Goal: Information Seeking & Learning: Learn about a topic

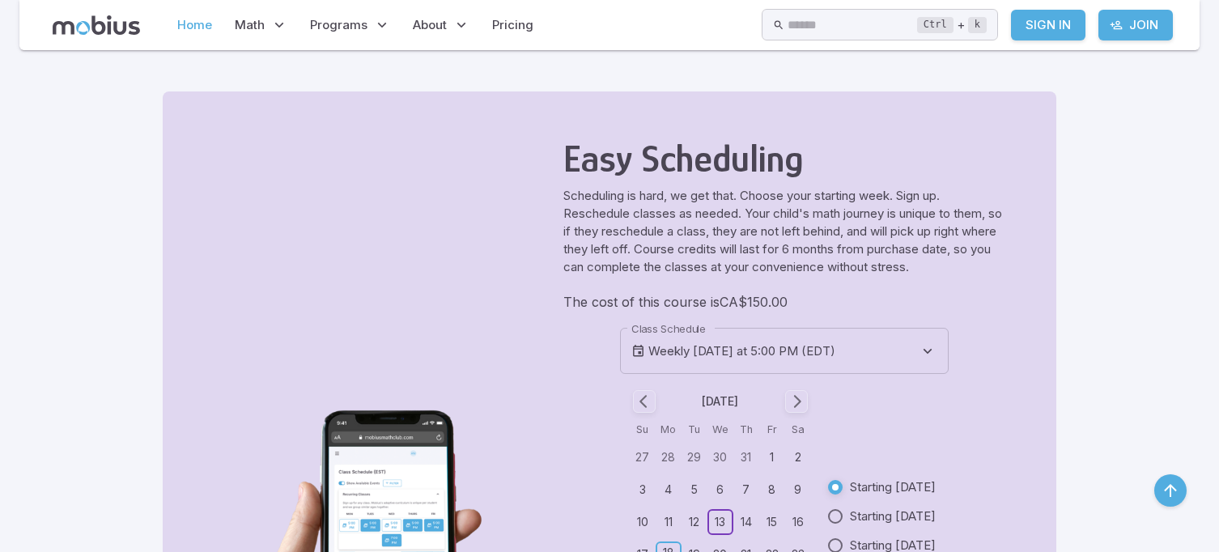
click at [175, 15] on link "Home" at bounding box center [194, 24] width 45 height 37
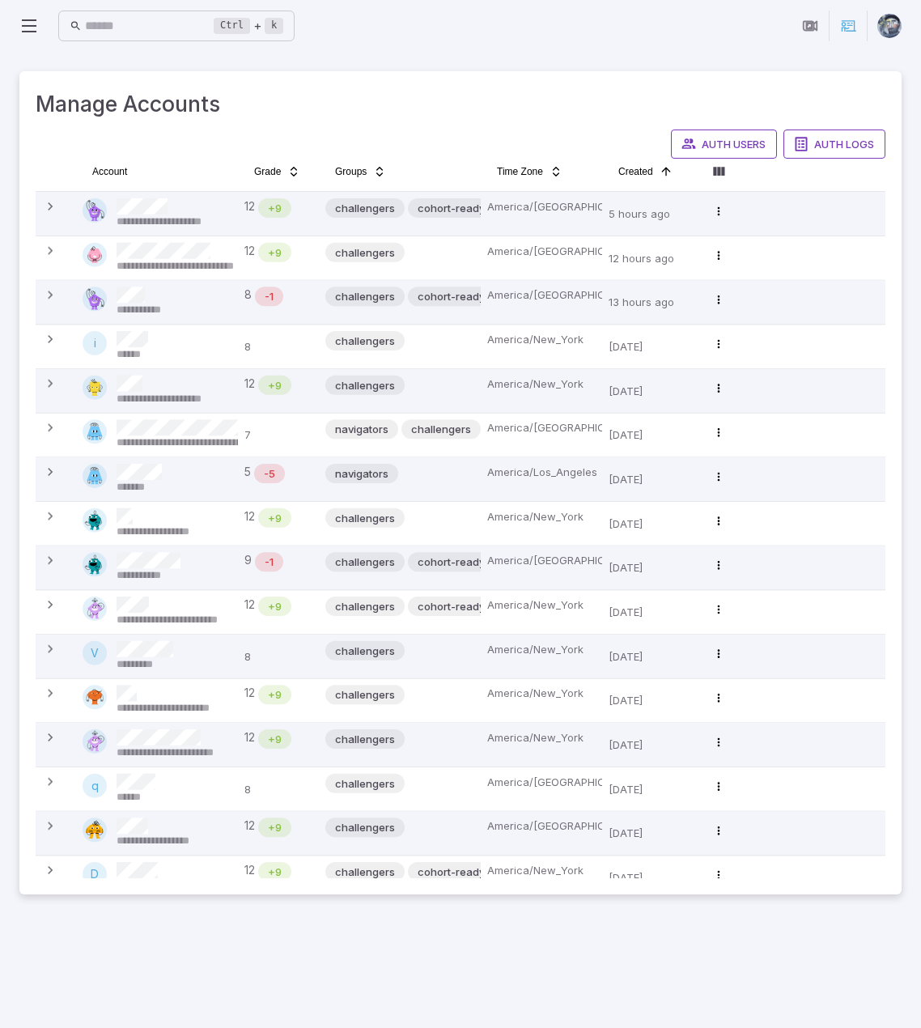
click at [28, 29] on icon at bounding box center [28, 25] width 19 height 19
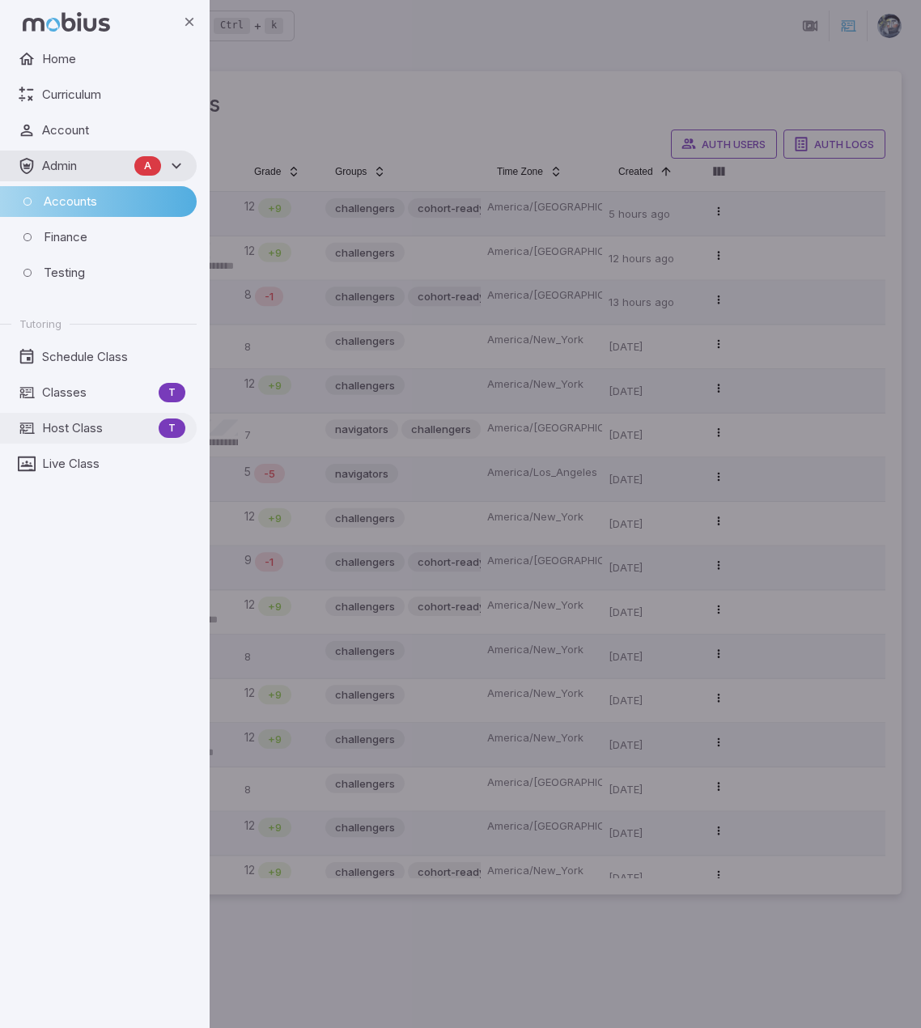
click at [65, 422] on span "Host Class" at bounding box center [97, 428] width 110 height 18
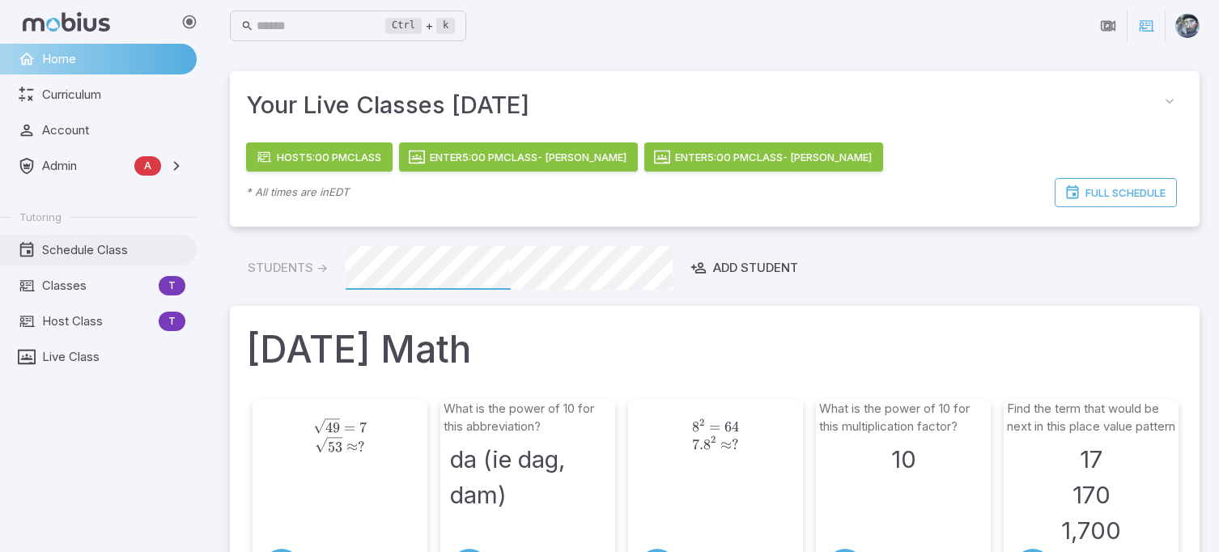
click at [60, 244] on span "Schedule Class" at bounding box center [113, 250] width 143 height 18
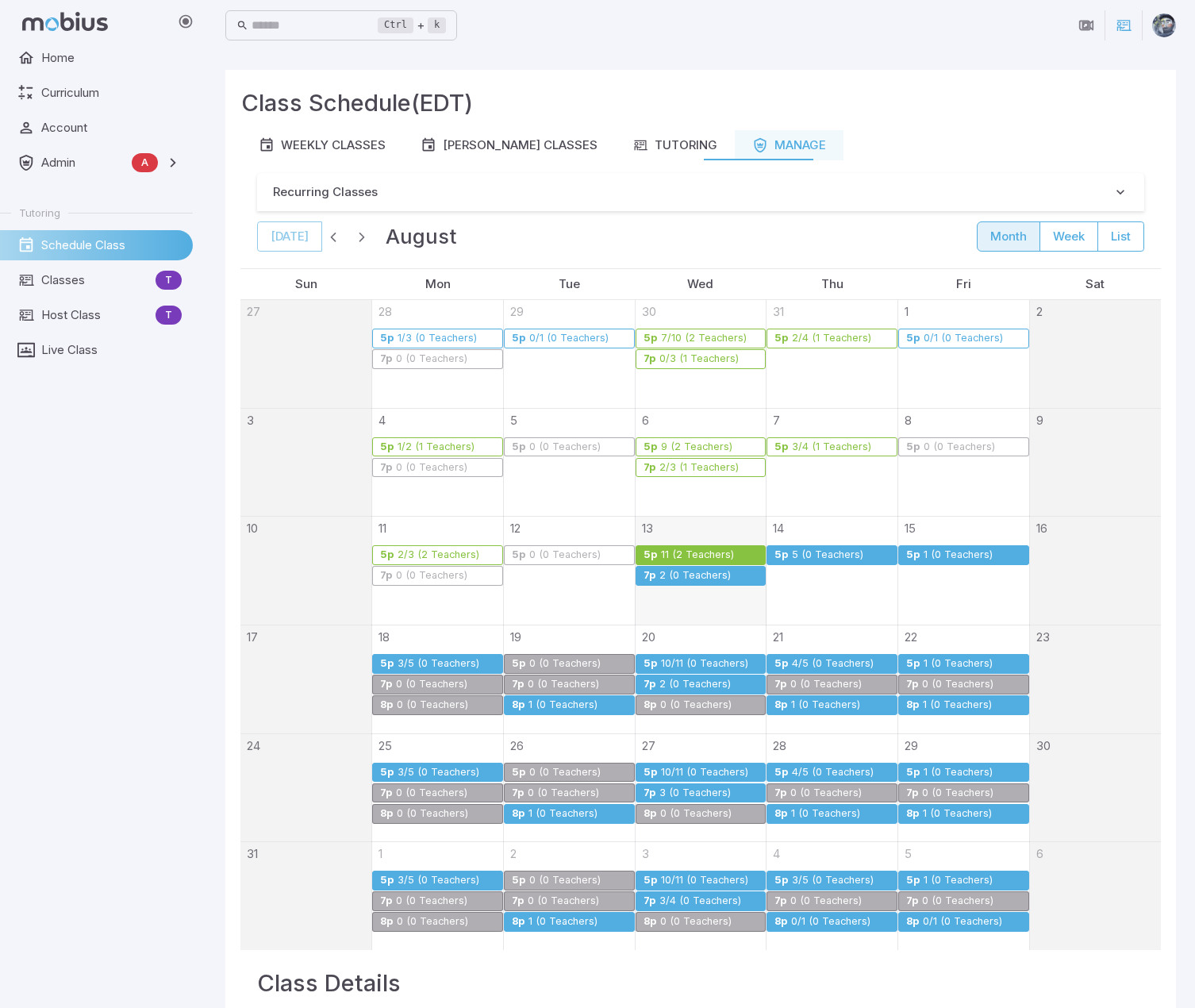
click at [688, 540] on div "11 (2 Teachers)" at bounding box center [697, 555] width 75 height 12
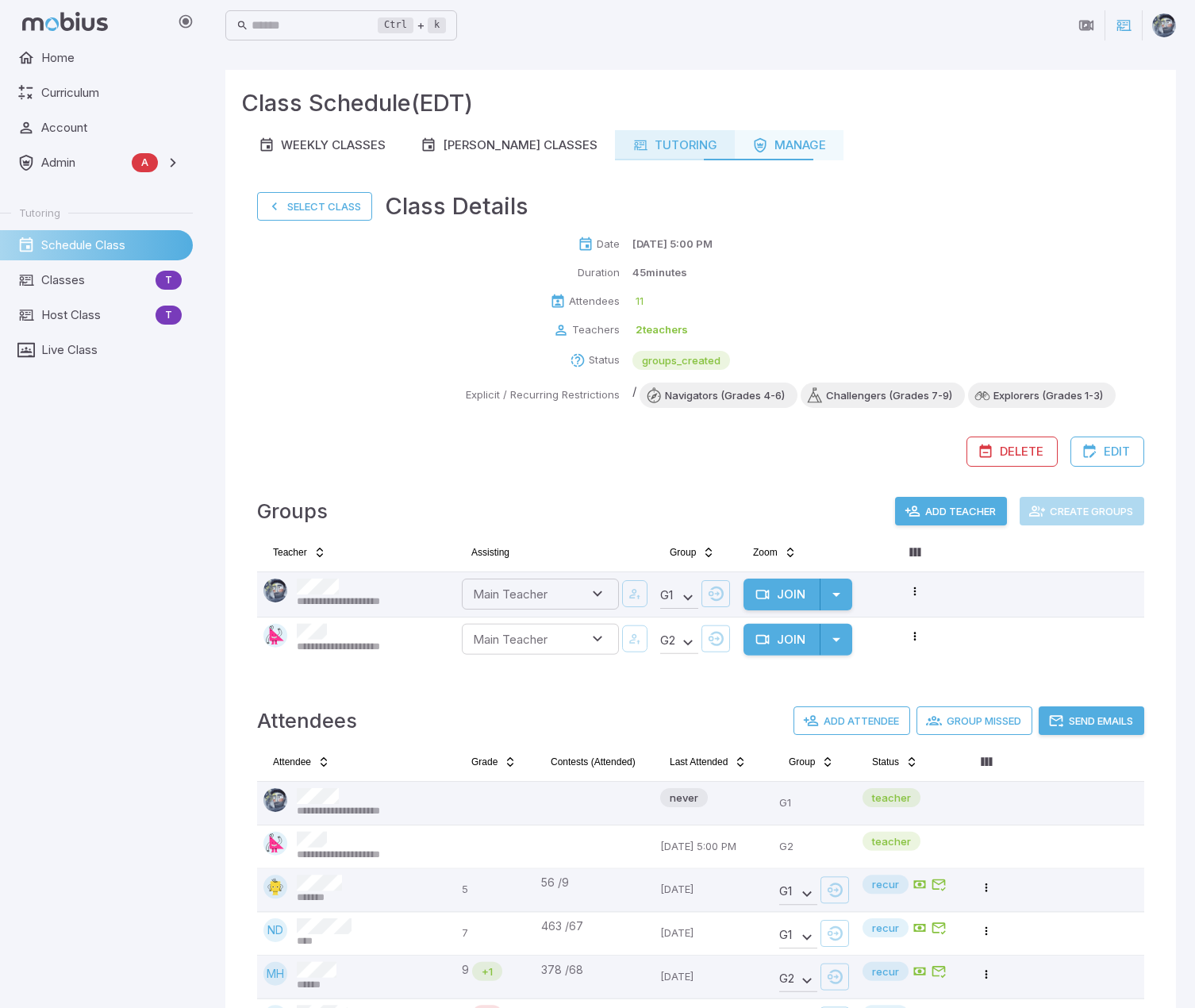
click at [638, 150] on div "Tutoring" at bounding box center [674, 145] width 85 height 18
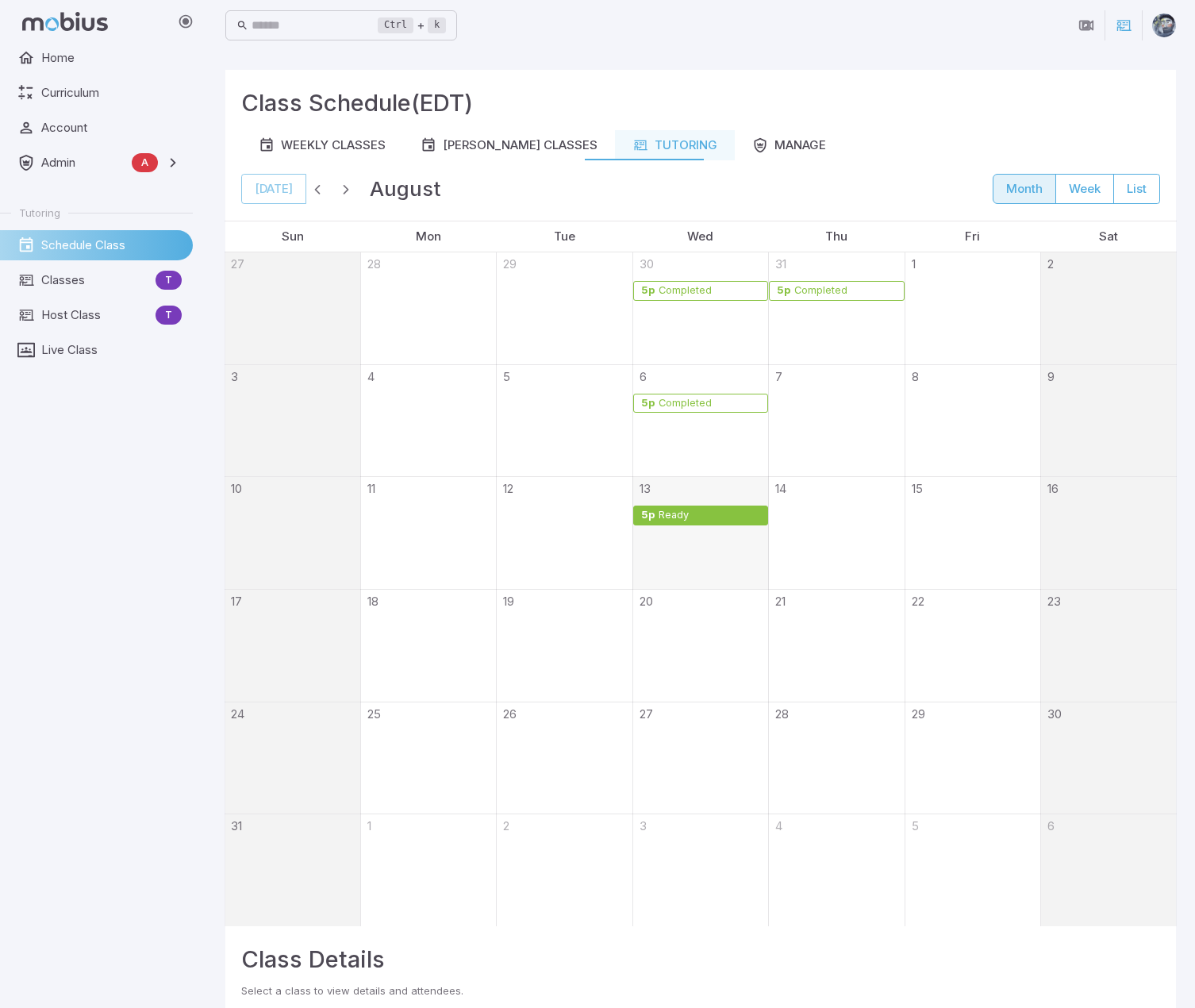
click at [693, 518] on div "Ready" at bounding box center [709, 515] width 103 height 12
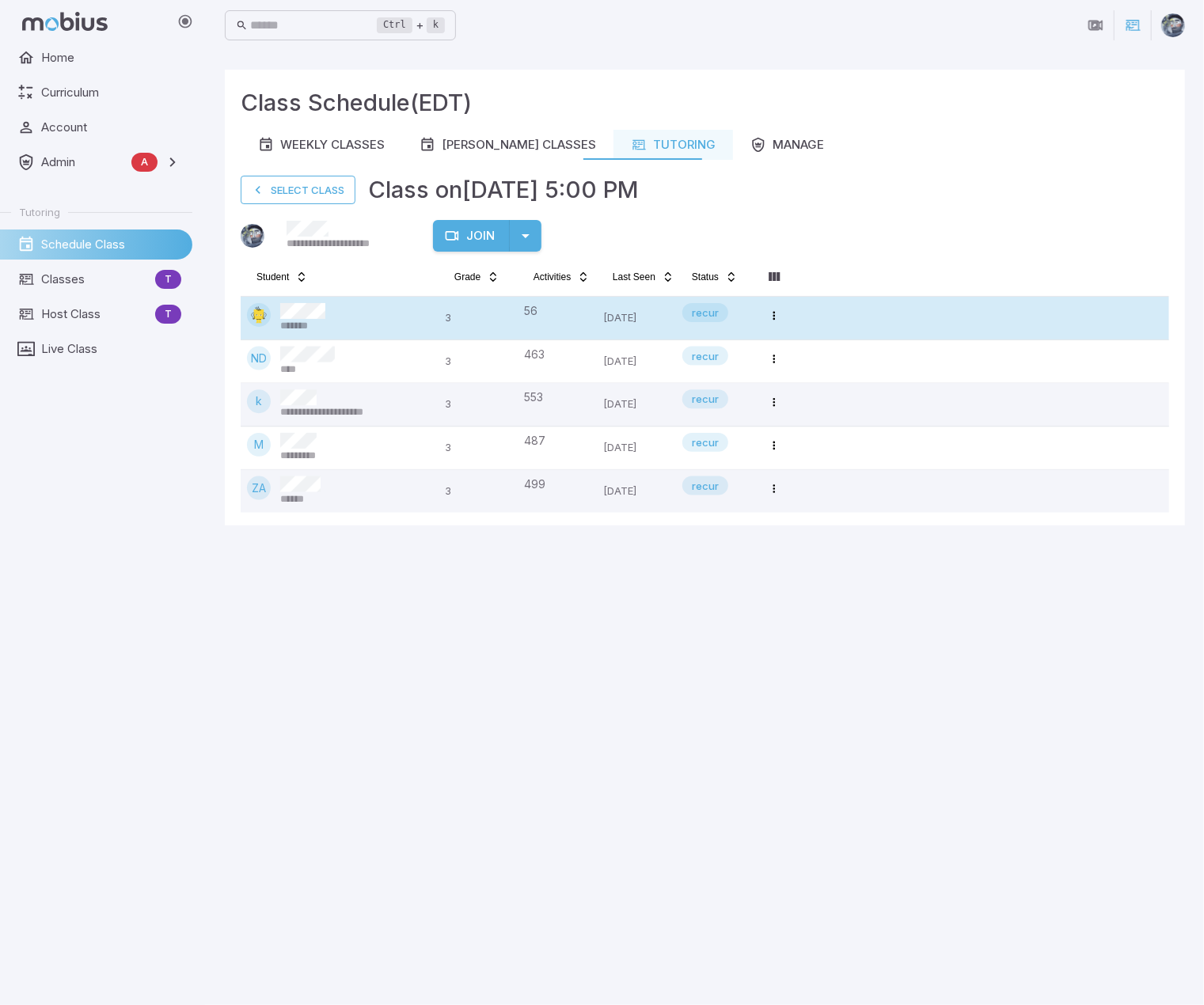
click at [526, 309] on div "56" at bounding box center [557, 311] width 67 height 16
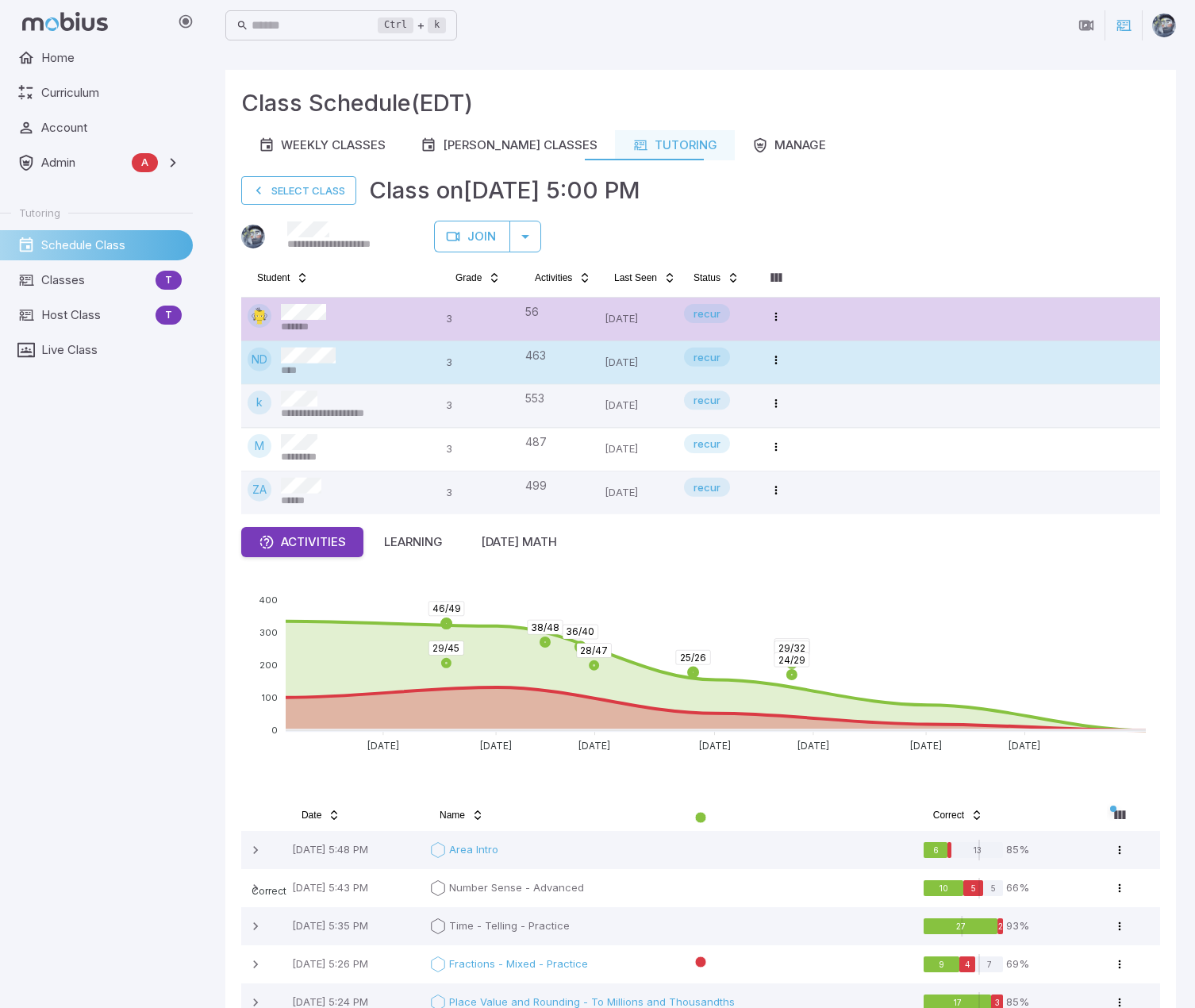
click at [343, 355] on div "ND ****" at bounding box center [339, 362] width 185 height 30
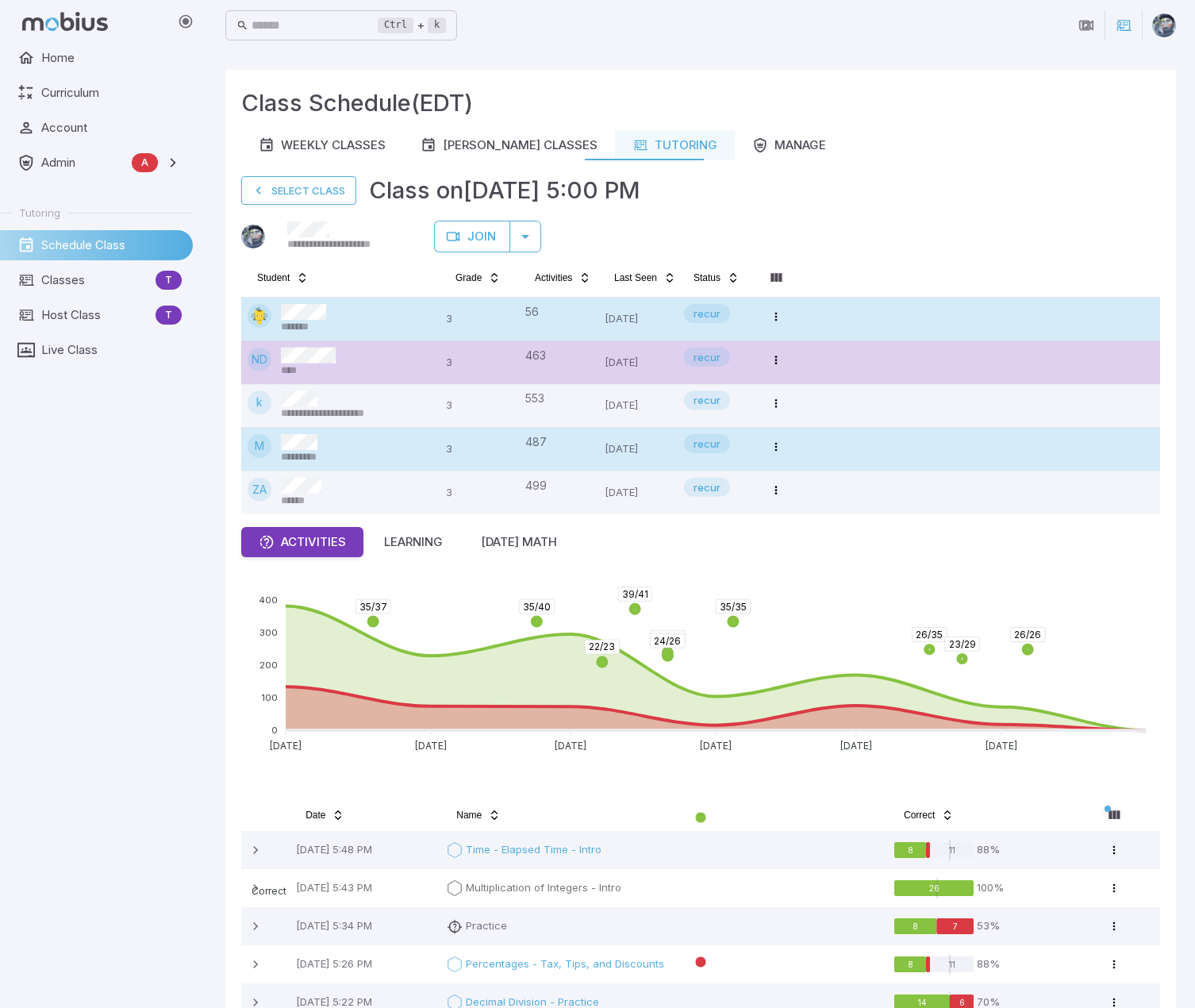
click at [373, 428] on td "M *********" at bounding box center [340, 449] width 198 height 43
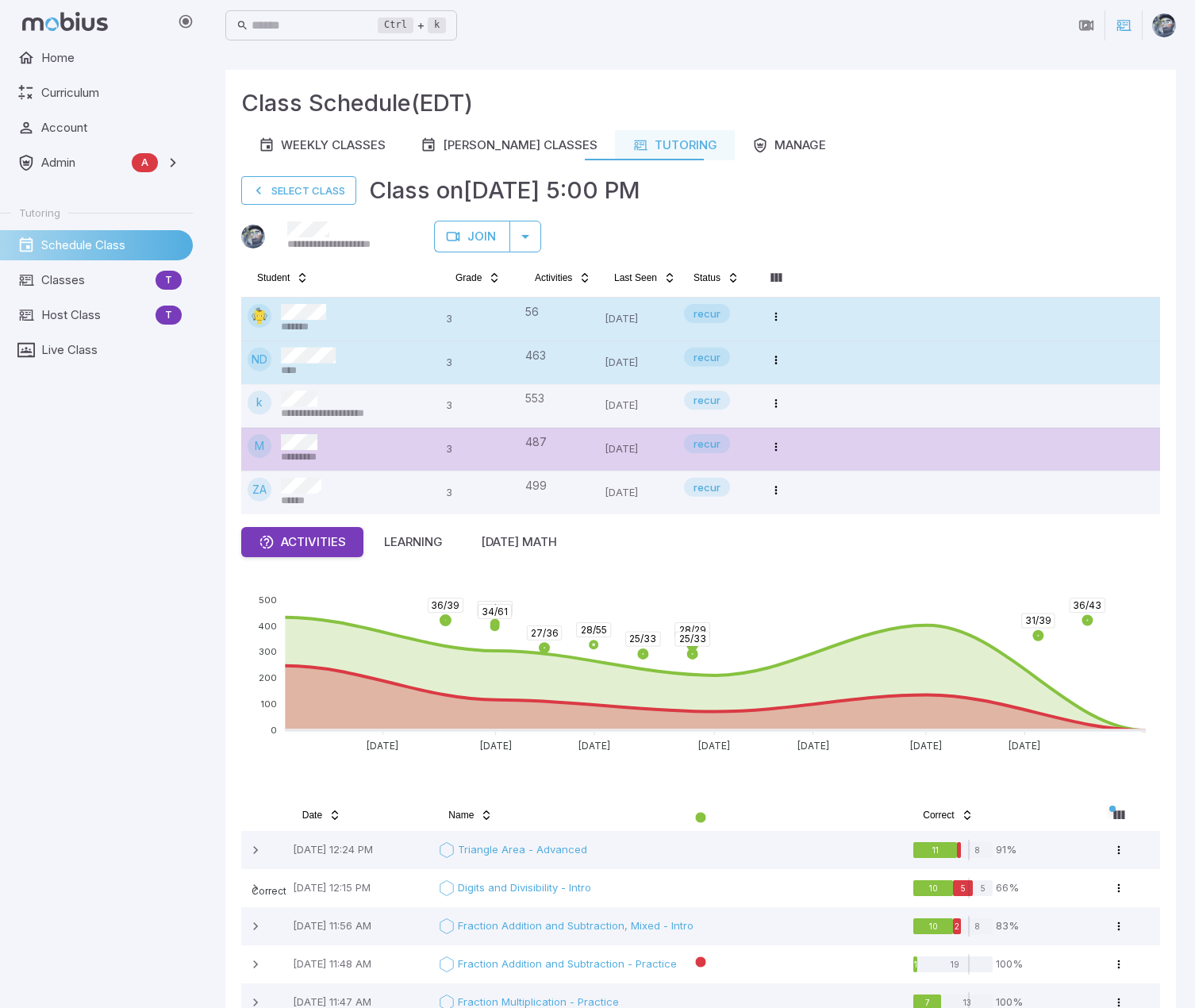
click at [383, 363] on div "ND ****" at bounding box center [339, 362] width 185 height 30
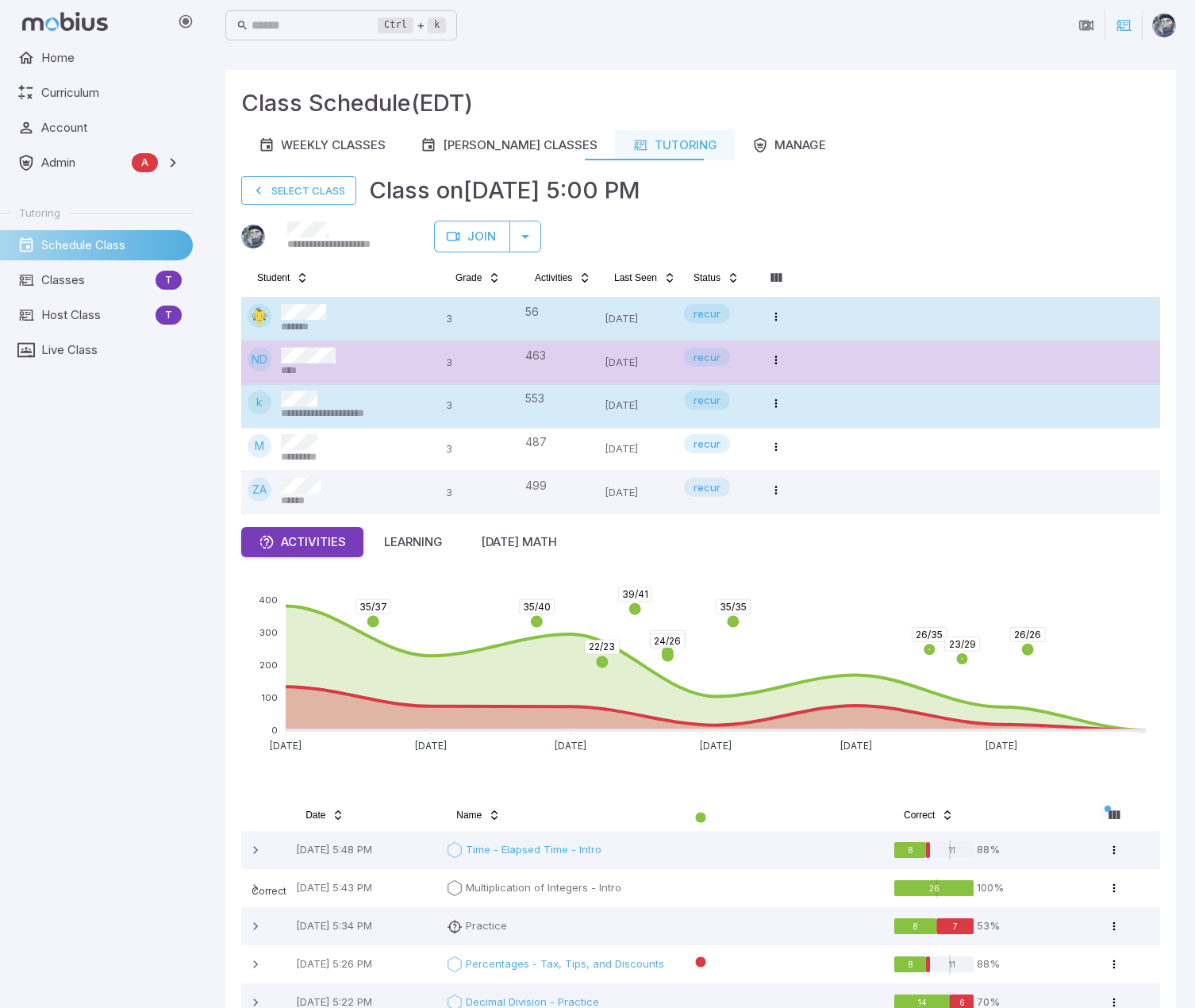
click at [382, 397] on div "**********" at bounding box center [346, 405] width 131 height 30
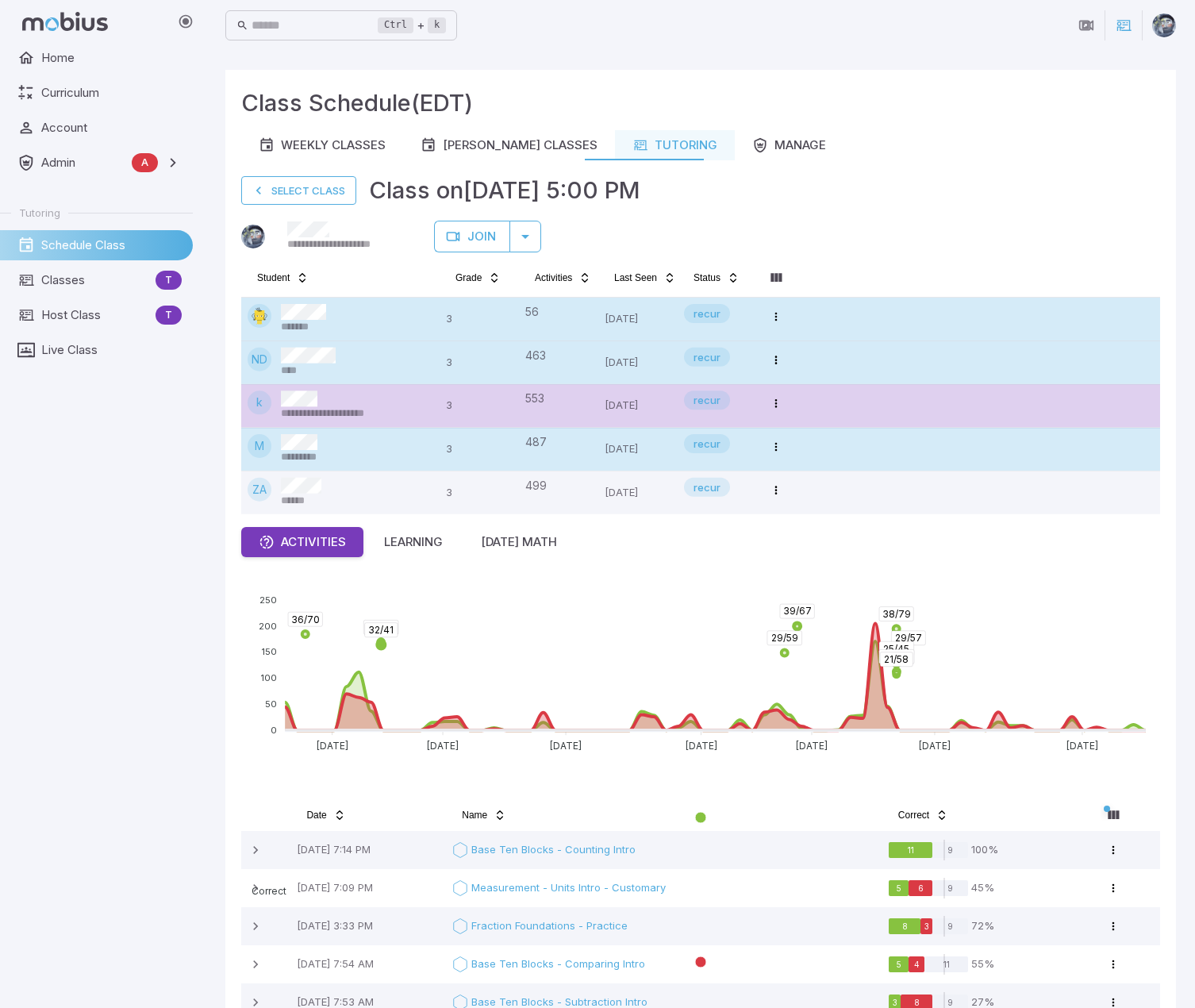
click at [350, 446] on div "M *********" at bounding box center [339, 449] width 185 height 30
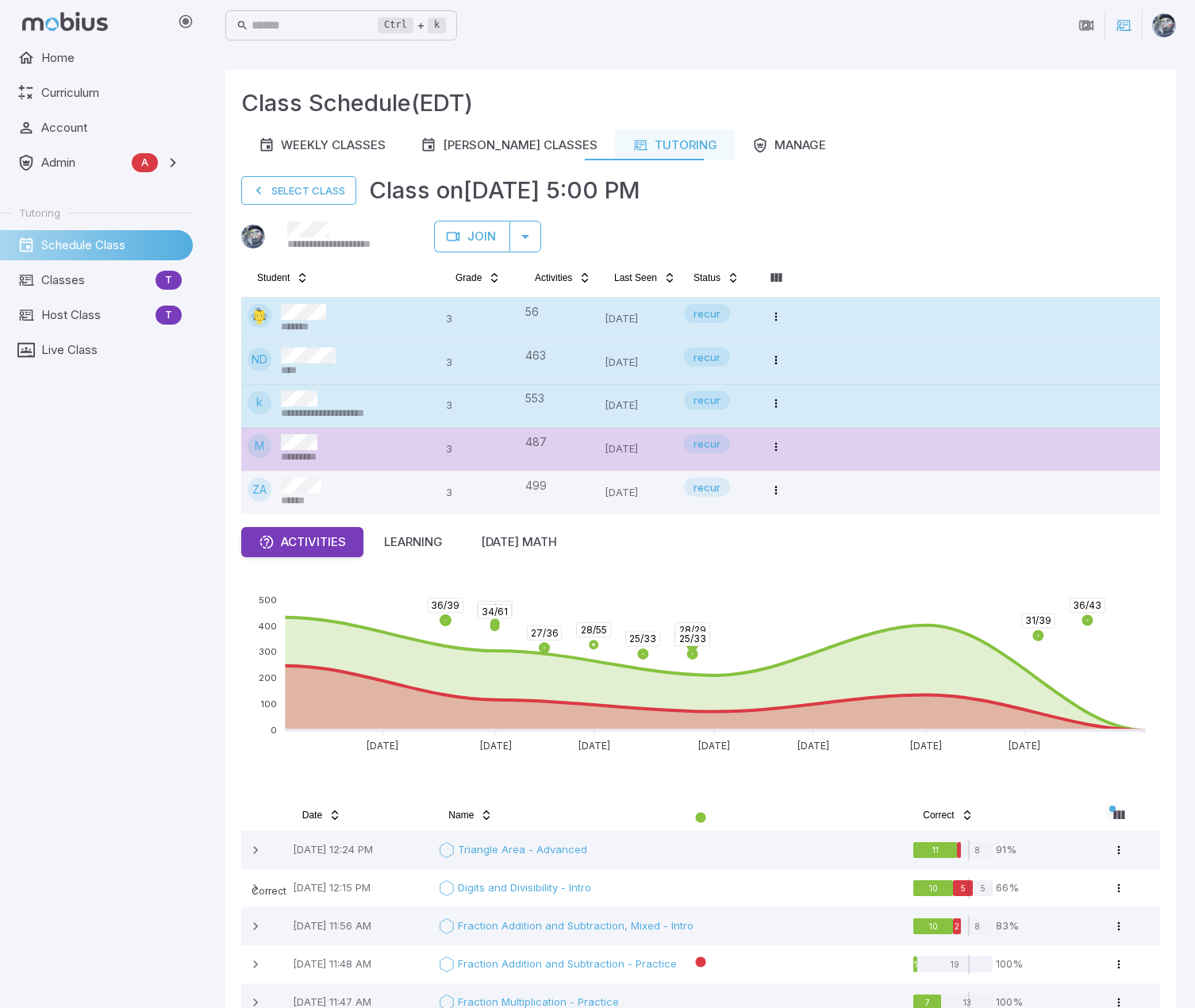
click at [348, 405] on div "**********" at bounding box center [346, 405] width 131 height 30
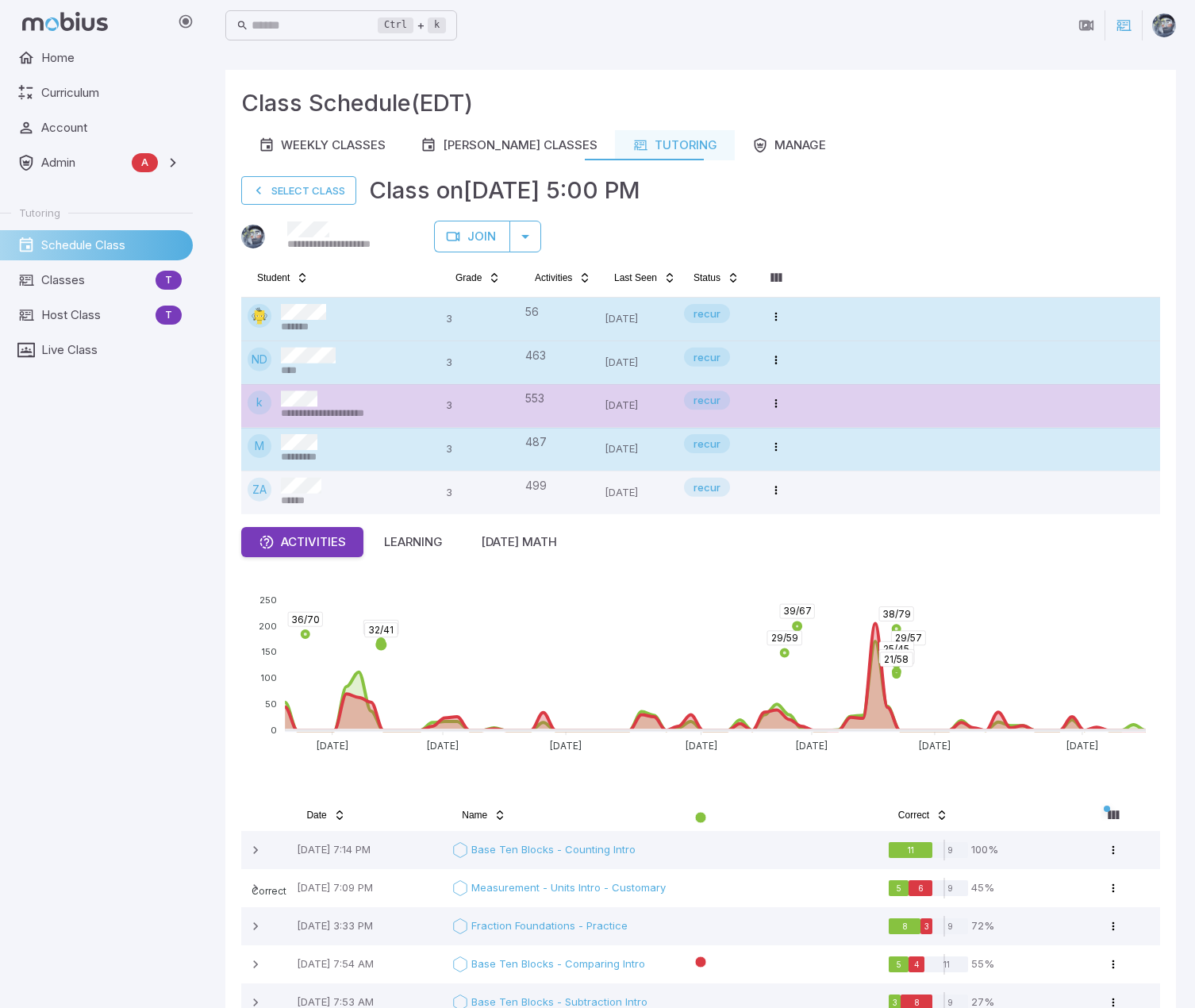
click at [339, 361] on div "ND ****" at bounding box center [339, 362] width 185 height 30
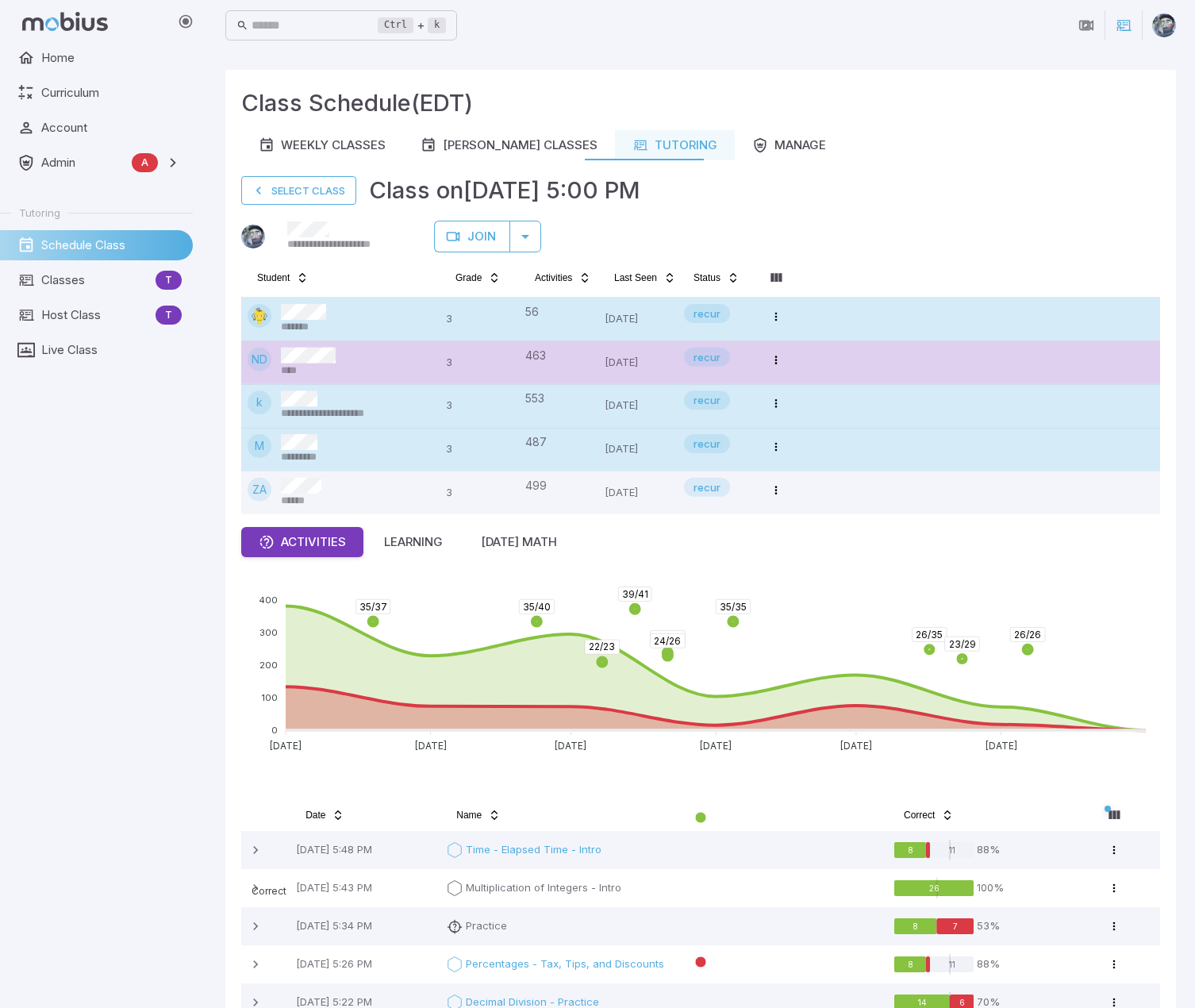
click at [343, 327] on div "*******" at bounding box center [339, 319] width 185 height 30
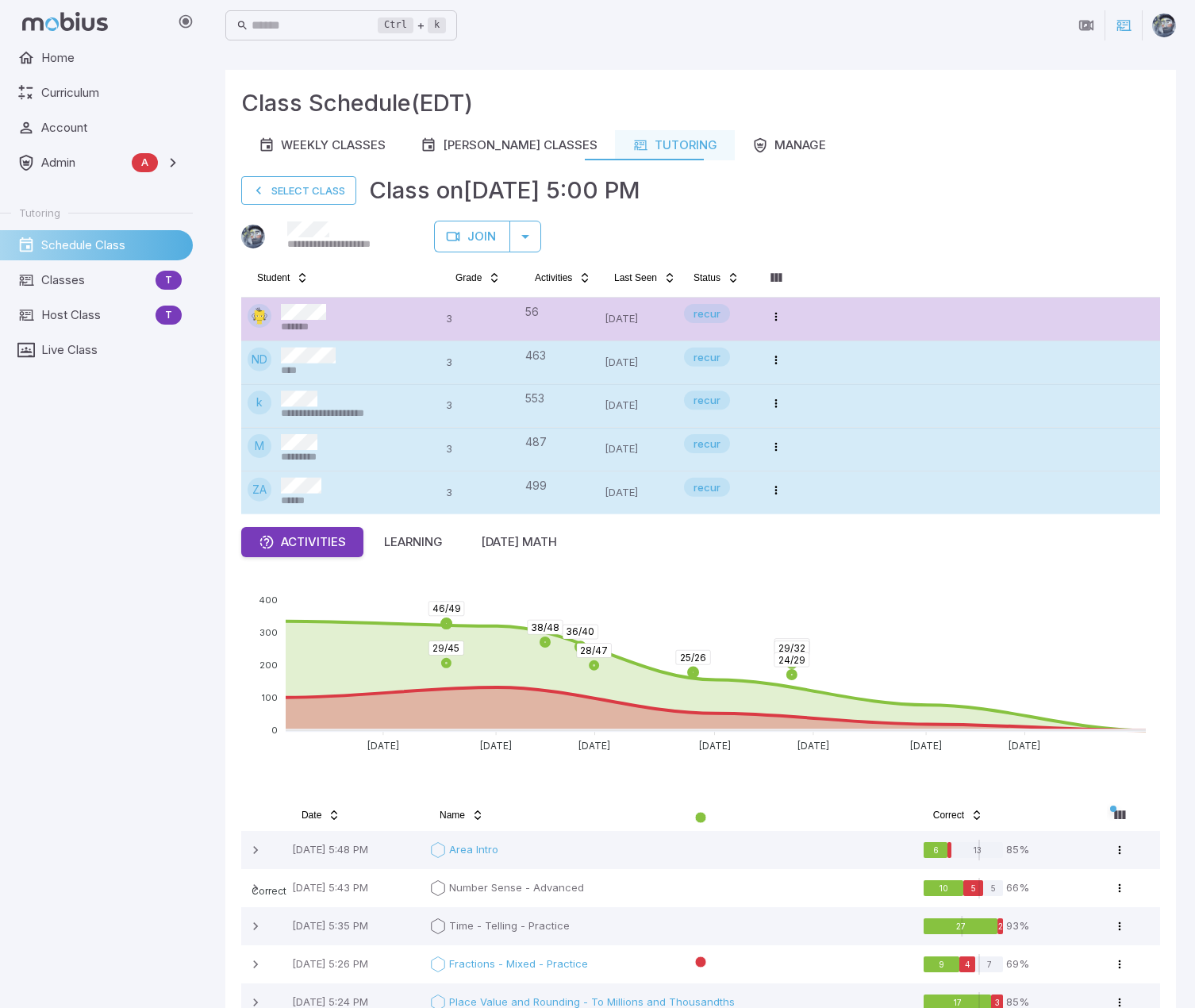
click at [347, 484] on div "ZA ******" at bounding box center [339, 492] width 185 height 30
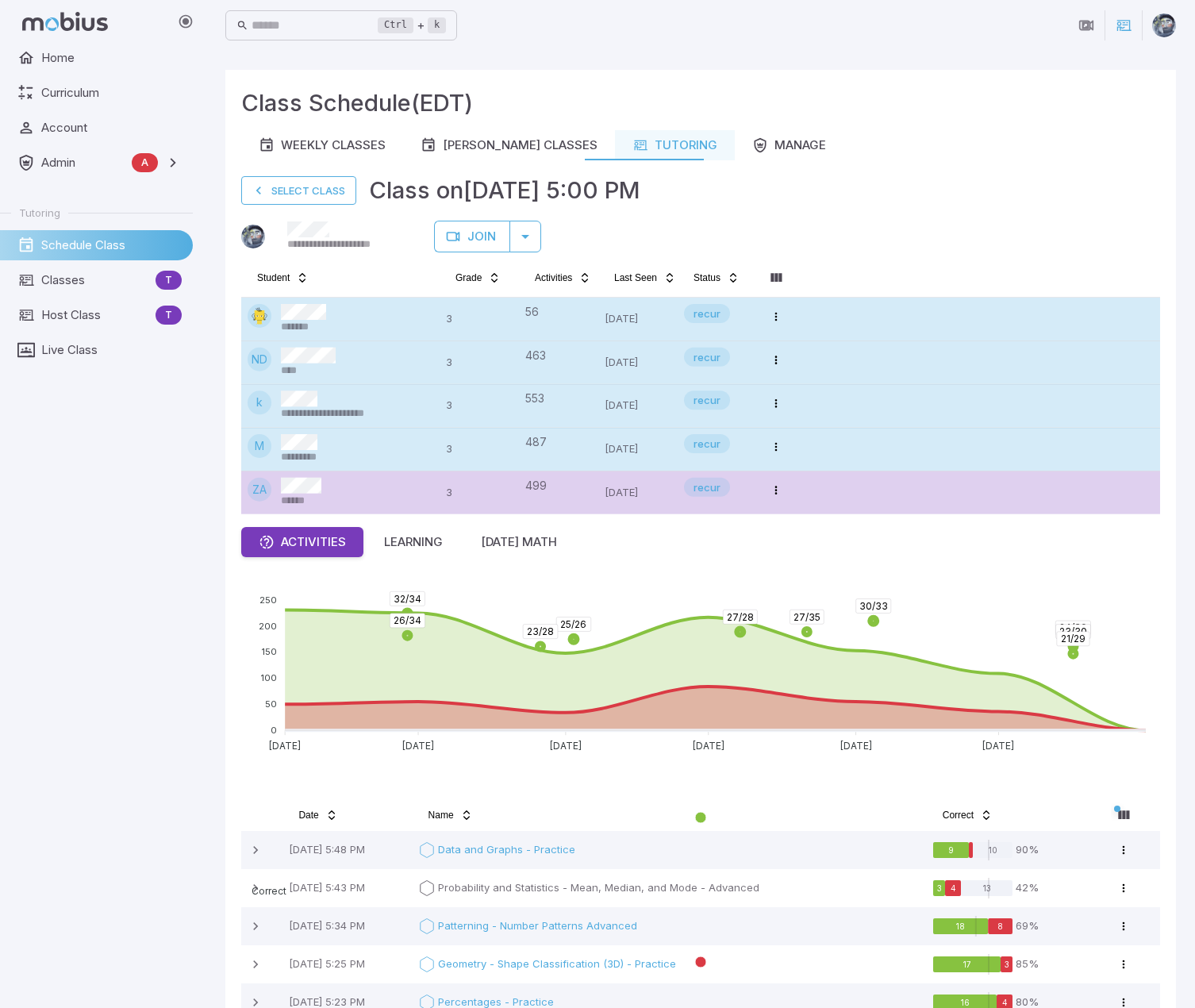
click at [333, 318] on div "*******" at bounding box center [339, 319] width 185 height 30
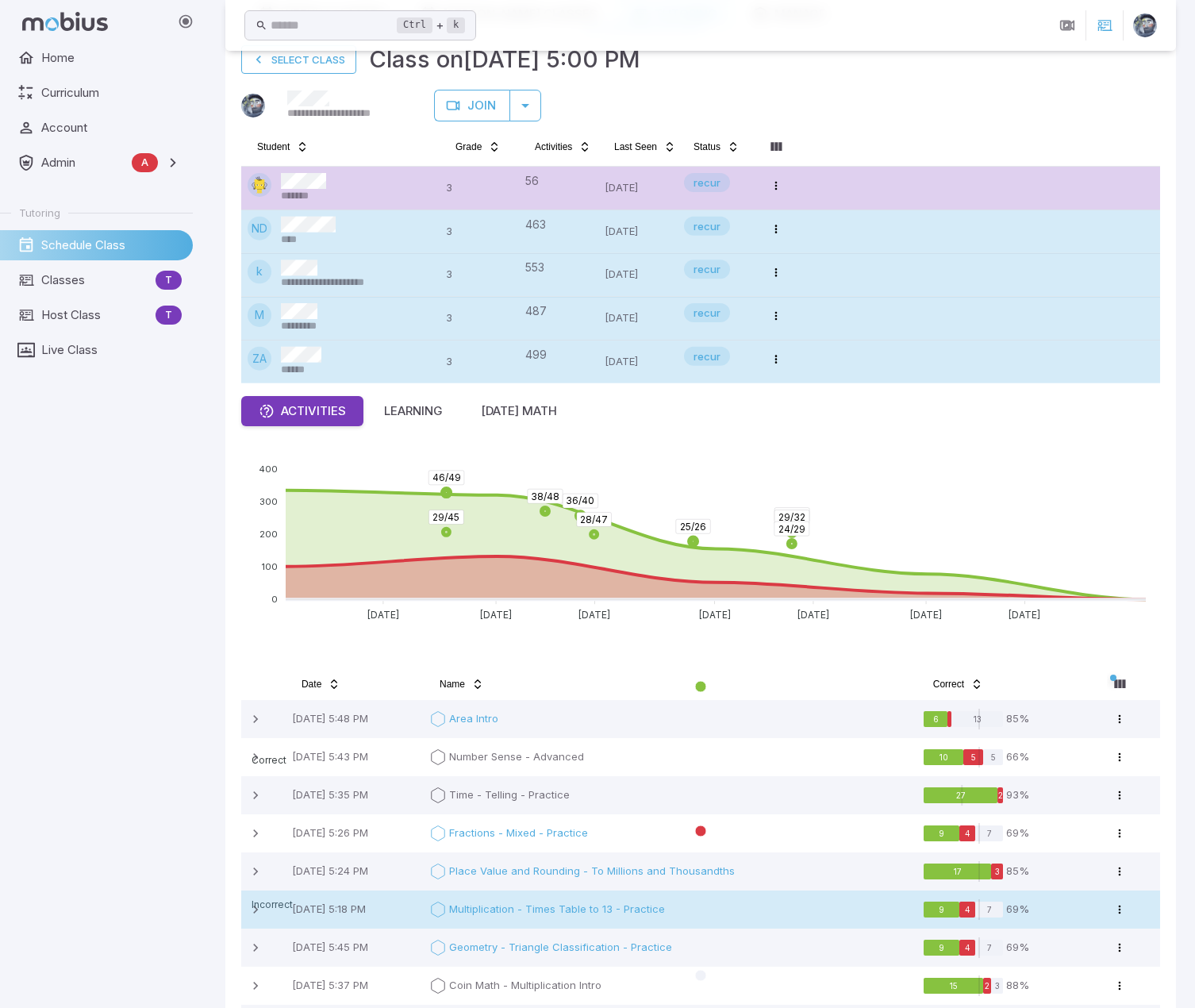
scroll to position [273, 0]
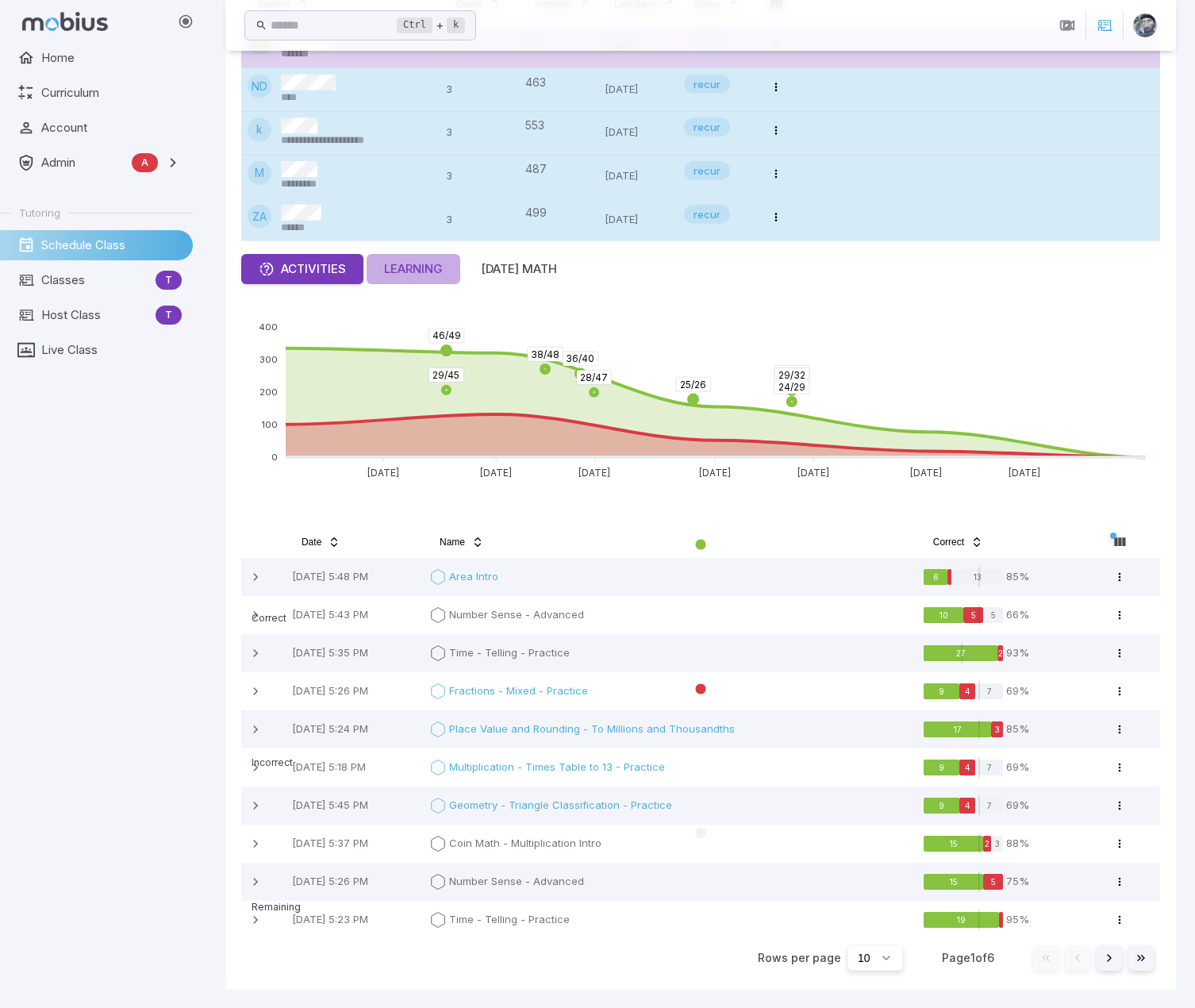
click at [423, 266] on div "Learning" at bounding box center [414, 269] width 59 height 18
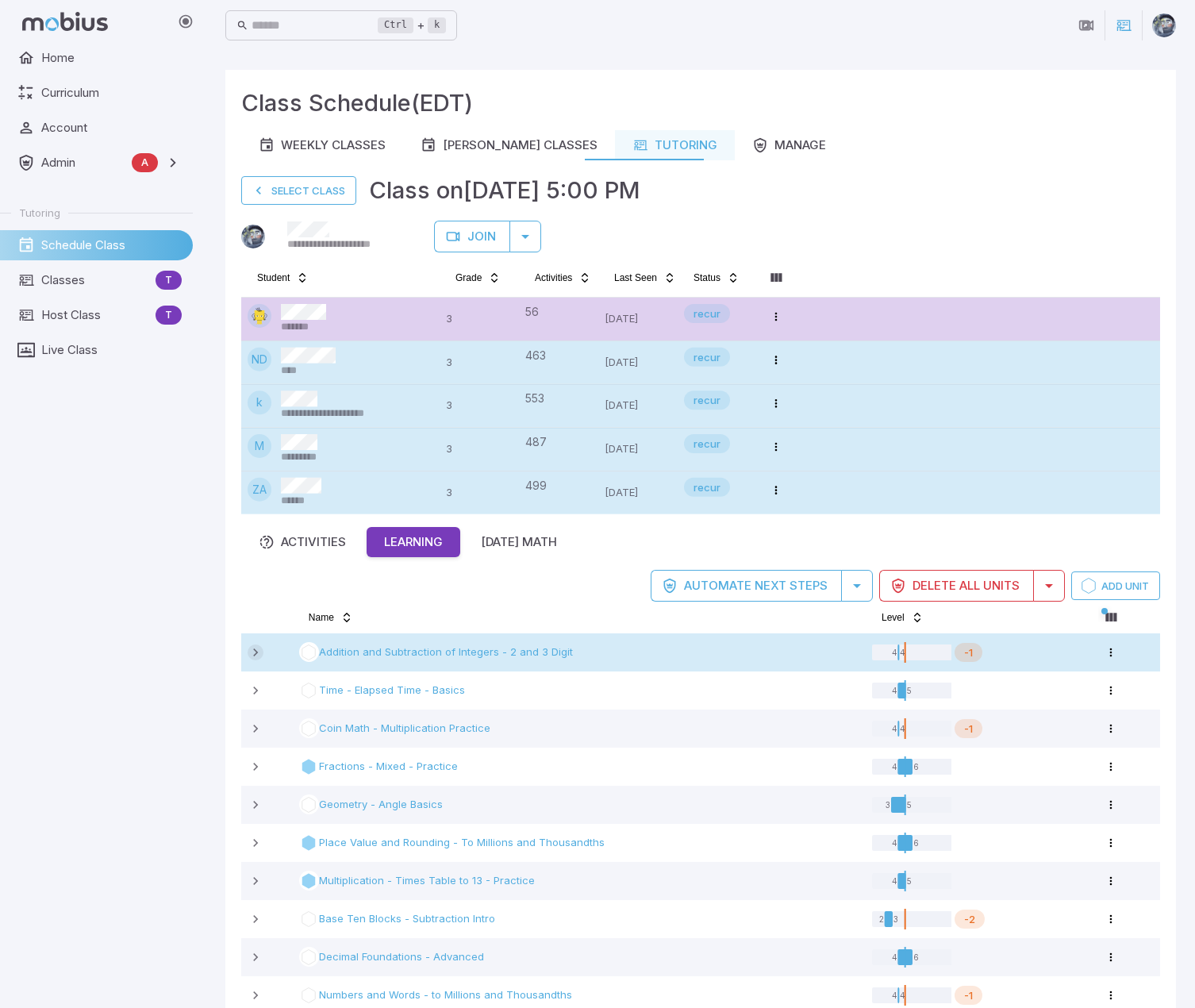
click at [255, 540] on icon at bounding box center [255, 652] width 16 height 16
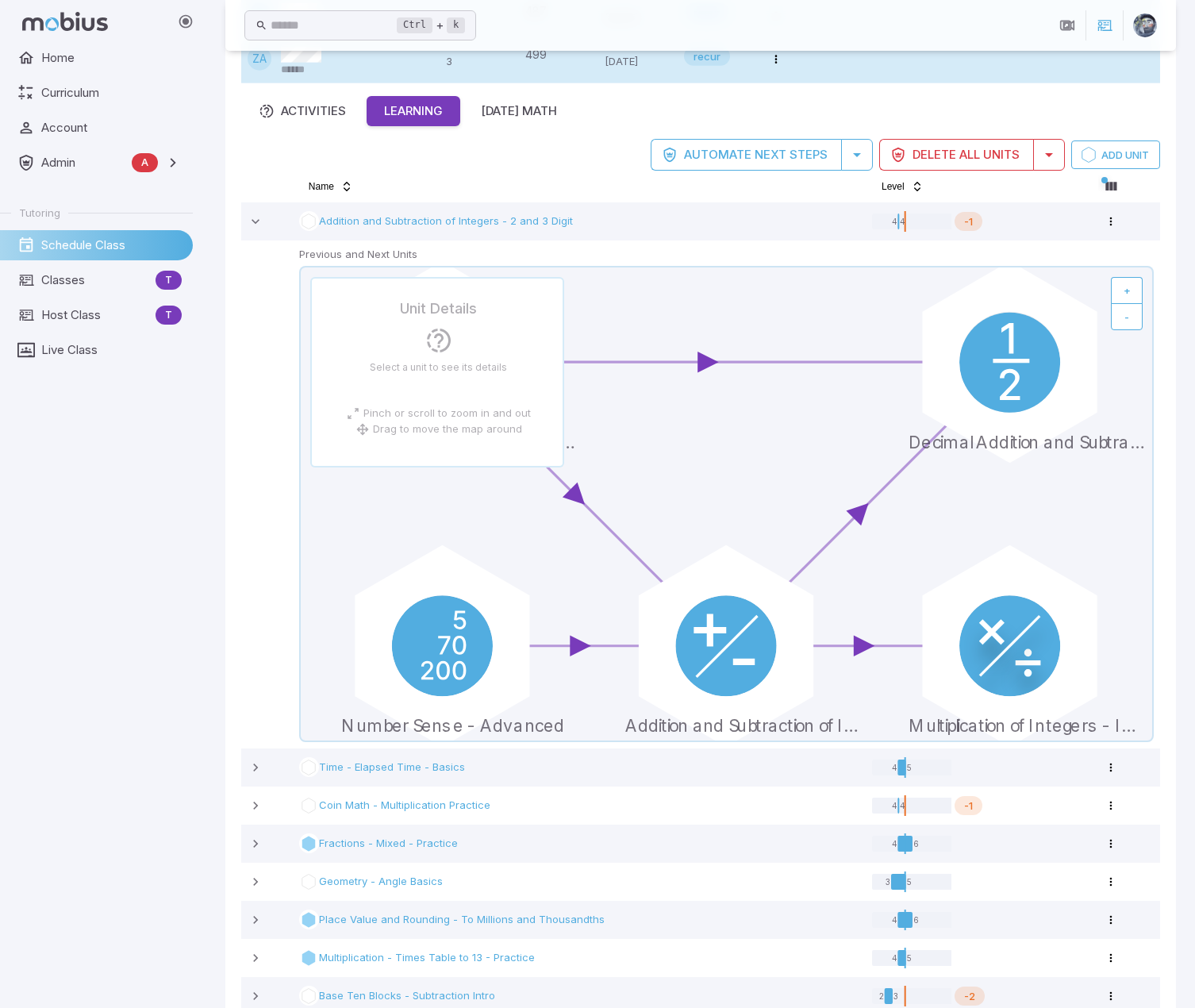
scroll to position [477, 0]
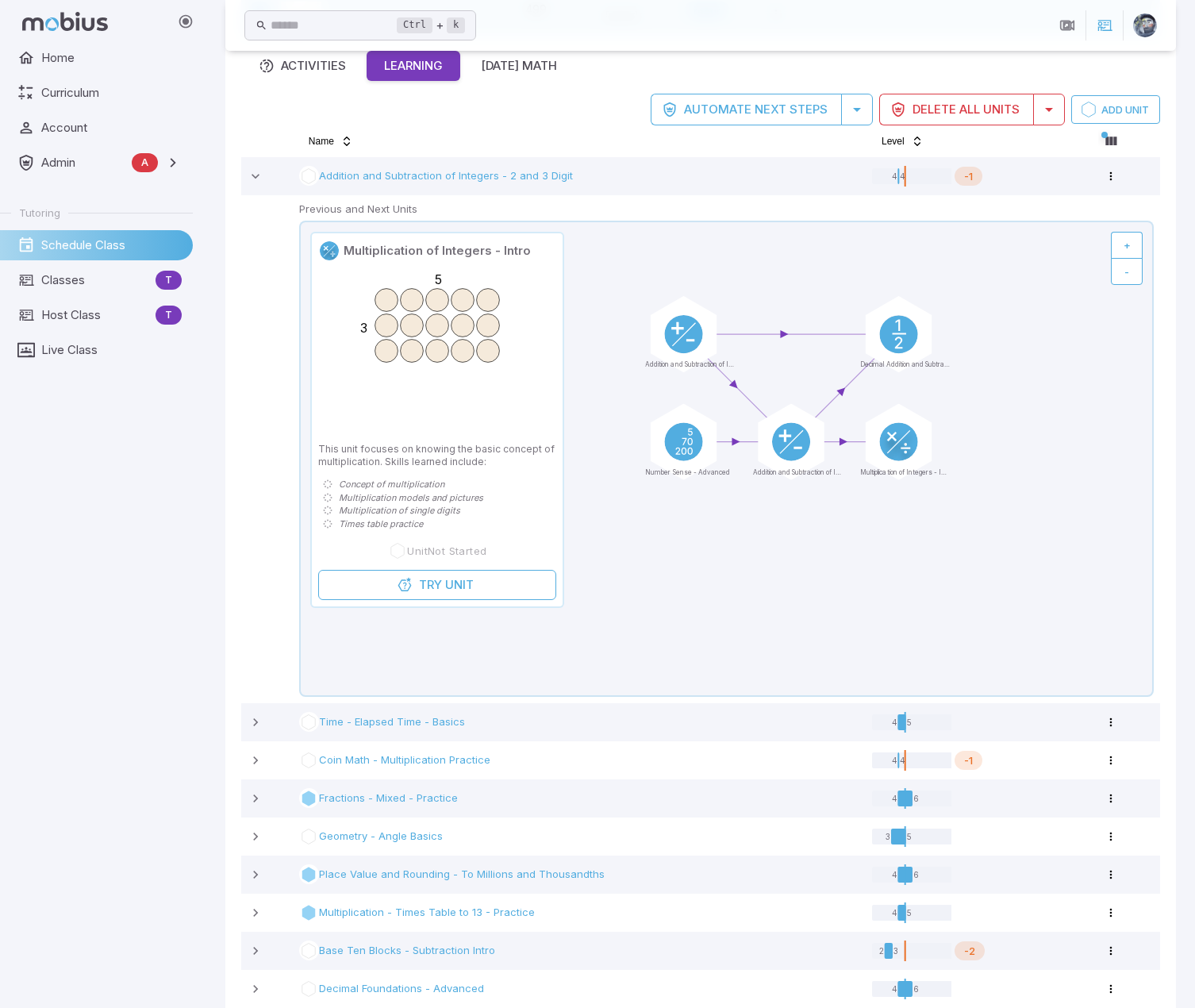
drag, startPoint x: 807, startPoint y: 630, endPoint x: 770, endPoint y: 529, distance: 107.6
click at [770, 529] on icon at bounding box center [726, 459] width 851 height 473
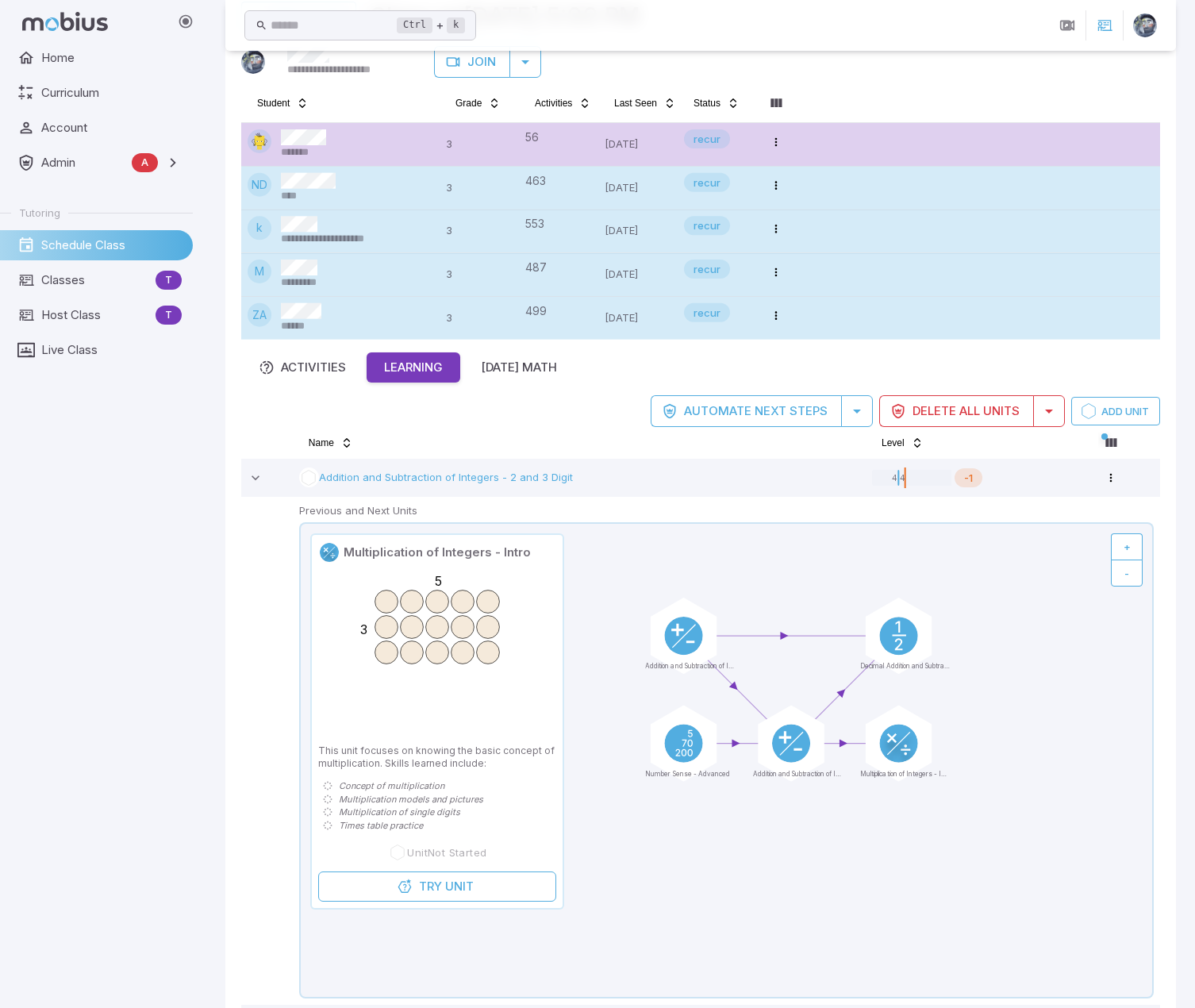
scroll to position [318, 0]
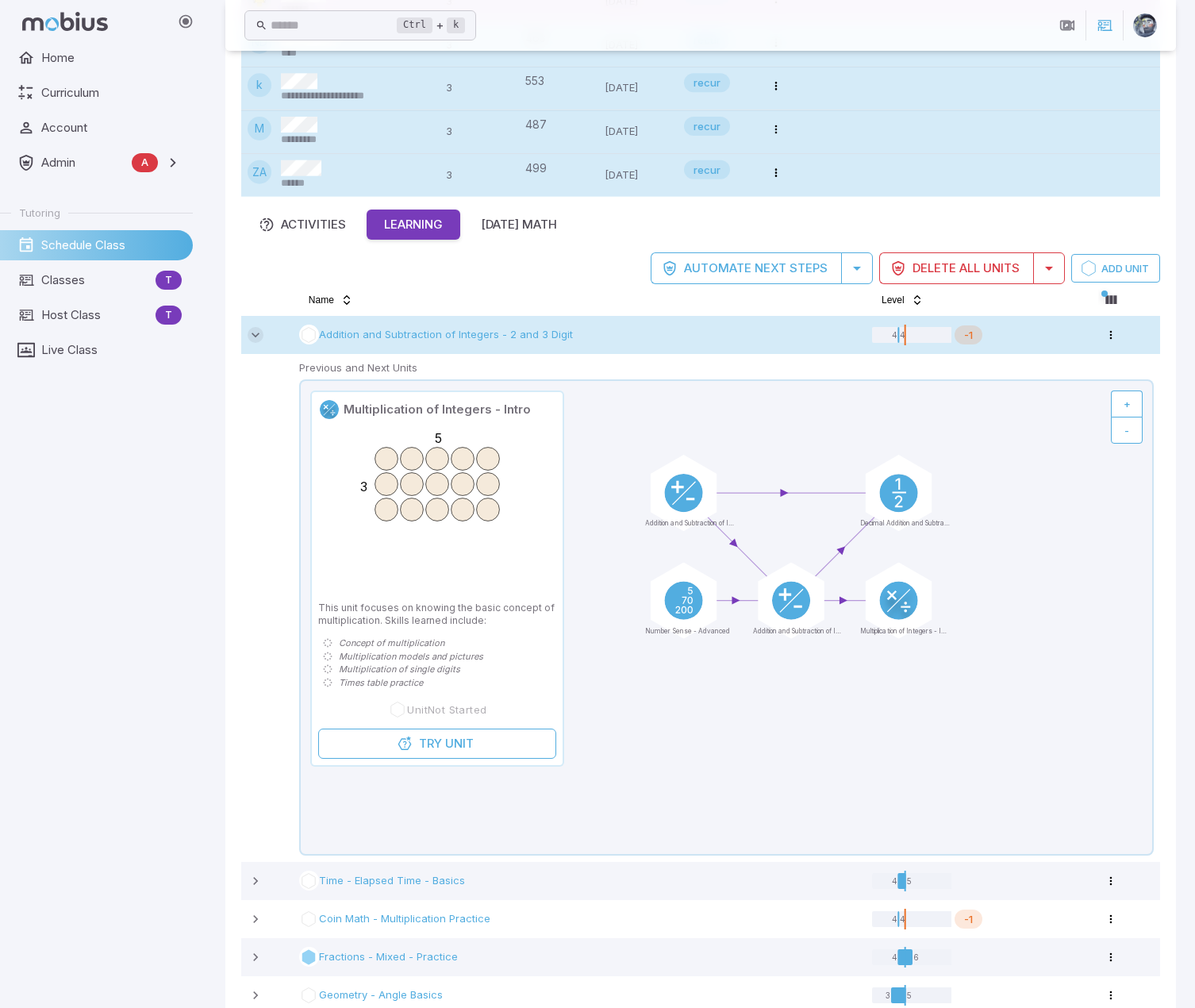
click at [255, 330] on icon at bounding box center [255, 334] width 16 height 16
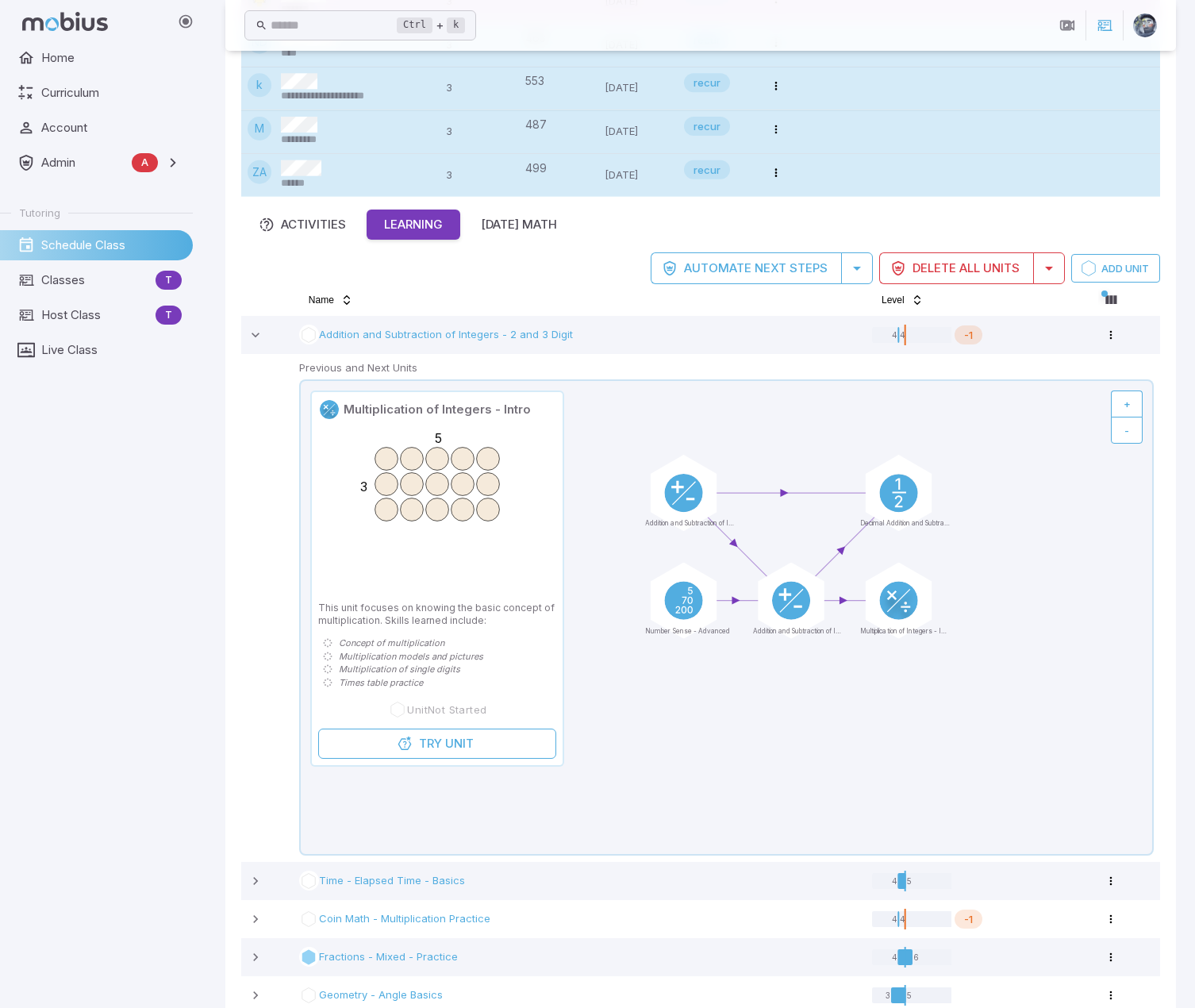
scroll to position [75, 0]
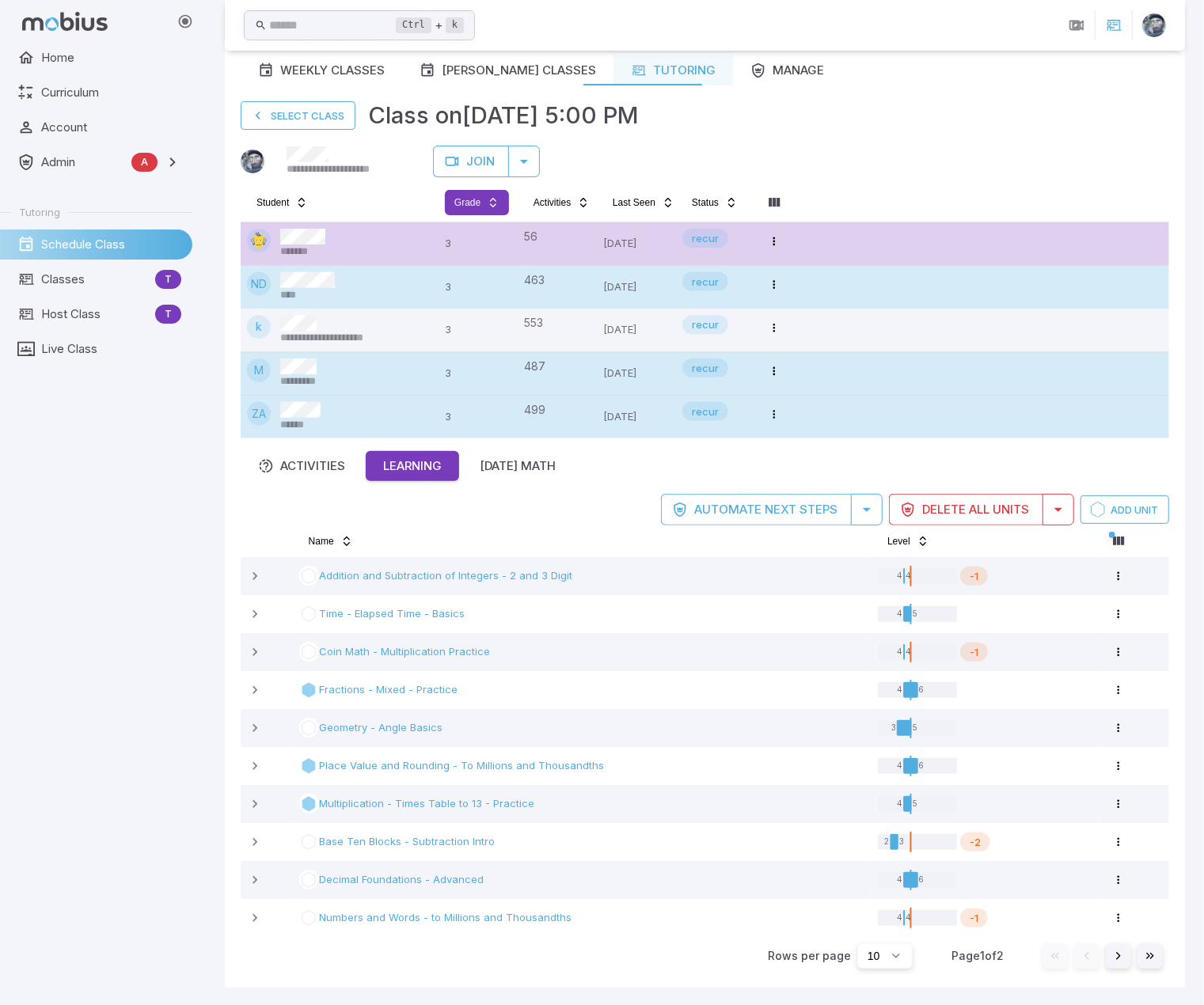
click at [477, 199] on html "**********" at bounding box center [602, 465] width 1204 height 1080
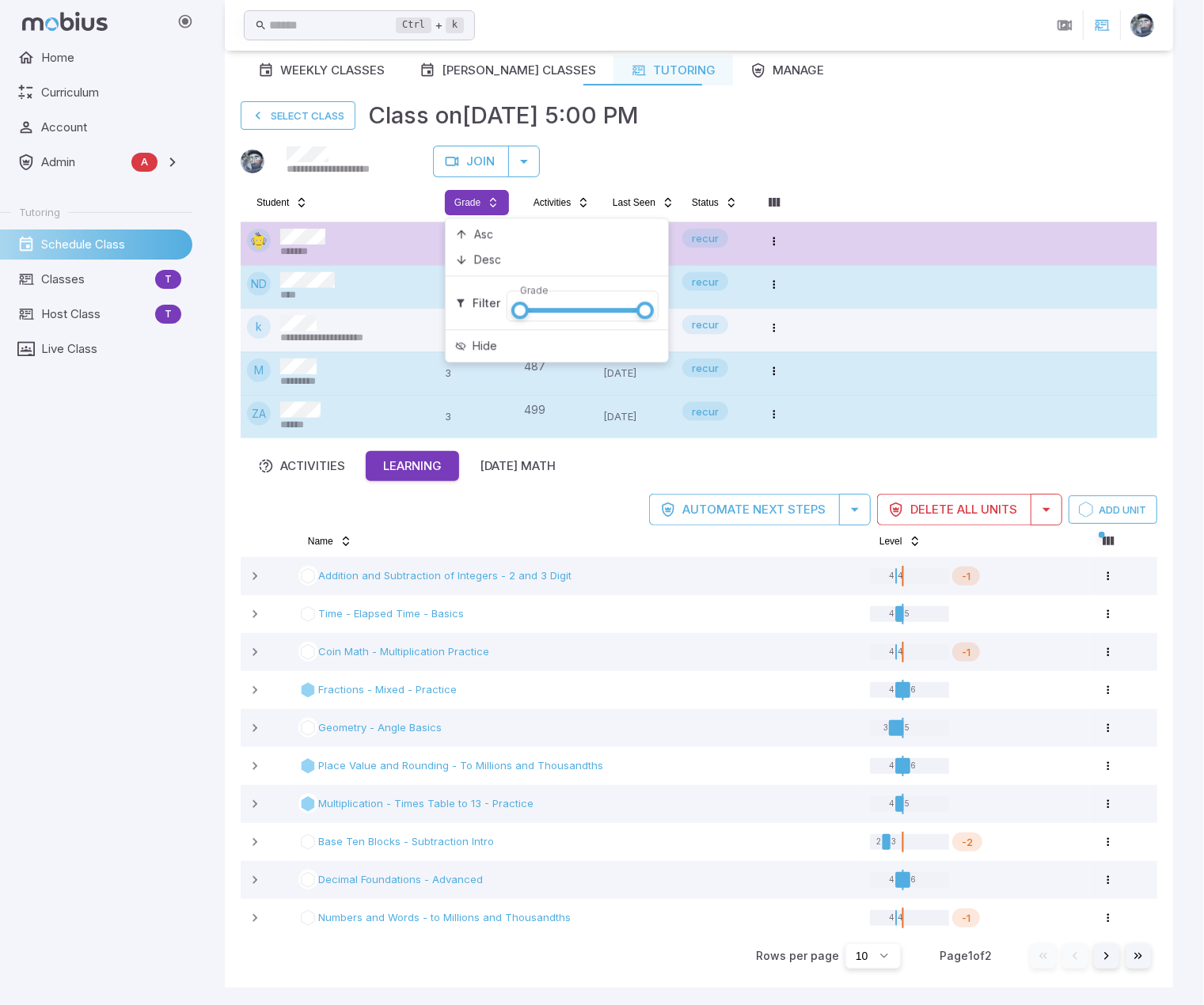
click at [916, 144] on html "**********" at bounding box center [602, 465] width 1204 height 1080
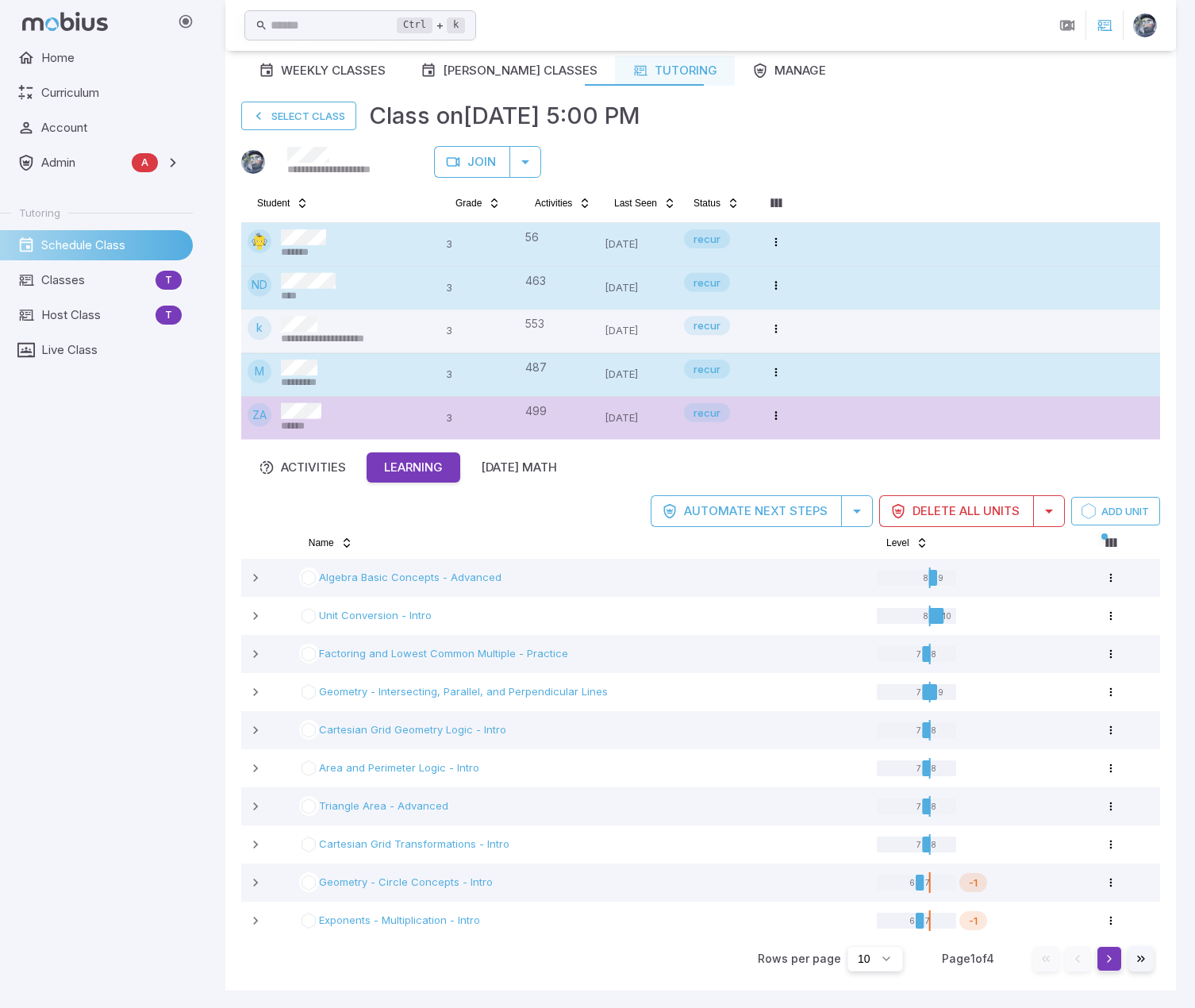
click at [1105, 540] on button "Go to next page" at bounding box center [1109, 959] width 25 height 25
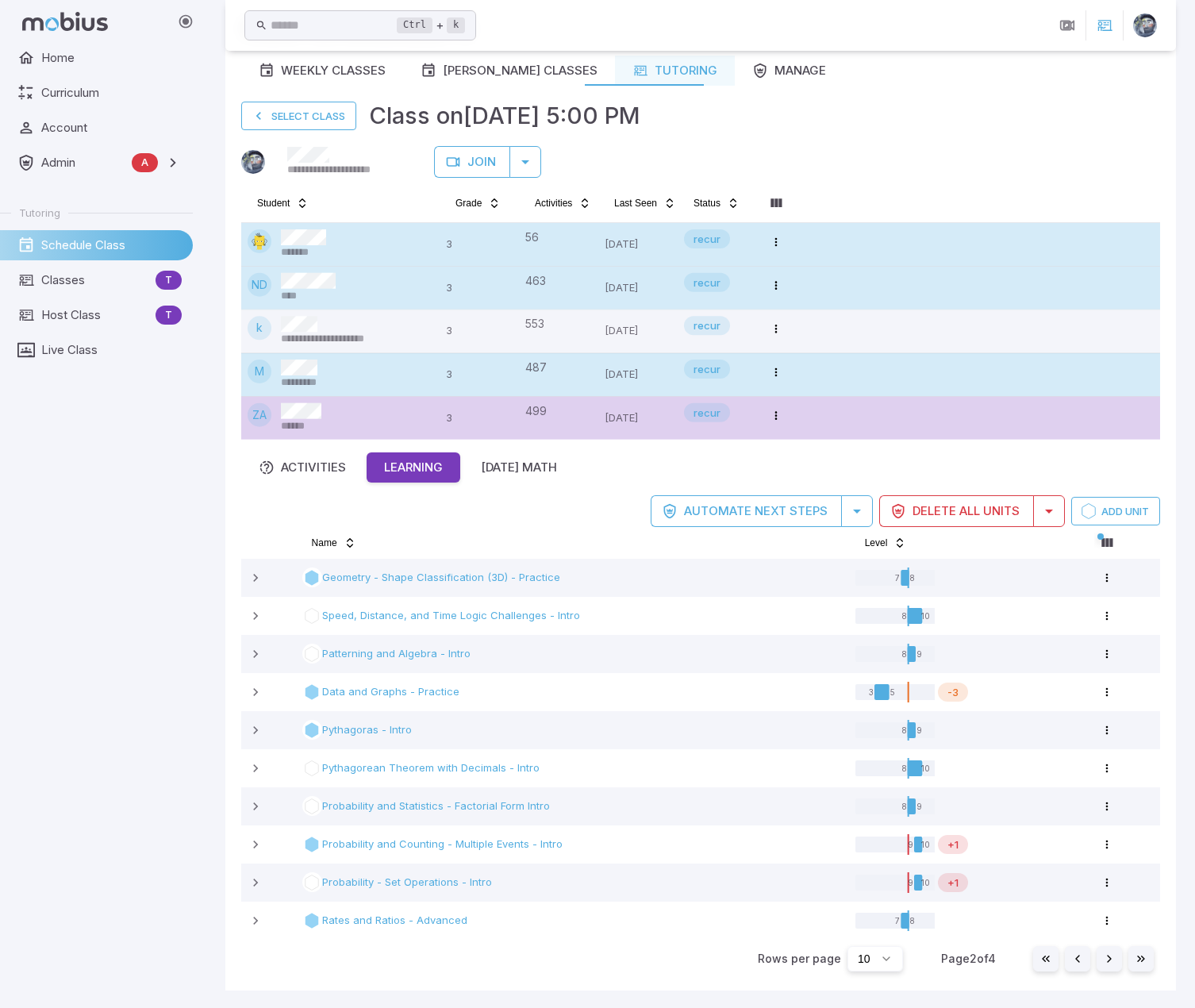
click at [339, 247] on div "*******" at bounding box center [339, 244] width 185 height 30
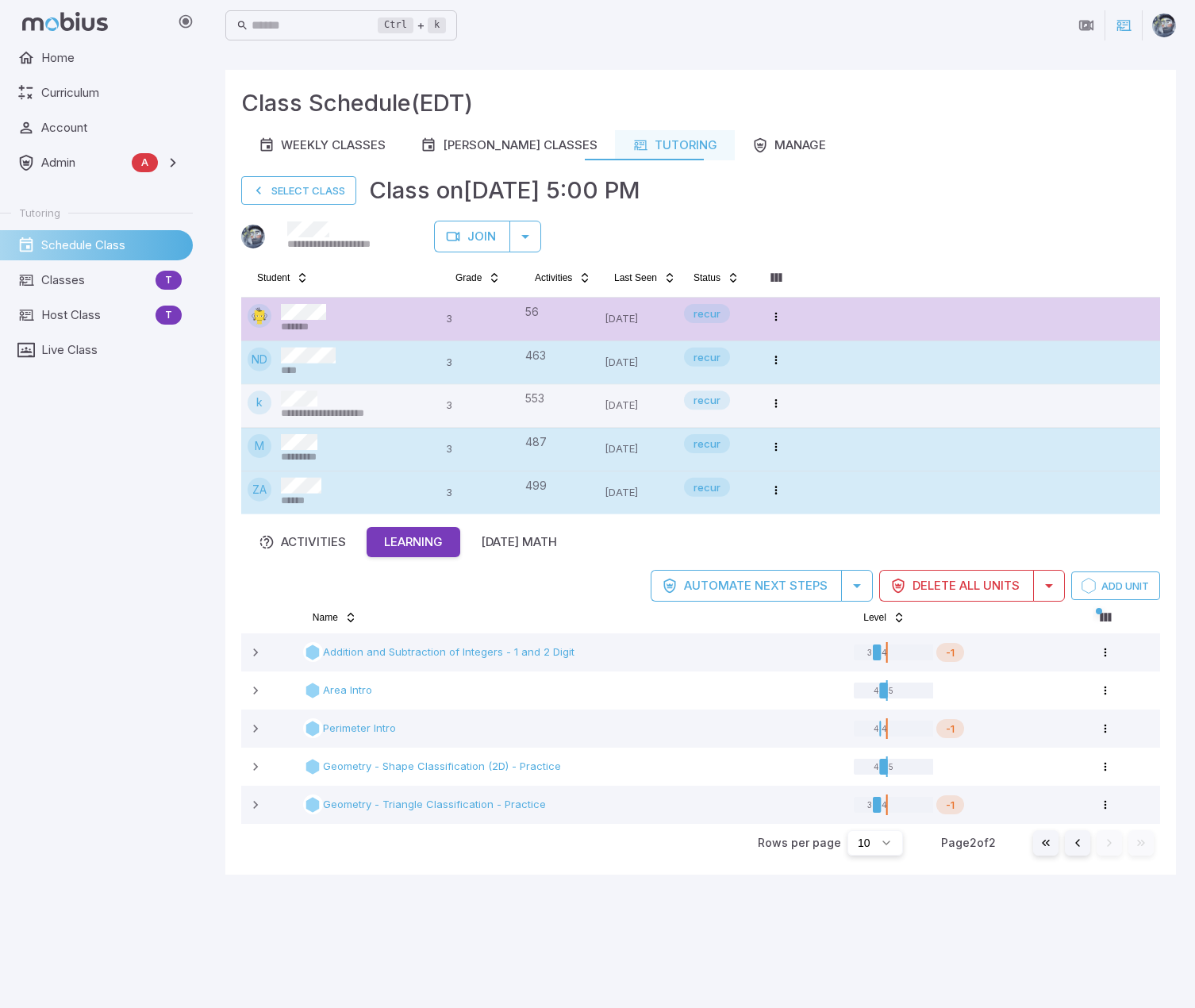
scroll to position [0, 0]
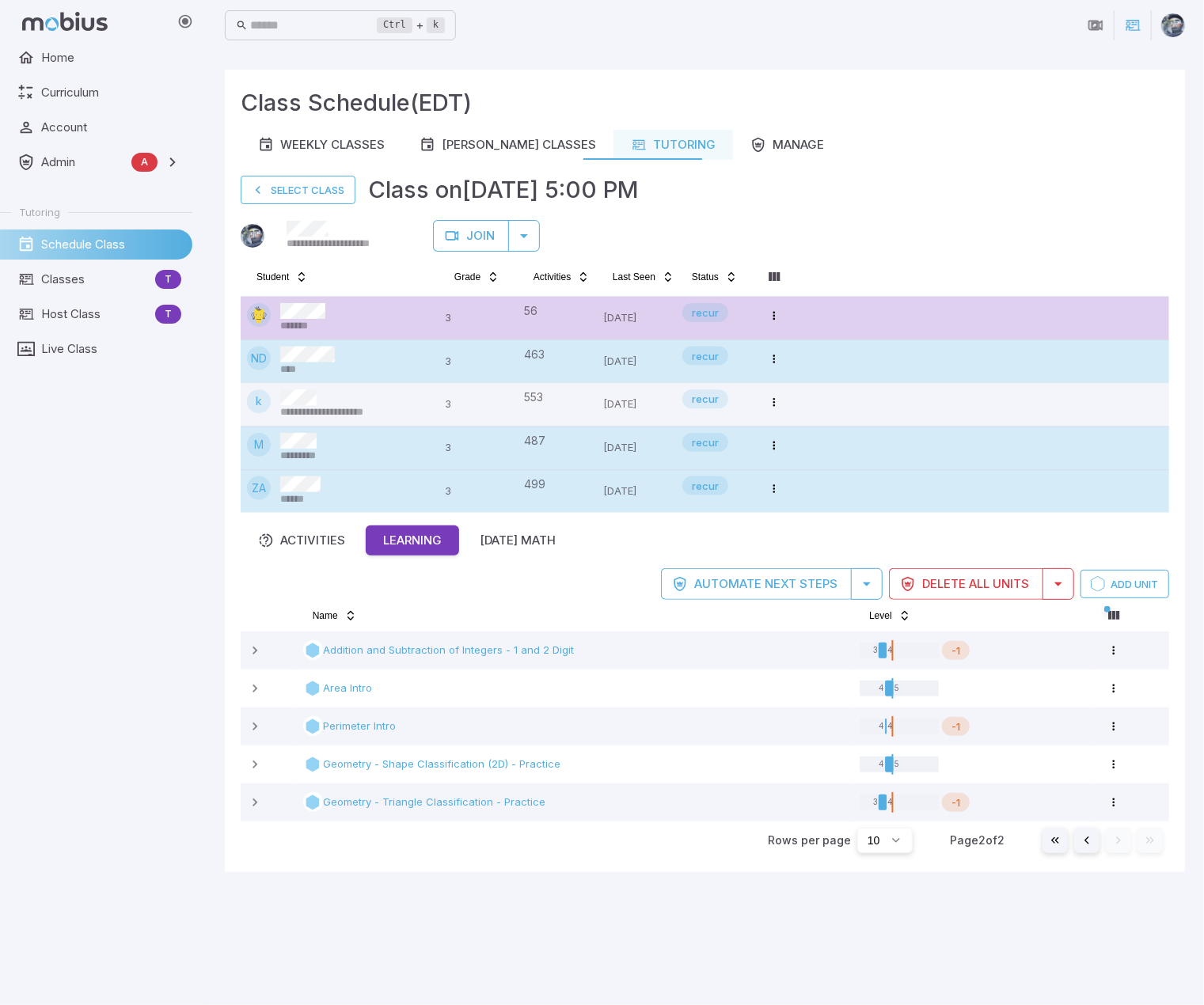
click at [350, 355] on div "ND ****" at bounding box center [338, 361] width 185 height 30
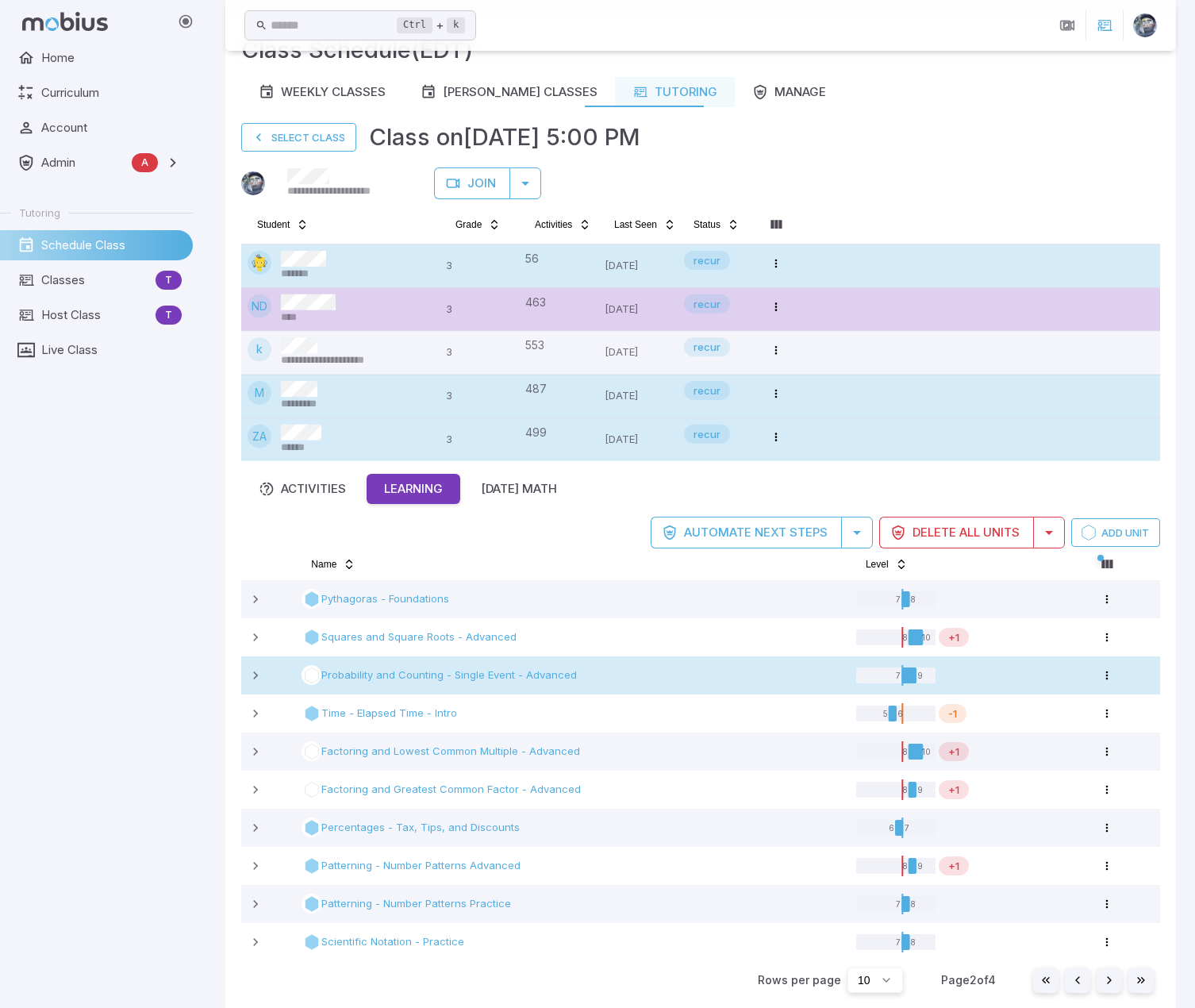
scroll to position [75, 0]
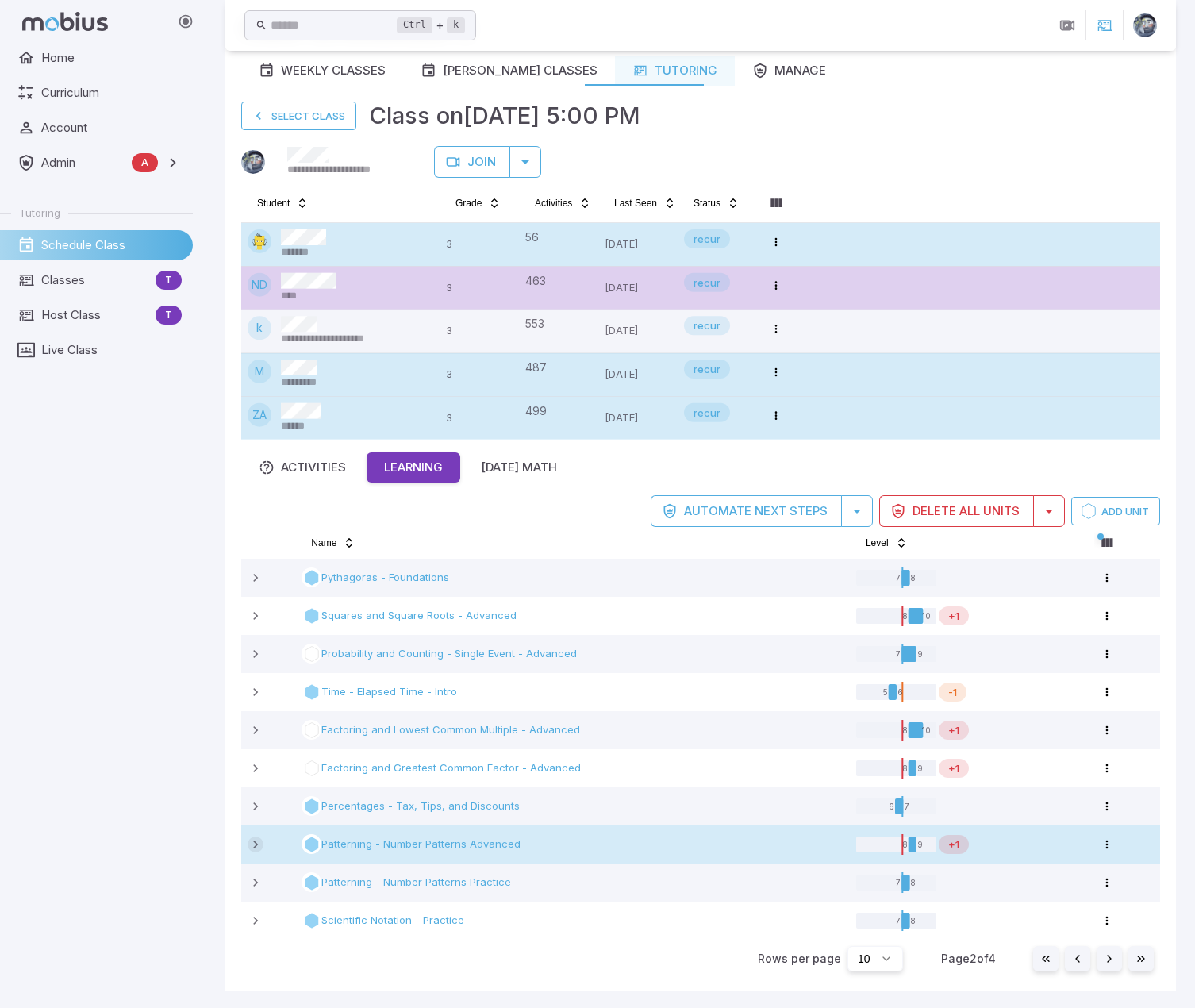
click at [260, 540] on icon at bounding box center [255, 844] width 16 height 16
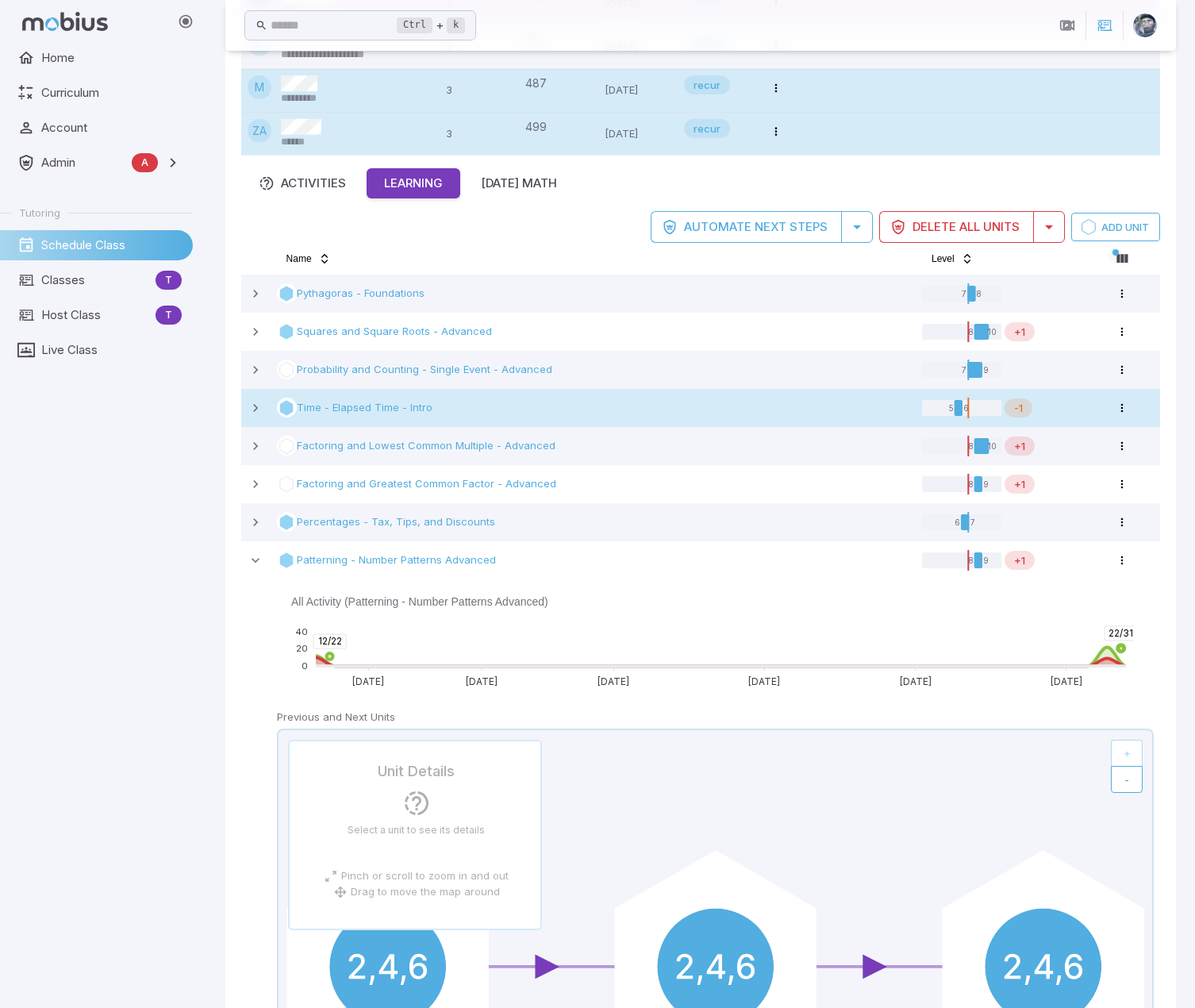
scroll to position [392, 0]
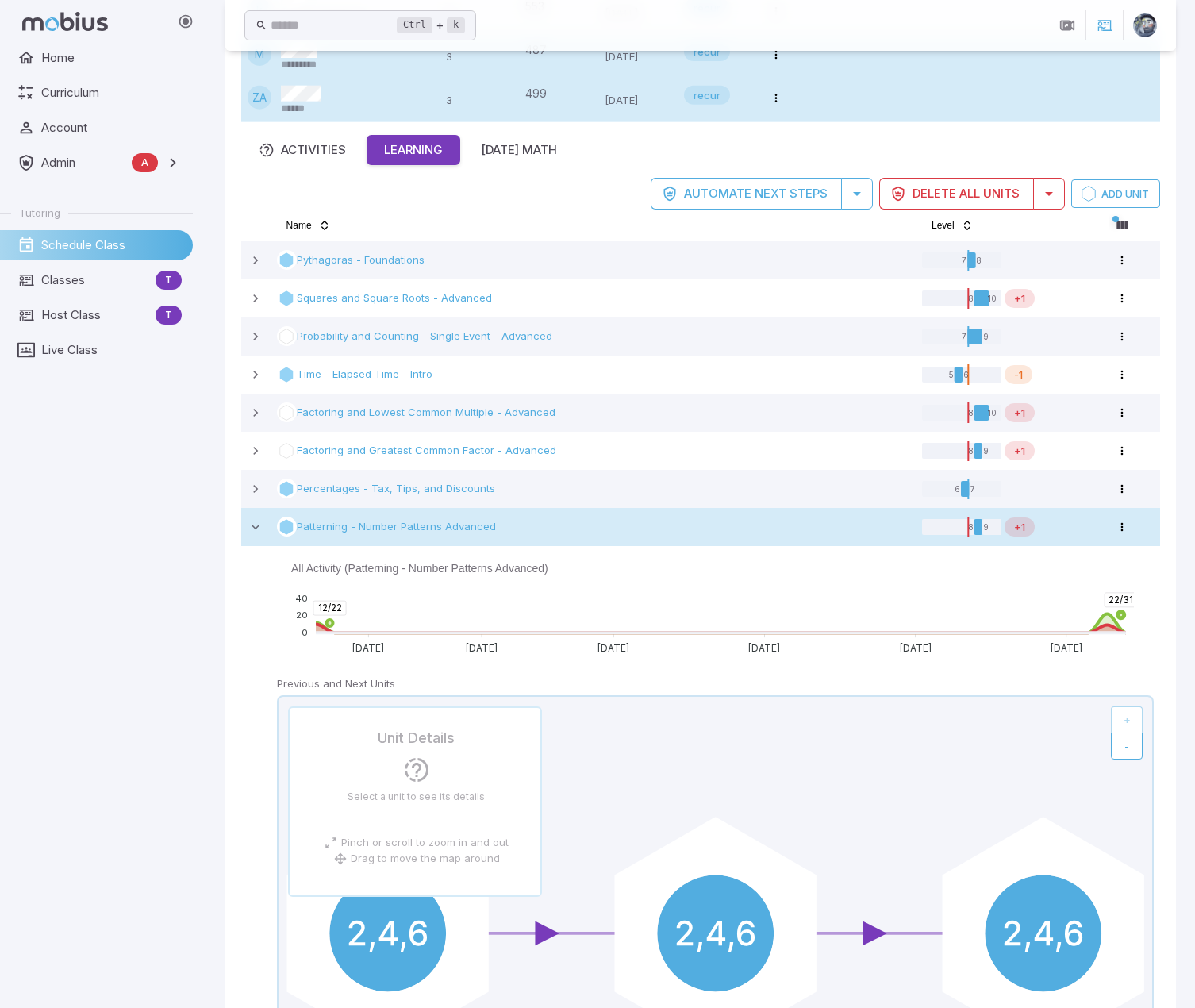
click at [426, 528] on p "Patterning - Number Patterns Advanced" at bounding box center [396, 527] width 199 height 16
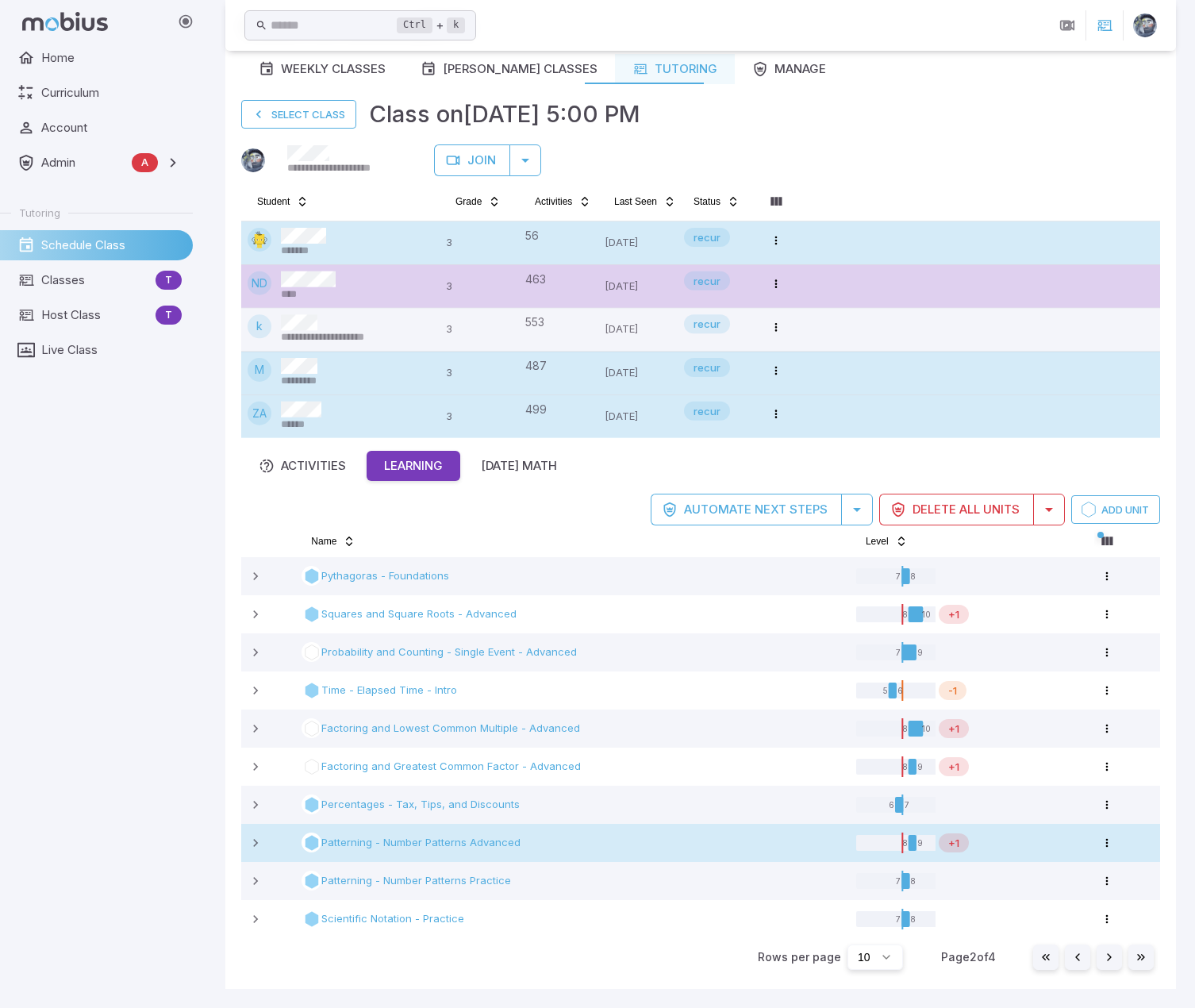
scroll to position [75, 0]
click at [256, 540] on icon at bounding box center [255, 844] width 16 height 16
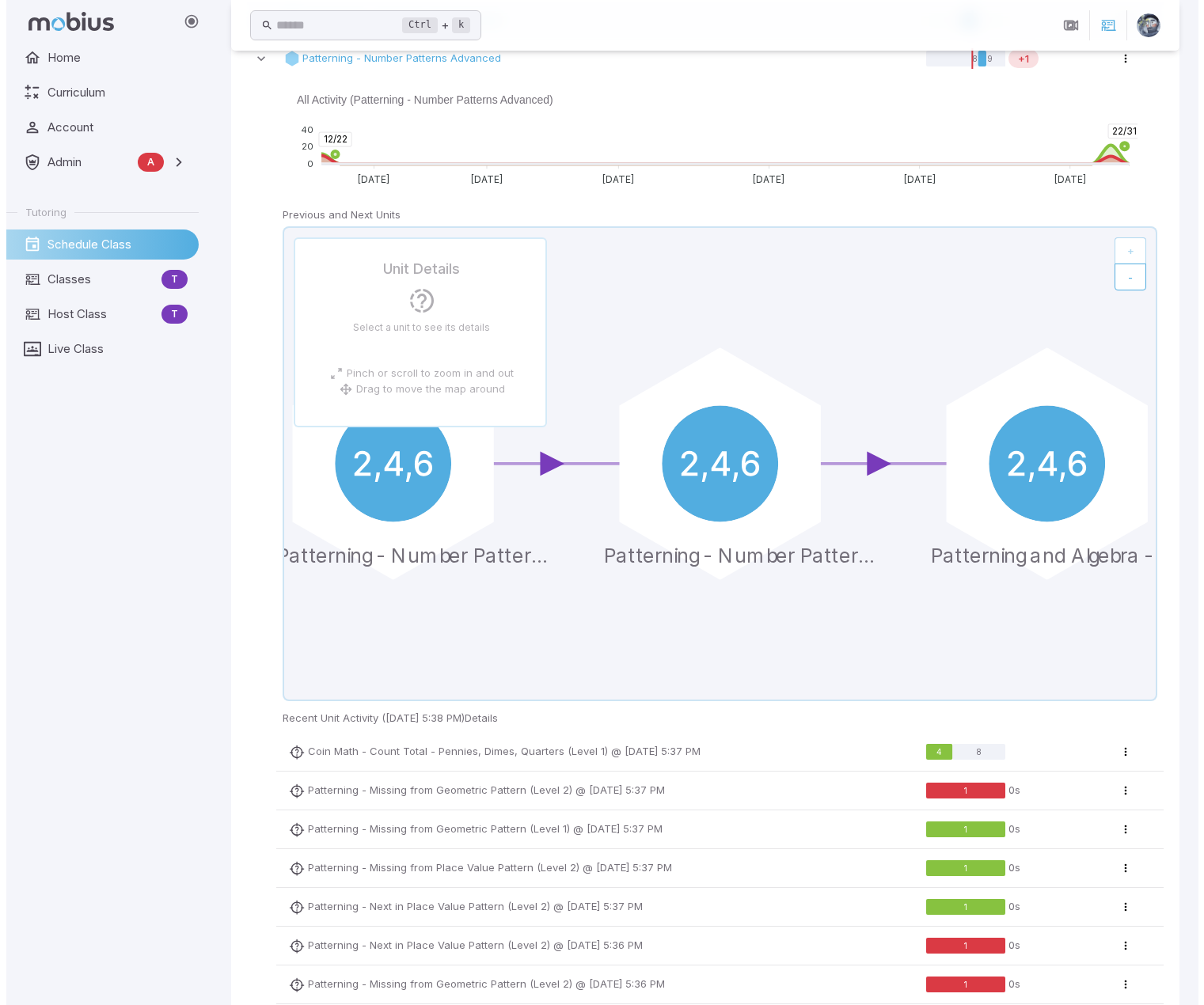
scroll to position [865, 0]
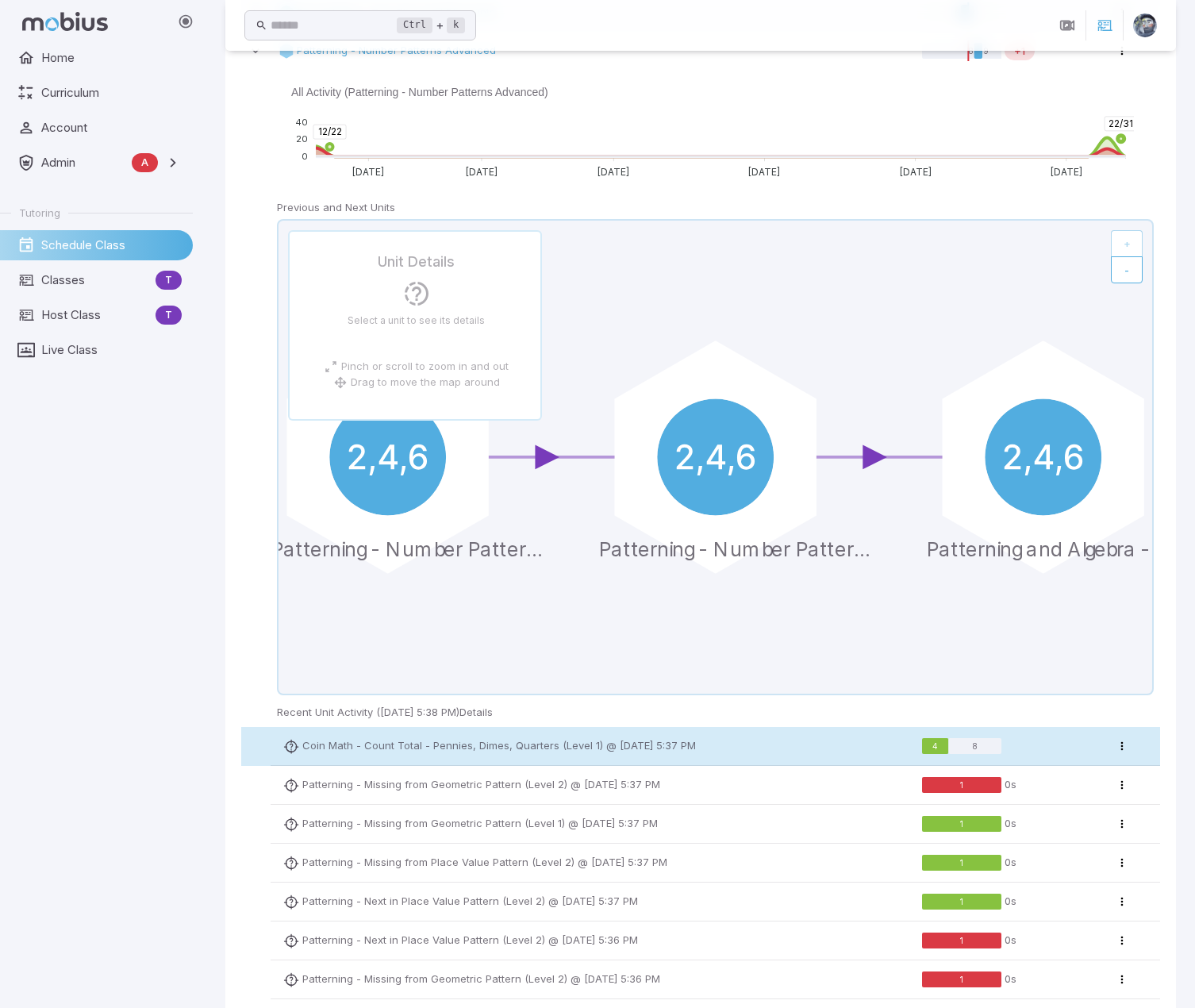
click at [354, 540] on p "Coin Math - Count Total - Pennies, Dimes, Quarters (Level 1)" at bounding box center [452, 746] width 301 height 16
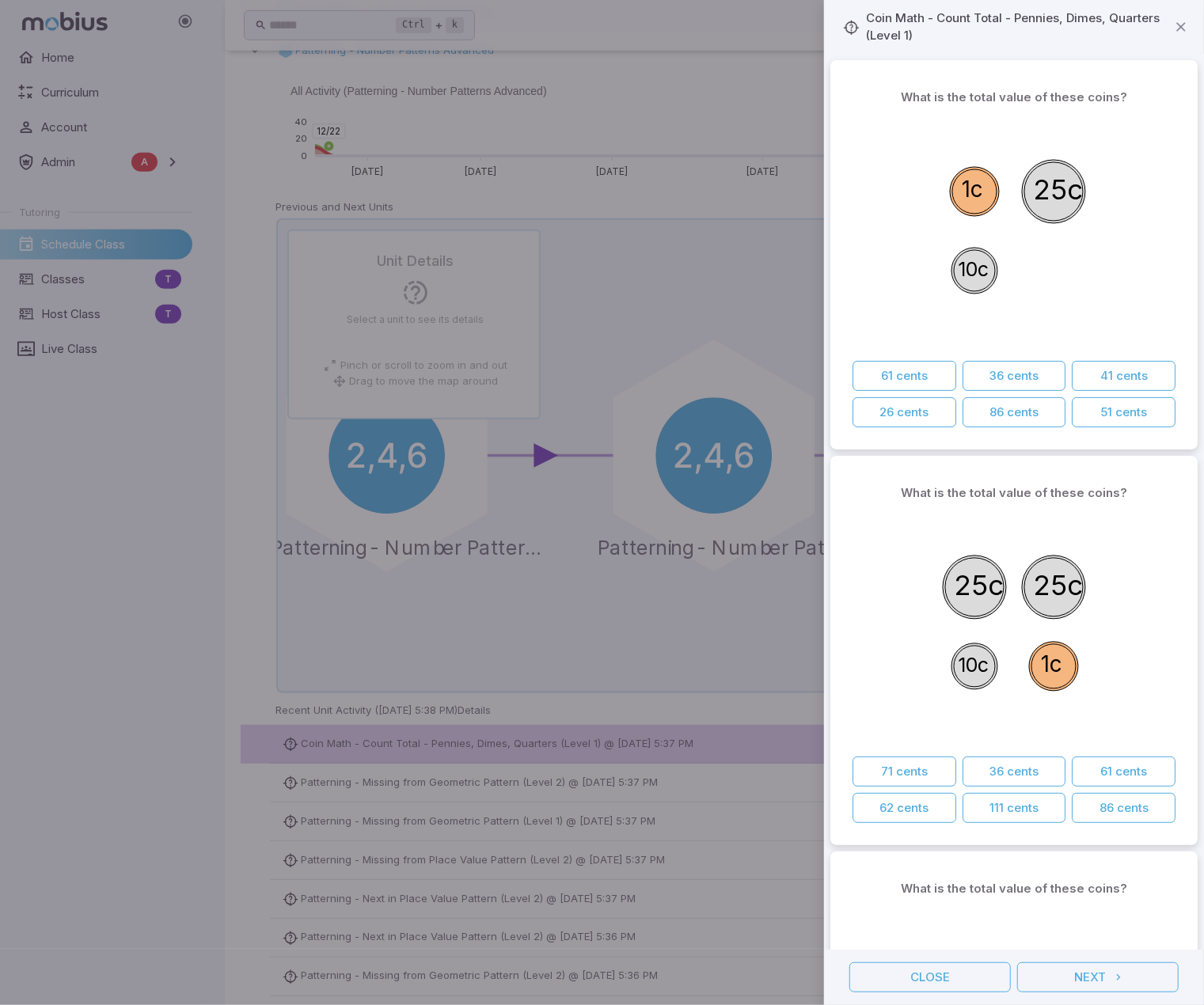
click at [353, 539] on div at bounding box center [602, 502] width 1204 height 1005
click at [952, 539] on button "Close" at bounding box center [929, 977] width 161 height 30
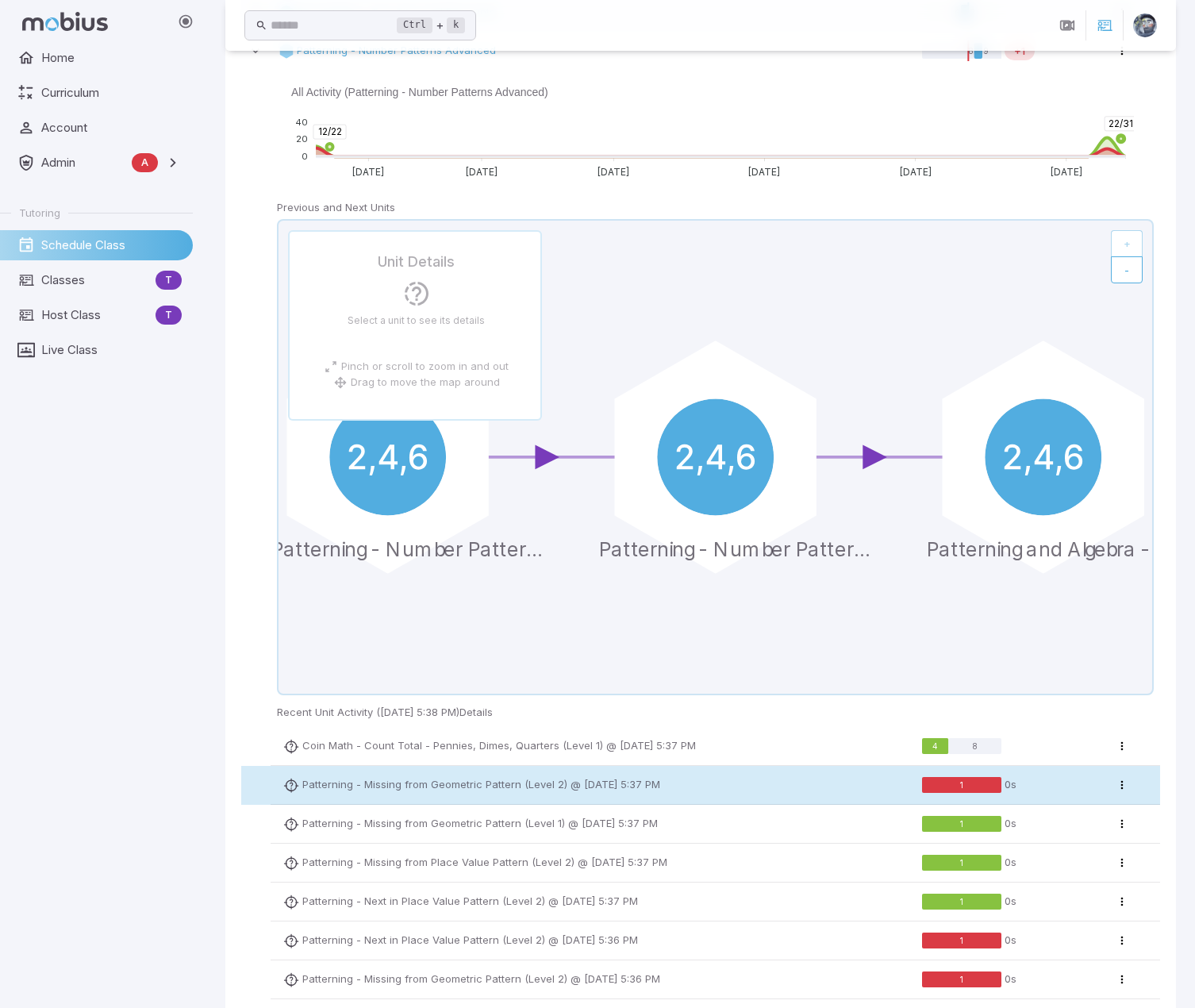
click at [471, 540] on p "Patterning - Missing from Geometric Pattern (Level 2)" at bounding box center [434, 784] width 265 height 16
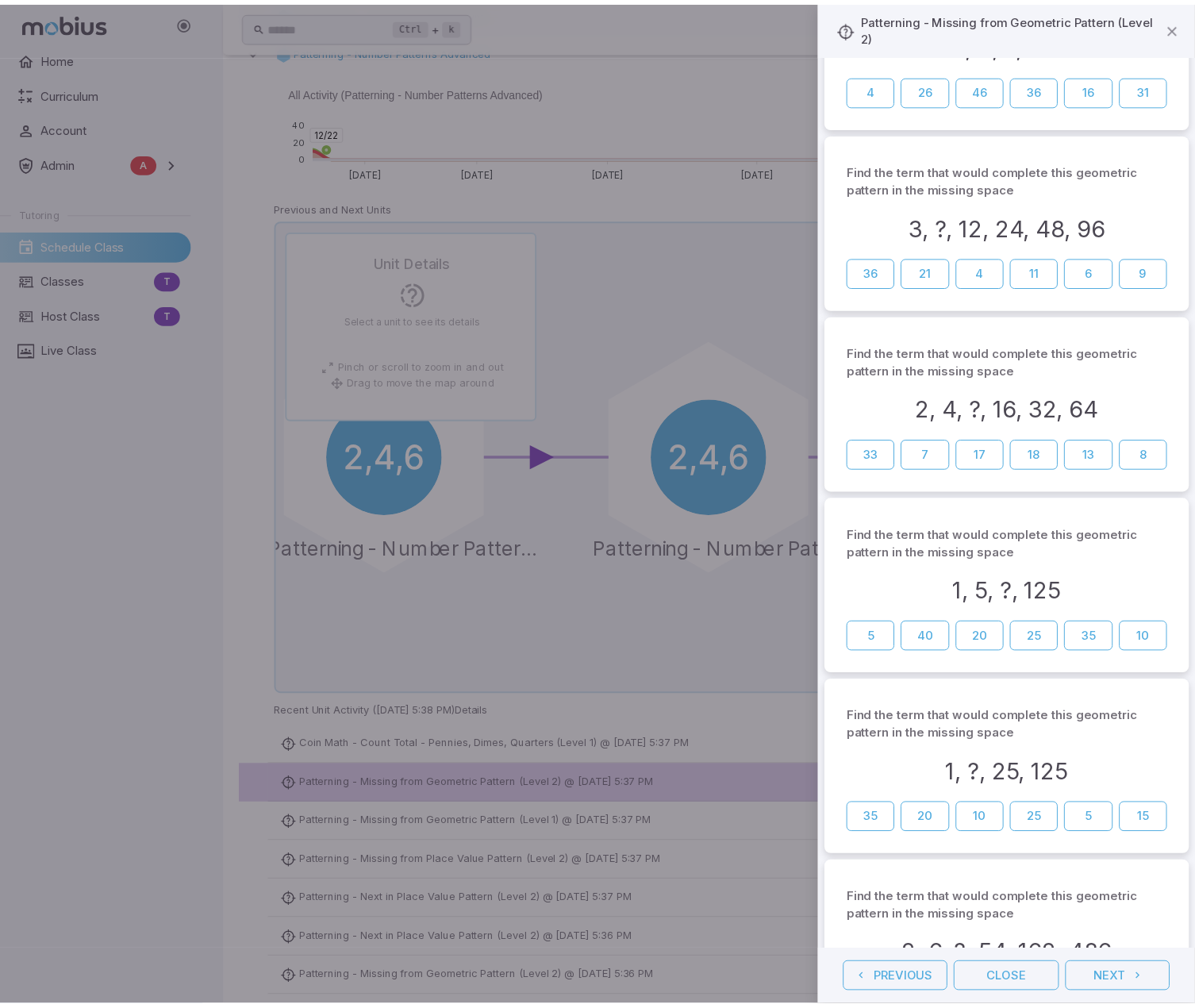
scroll to position [477, 0]
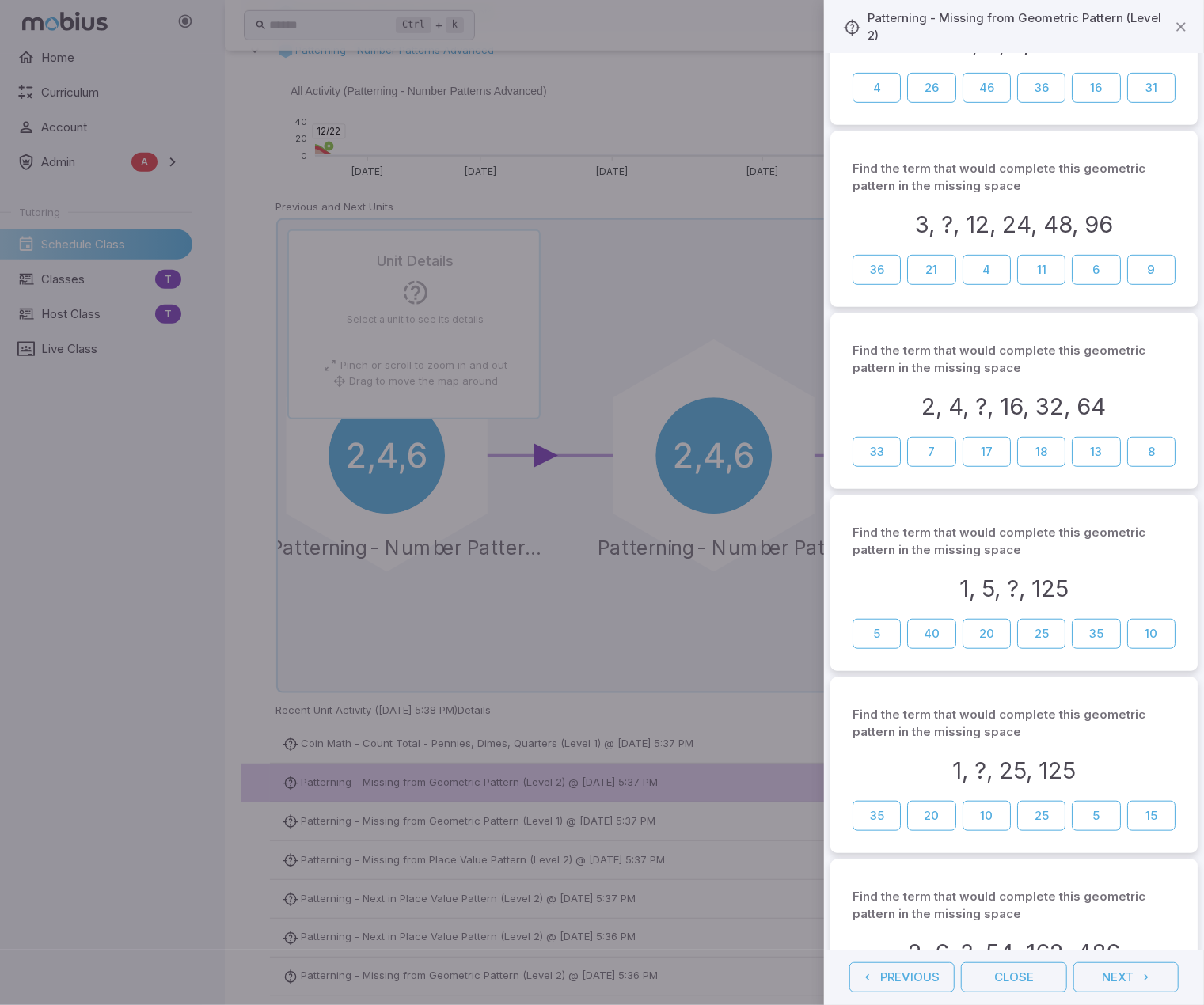
click at [372, 539] on div at bounding box center [602, 502] width 1204 height 1005
click at [1050, 539] on button "Close" at bounding box center [1013, 977] width 106 height 30
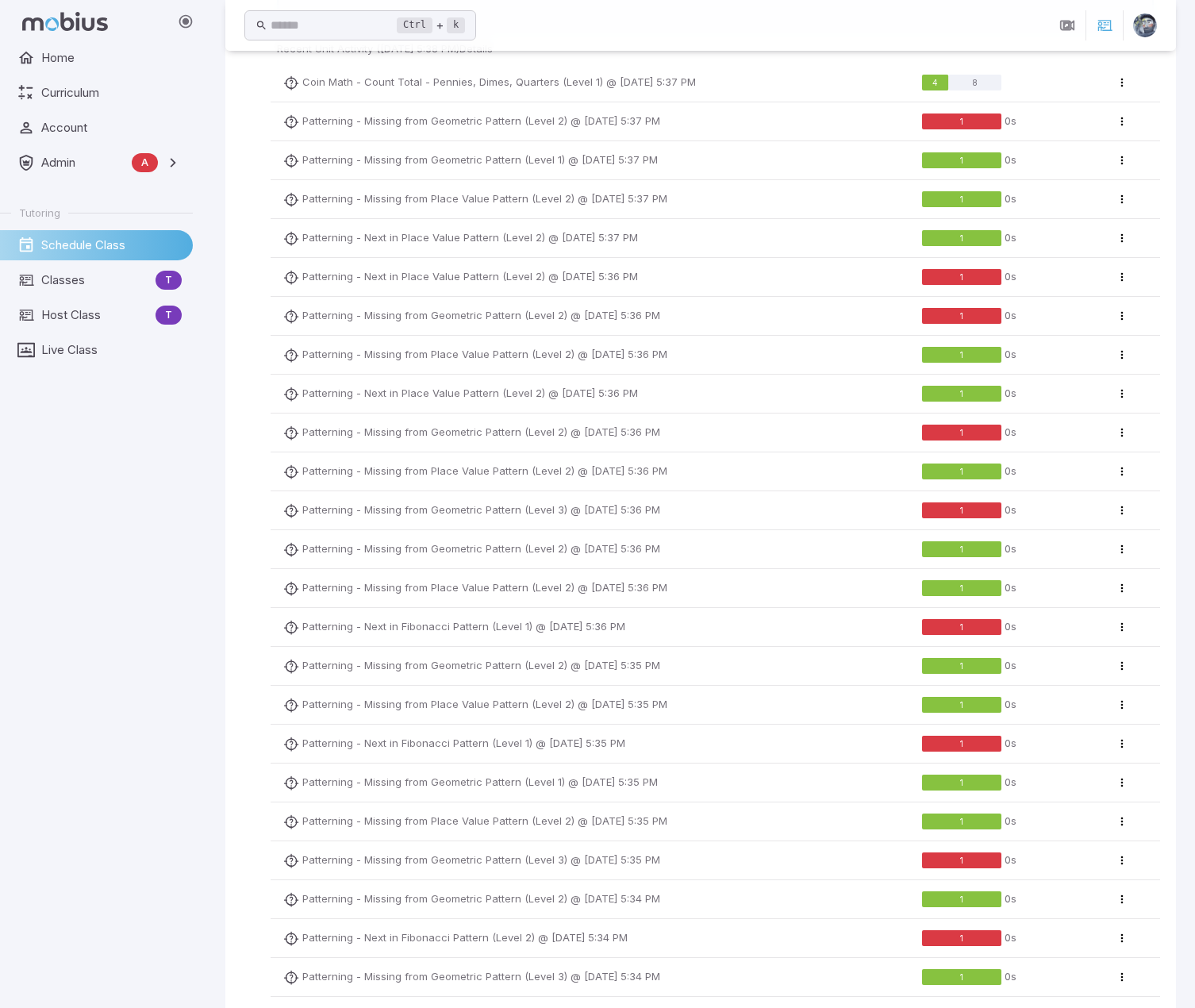
scroll to position [1812, 0]
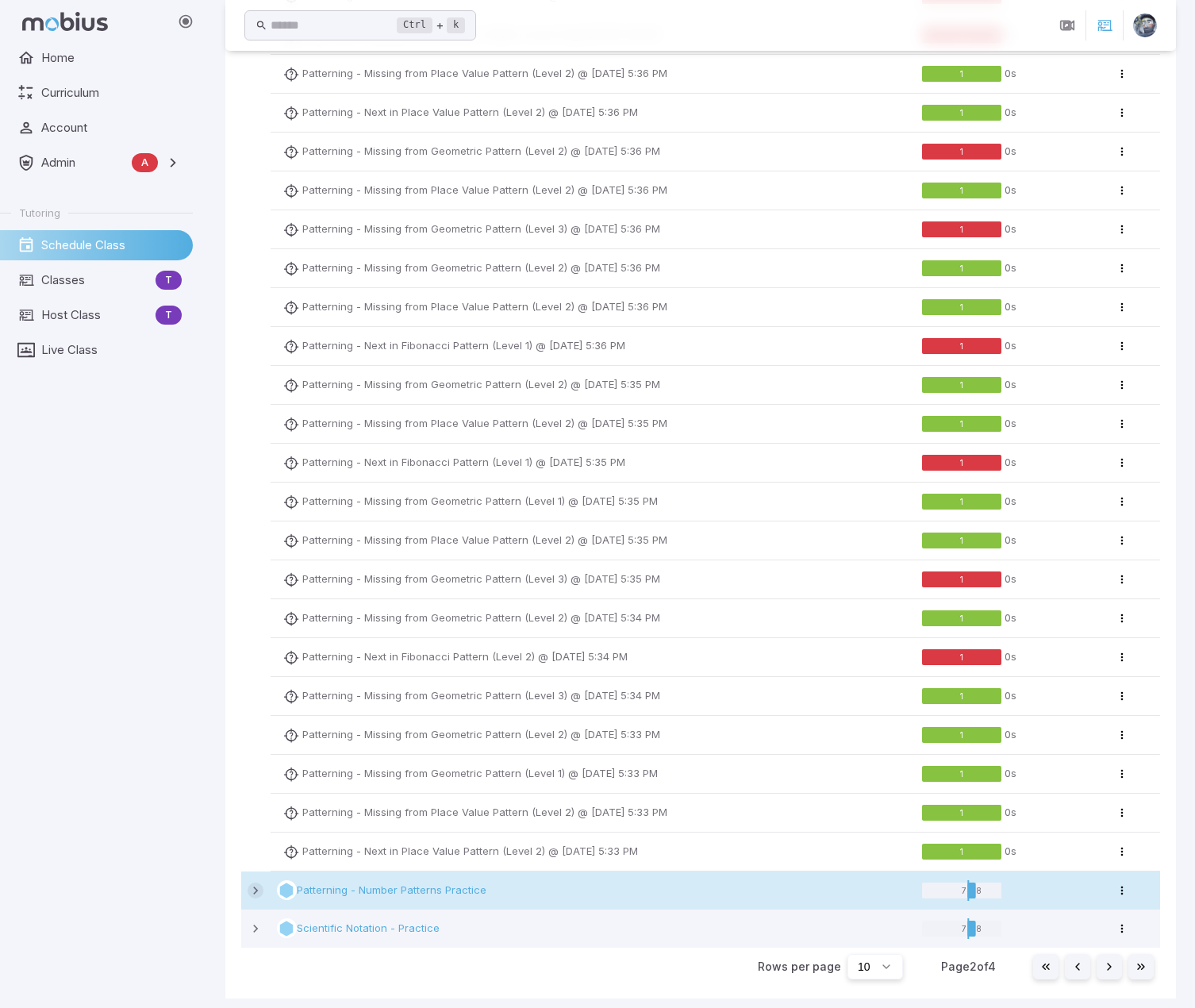
click at [259, 540] on icon at bounding box center [255, 890] width 16 height 16
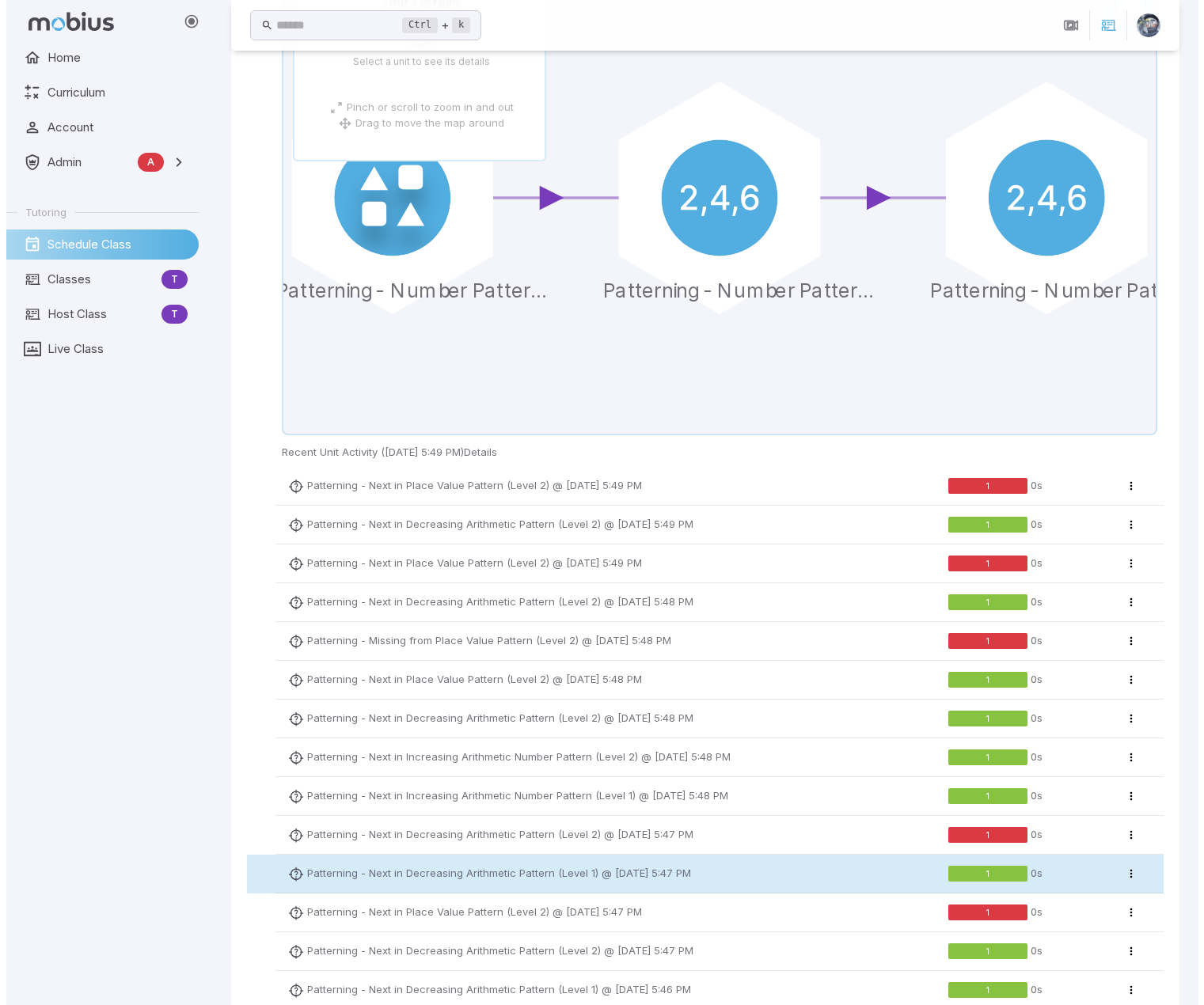
scroll to position [2993, 0]
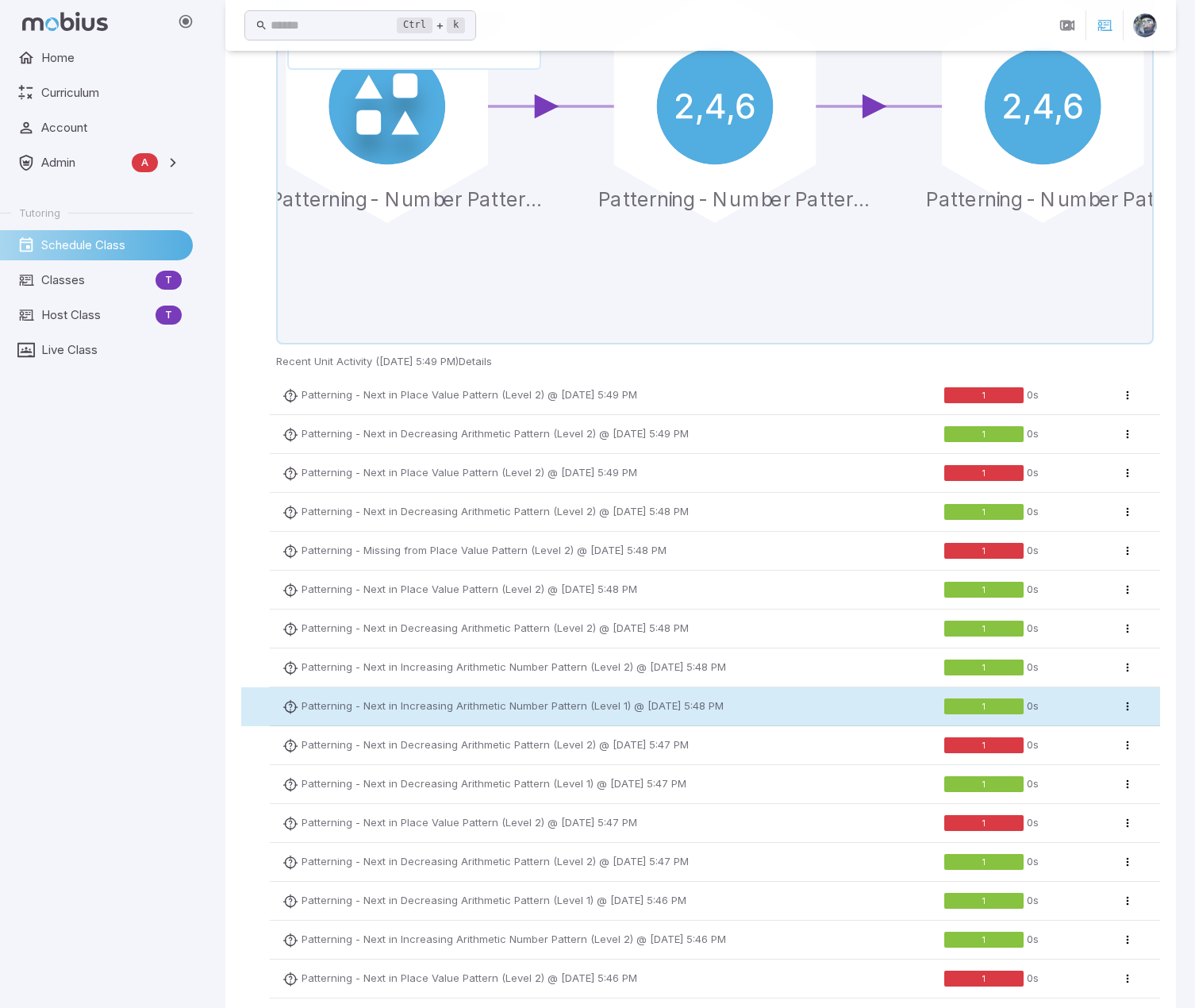
click at [394, 540] on p "Patterning - Next in Increasing Arithmetic Number Pattern (Level 1)" at bounding box center [466, 706] width 329 height 16
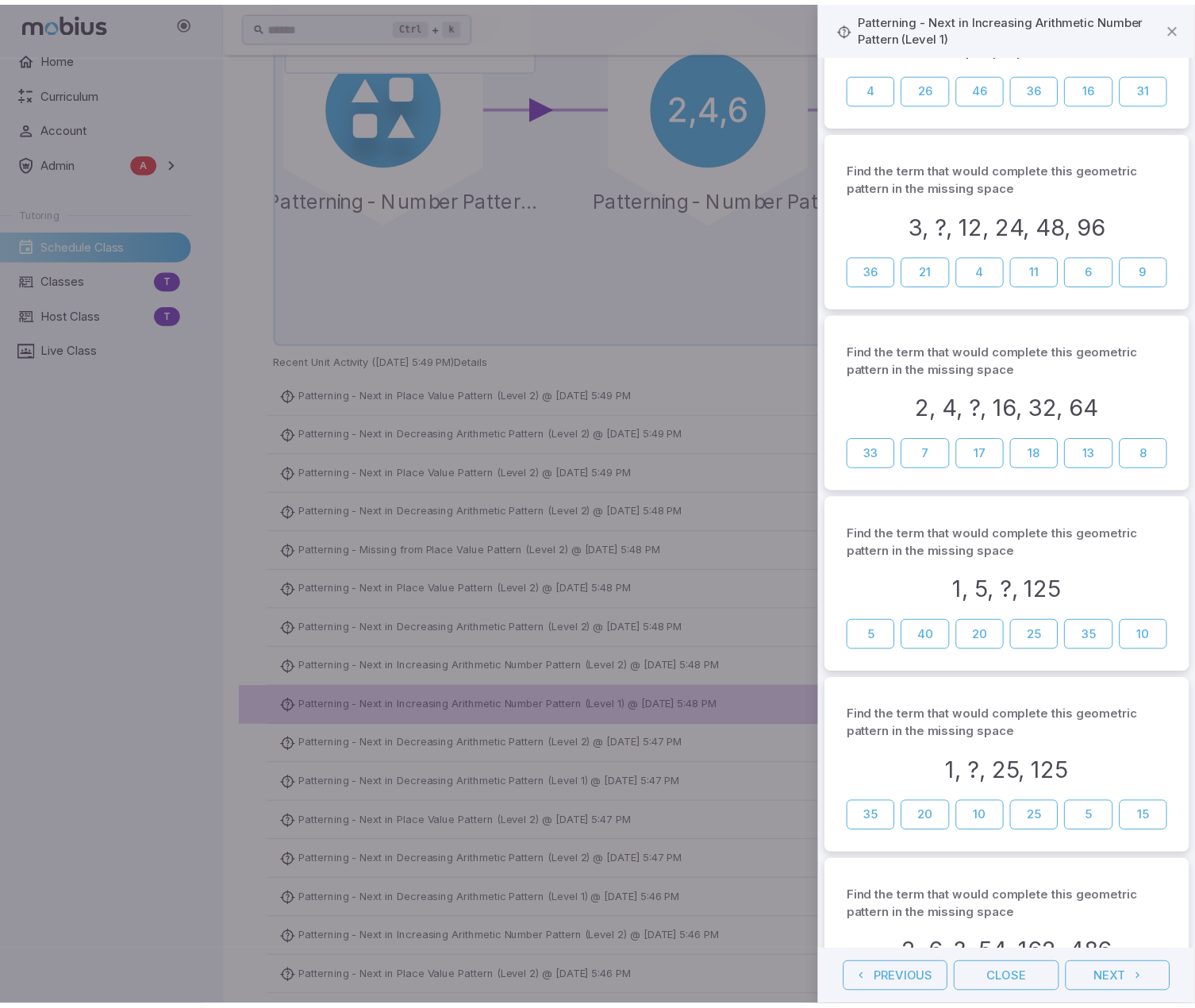
scroll to position [296, 0]
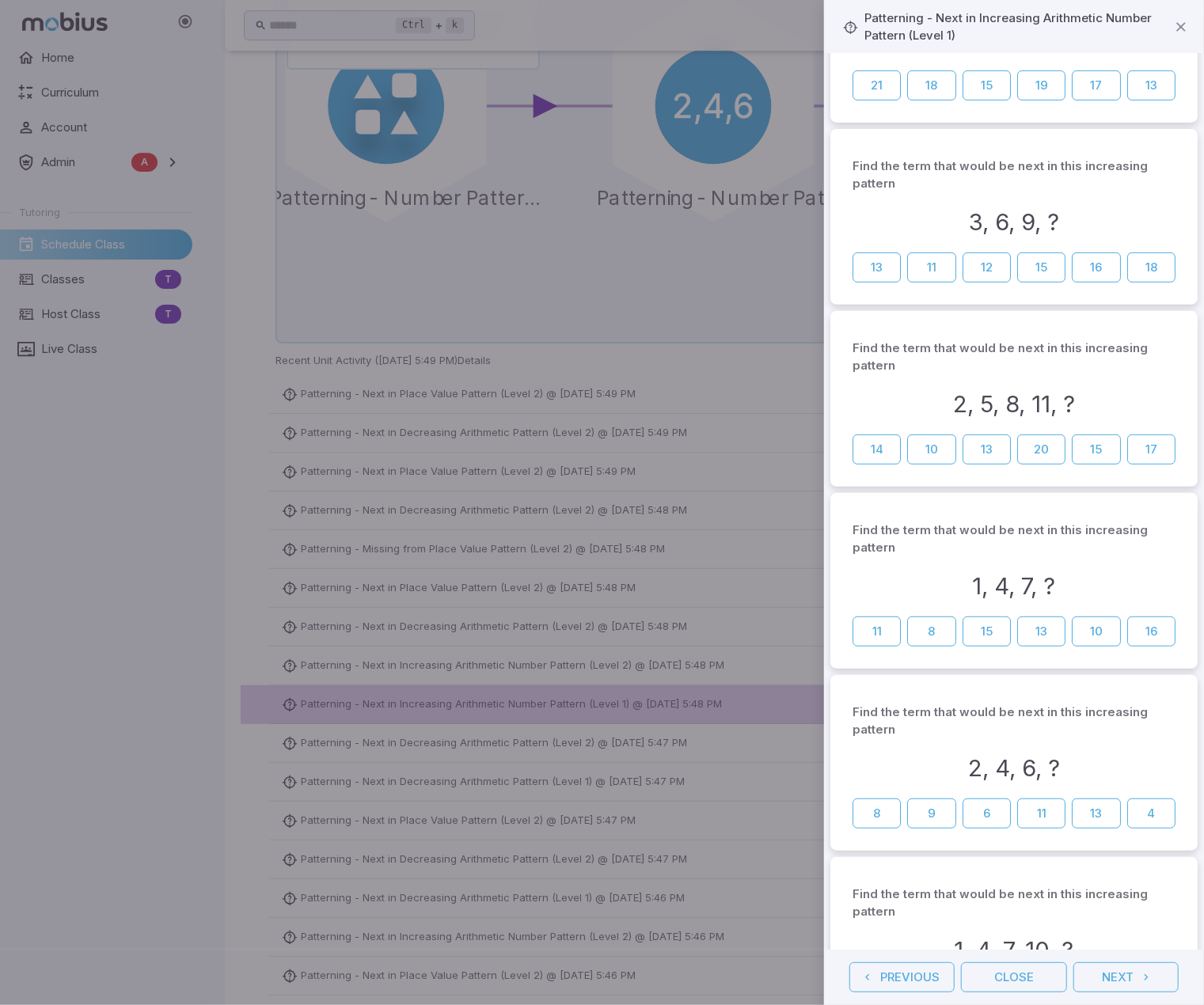
click at [389, 539] on div at bounding box center [602, 502] width 1204 height 1005
click at [1024, 539] on button "Close" at bounding box center [1013, 977] width 106 height 30
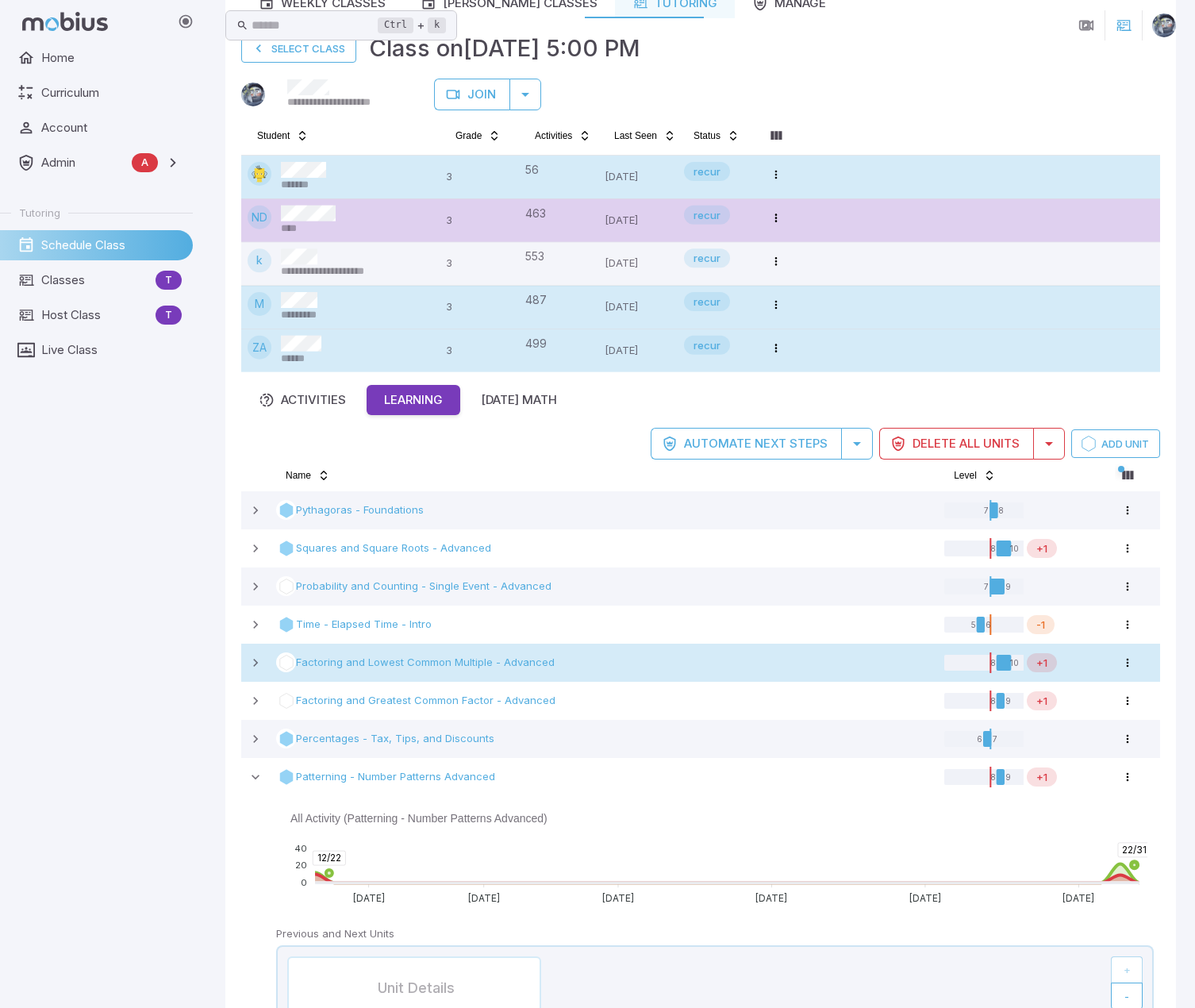
scroll to position [0, 0]
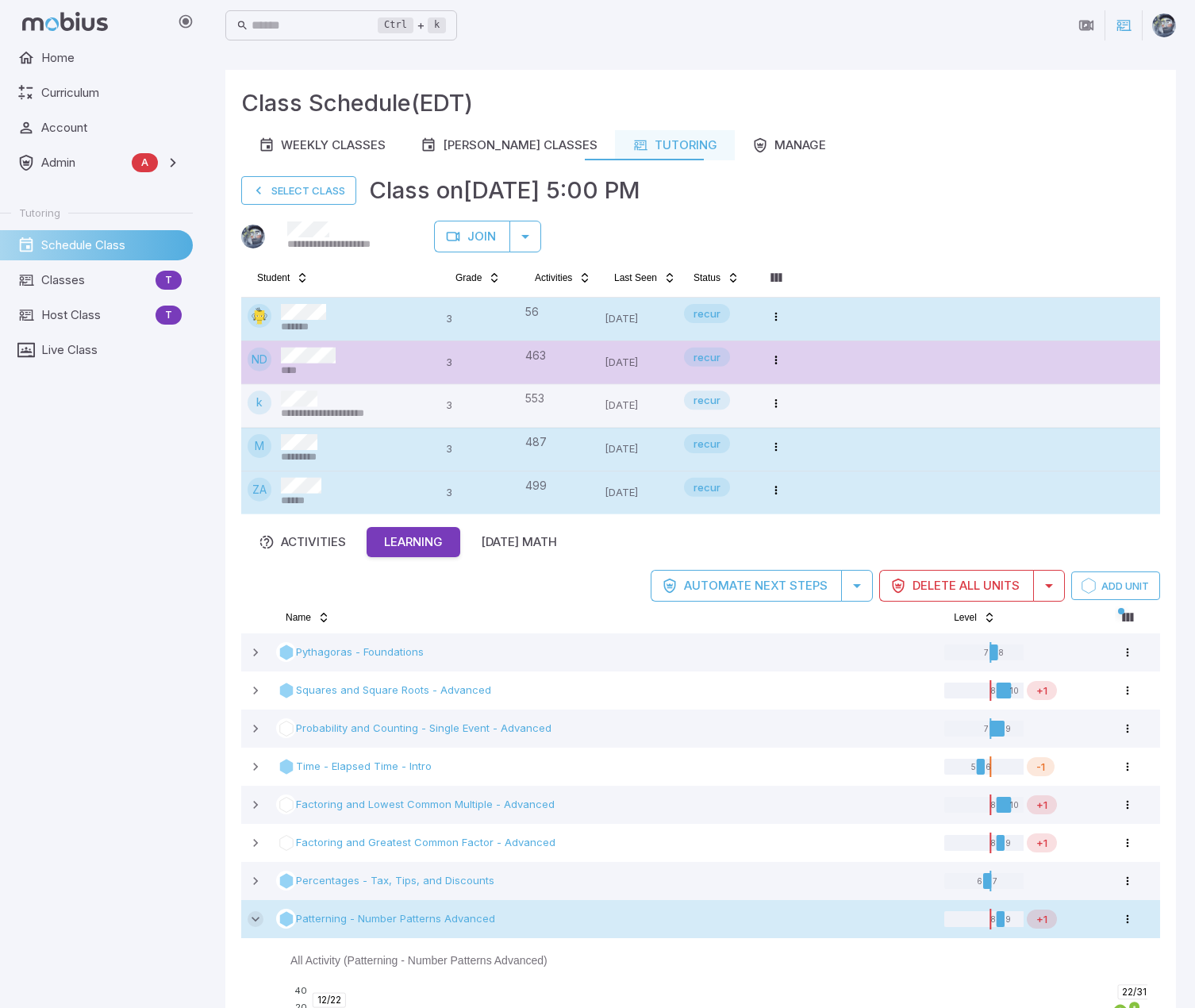
click at [256, 540] on icon at bounding box center [255, 919] width 16 height 16
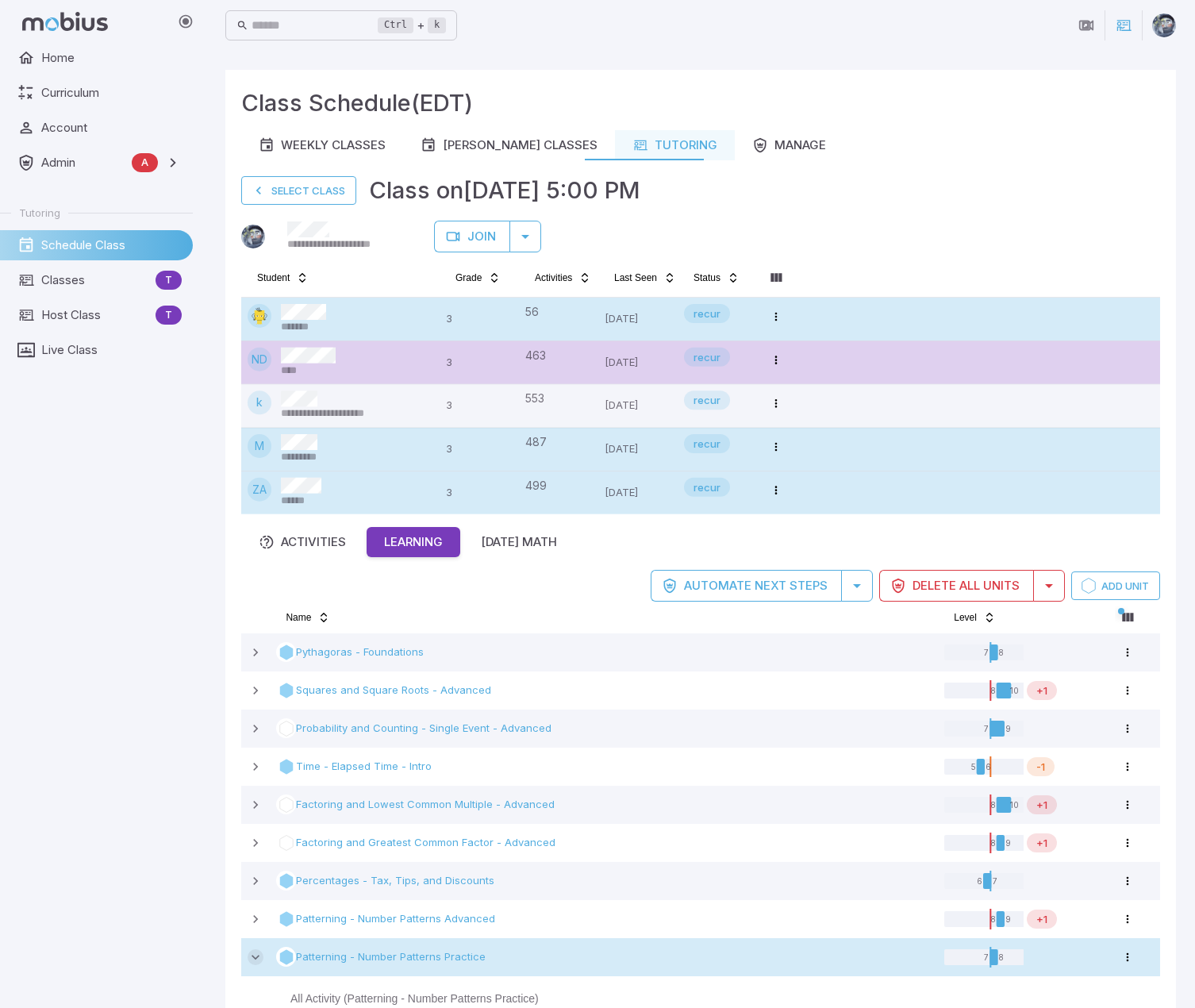
click at [256, 540] on icon at bounding box center [255, 957] width 16 height 16
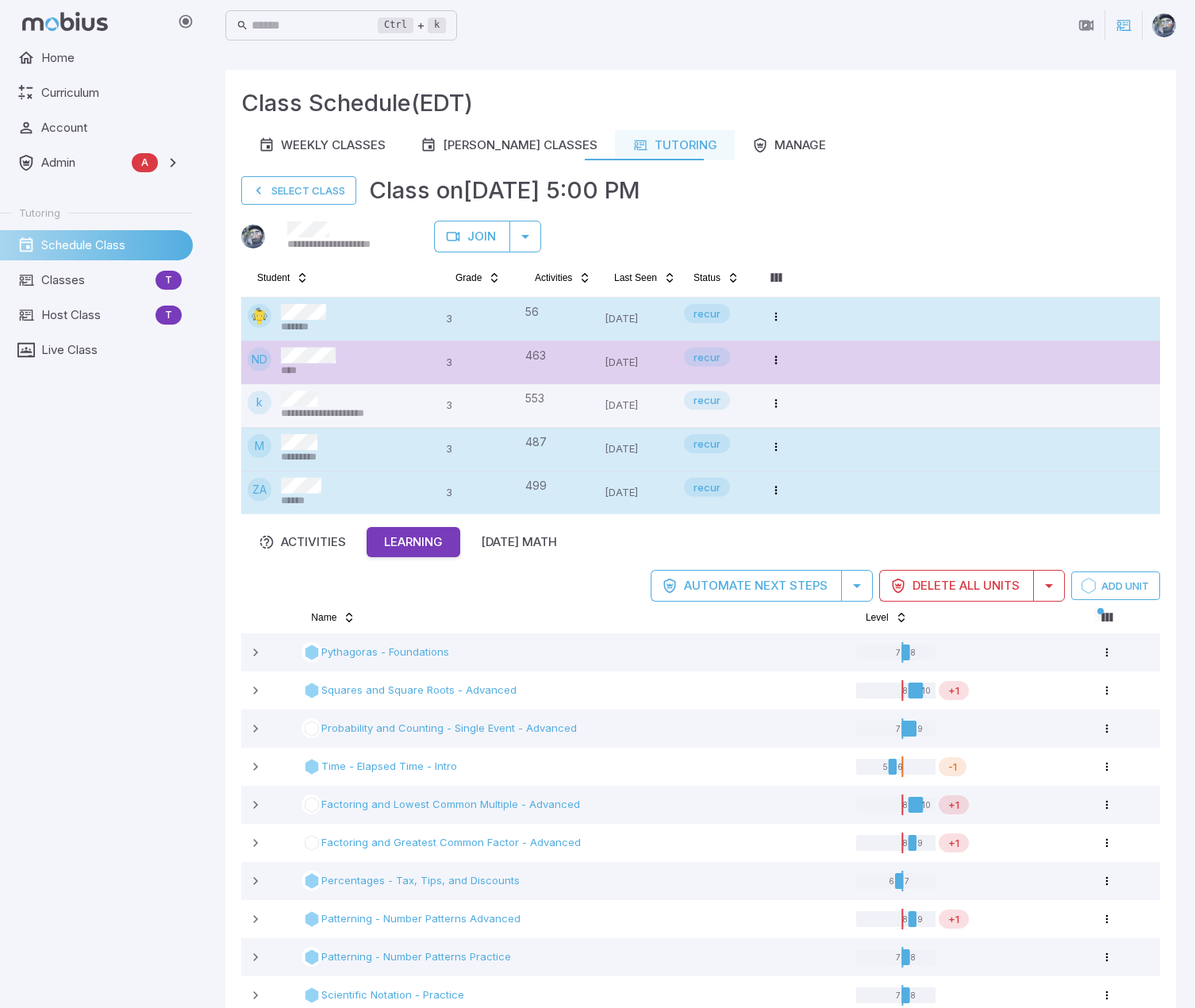
click at [362, 442] on div "M *********" at bounding box center [339, 449] width 185 height 30
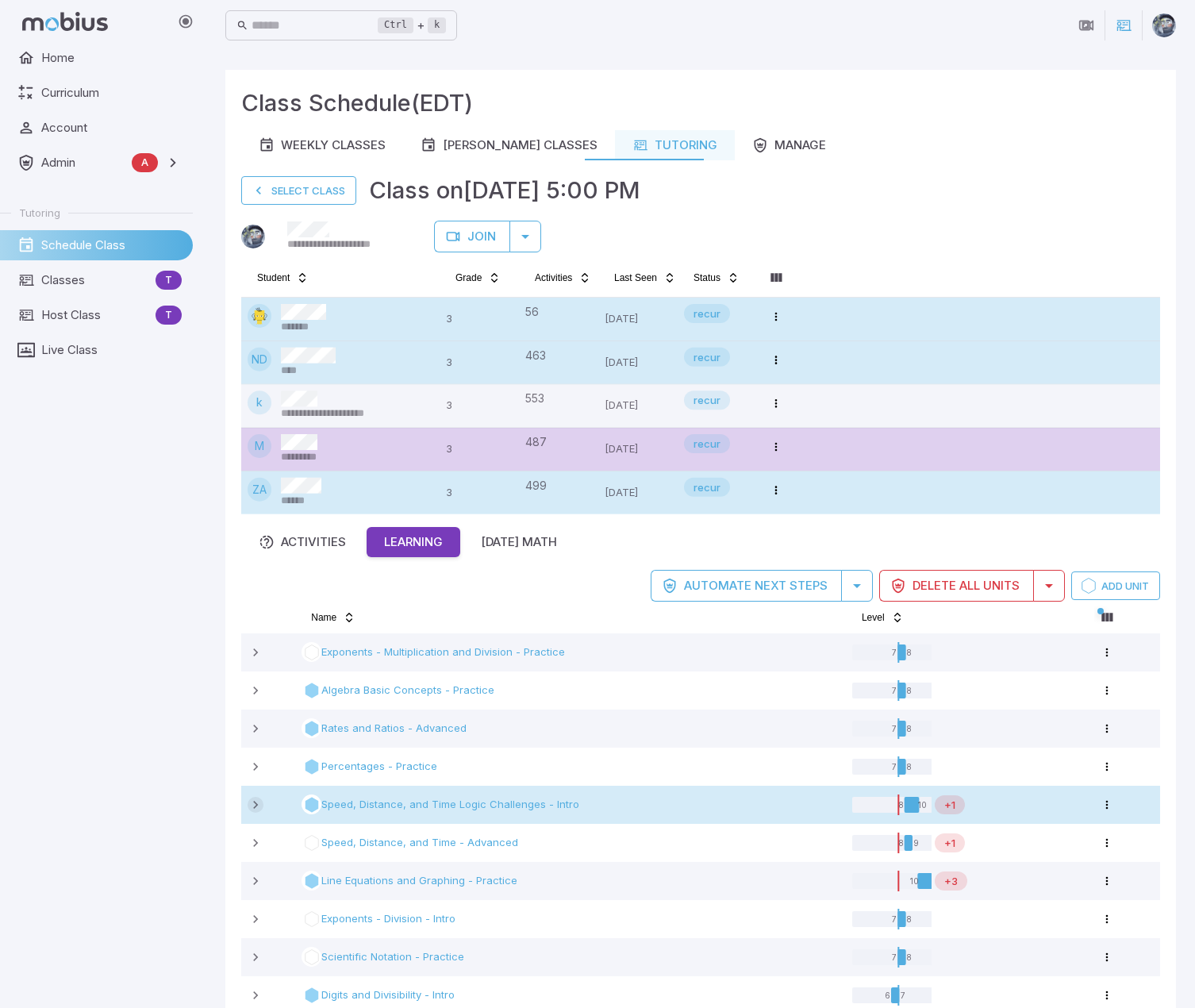
click at [253, 540] on icon at bounding box center [255, 804] width 16 height 16
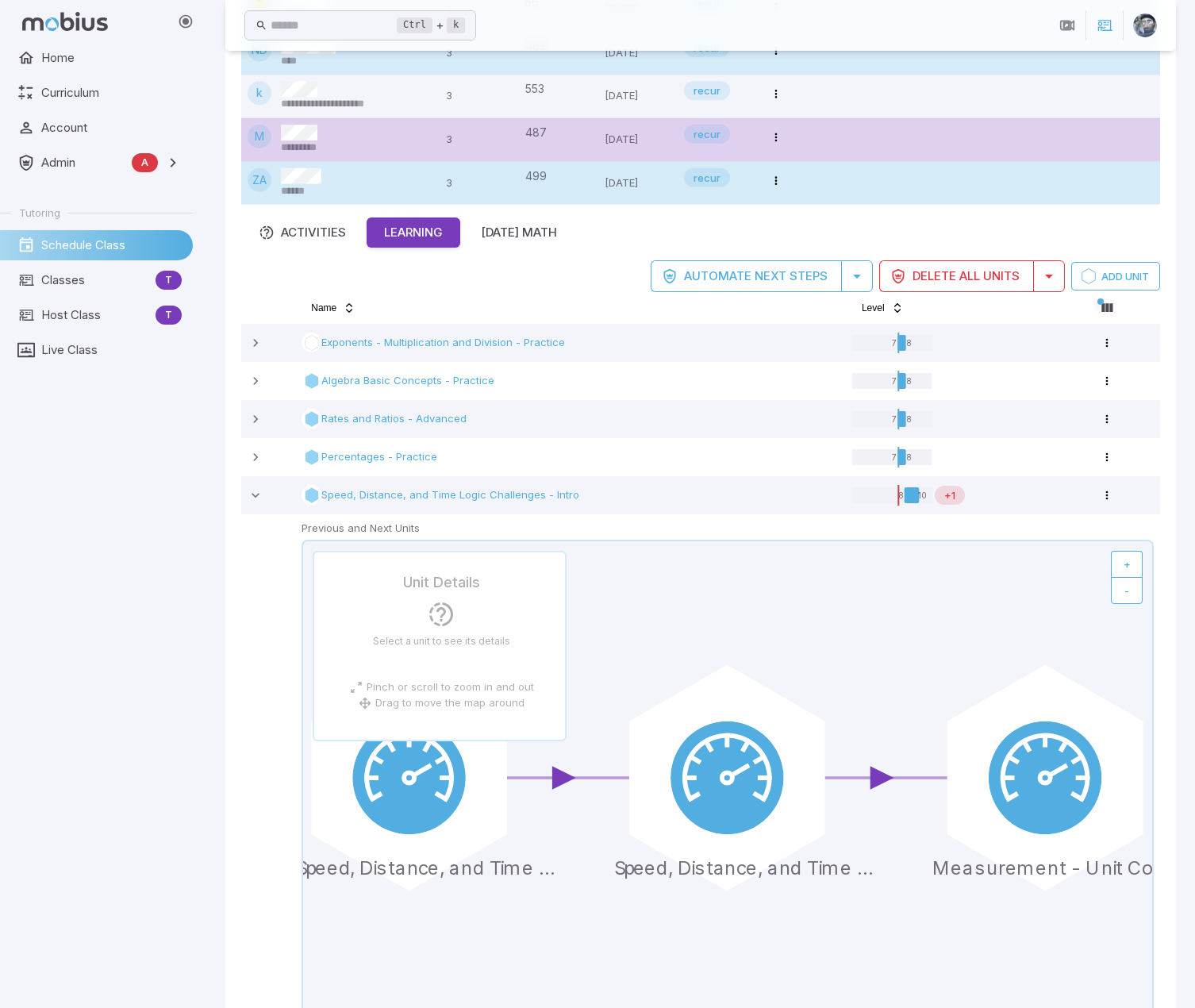
scroll to position [397, 0]
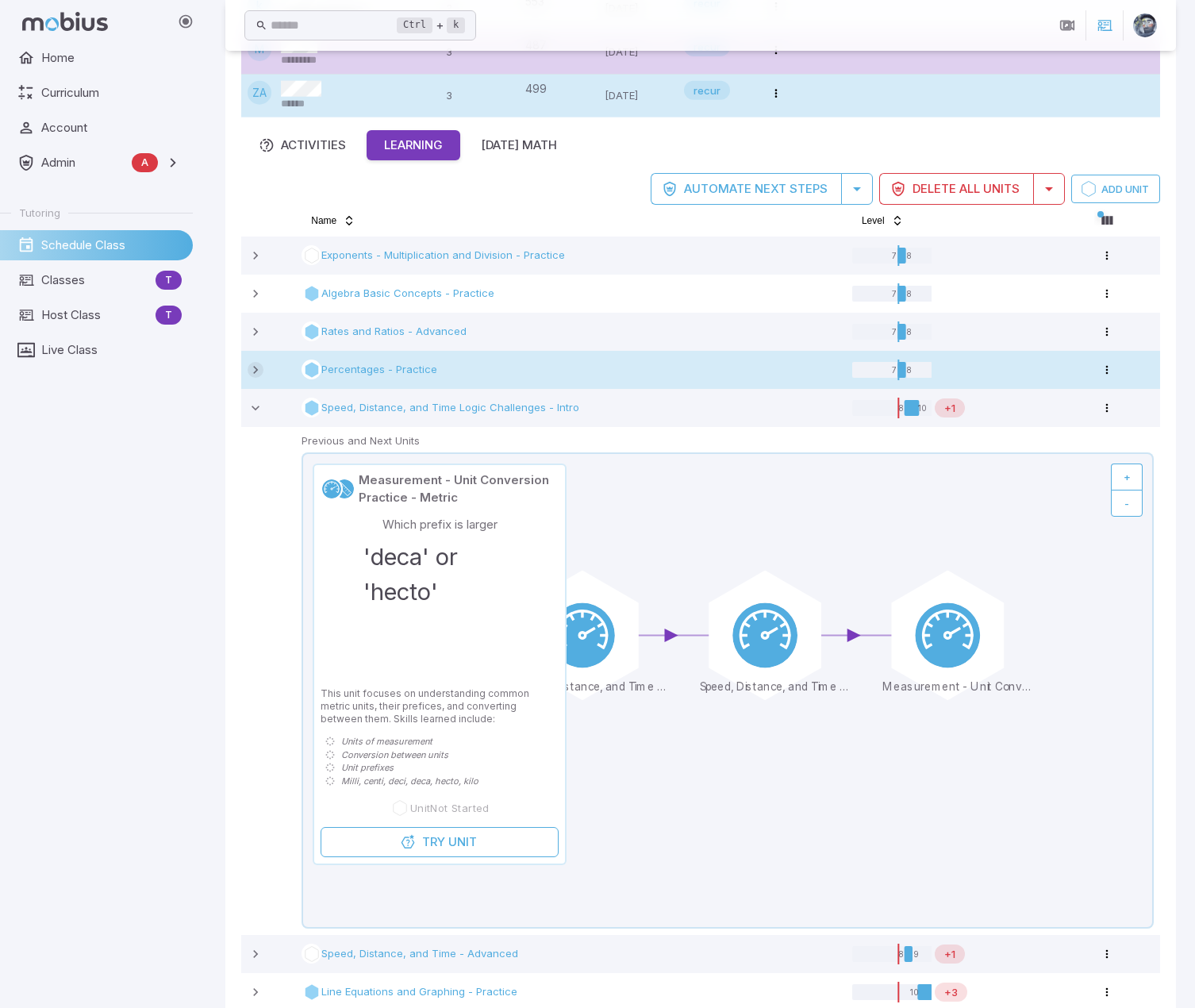
click at [249, 366] on icon at bounding box center [255, 370] width 16 height 16
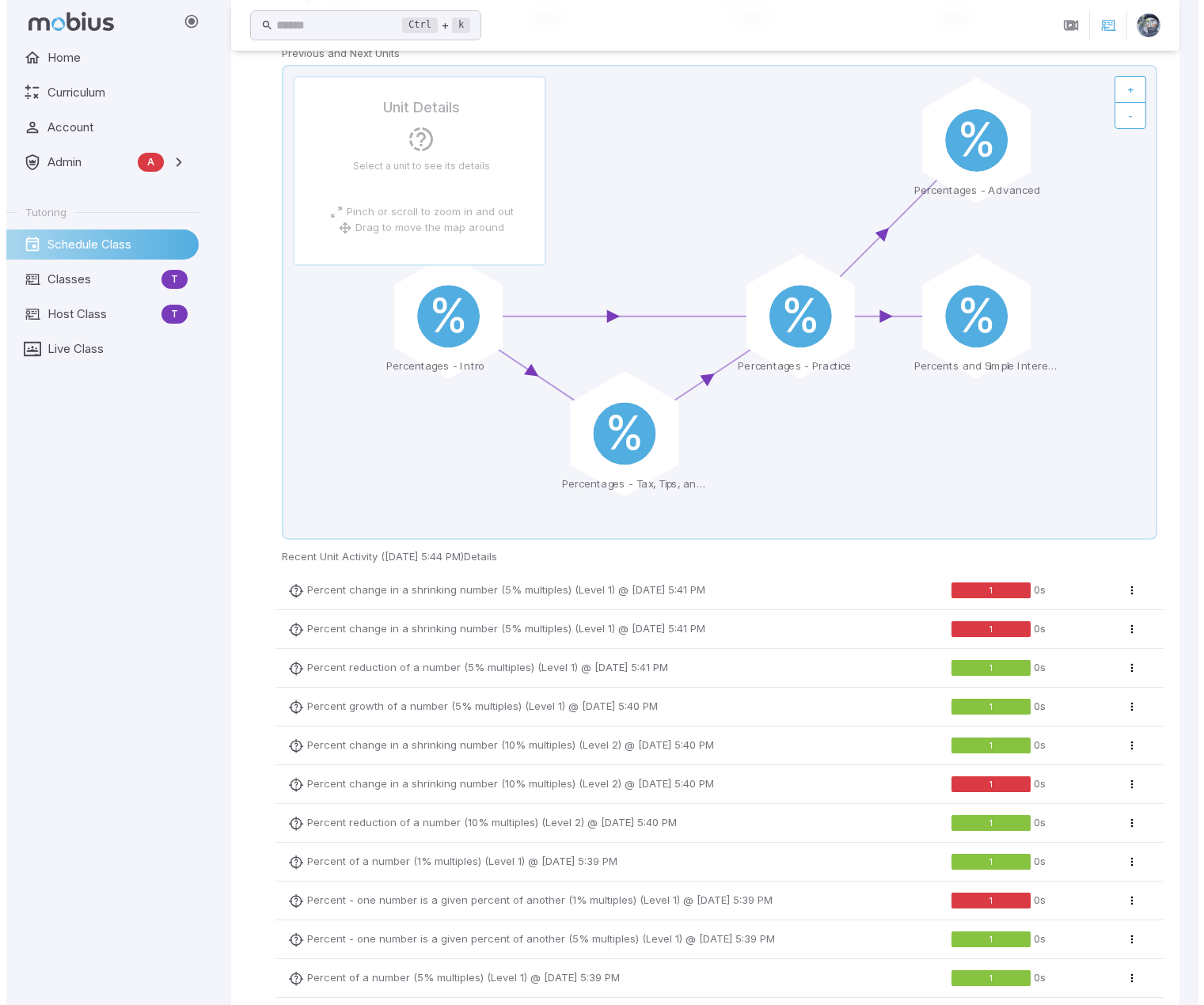
scroll to position [870, 0]
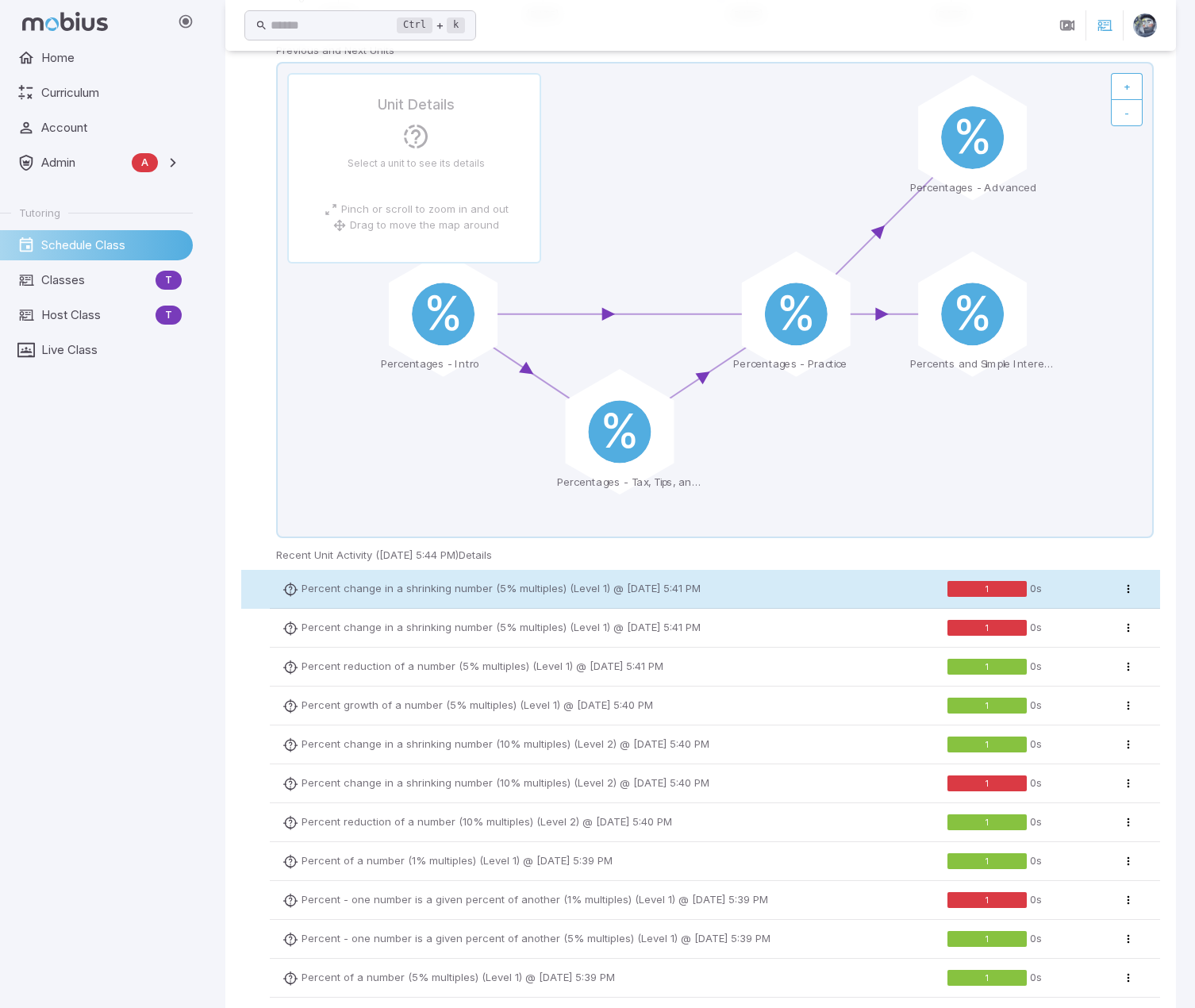
click at [371, 540] on p "Percent change in a shrinking number (5% multiples) (Level 1)" at bounding box center [455, 588] width 309 height 16
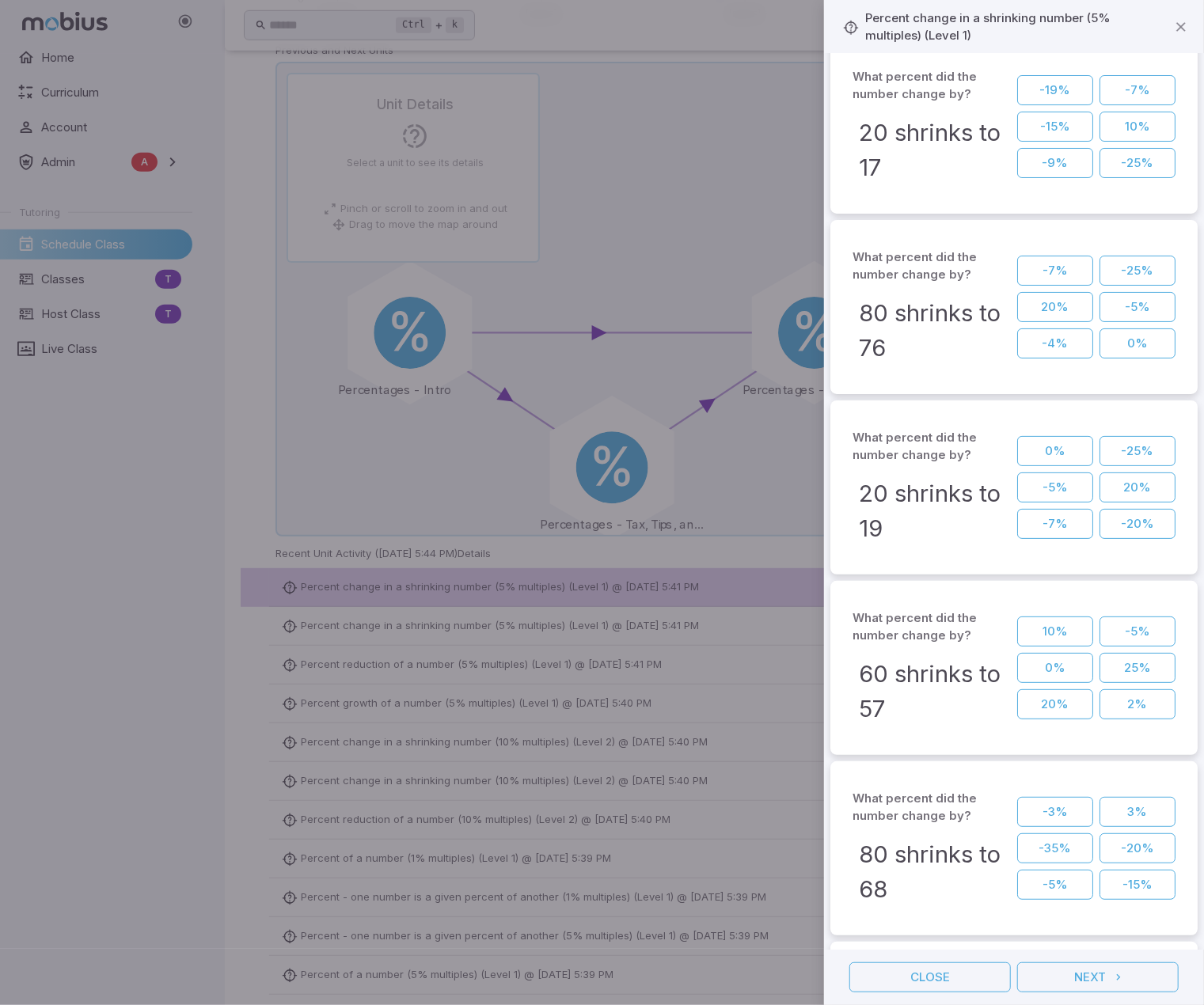
scroll to position [0, 0]
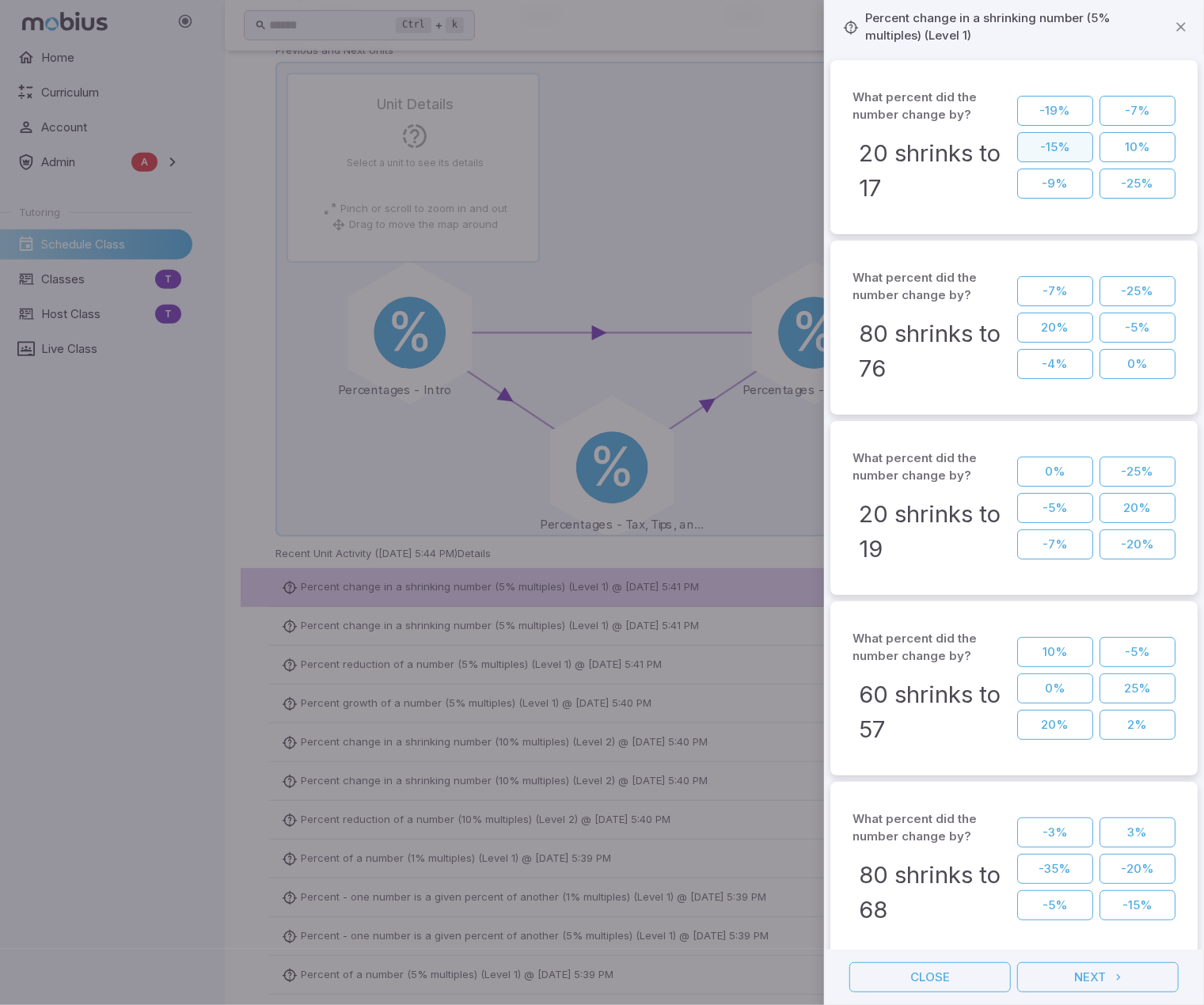
click at [1048, 148] on button "-15%" at bounding box center [1055, 147] width 76 height 30
click at [1124, 323] on button "-5%" at bounding box center [1137, 328] width 76 height 30
click at [1053, 512] on button "-5%" at bounding box center [1055, 507] width 76 height 30
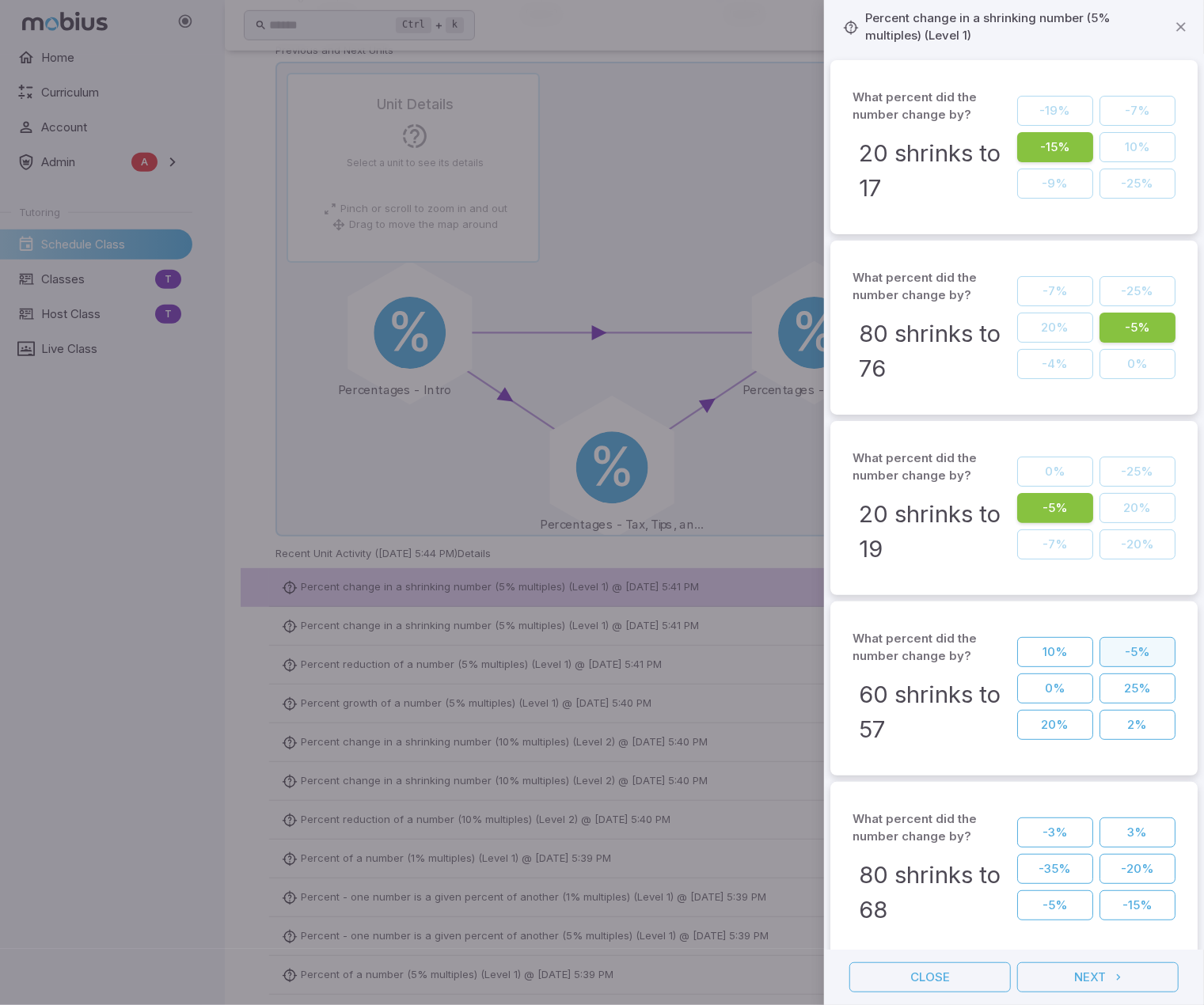
click at [1121, 539] on button "-5%" at bounding box center [1137, 651] width 76 height 30
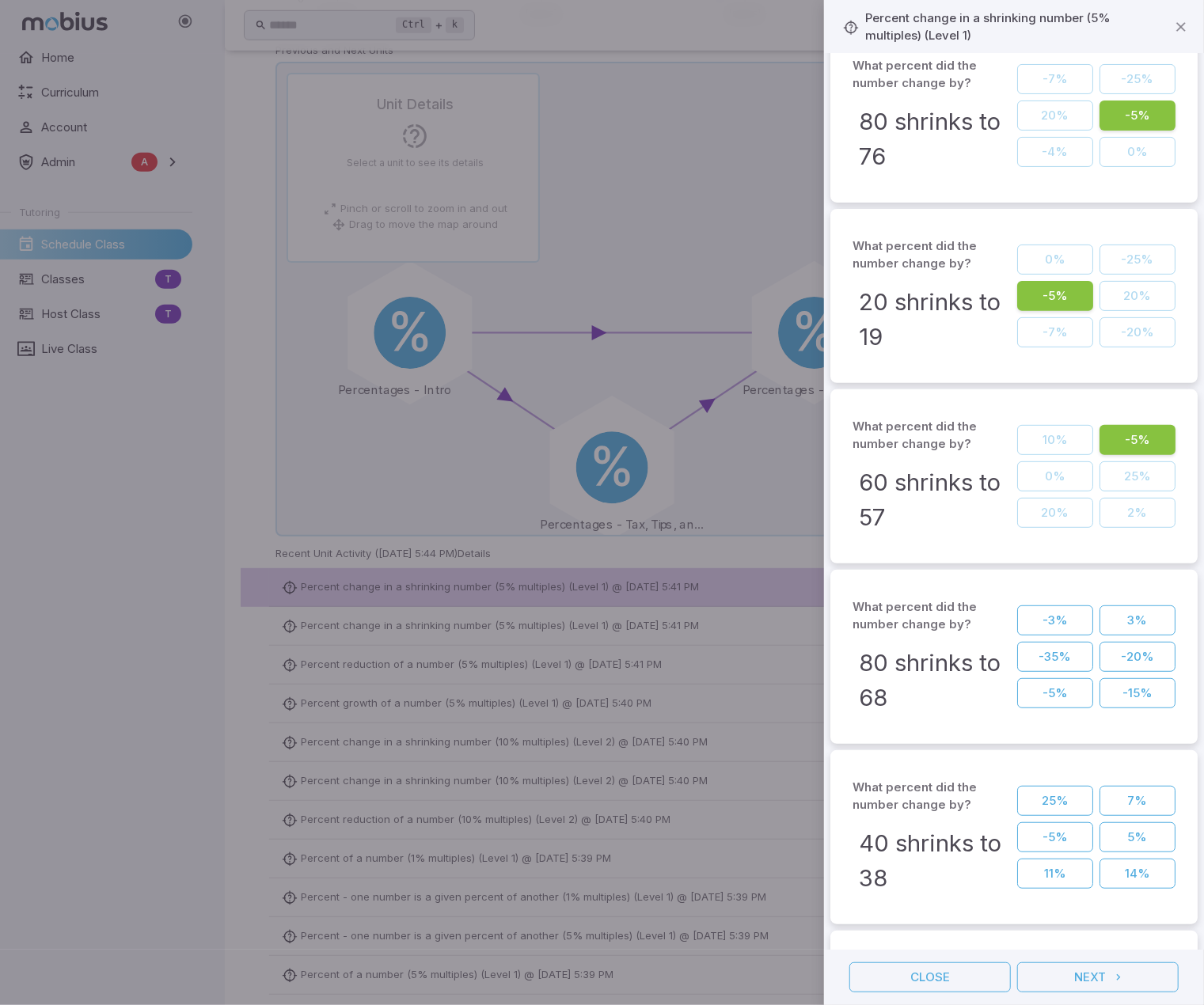
scroll to position [238, 0]
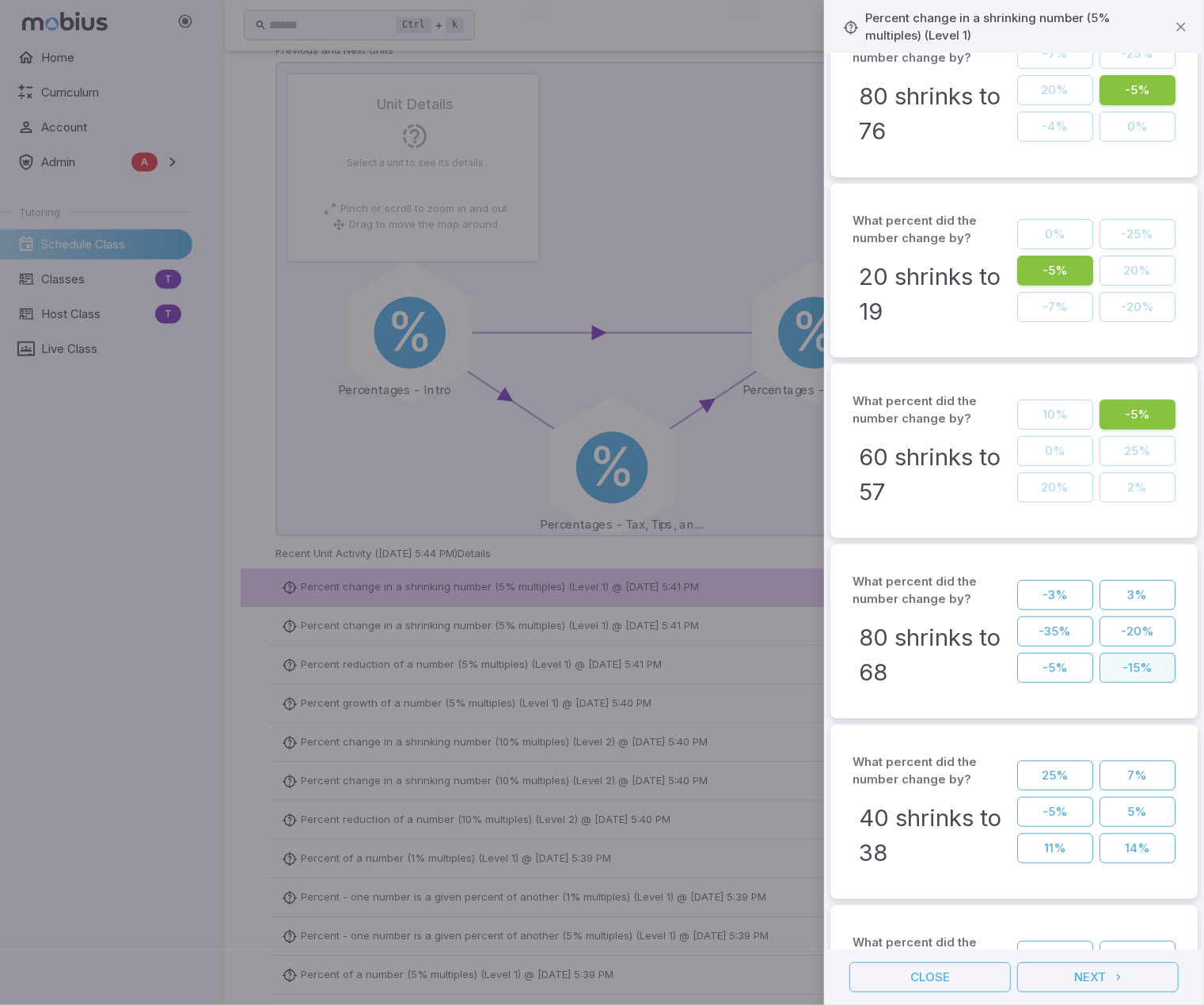
click at [1111, 539] on button "-15%" at bounding box center [1137, 668] width 76 height 30
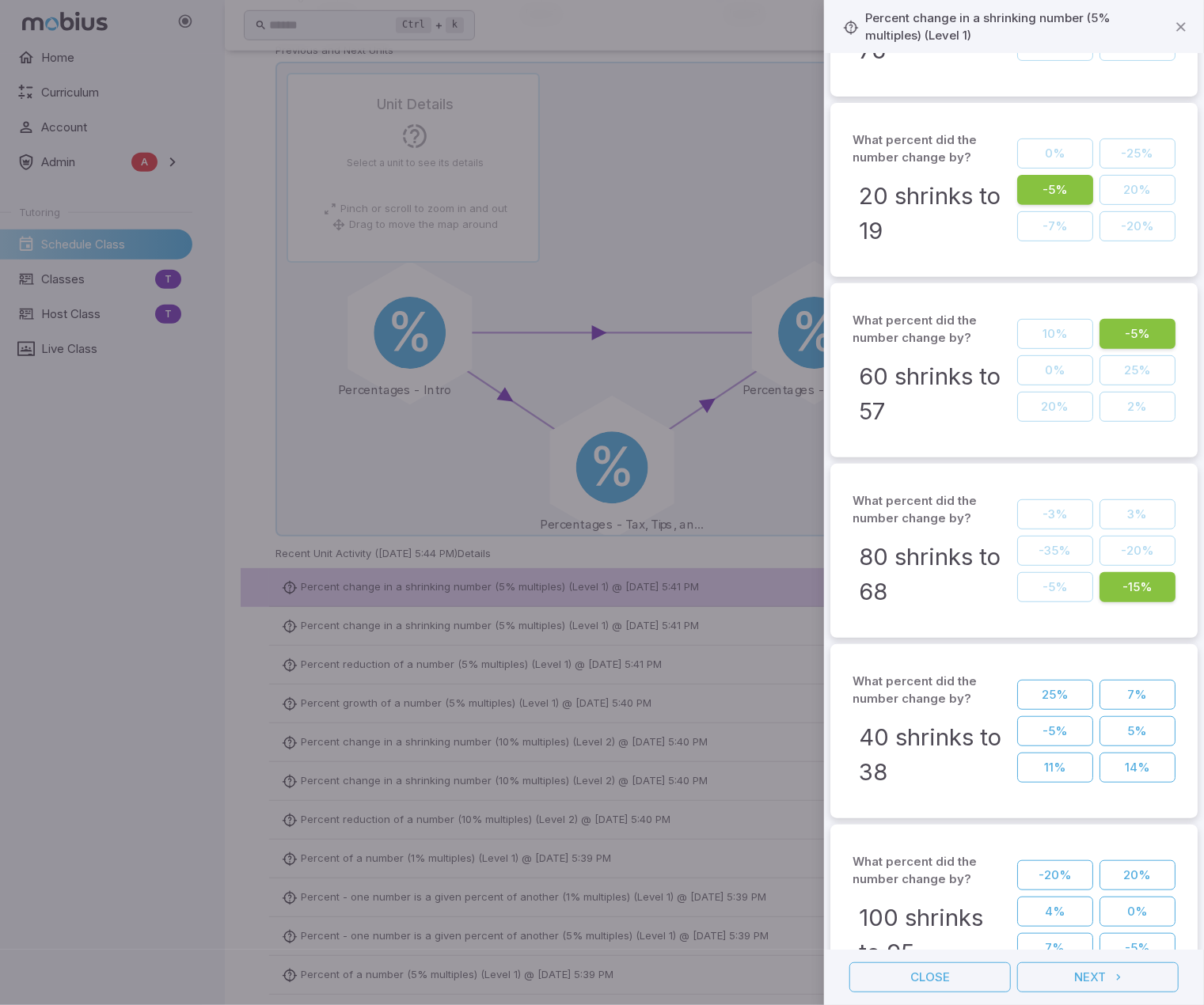
scroll to position [475, 0]
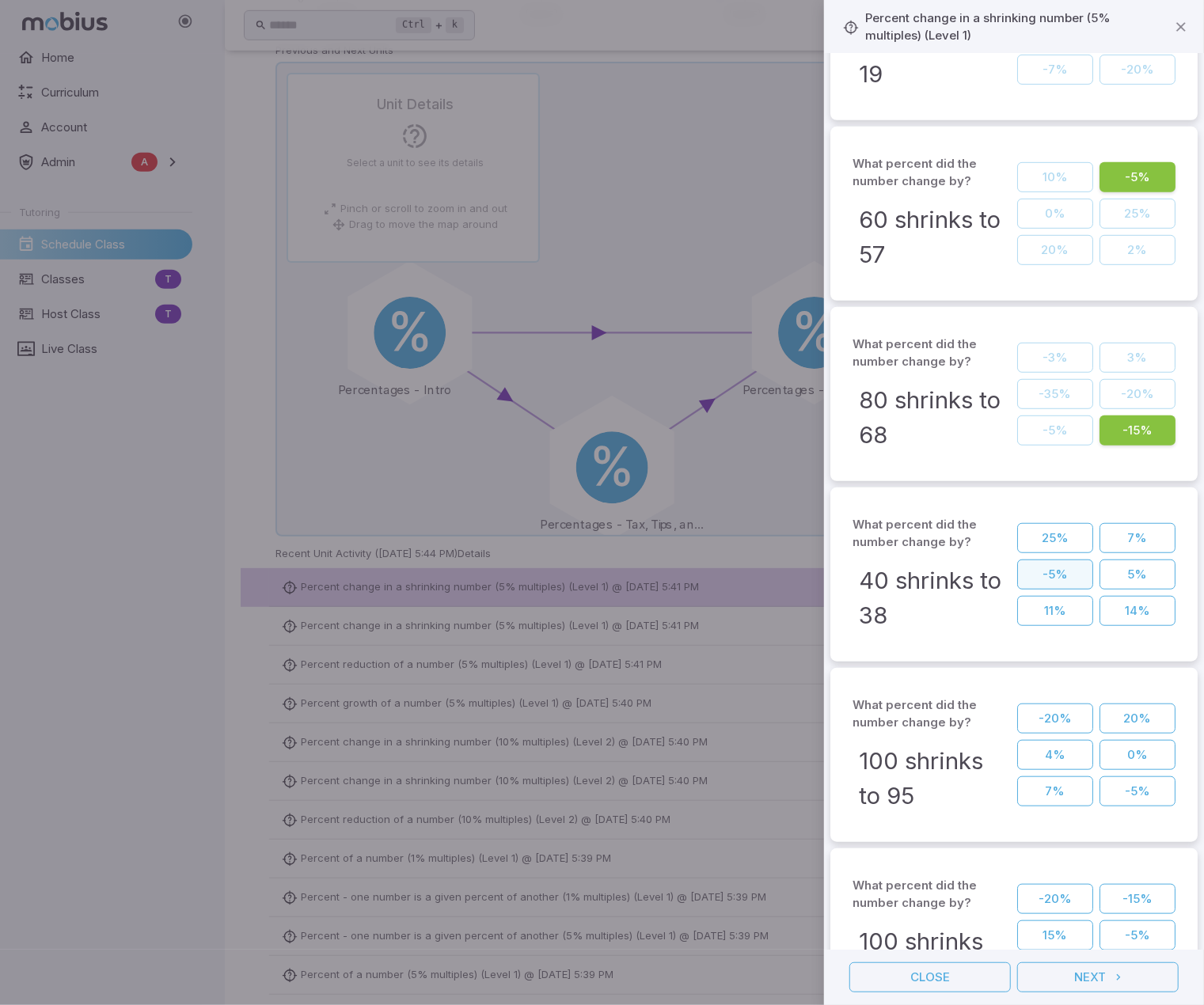
click at [1042, 539] on button "-5%" at bounding box center [1055, 574] width 76 height 30
click at [1132, 539] on button "-5%" at bounding box center [1137, 791] width 76 height 30
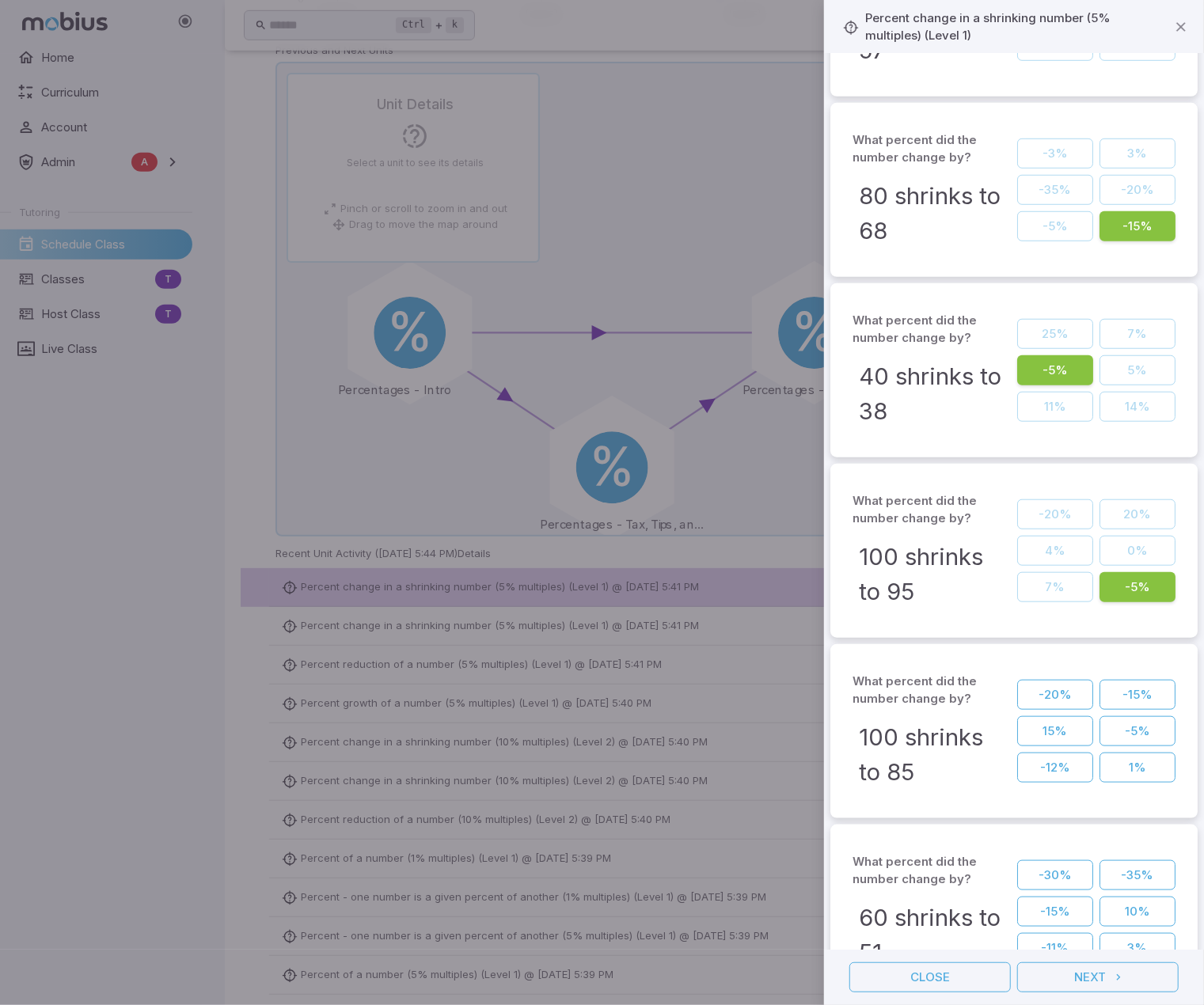
scroll to position [654, 0]
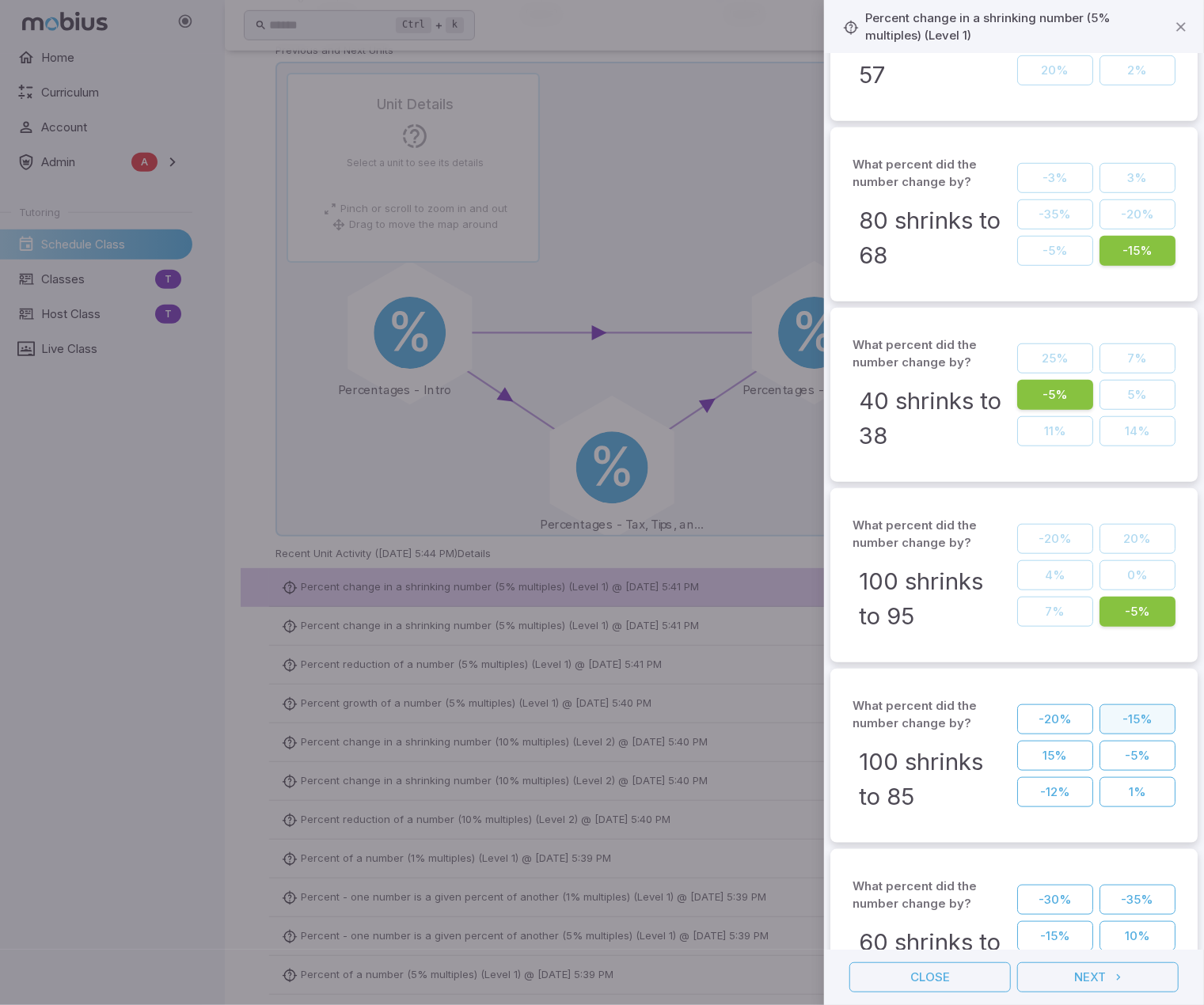
click at [1114, 539] on button "-15%" at bounding box center [1137, 719] width 76 height 30
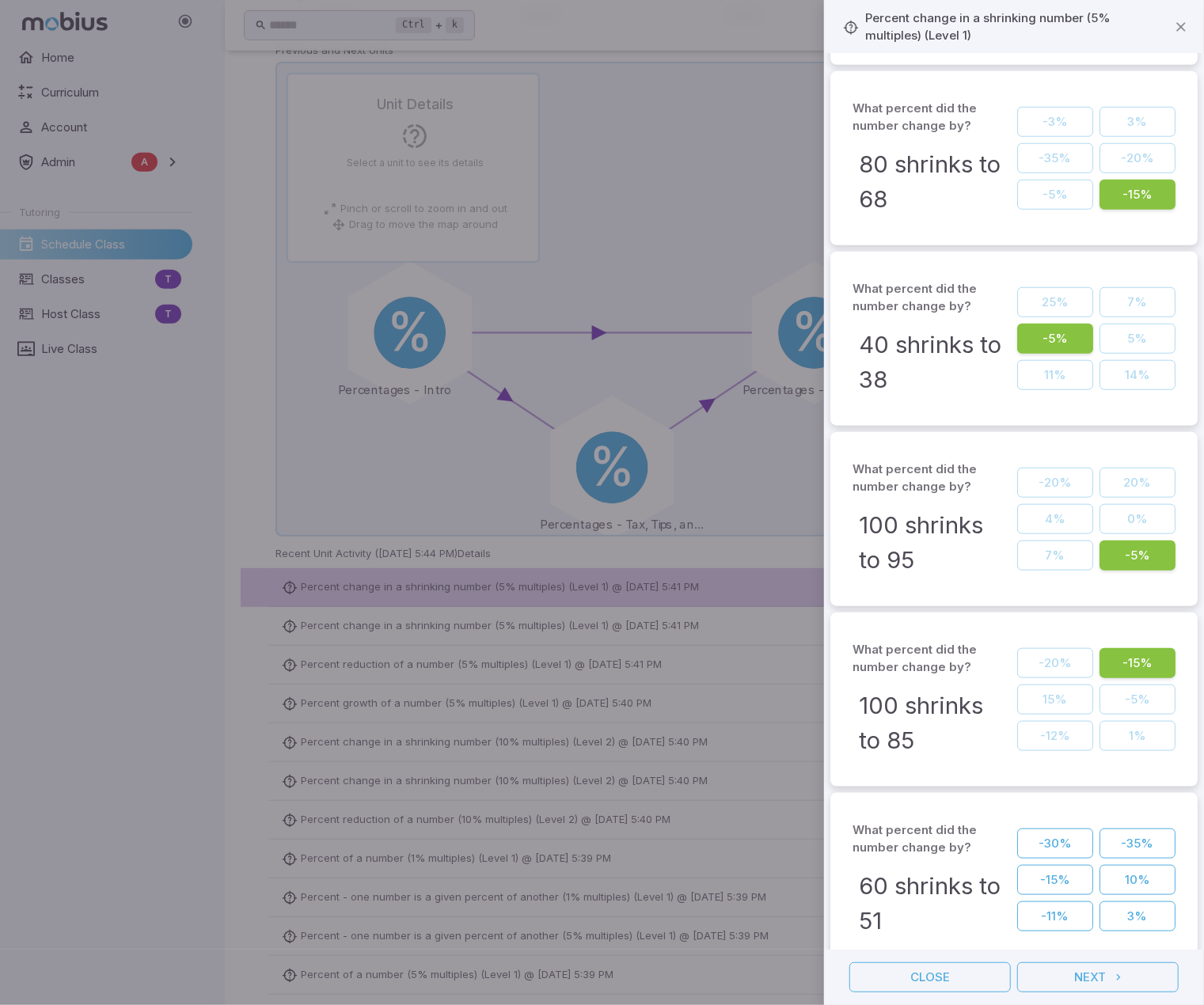
scroll to position [733, 0]
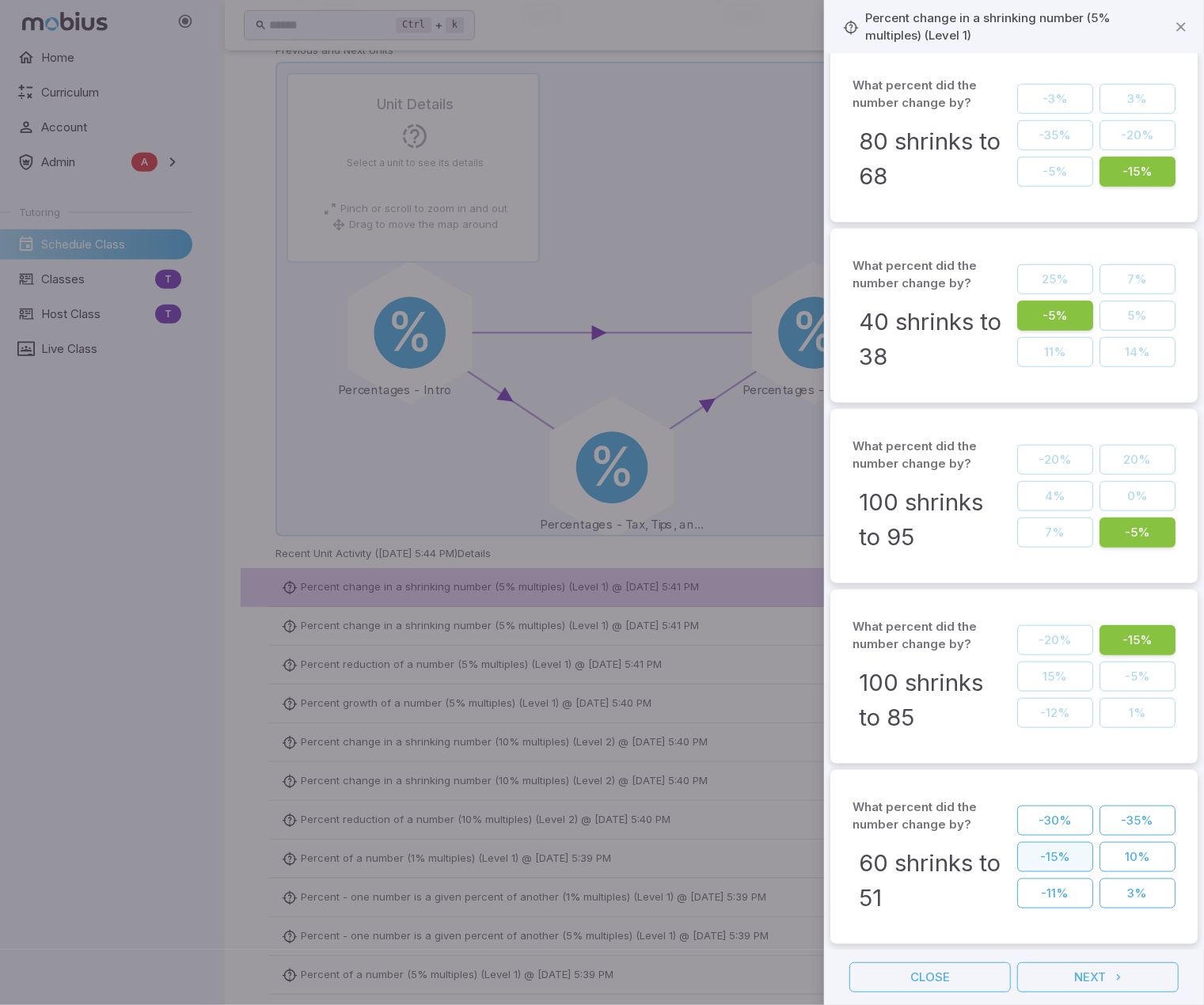
click at [1031, 539] on button "-15%" at bounding box center [1055, 856] width 76 height 30
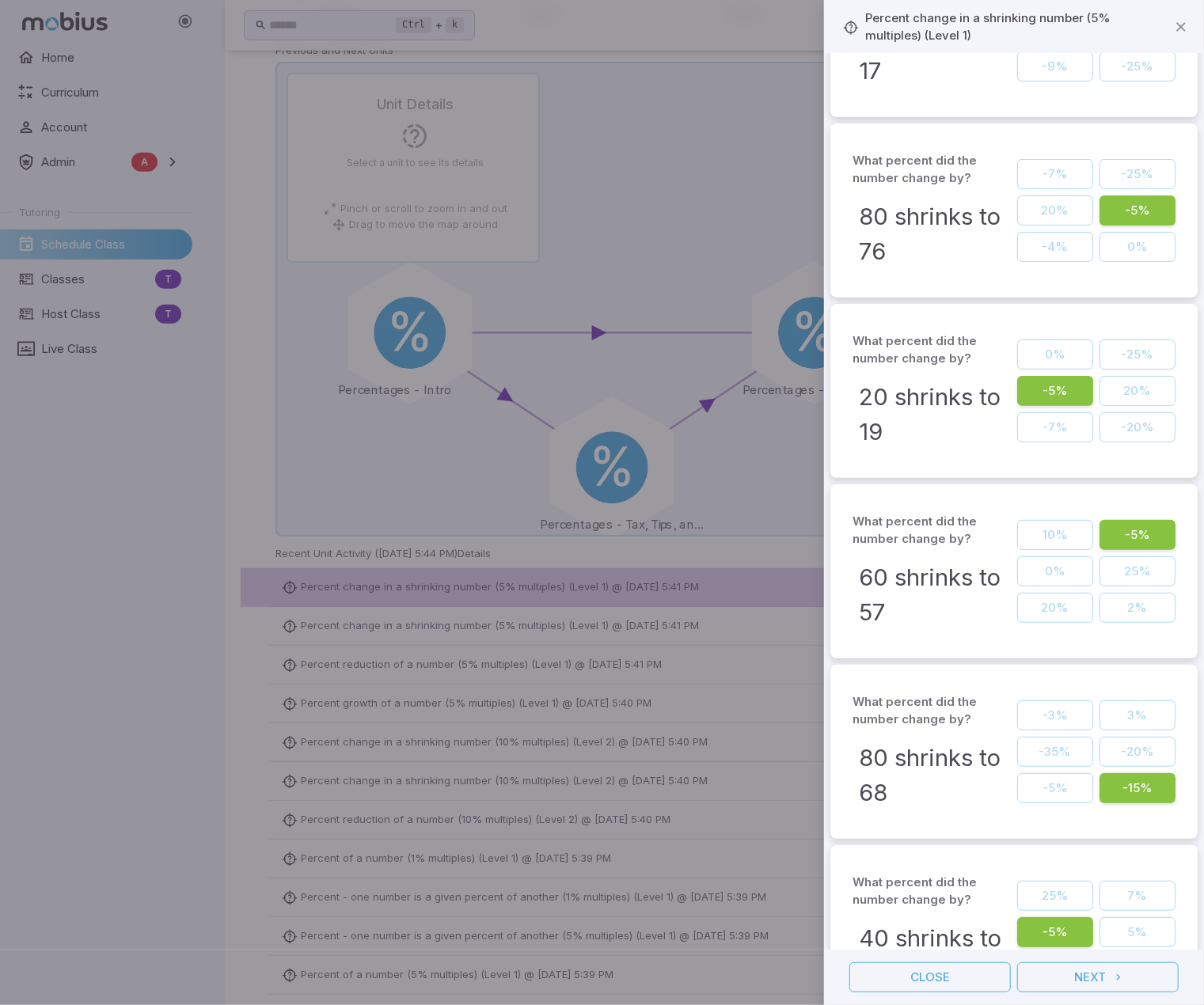
scroll to position [0, 0]
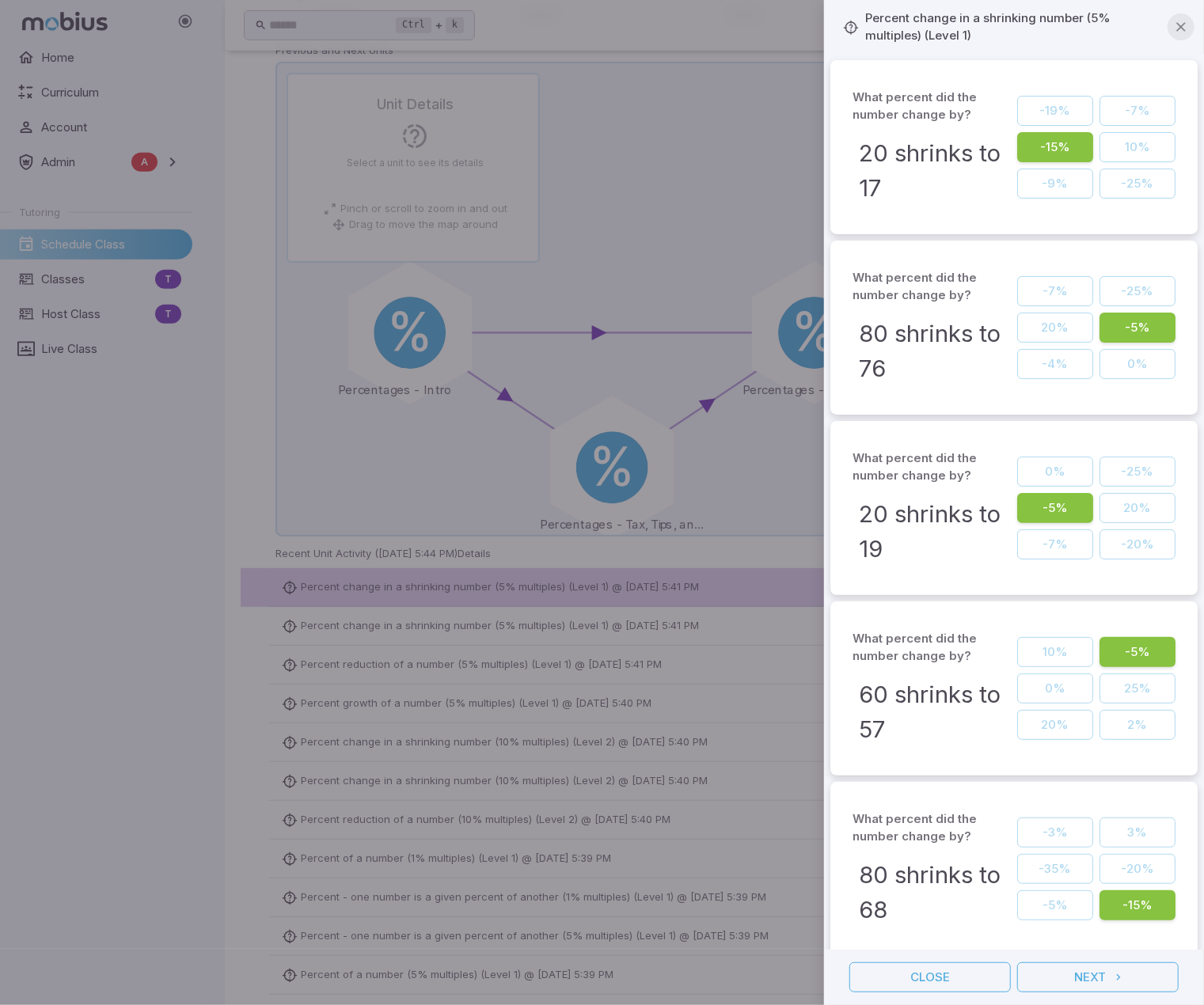
click at [1182, 29] on icon "button" at bounding box center [1181, 26] width 16 height 16
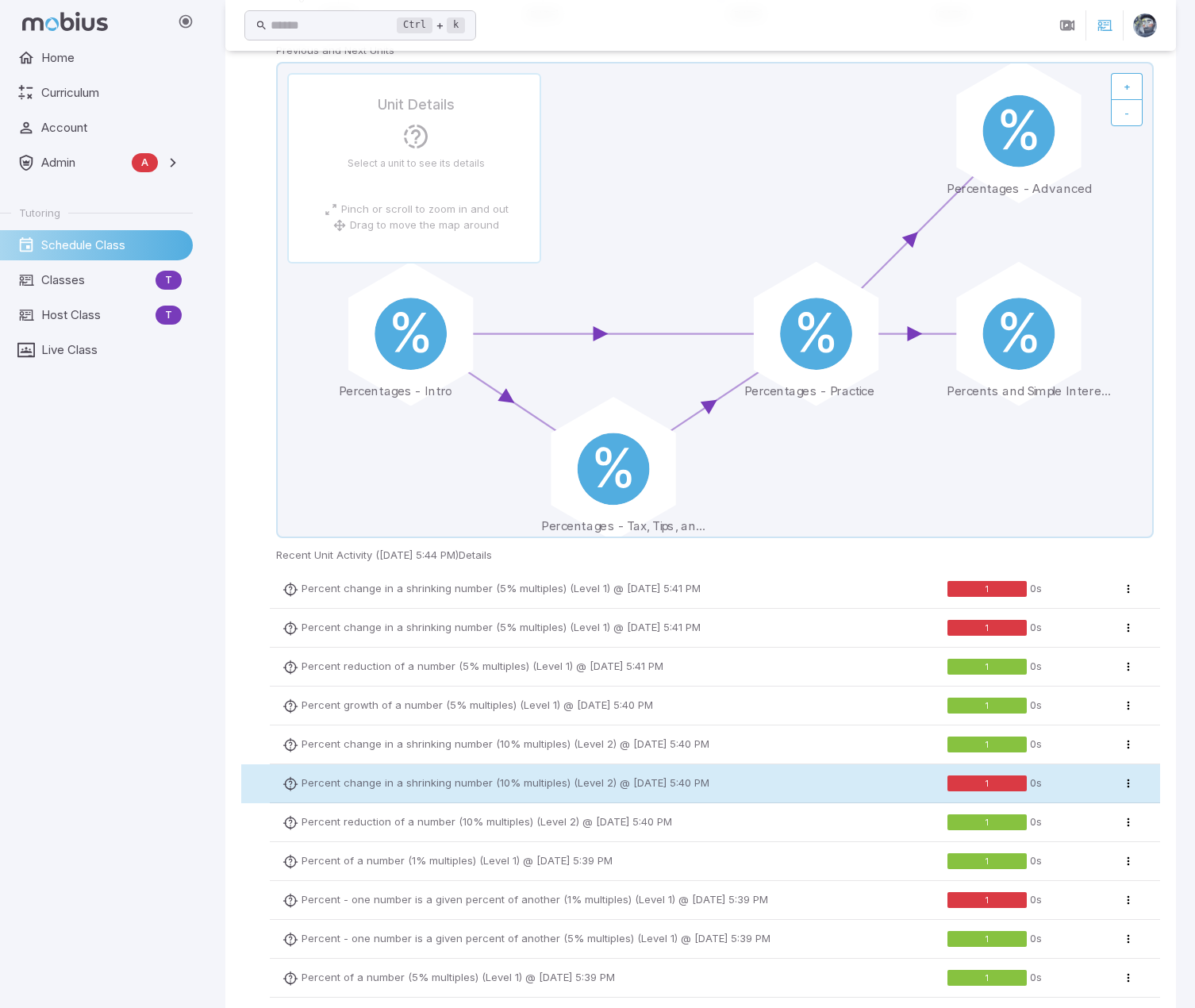
click at [641, 540] on td "Percent change in a shrinking number (10% multiples) (Level 2) @ Aug 6 5:40 PM" at bounding box center [605, 783] width 671 height 39
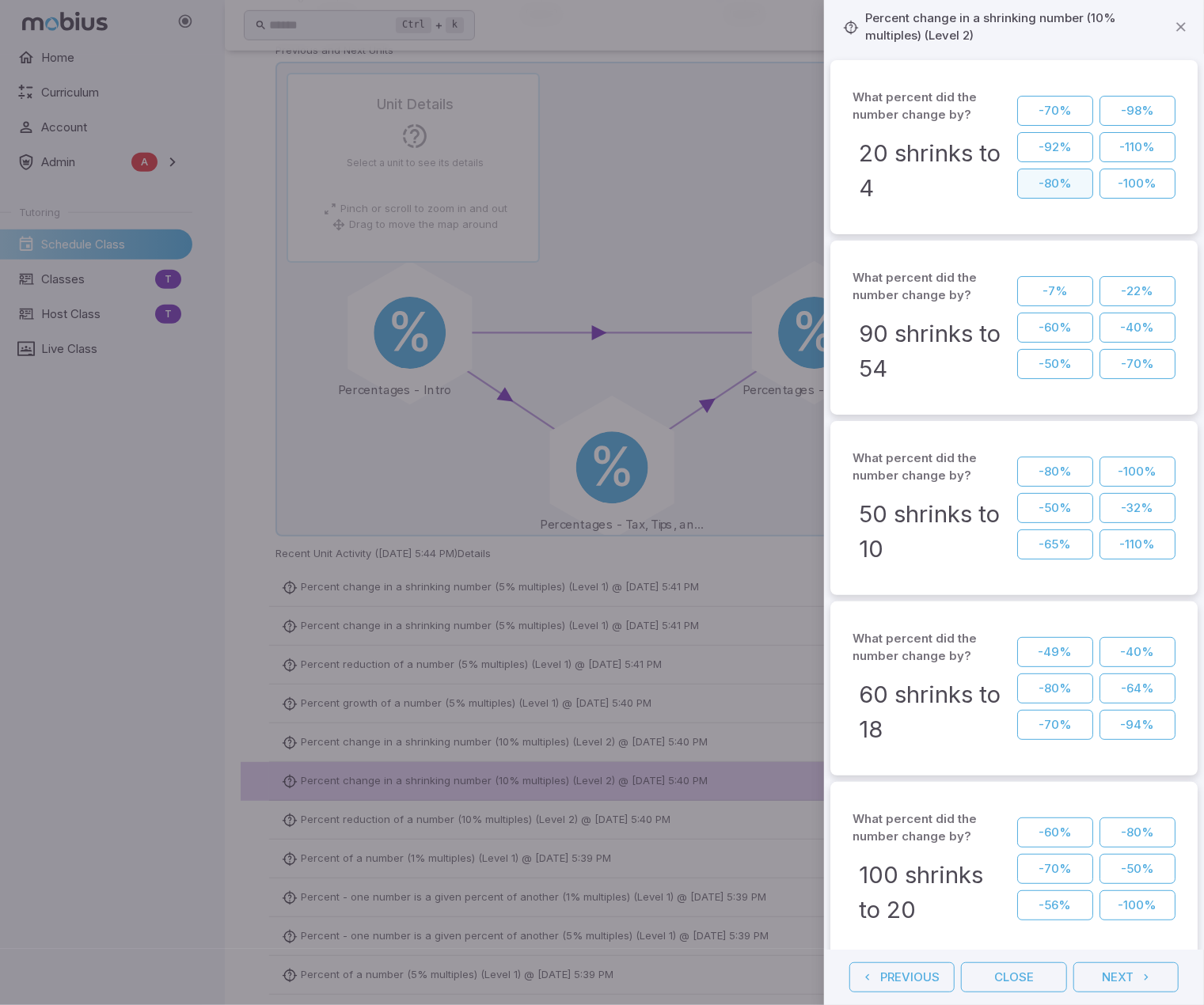
click at [1064, 183] on button "-80%" at bounding box center [1055, 183] width 76 height 30
click at [1112, 325] on button "-40%" at bounding box center [1137, 328] width 76 height 30
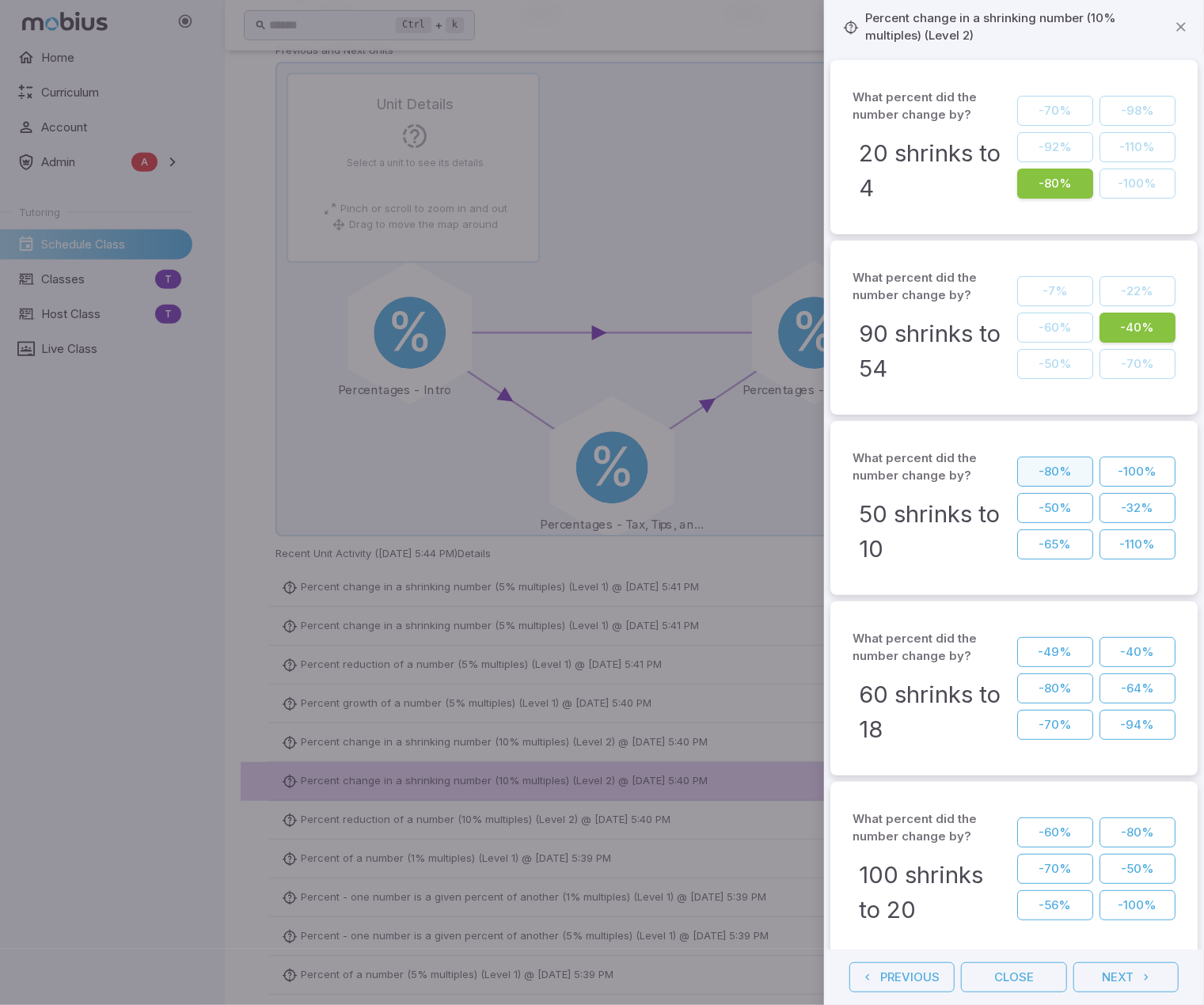
click at [1064, 472] on button "-80%" at bounding box center [1055, 471] width 76 height 30
click at [1057, 539] on button "-70%" at bounding box center [1055, 724] width 76 height 30
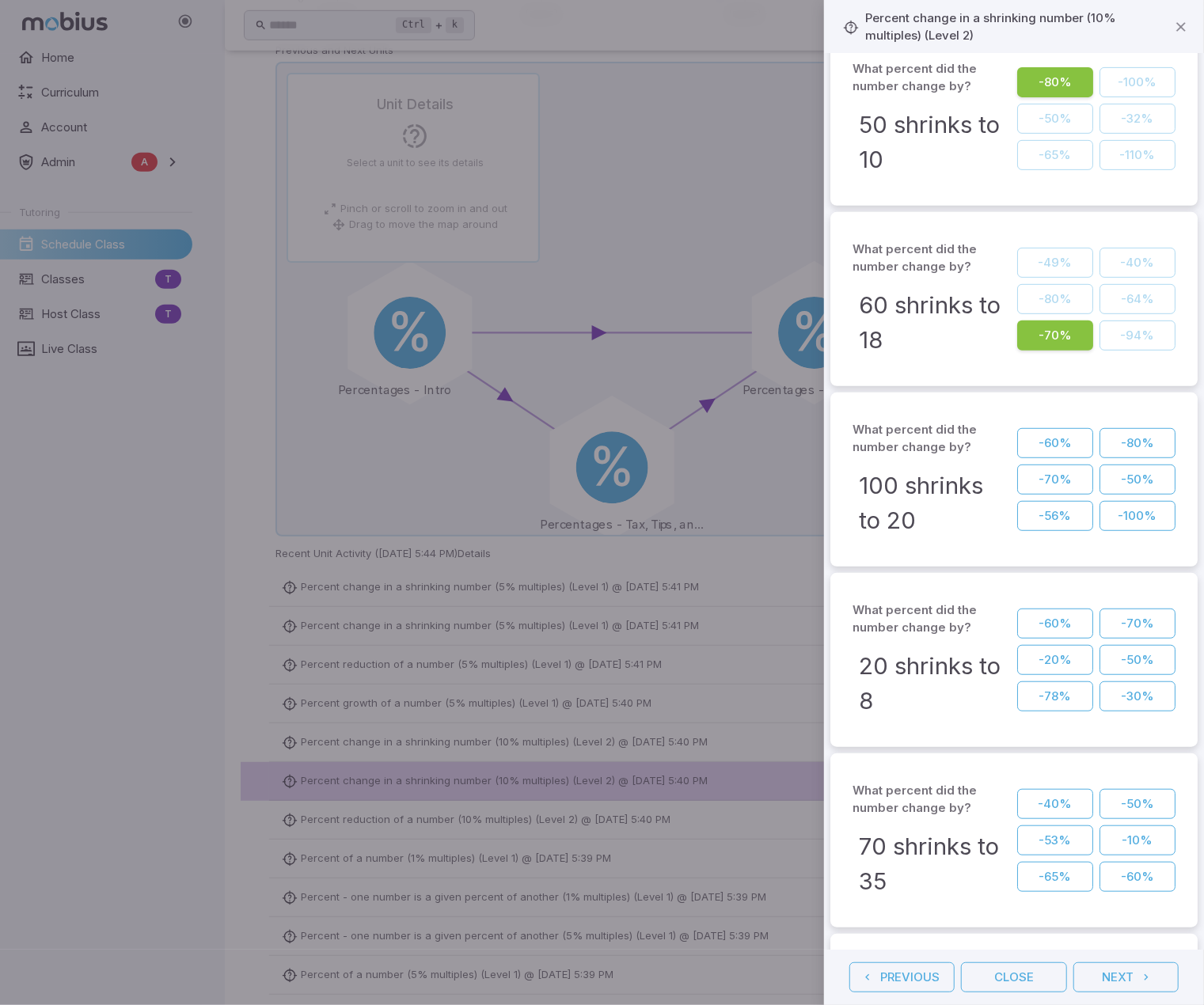
scroll to position [396, 0]
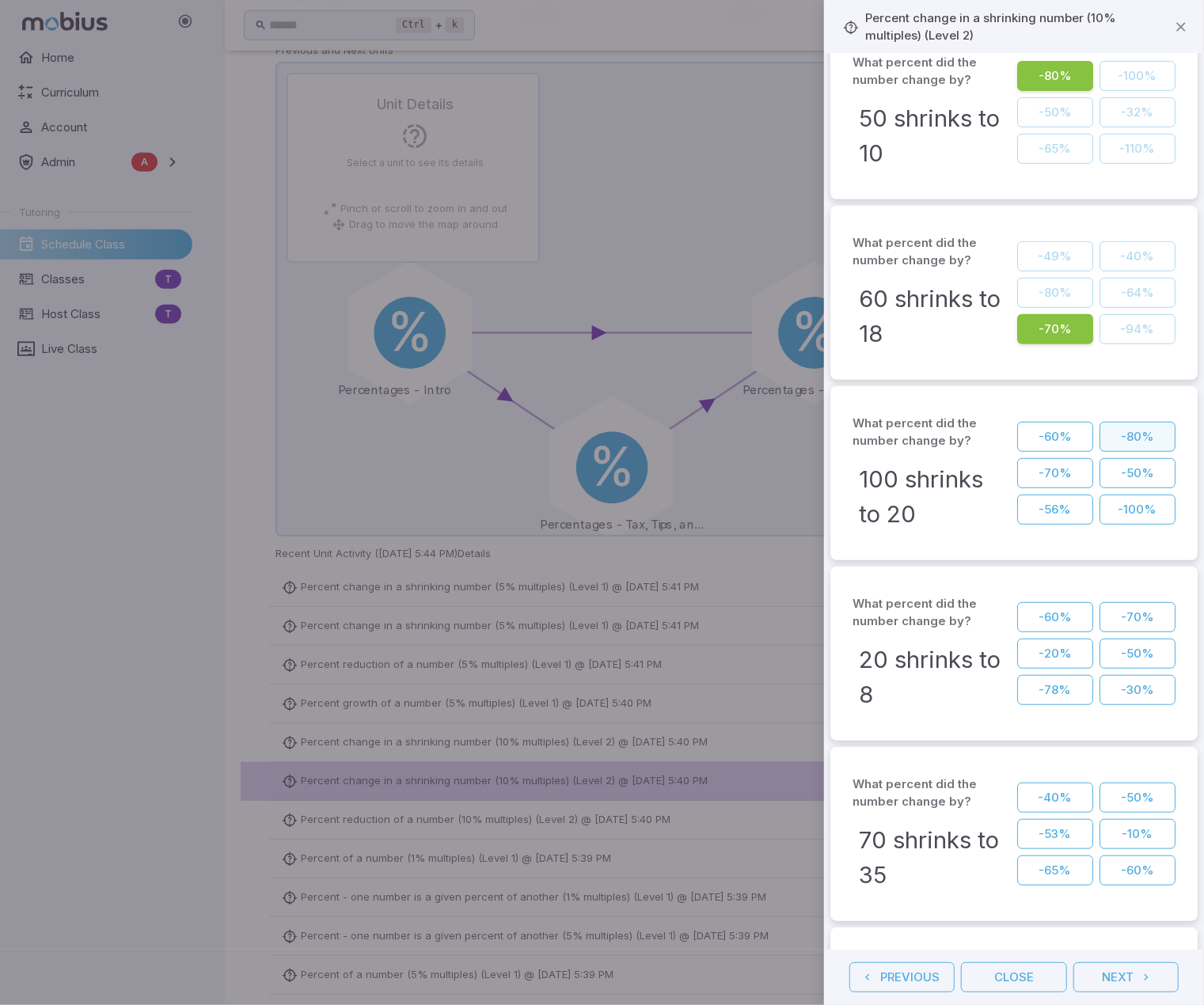
click at [1132, 433] on button "-80%" at bounding box center [1137, 436] width 76 height 30
click at [1053, 539] on button "-60%" at bounding box center [1055, 617] width 76 height 30
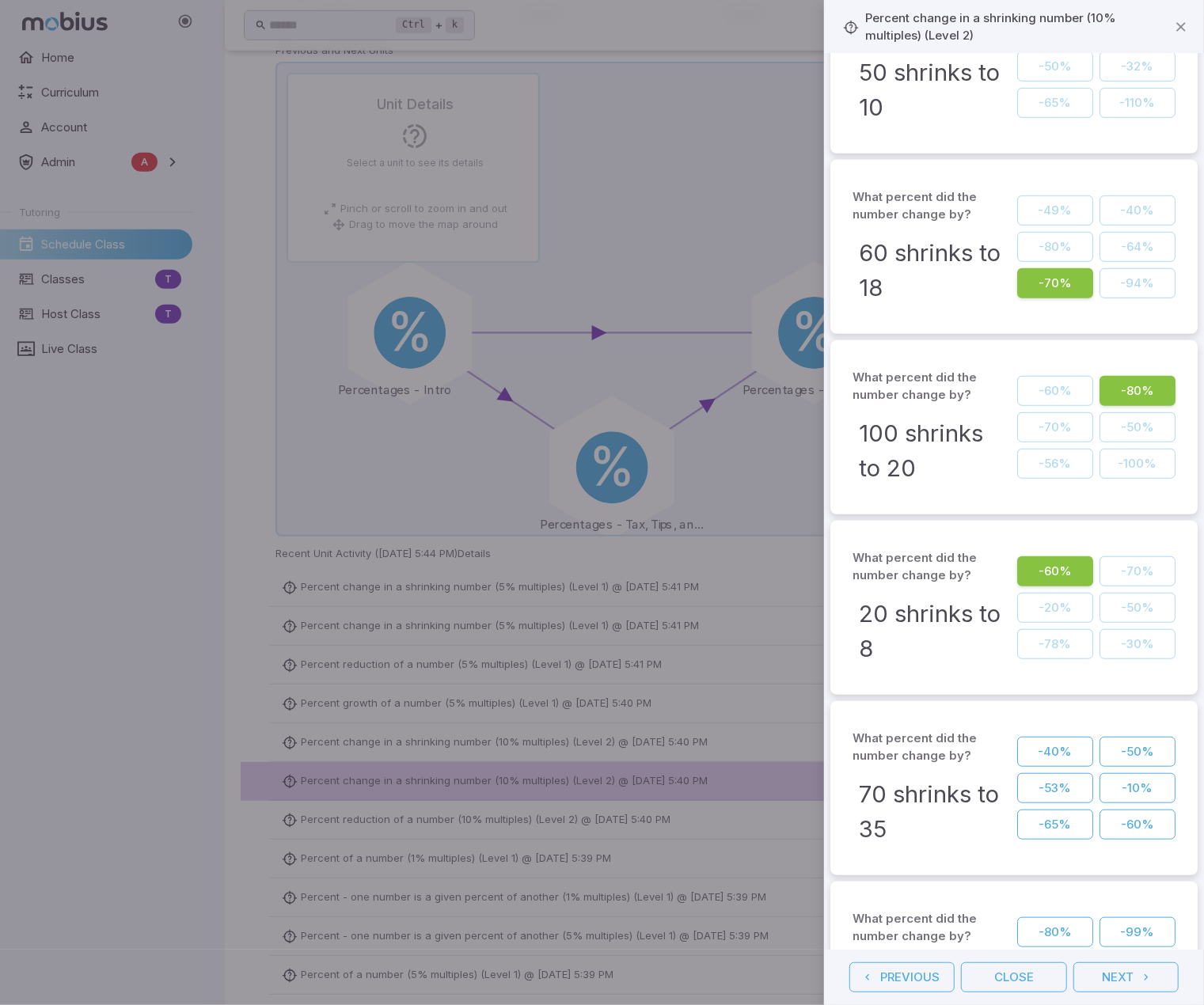
scroll to position [553, 0]
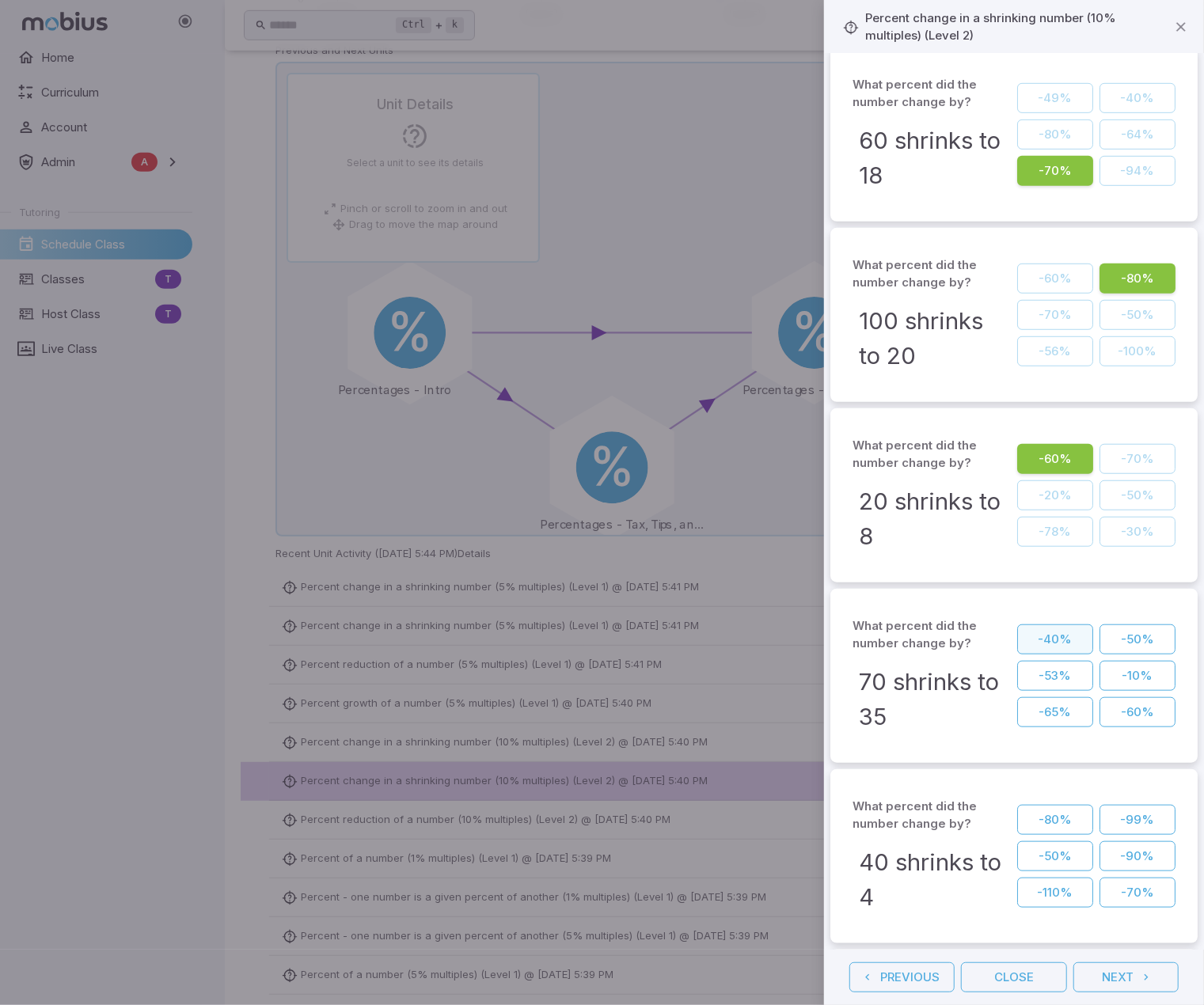
drag, startPoint x: 1100, startPoint y: 634, endPoint x: 1078, endPoint y: 633, distance: 22.0
click at [1078, 539] on div "-40% -53% -65% -50% -10% -60%" at bounding box center [1096, 675] width 158 height 103
click at [1105, 539] on button "-50%" at bounding box center [1137, 638] width 76 height 30
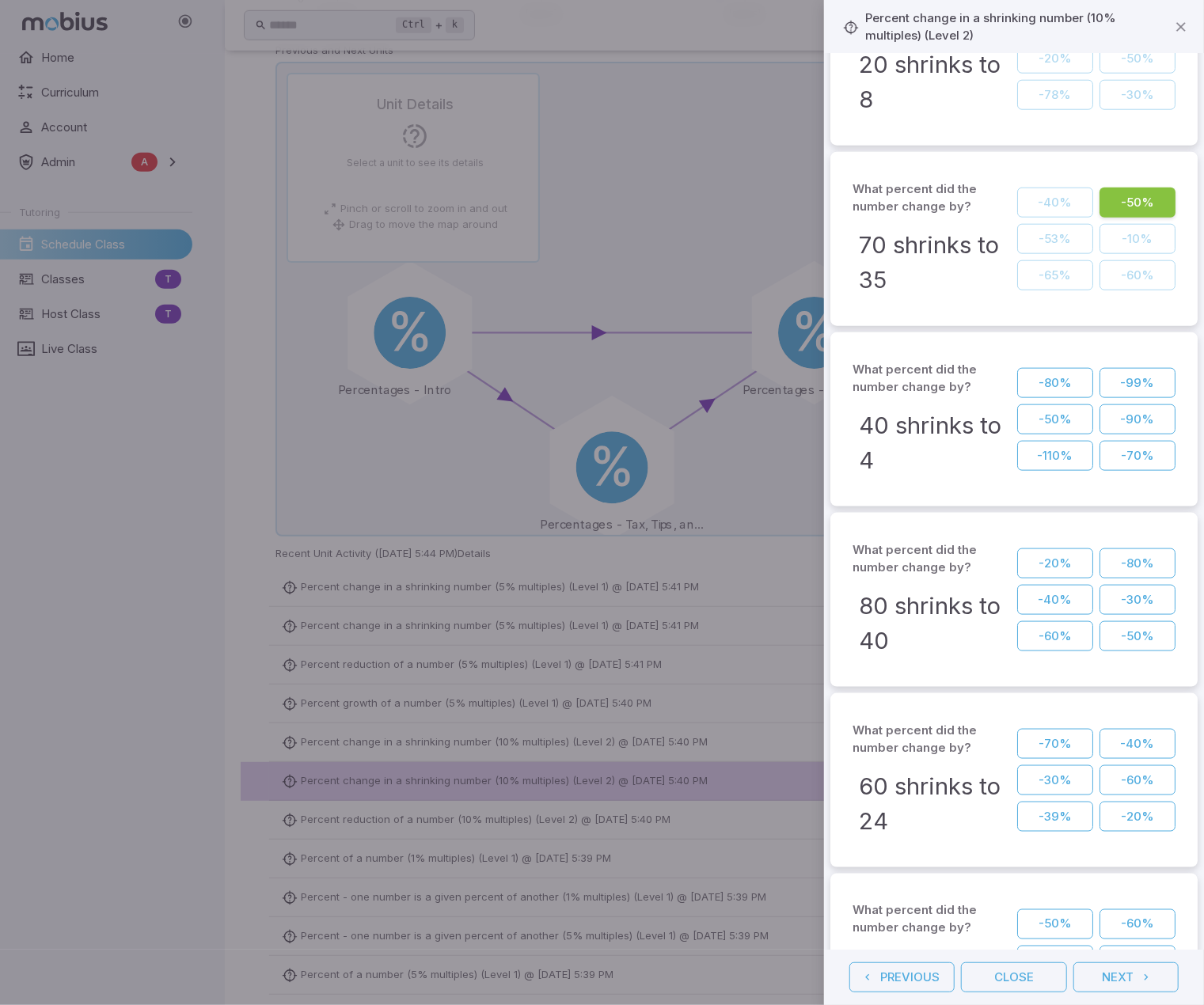
scroll to position [1028, 0]
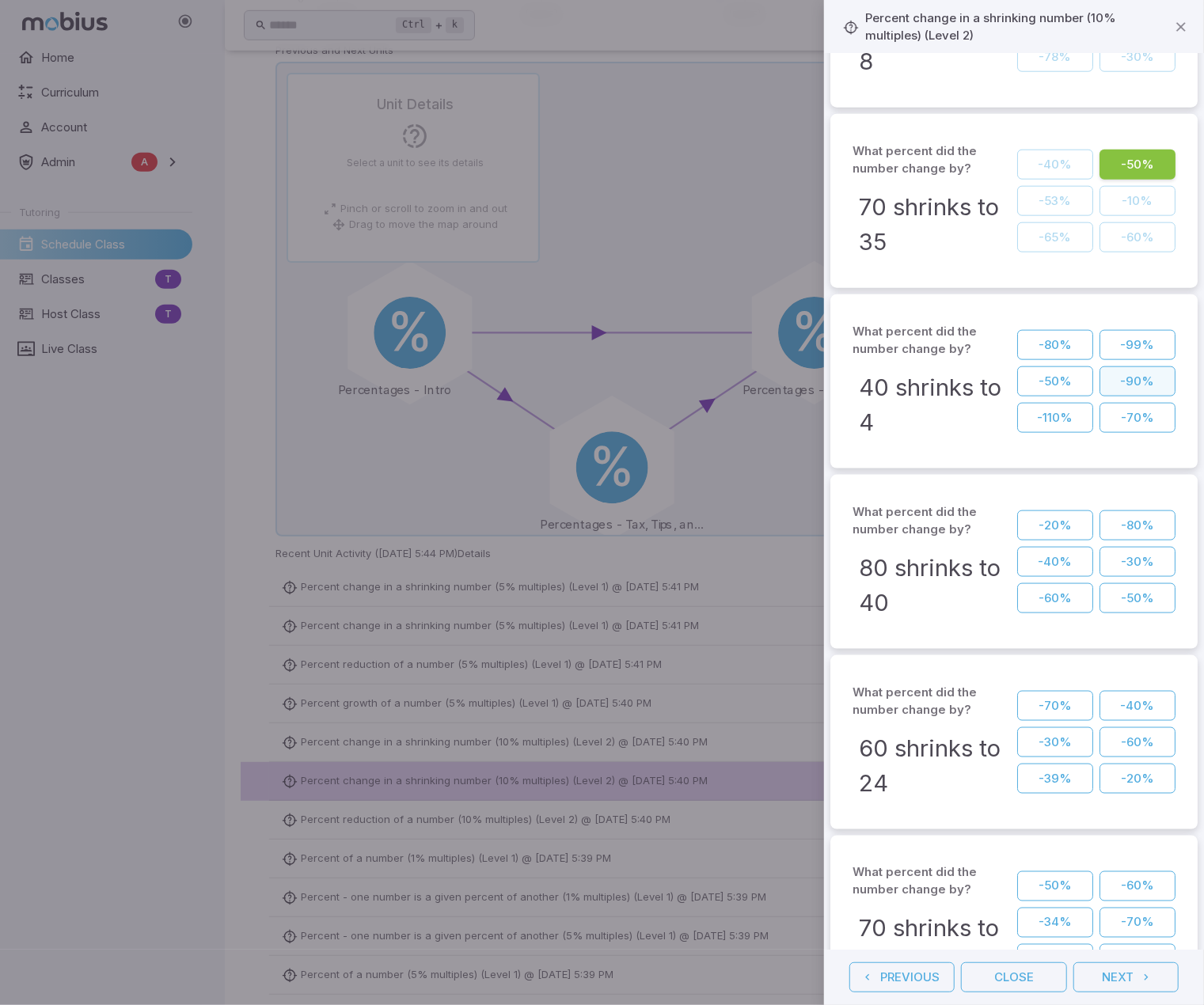
click at [1139, 383] on button "-90%" at bounding box center [1137, 381] width 76 height 30
click at [1109, 539] on button "-50%" at bounding box center [1137, 597] width 76 height 30
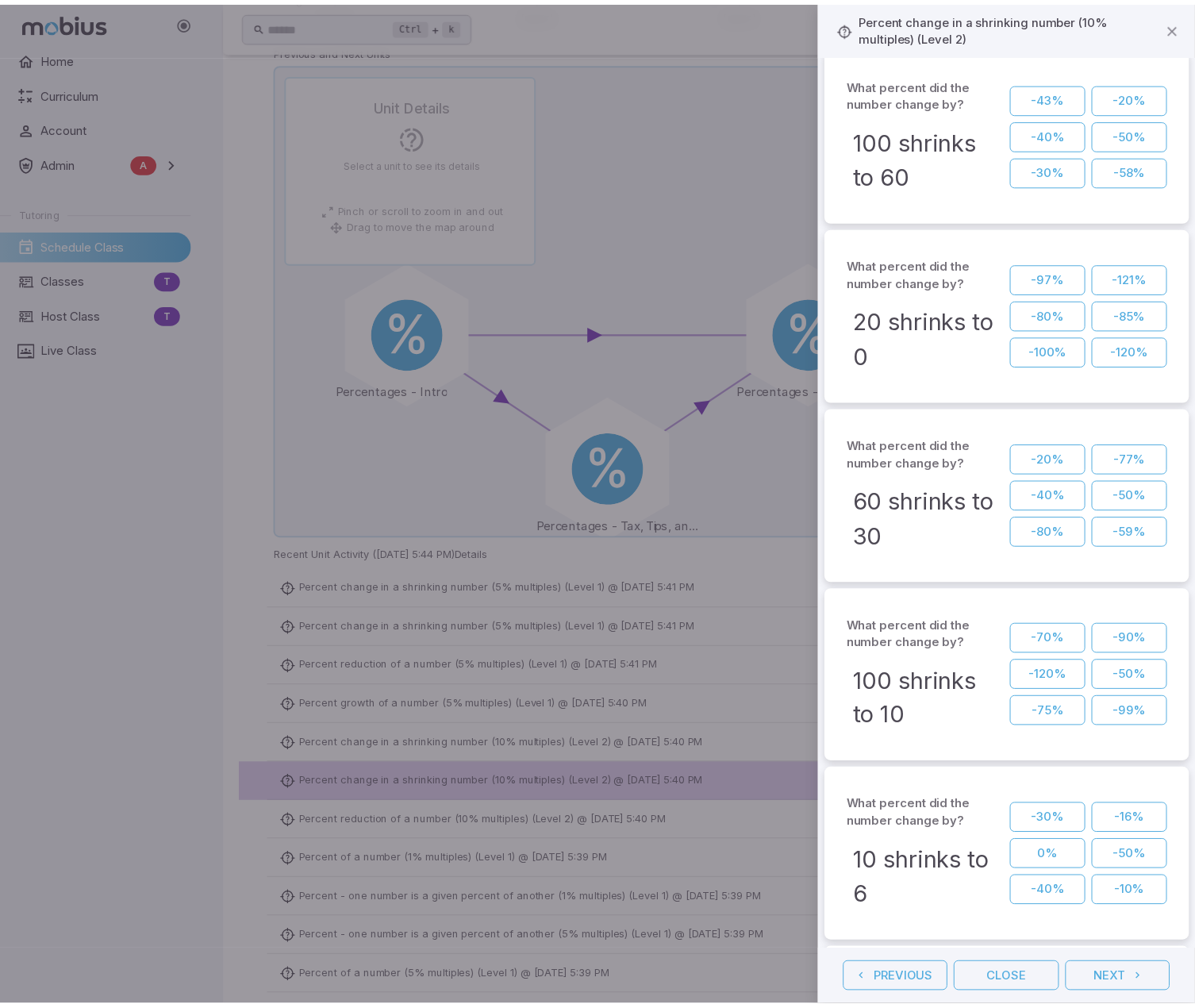
scroll to position [2381, 0]
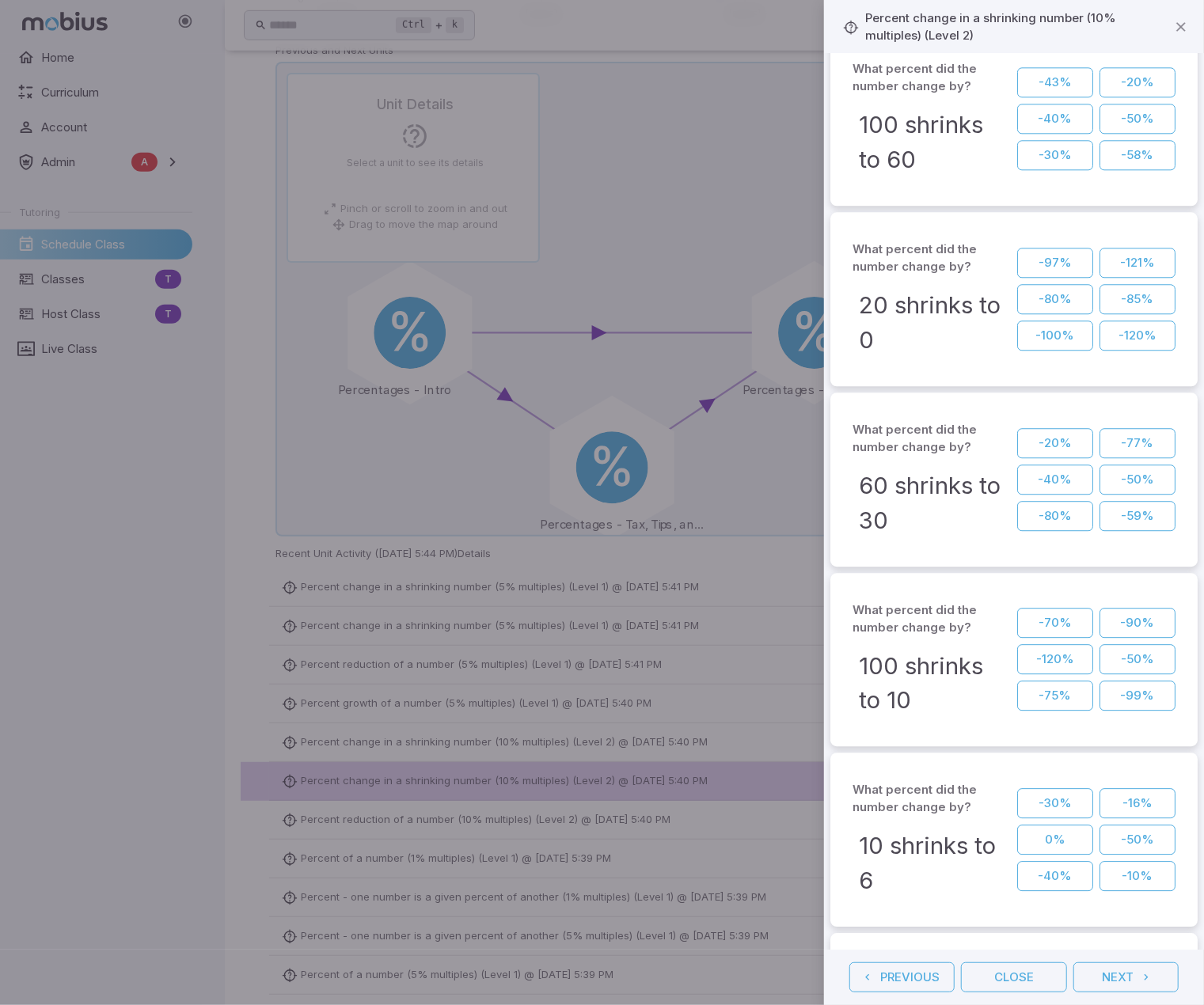
click at [333, 539] on div at bounding box center [602, 502] width 1204 height 1005
click at [1011, 539] on button "Close" at bounding box center [1013, 977] width 106 height 30
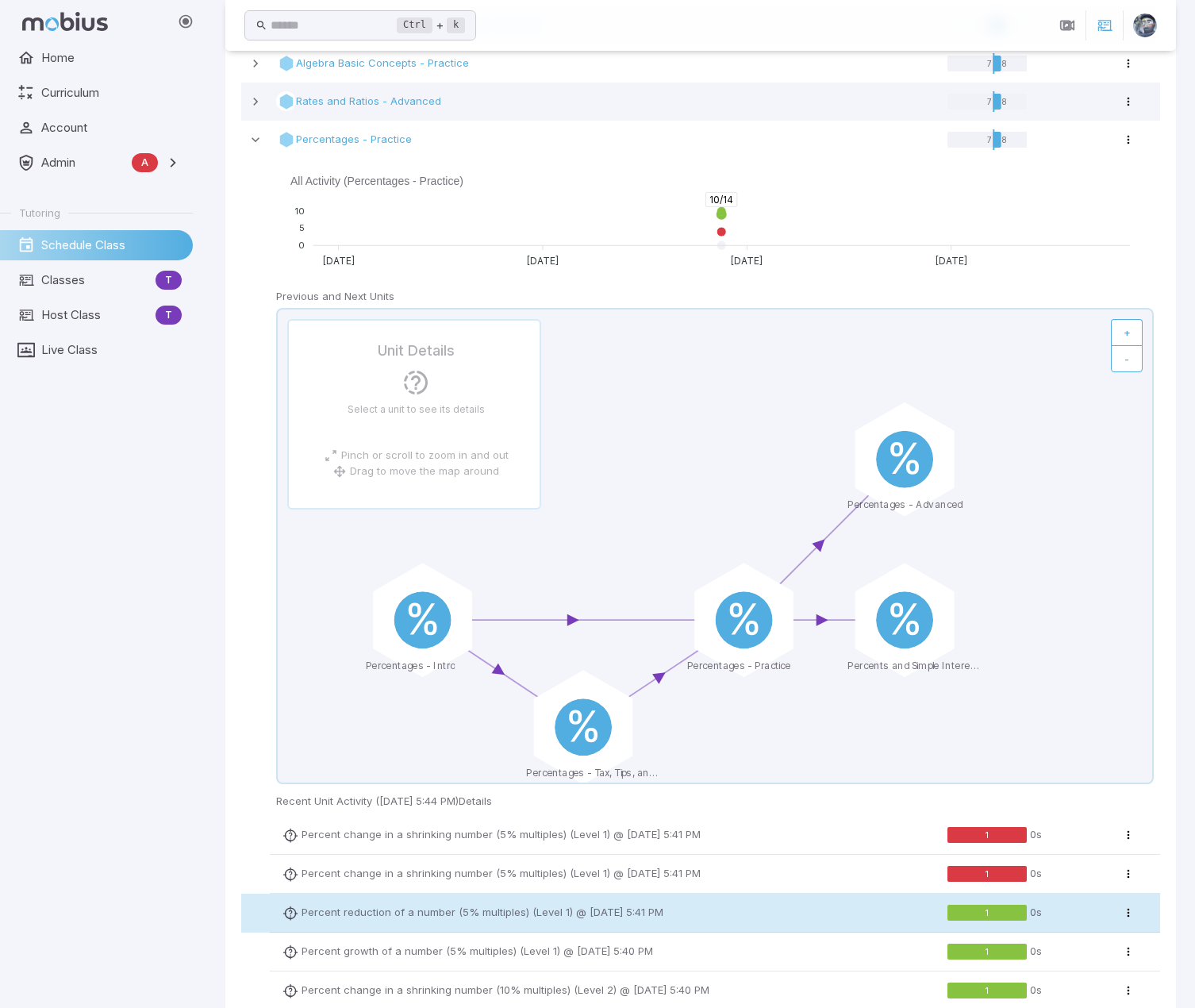
scroll to position [0, 0]
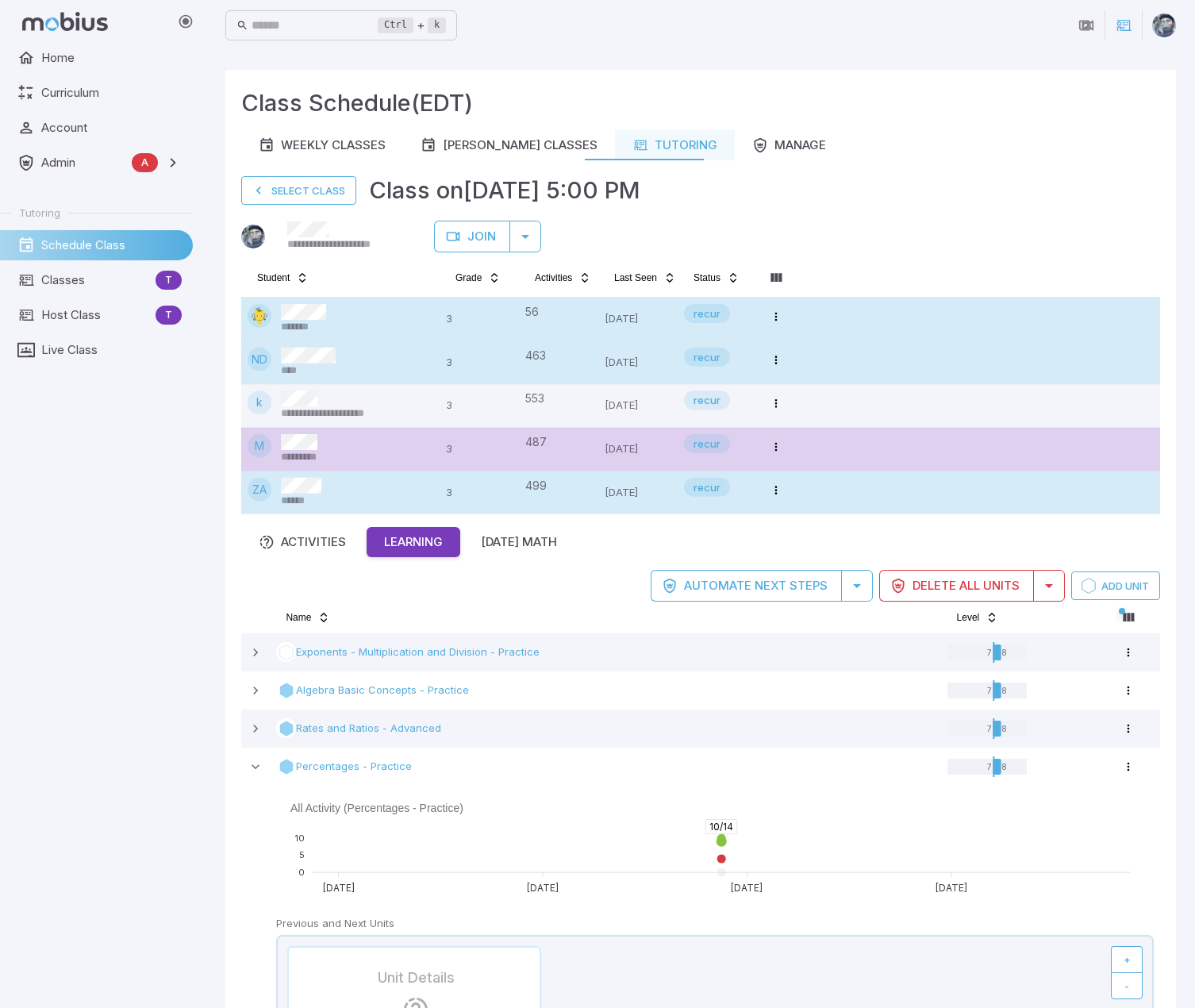
click at [416, 301] on td "*******" at bounding box center [340, 319] width 198 height 43
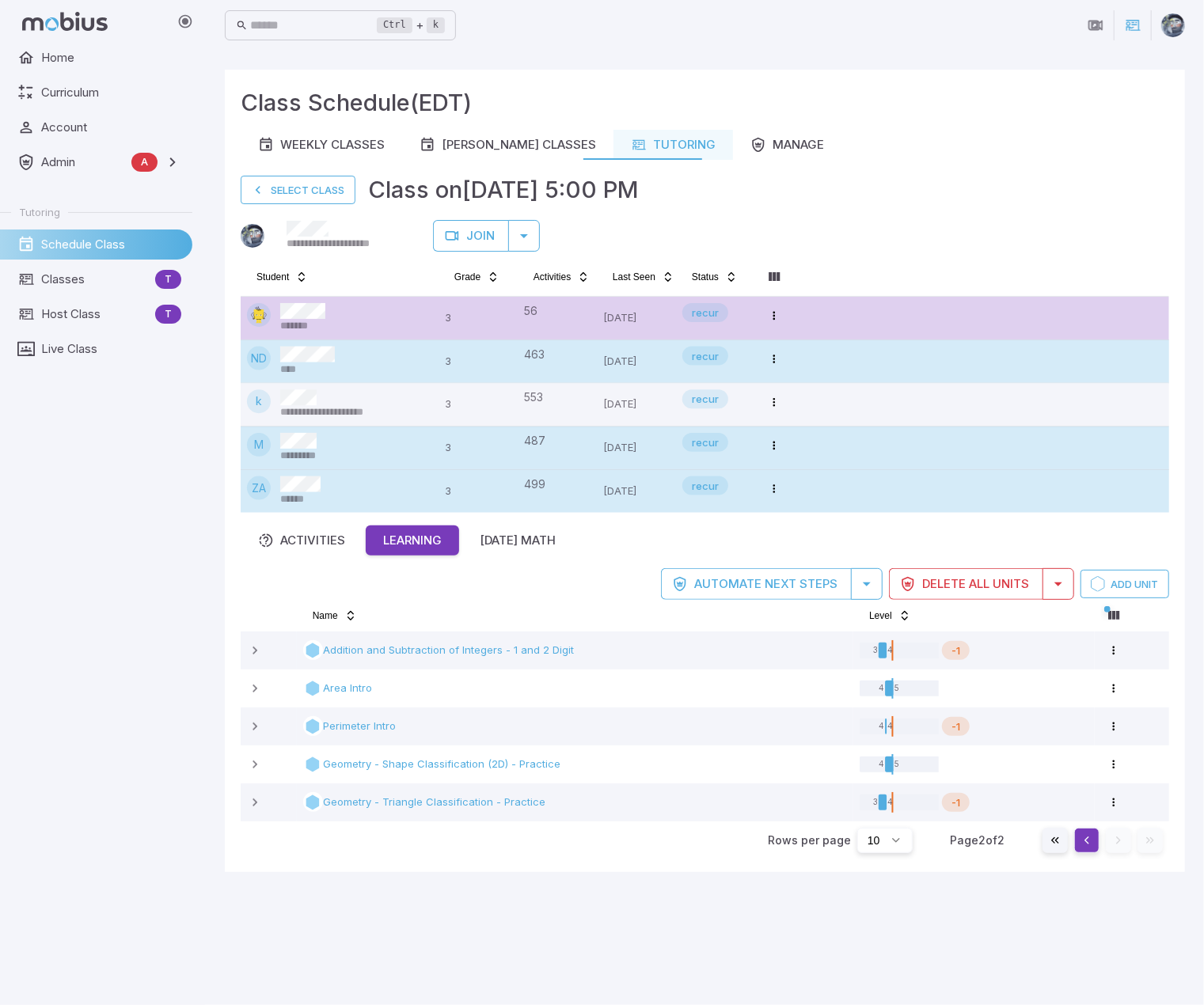
click at [1089, 539] on button "Go to previous page" at bounding box center [1087, 840] width 25 height 25
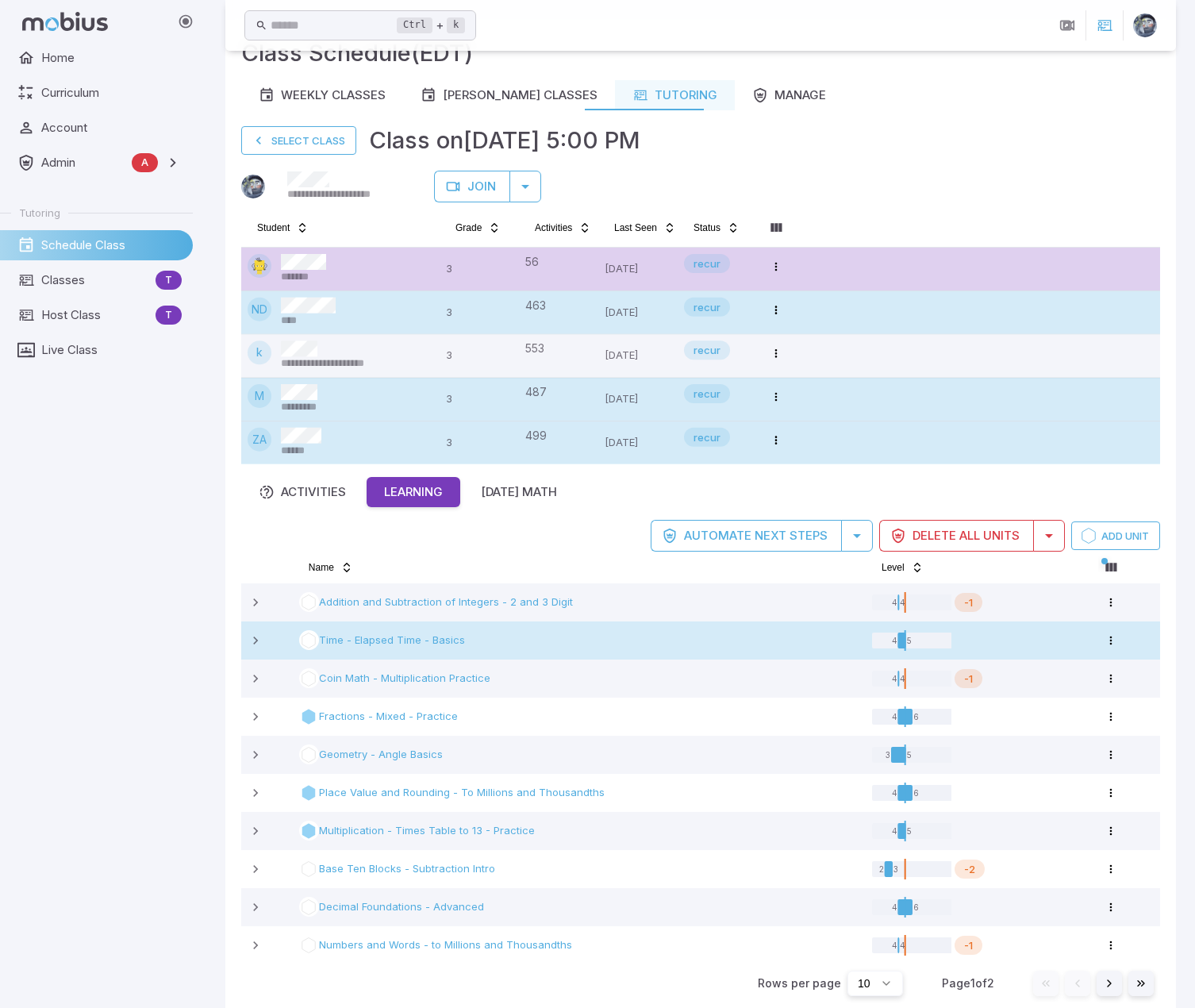
scroll to position [75, 0]
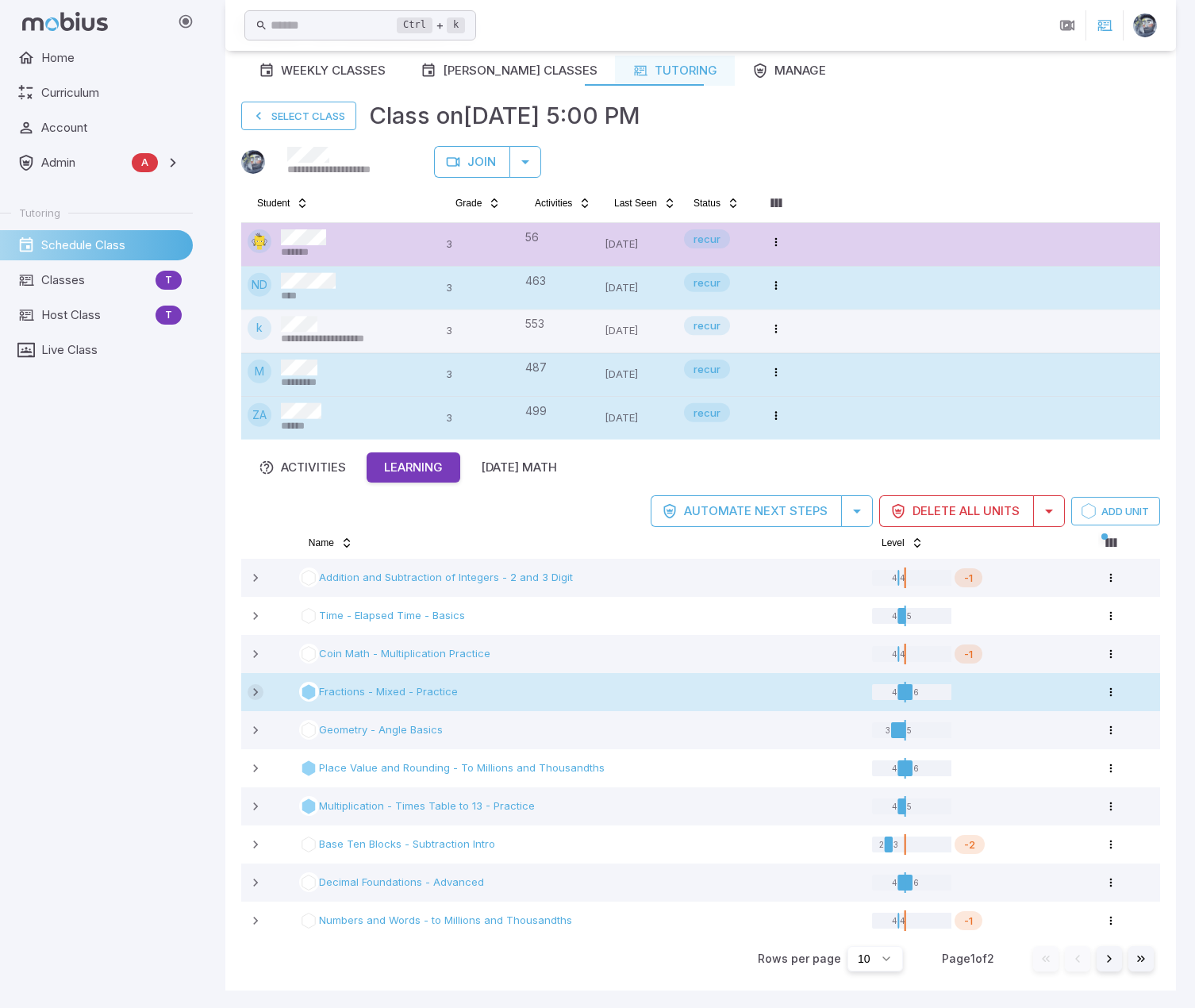
click at [263, 540] on icon at bounding box center [255, 692] width 16 height 16
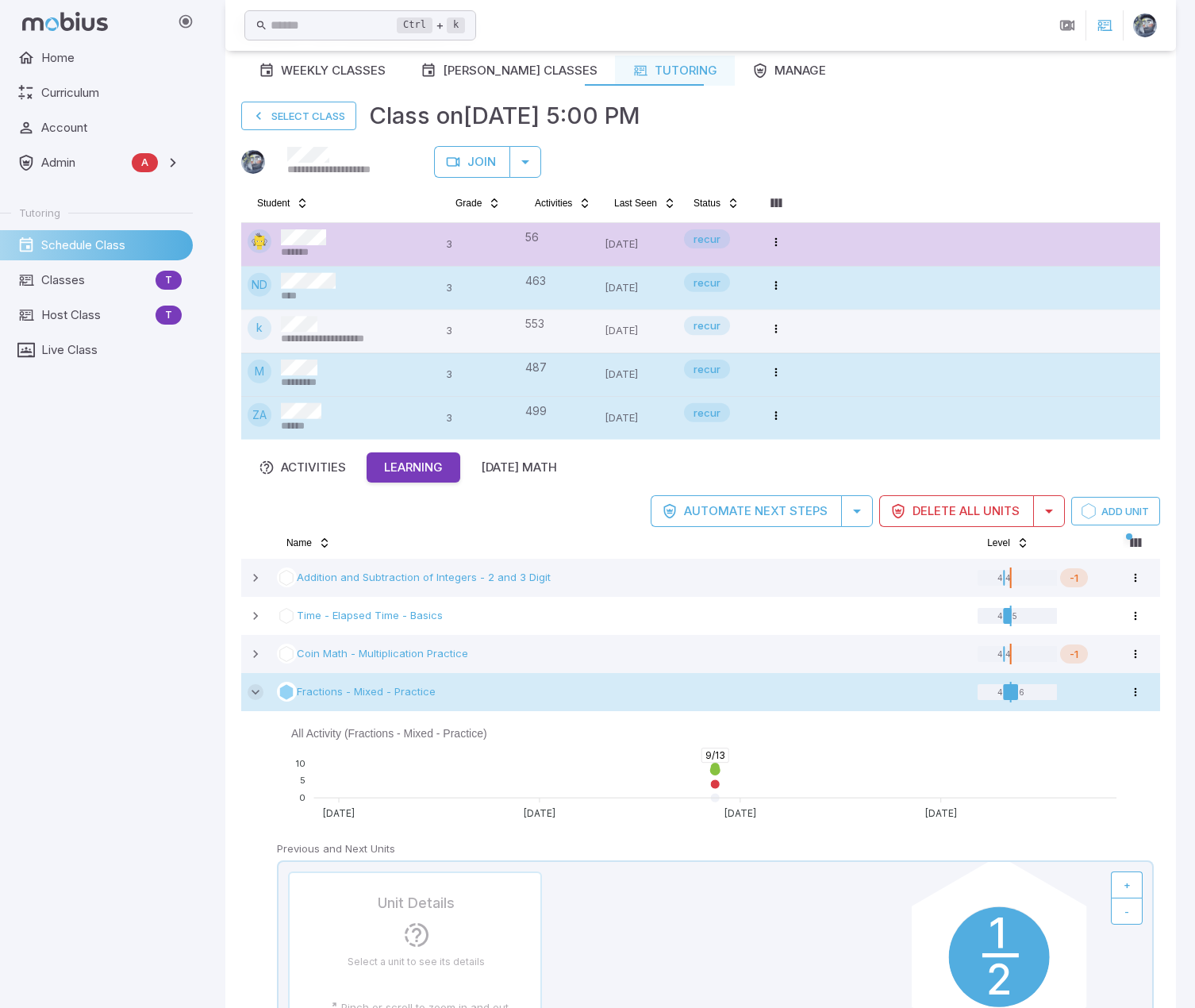
click at [259, 540] on icon at bounding box center [255, 692] width 16 height 16
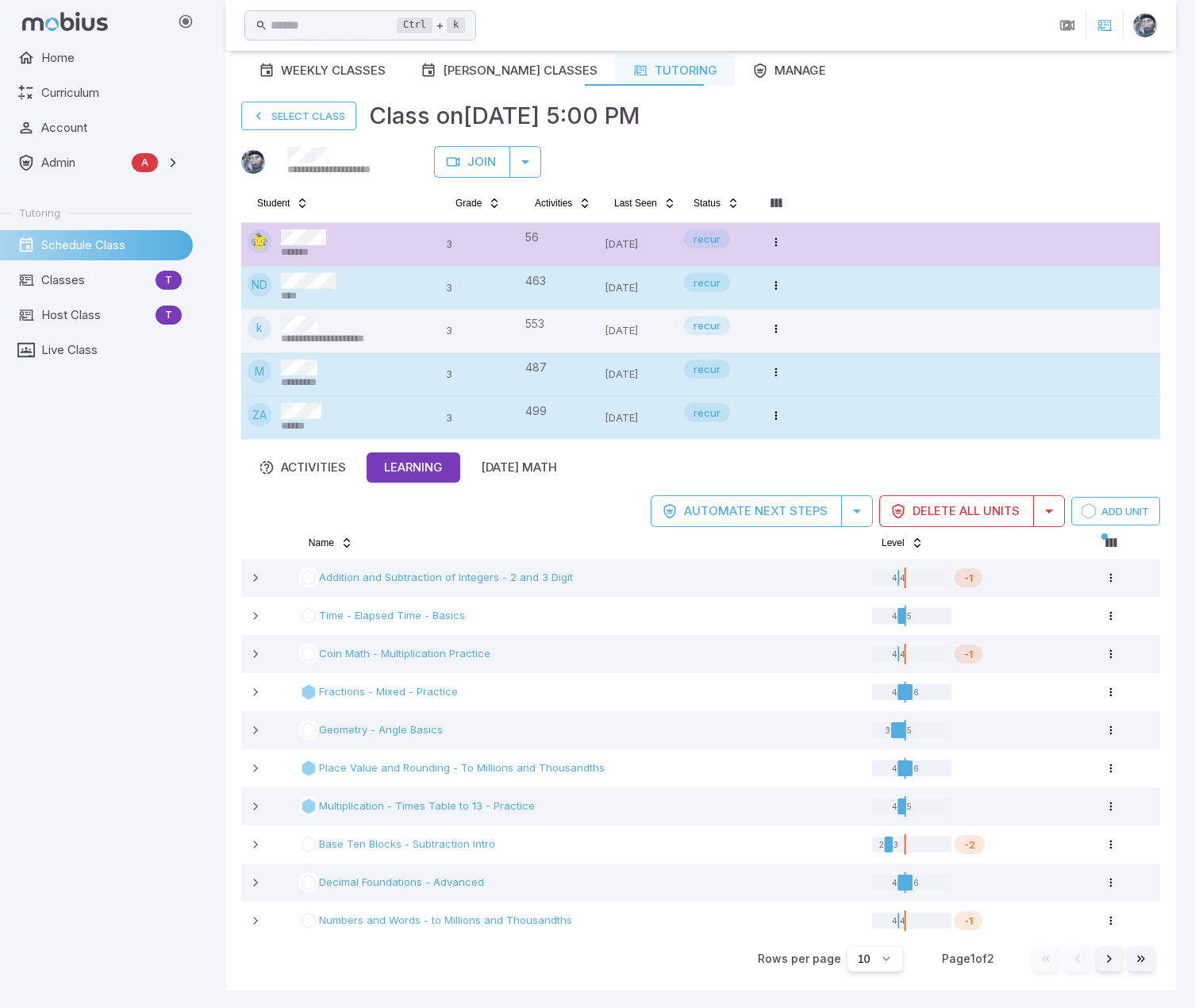
click at [363, 377] on div "M *********" at bounding box center [339, 375] width 185 height 30
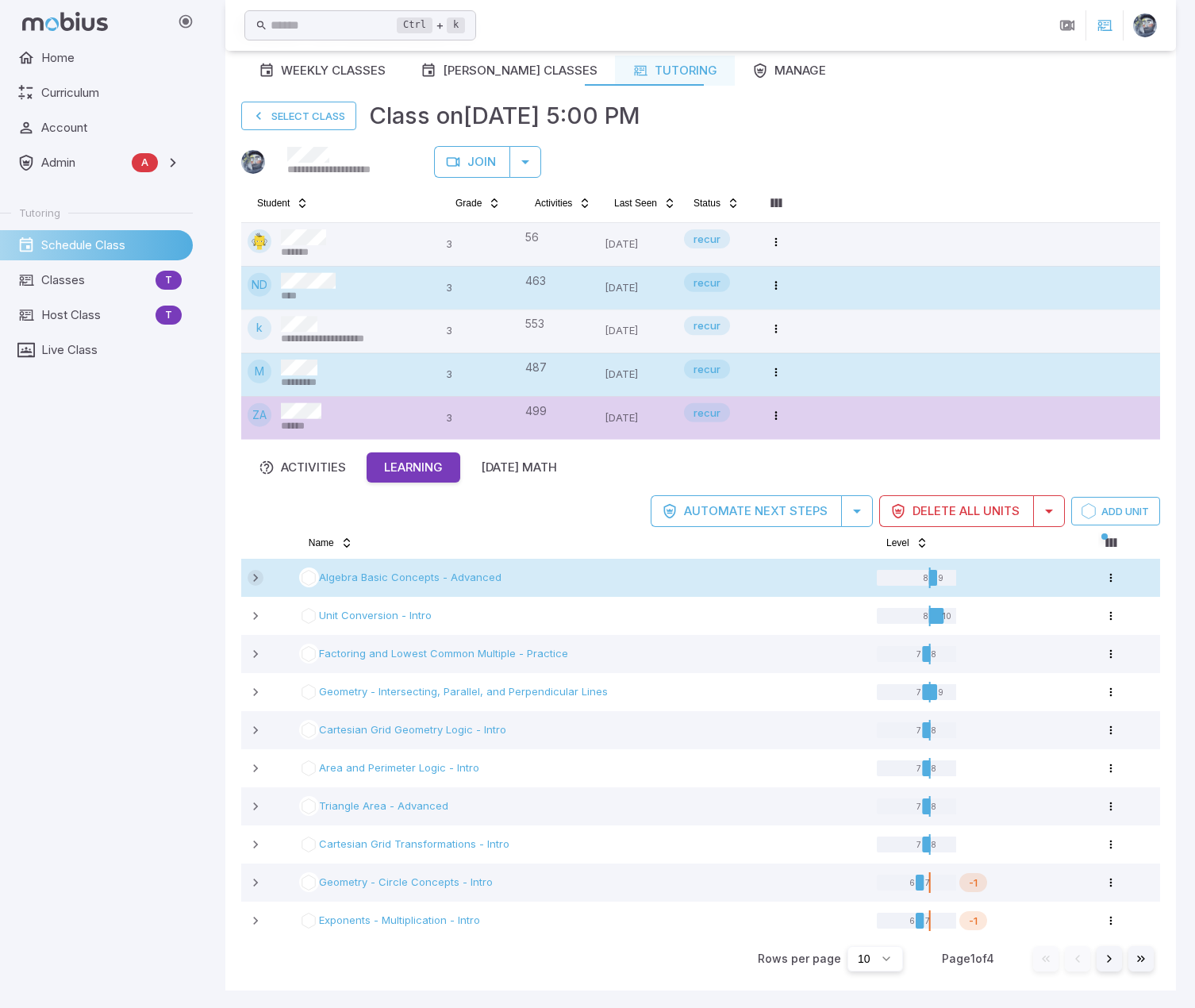
click at [256, 540] on icon at bounding box center [255, 578] width 16 height 16
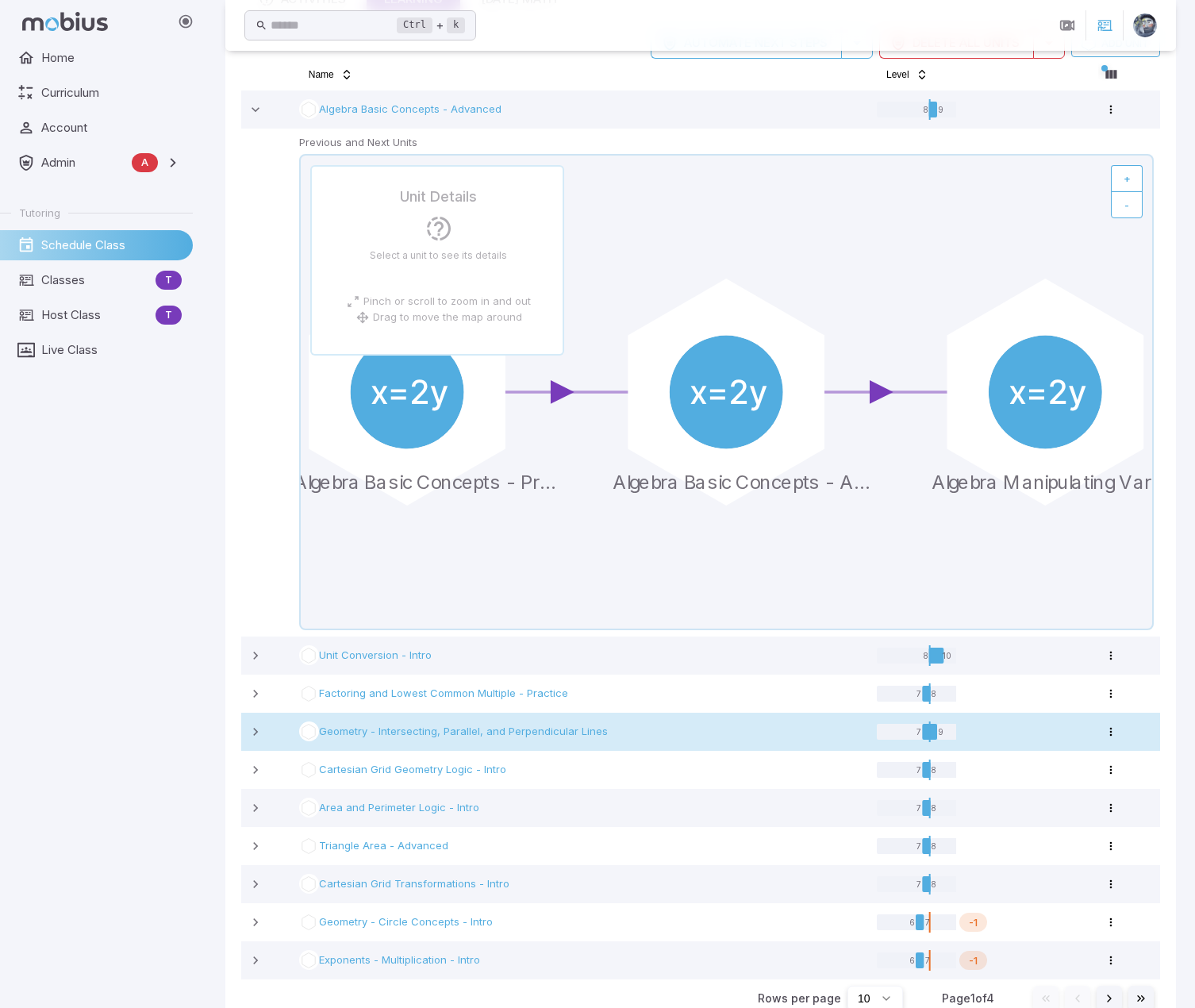
scroll to position [582, 0]
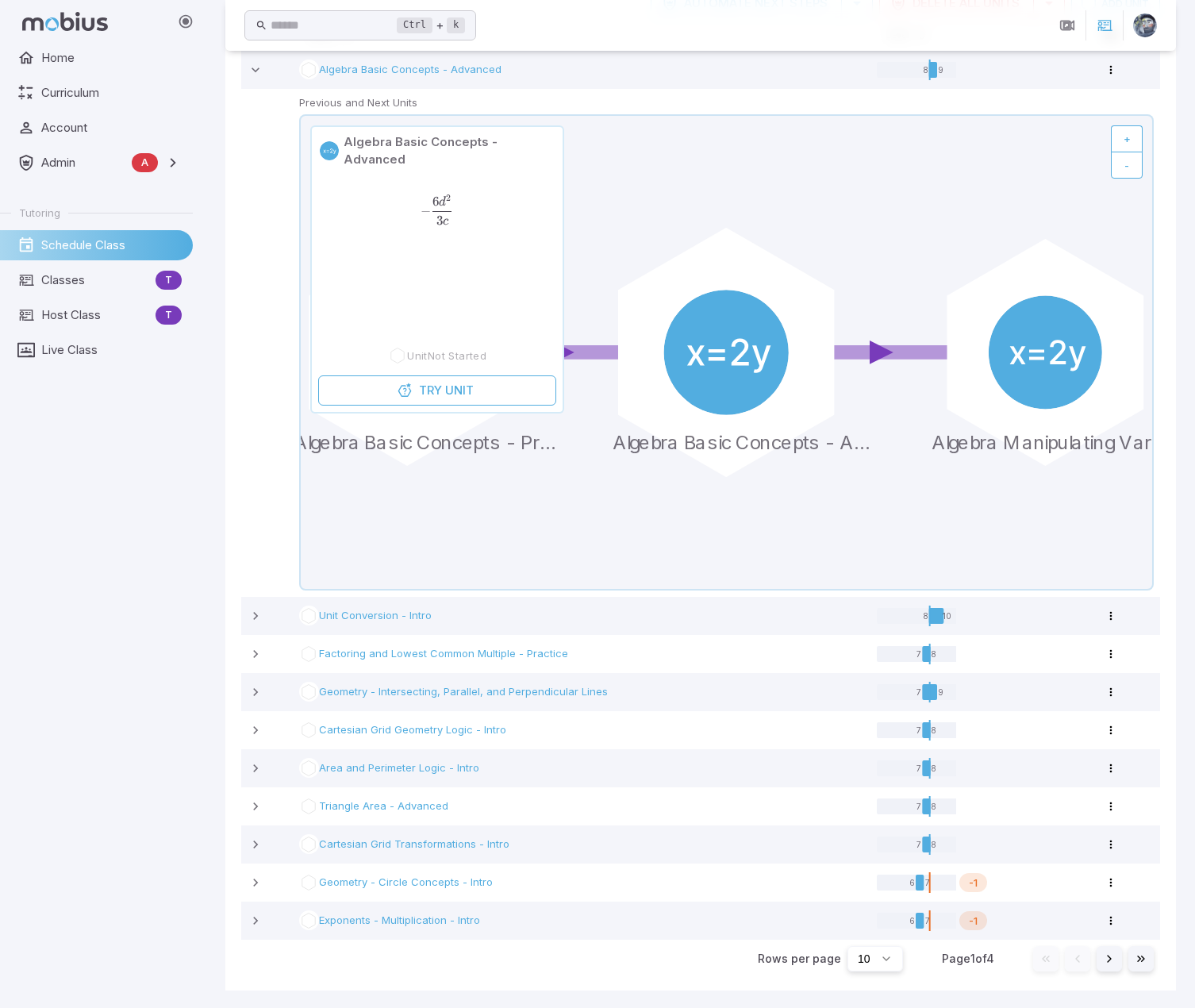
click at [722, 360] on circle at bounding box center [724, 351] width 124 height 125
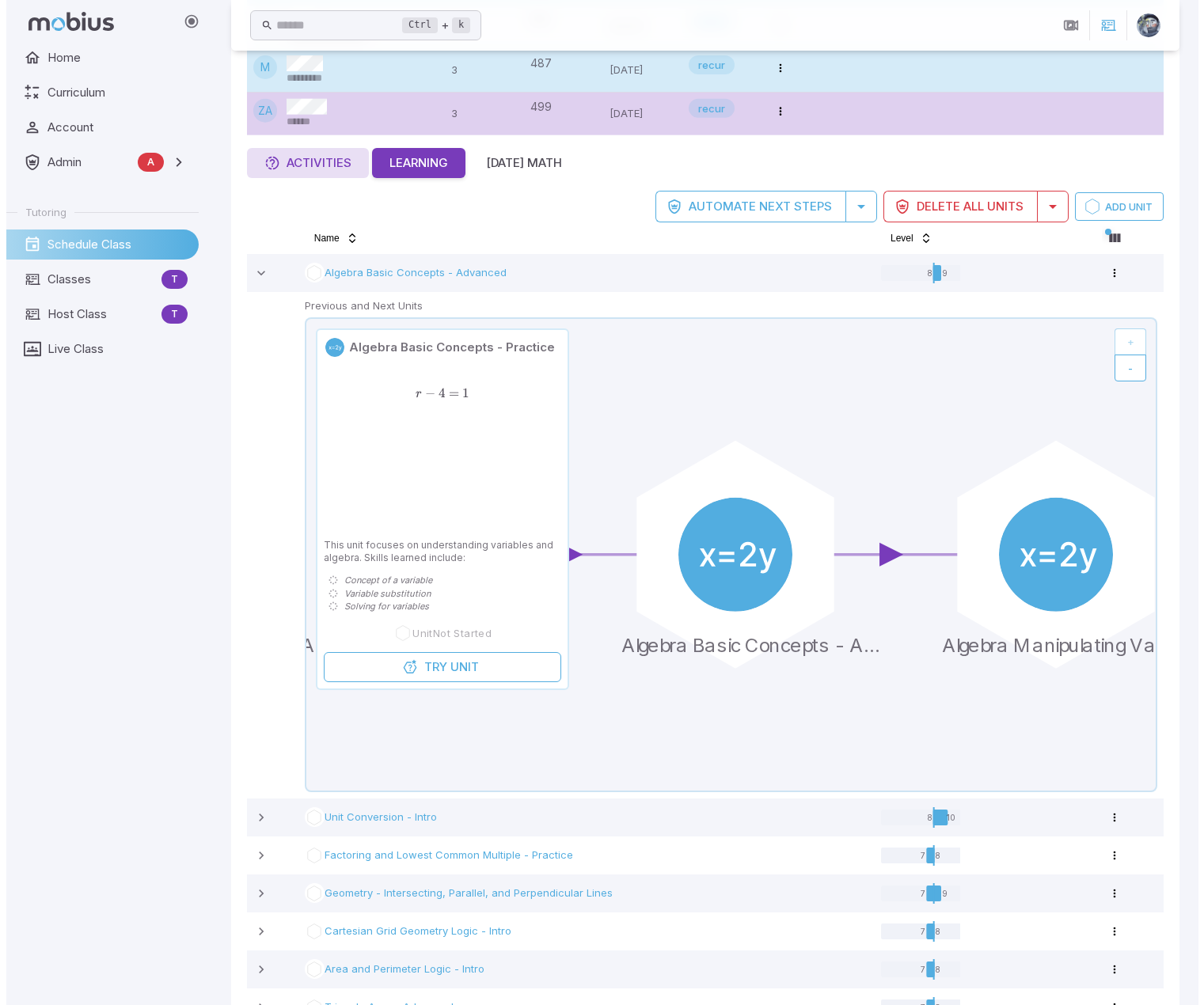
scroll to position [343, 0]
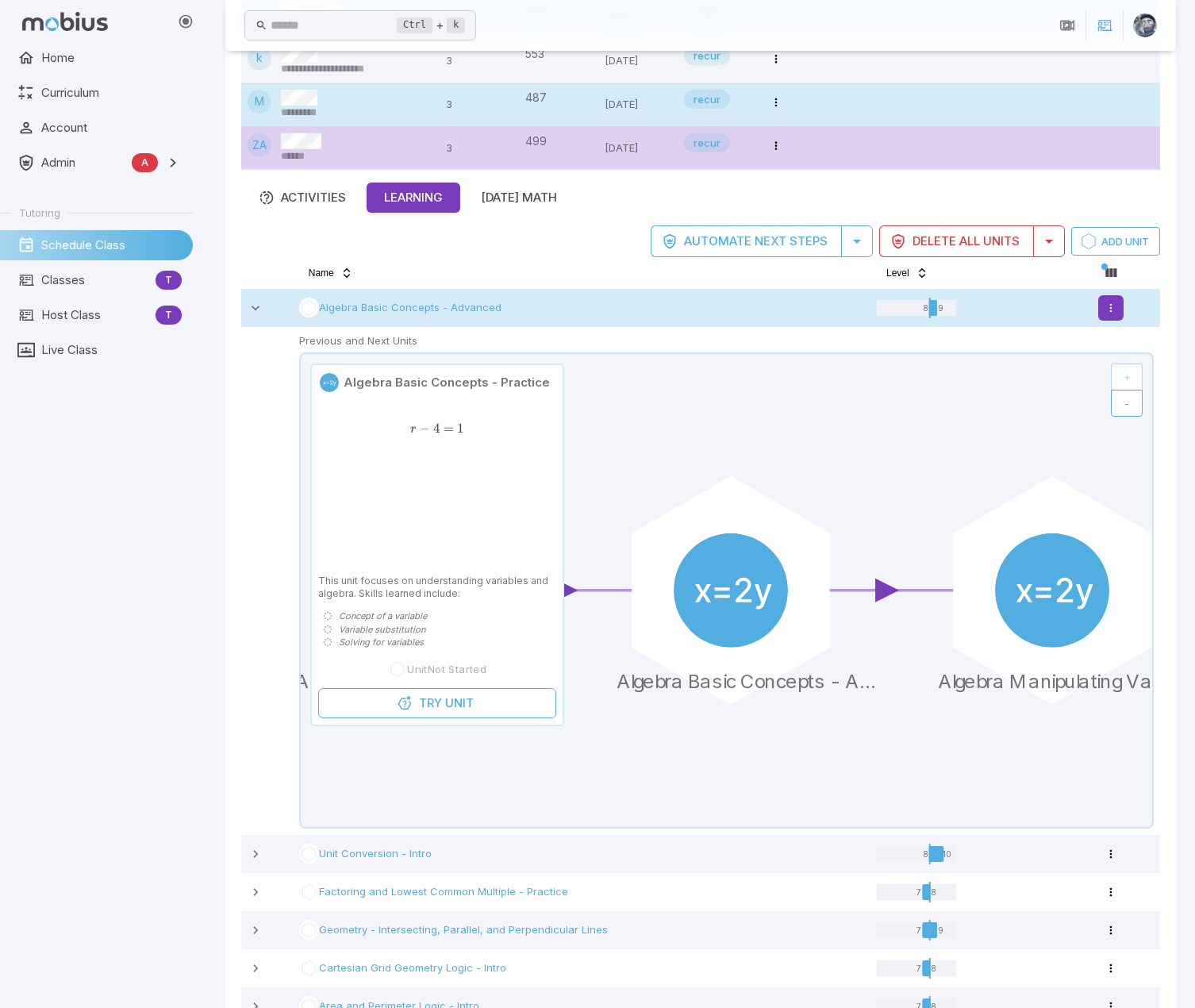
click at [1117, 306] on html "**********" at bounding box center [597, 451] width 1195 height 1591
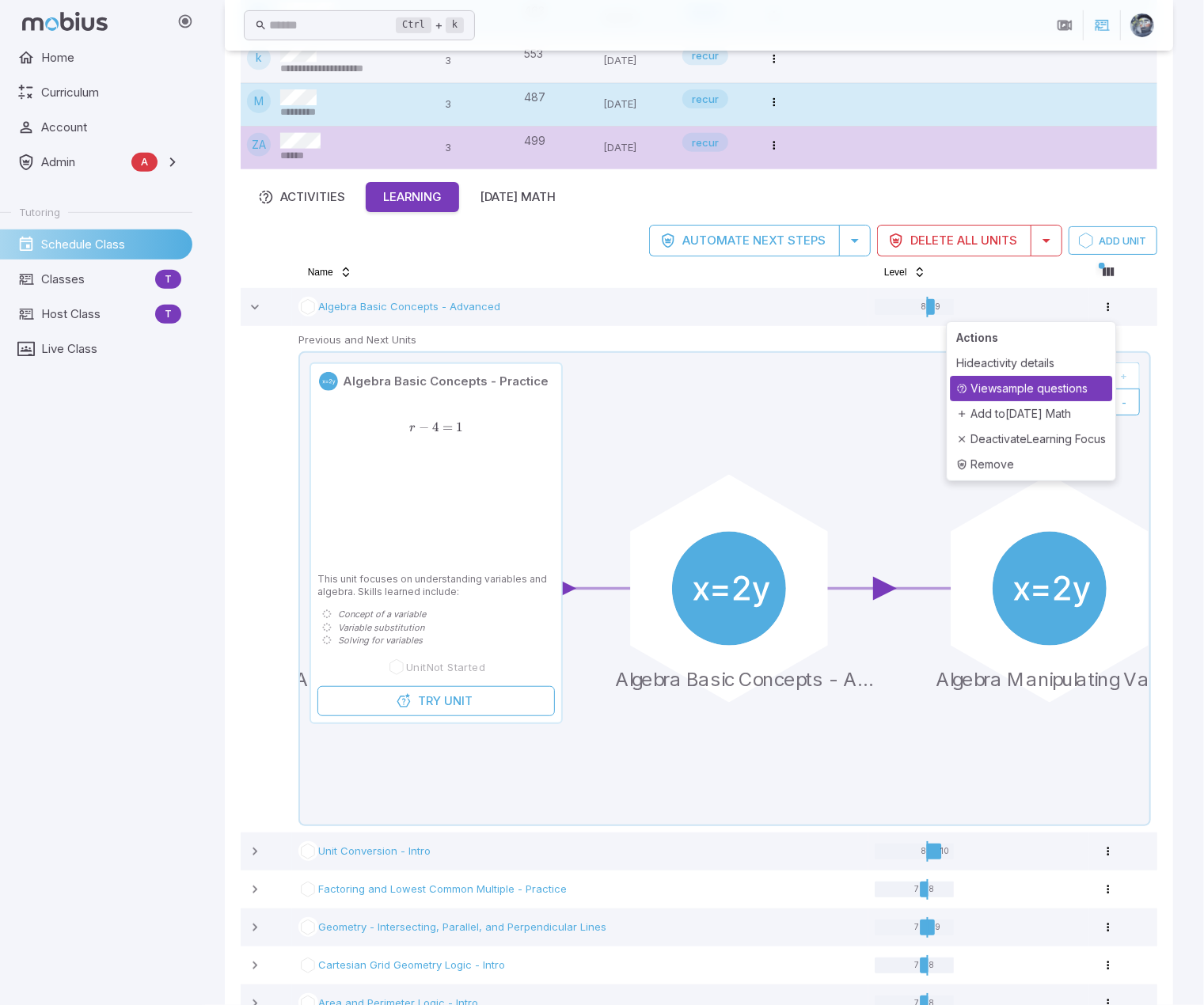
click at [1003, 392] on div "View sample questions" at bounding box center [1031, 388] width 162 height 25
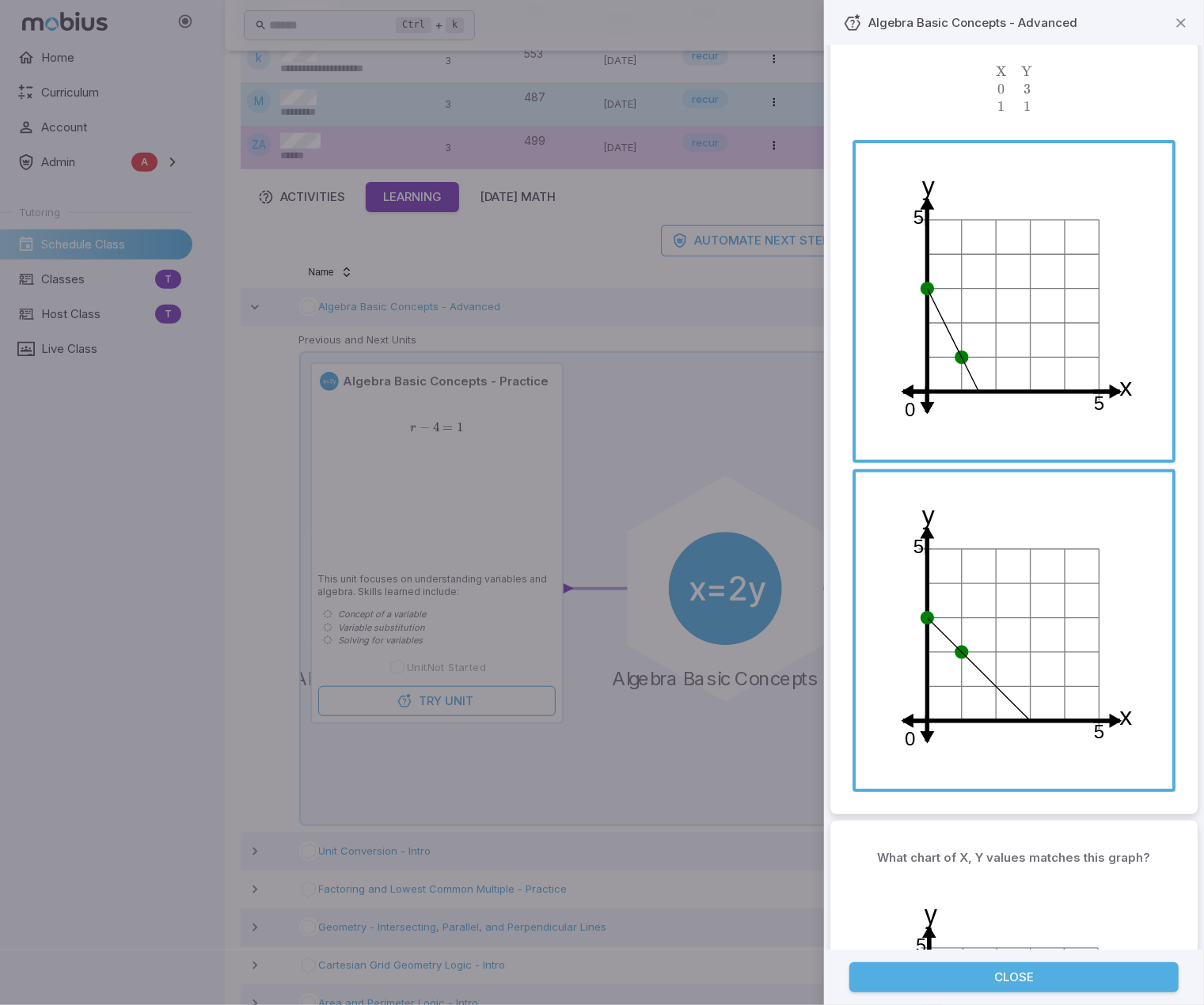
scroll to position [0, 0]
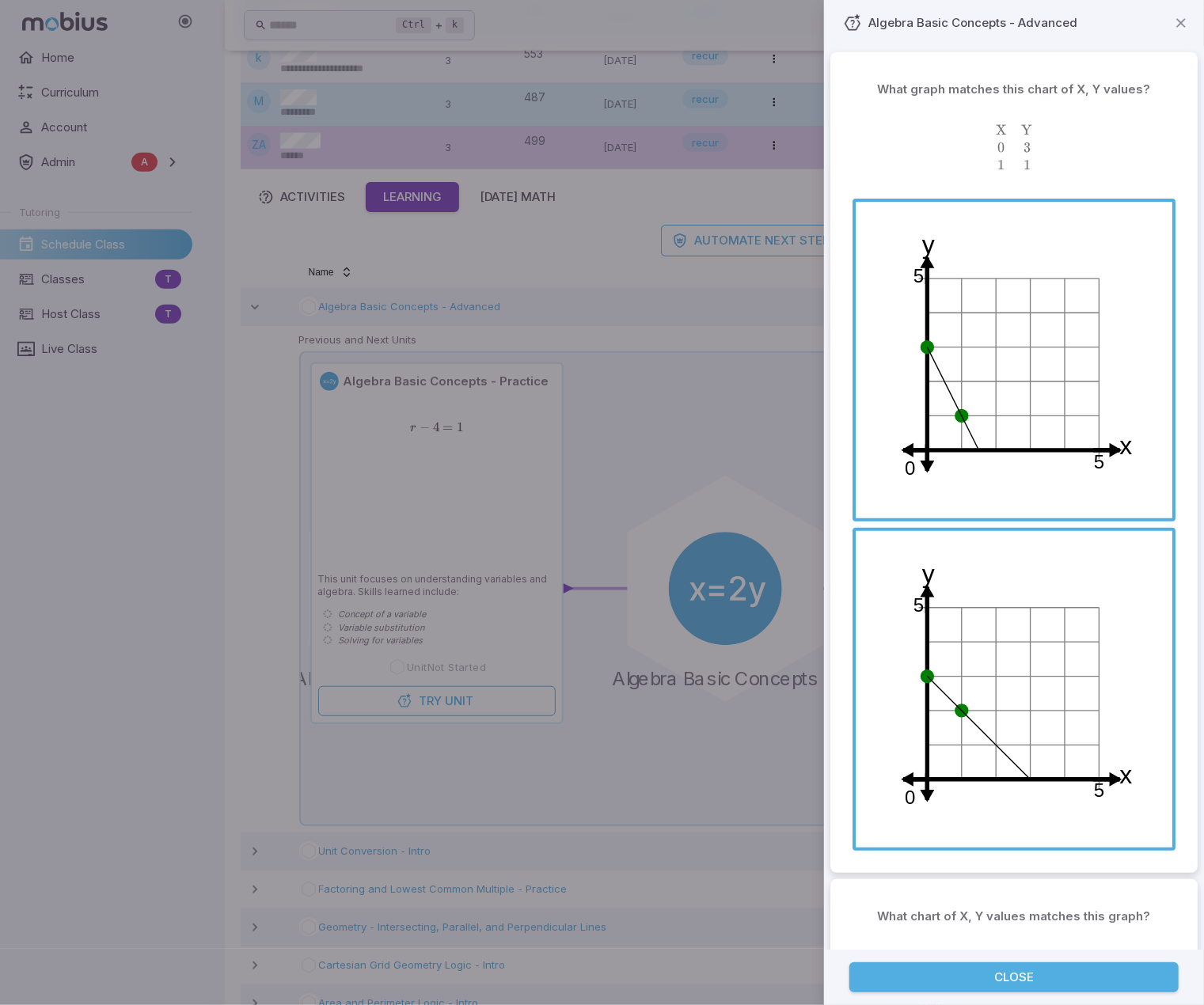
click at [958, 401] on span "button" at bounding box center [1014, 360] width 317 height 317
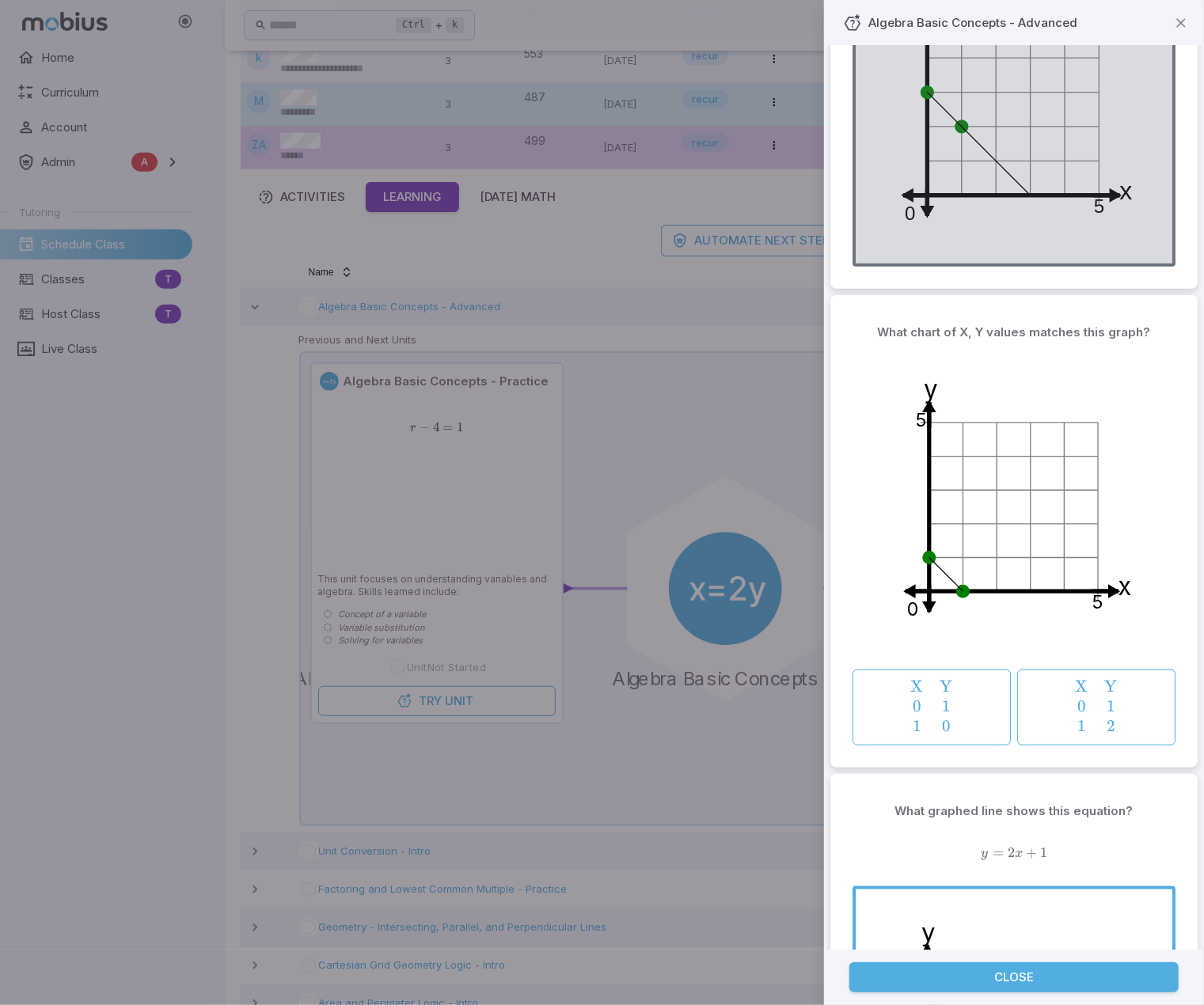
scroll to position [633, 0]
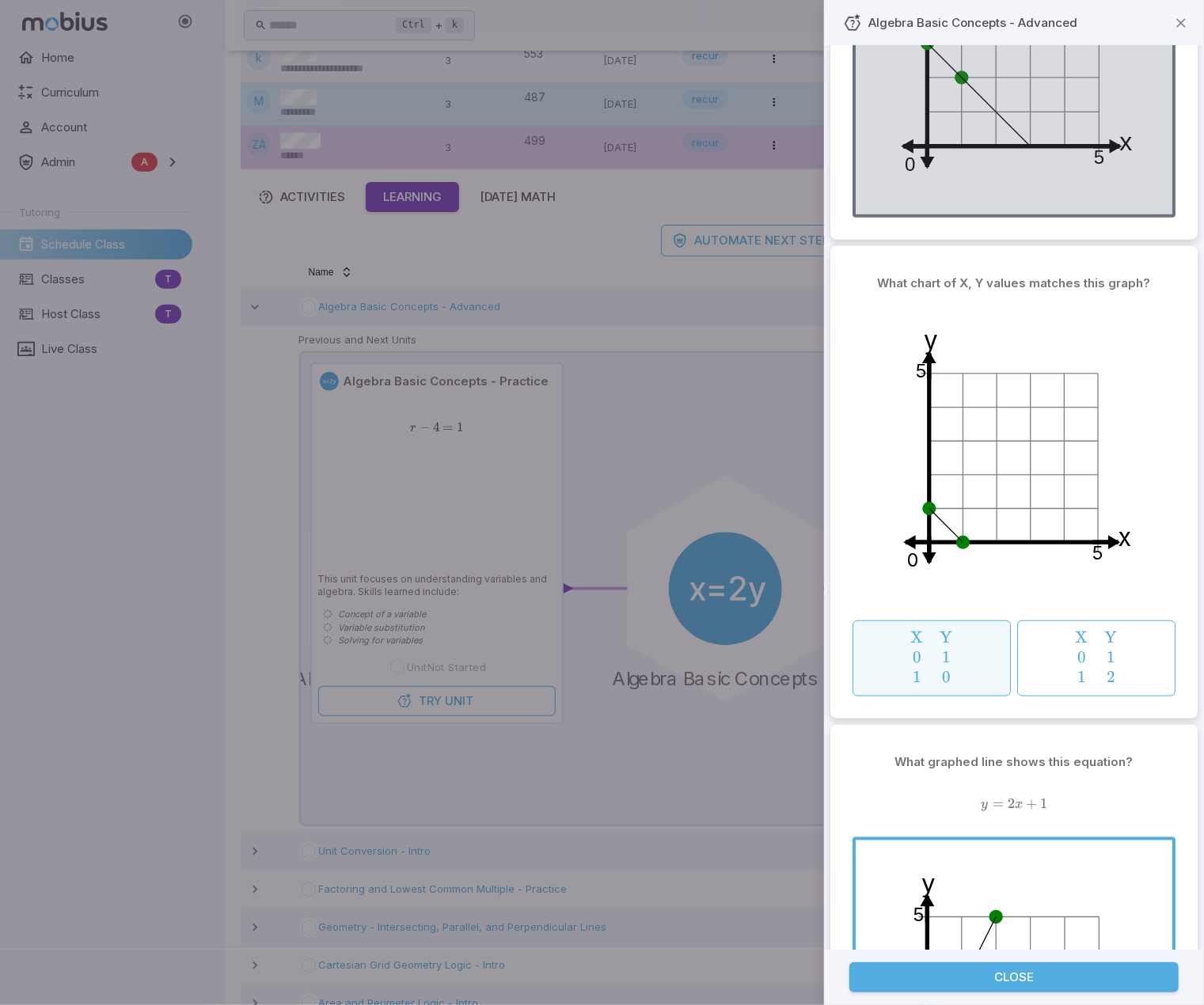
click at [951, 539] on span "Y 1 0 ​" at bounding box center [947, 657] width 15 height 60
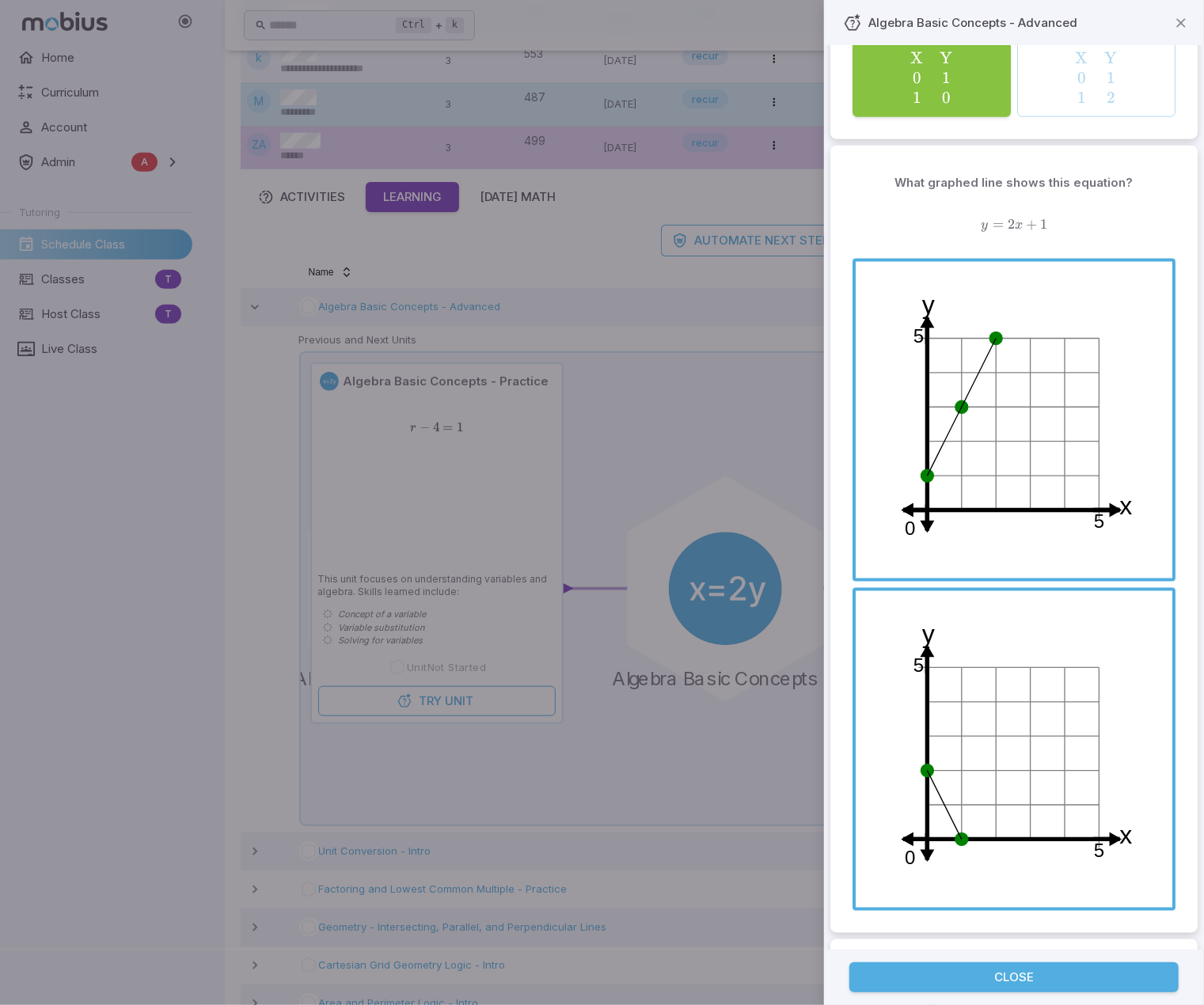
scroll to position [1187, 0]
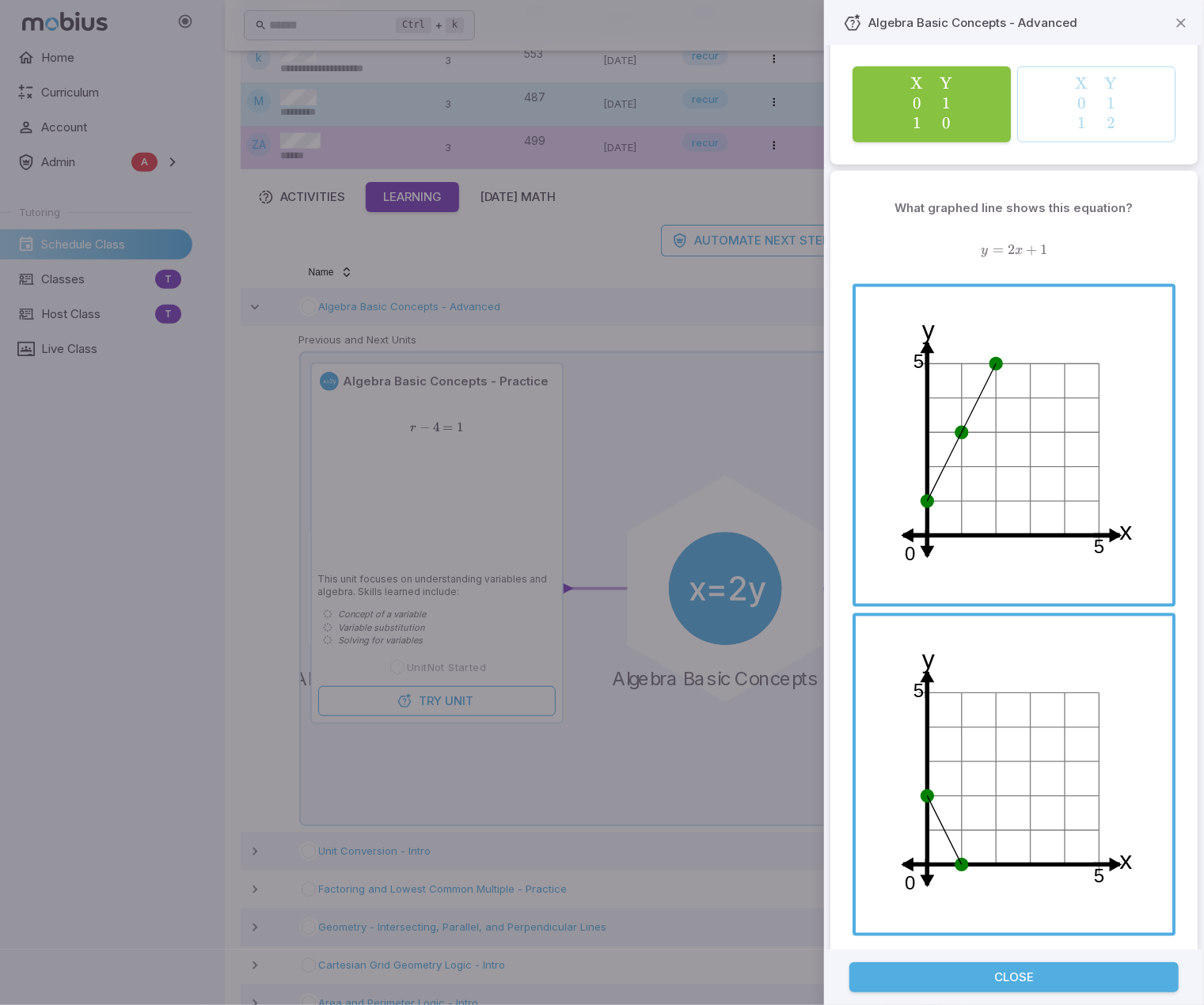
click at [978, 398] on span "button" at bounding box center [1014, 446] width 317 height 317
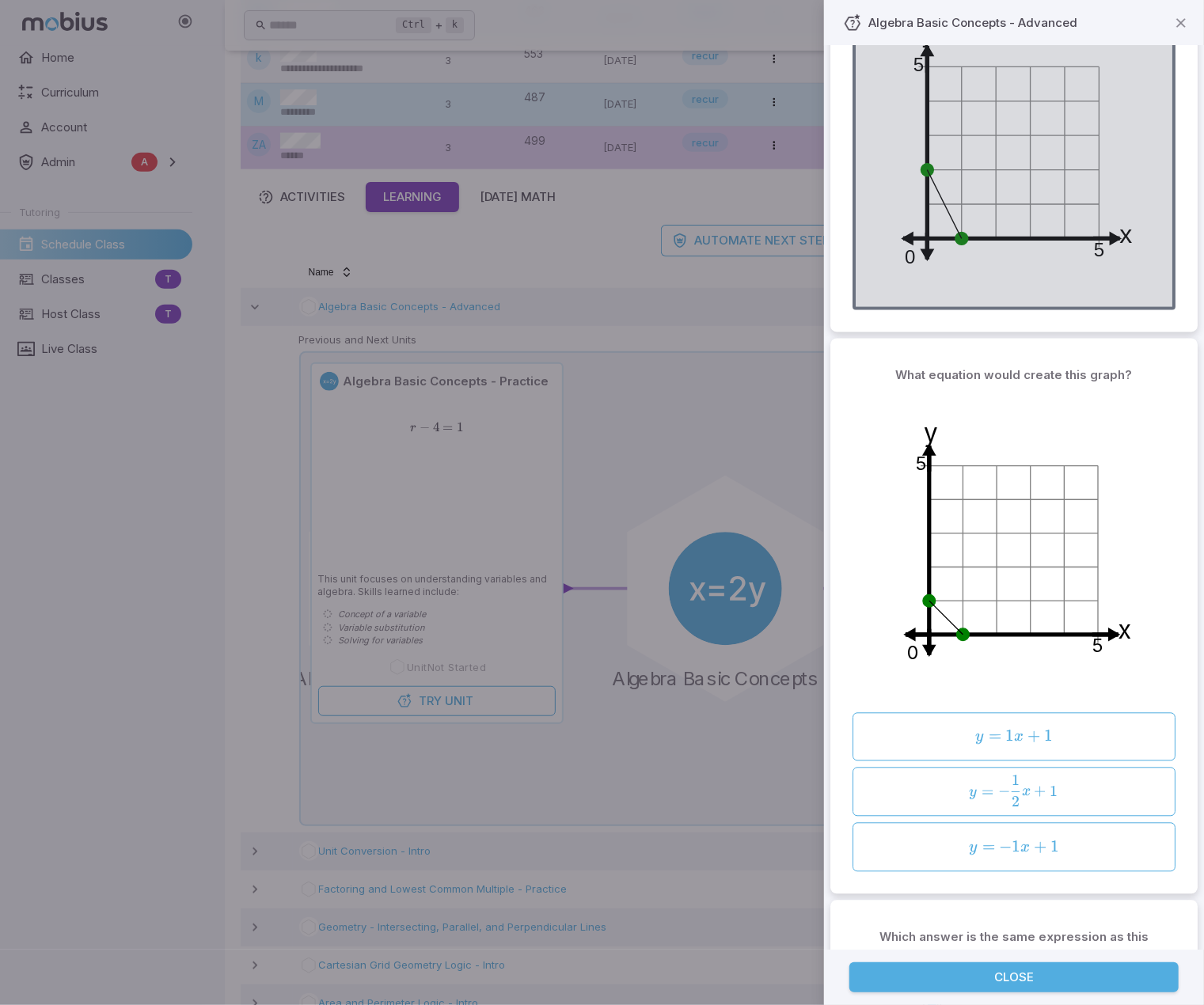
scroll to position [1819, 0]
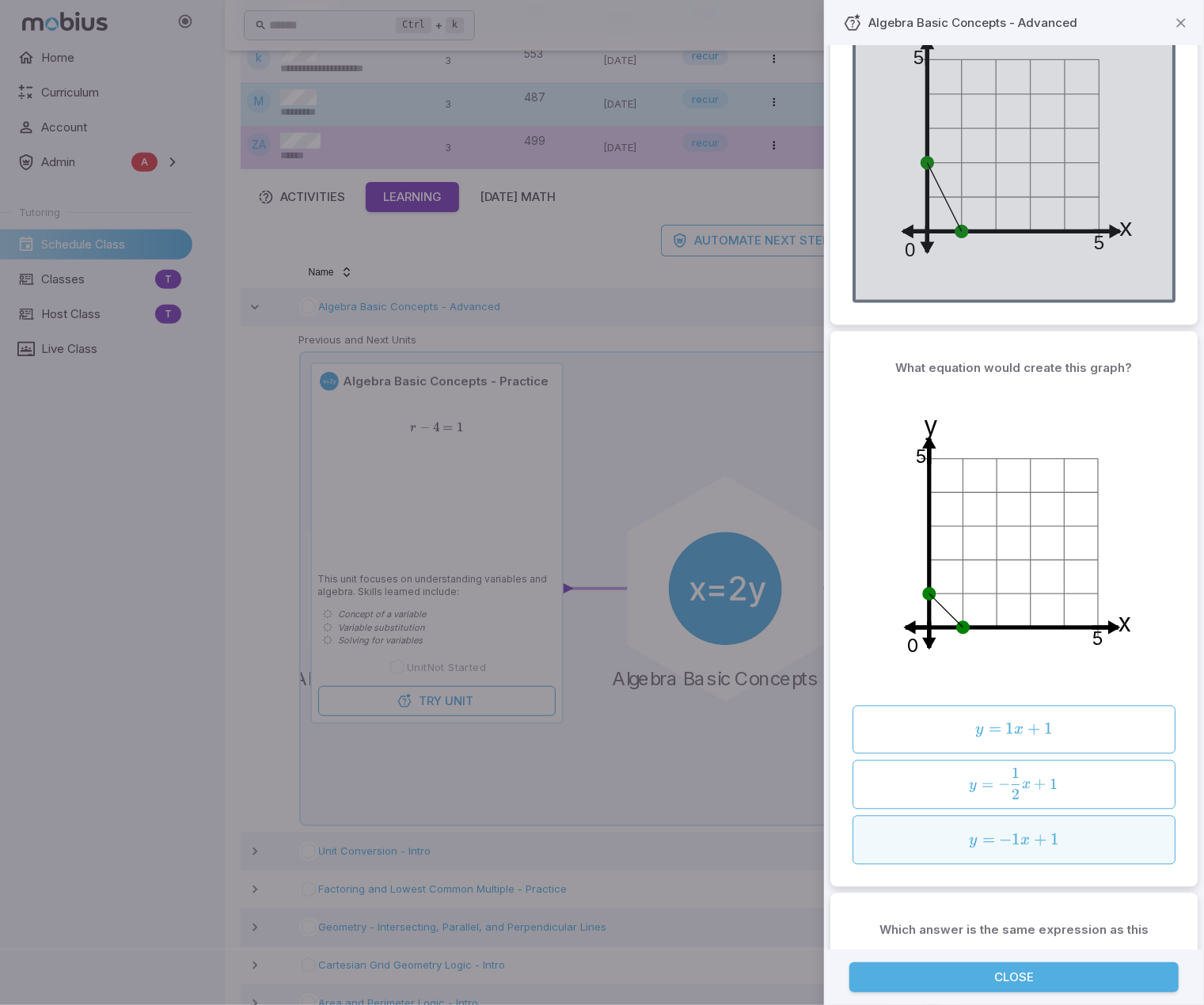
click at [1018, 539] on div "y = − 1 x + 1 y=-1x + 1 y = − 1 x + 1" at bounding box center [1013, 840] width 311 height 36
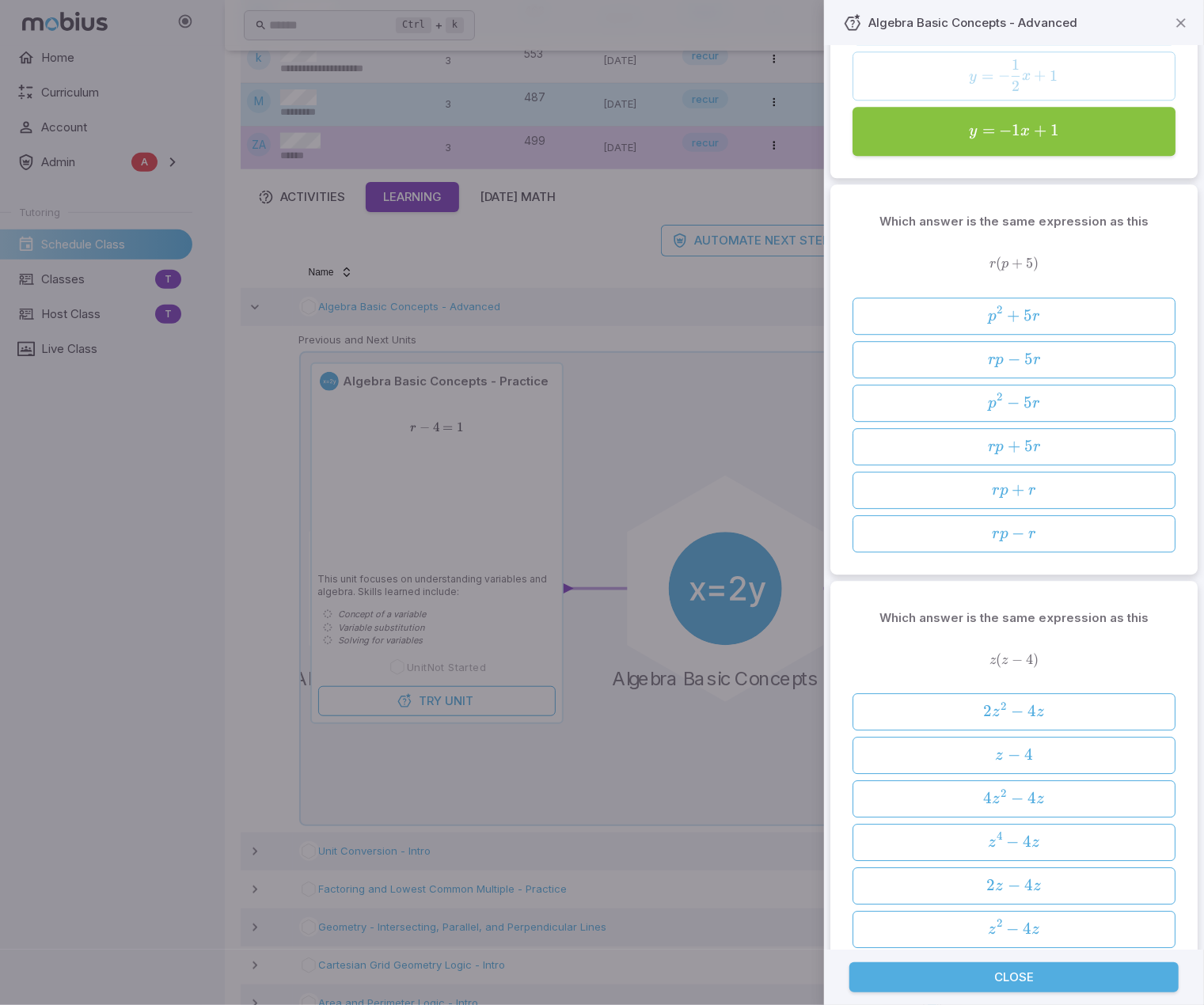
scroll to position [2531, 0]
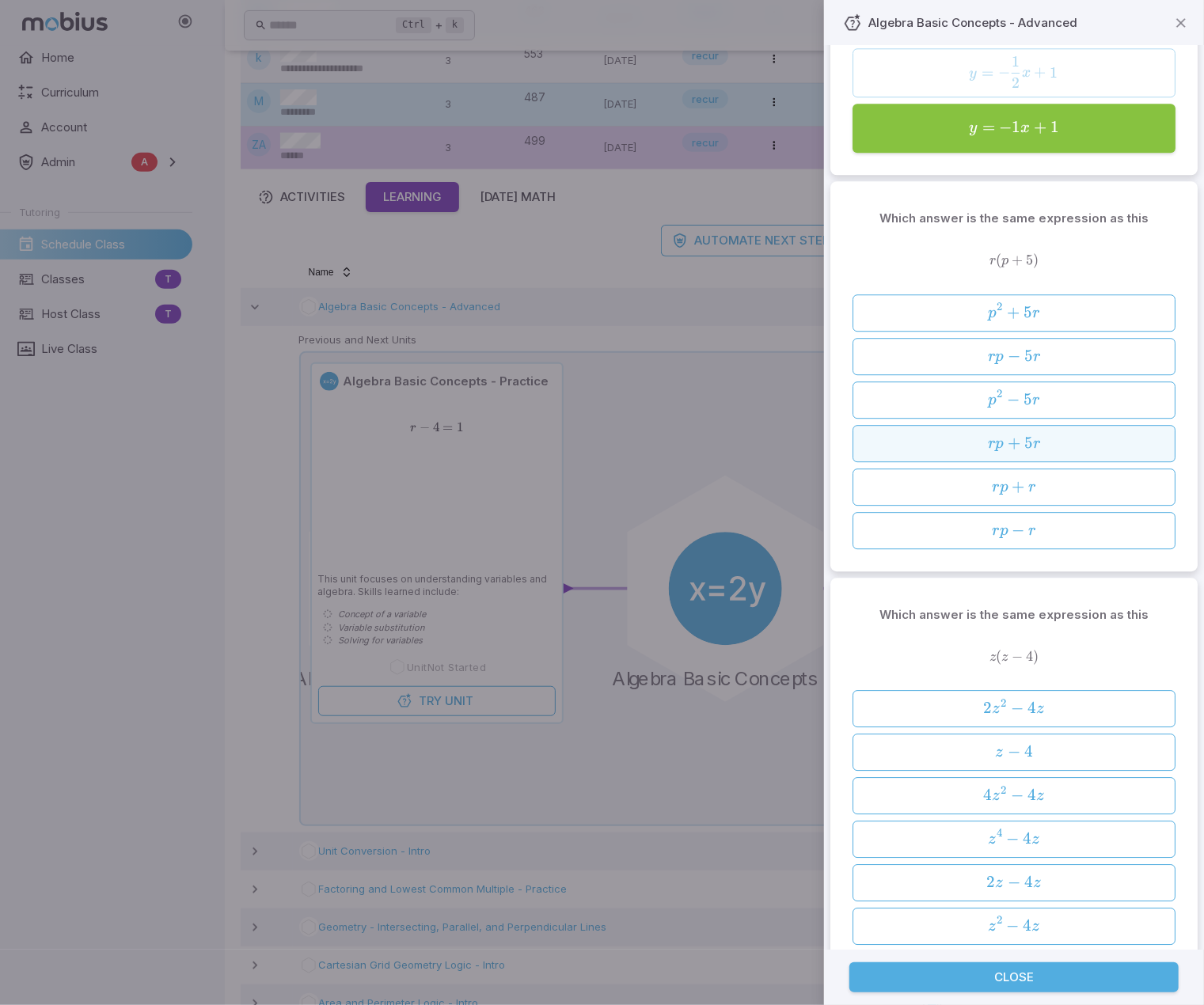
click at [1007, 433] on span "+" at bounding box center [1013, 443] width 13 height 20
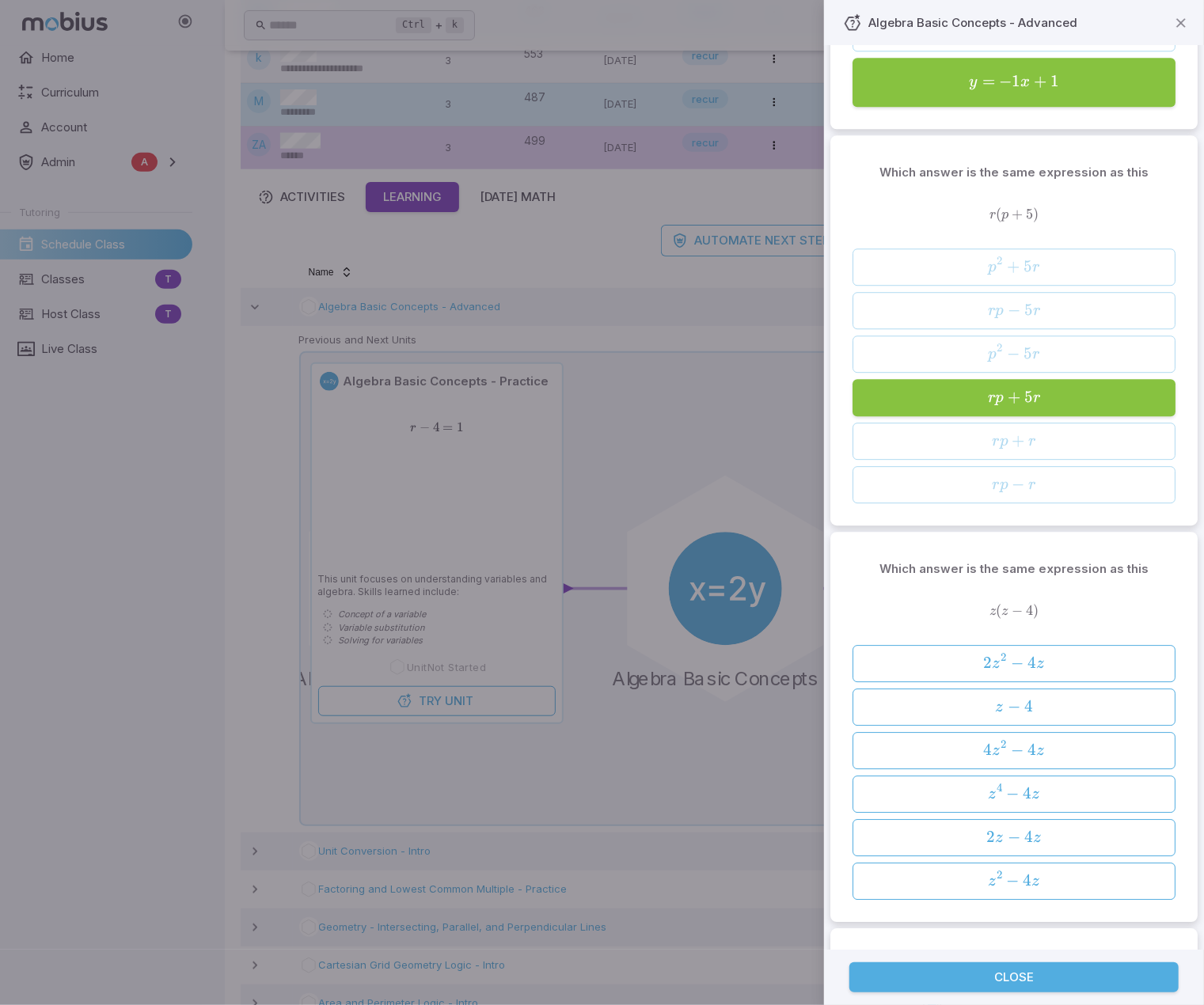
scroll to position [2610, 0]
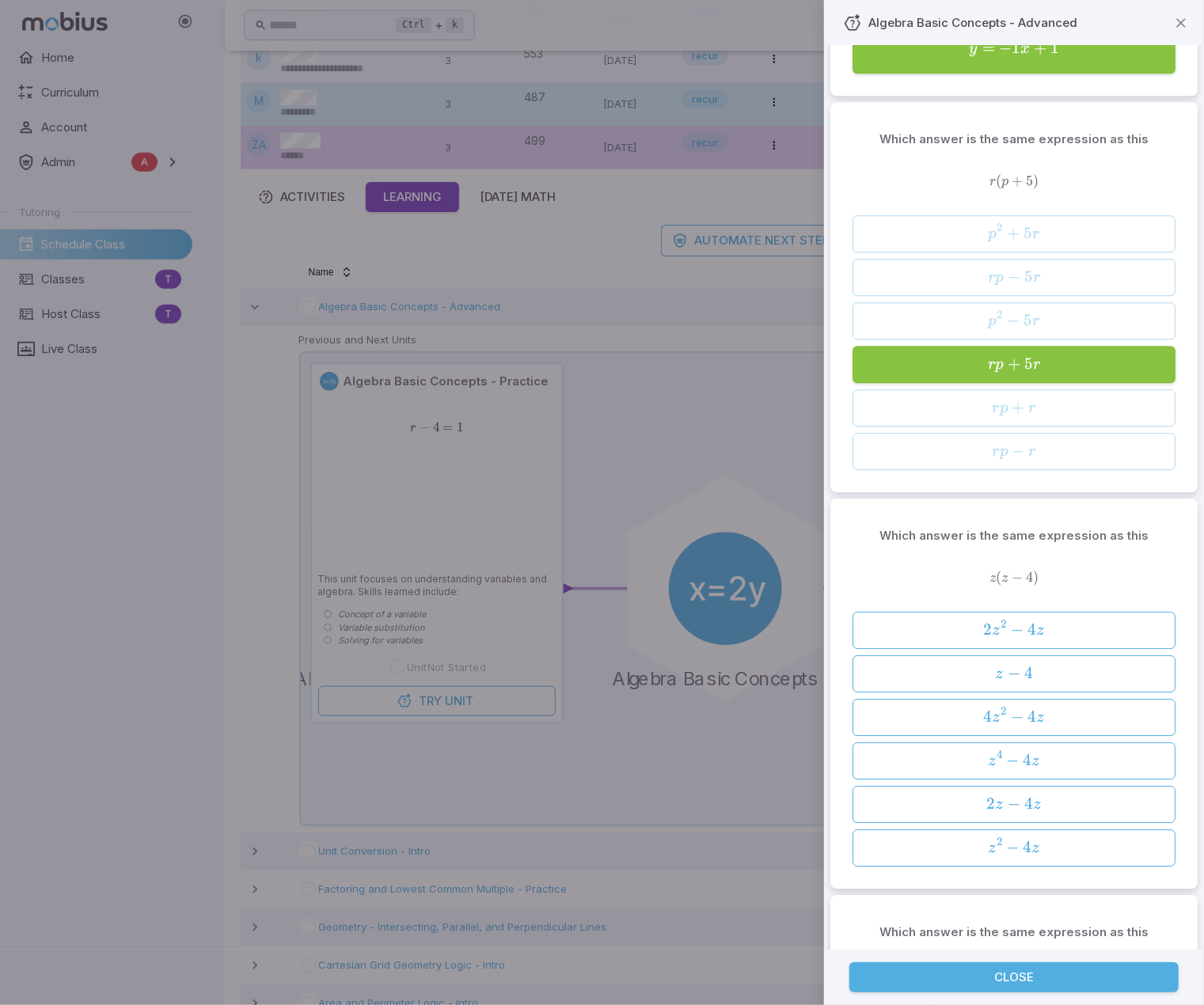
drag, startPoint x: 1041, startPoint y: 782, endPoint x: 1033, endPoint y: 753, distance: 30.1
click at [1042, 539] on span "z 2 − 4 z" at bounding box center [1013, 848] width 311 height 22
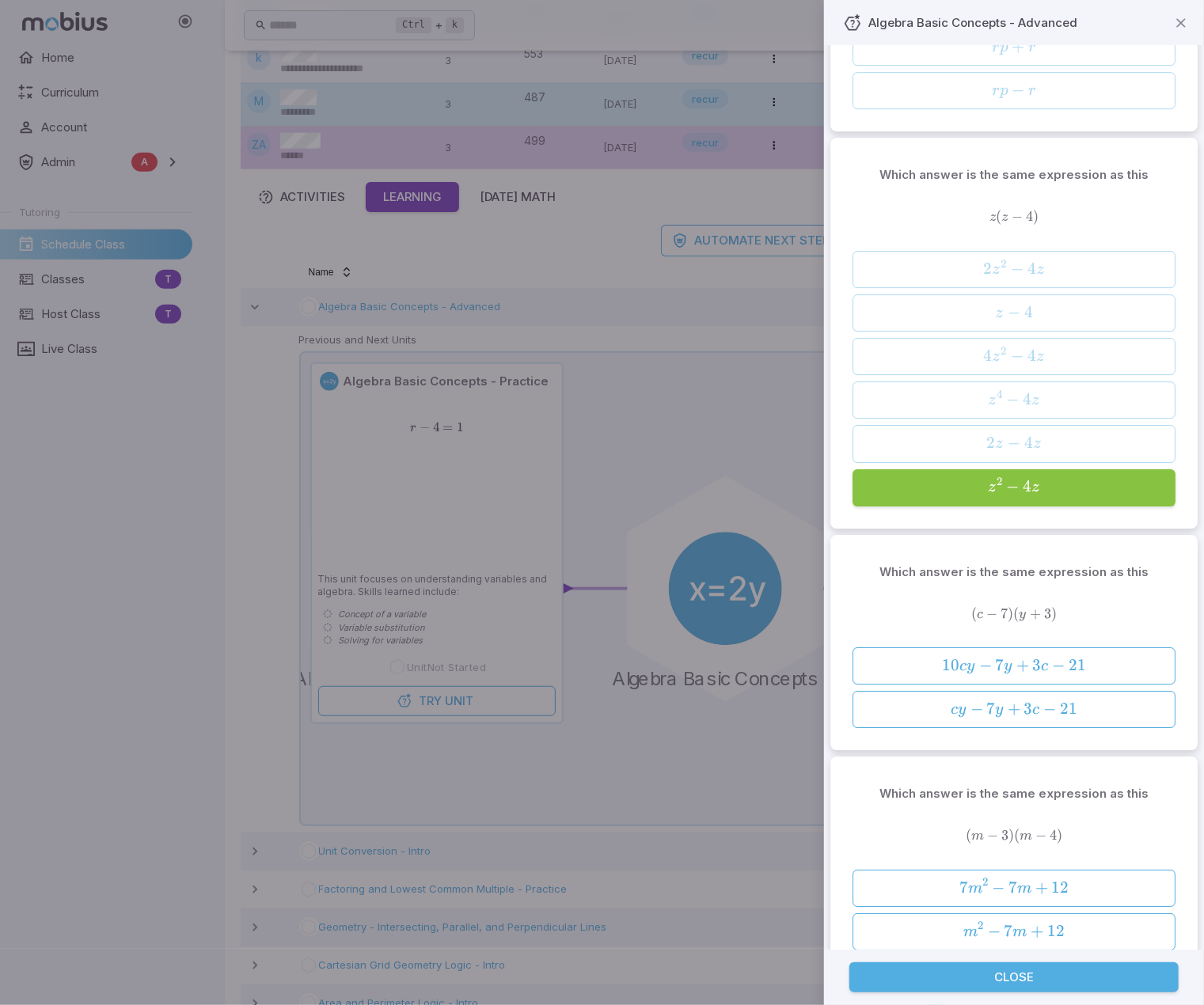
scroll to position [3006, 0]
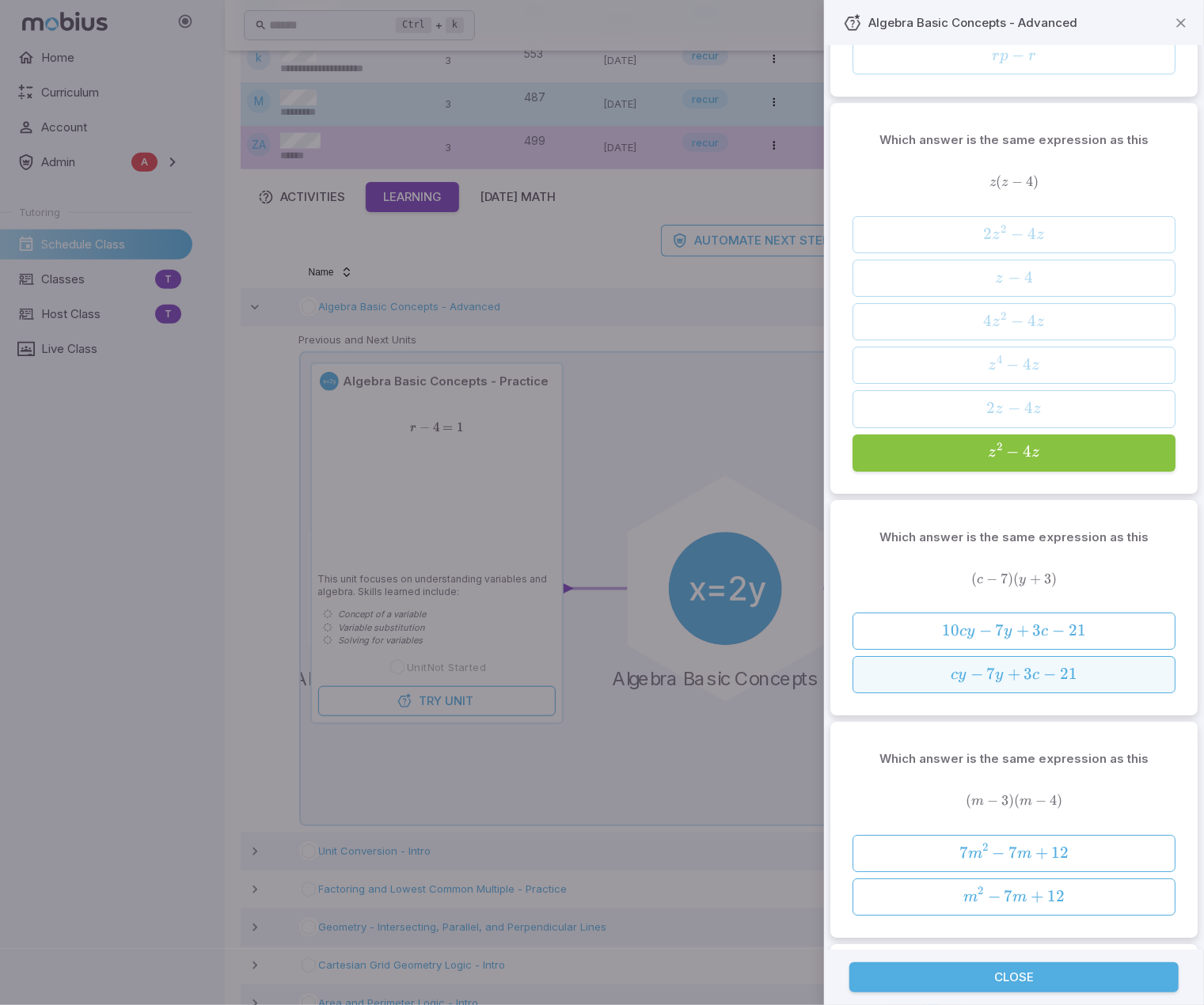
click at [1032, 539] on span "c" at bounding box center [1035, 675] width 7 height 16
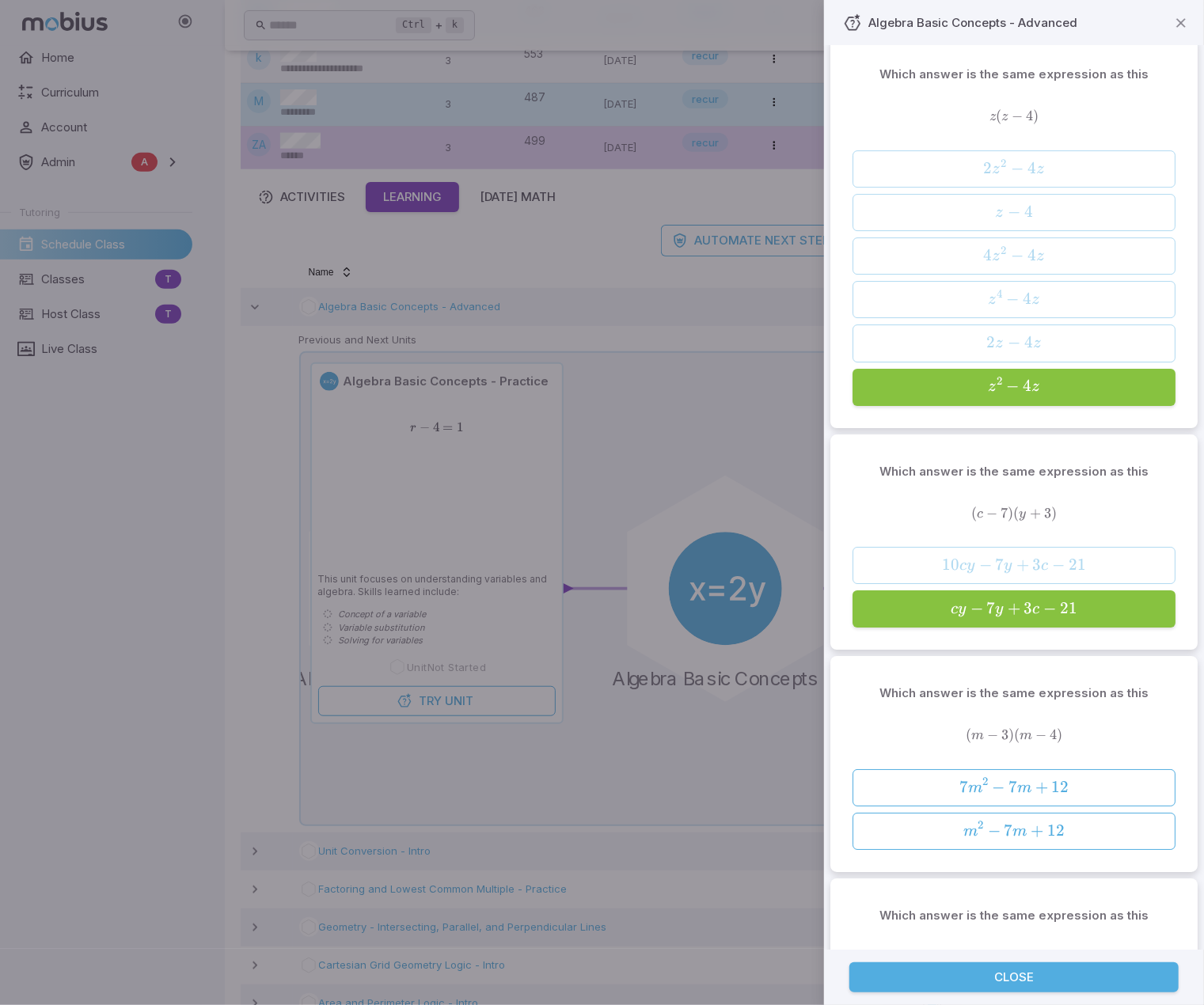
scroll to position [3165, 0]
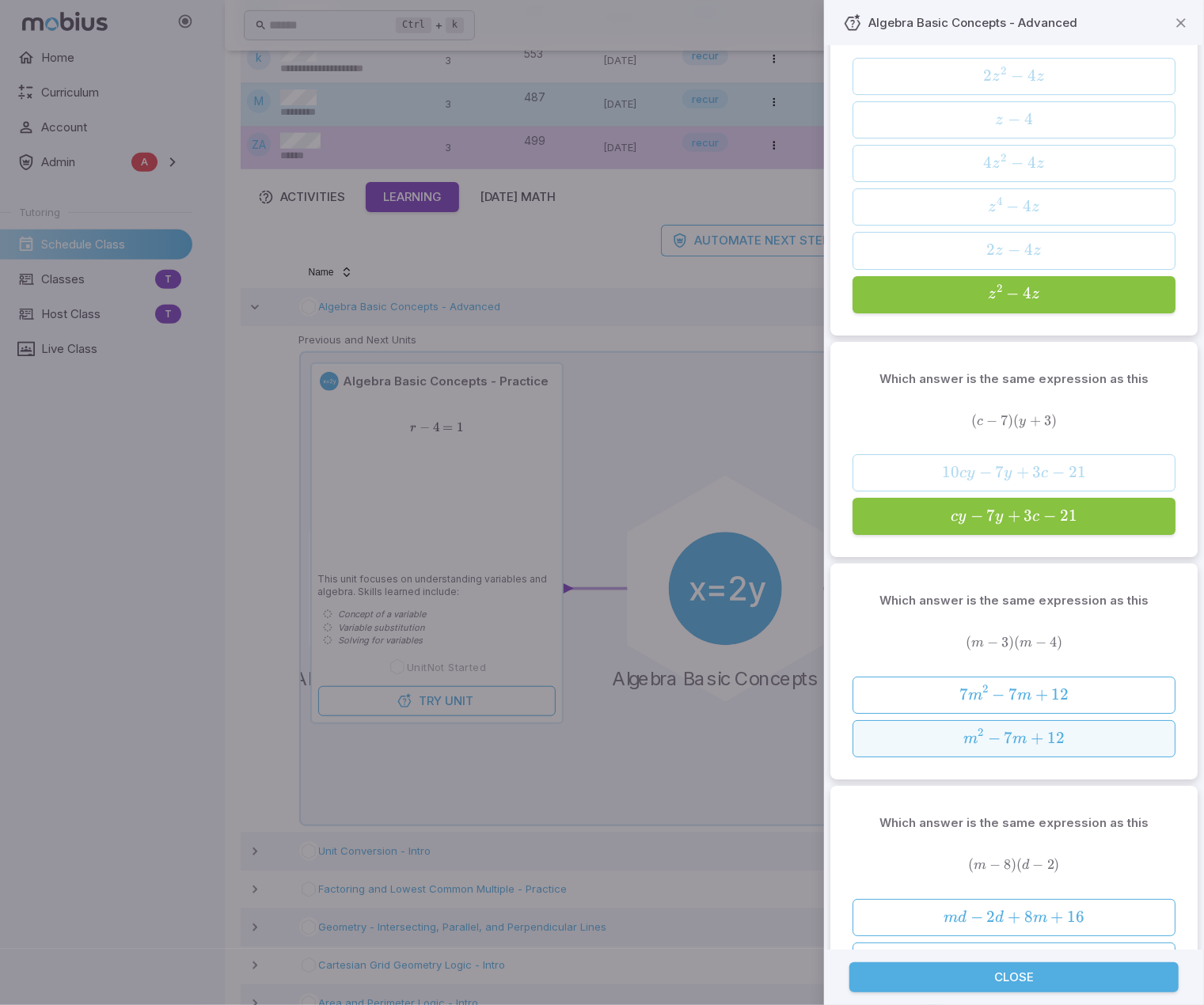
click at [1031, 539] on span "+" at bounding box center [1037, 737] width 13 height 20
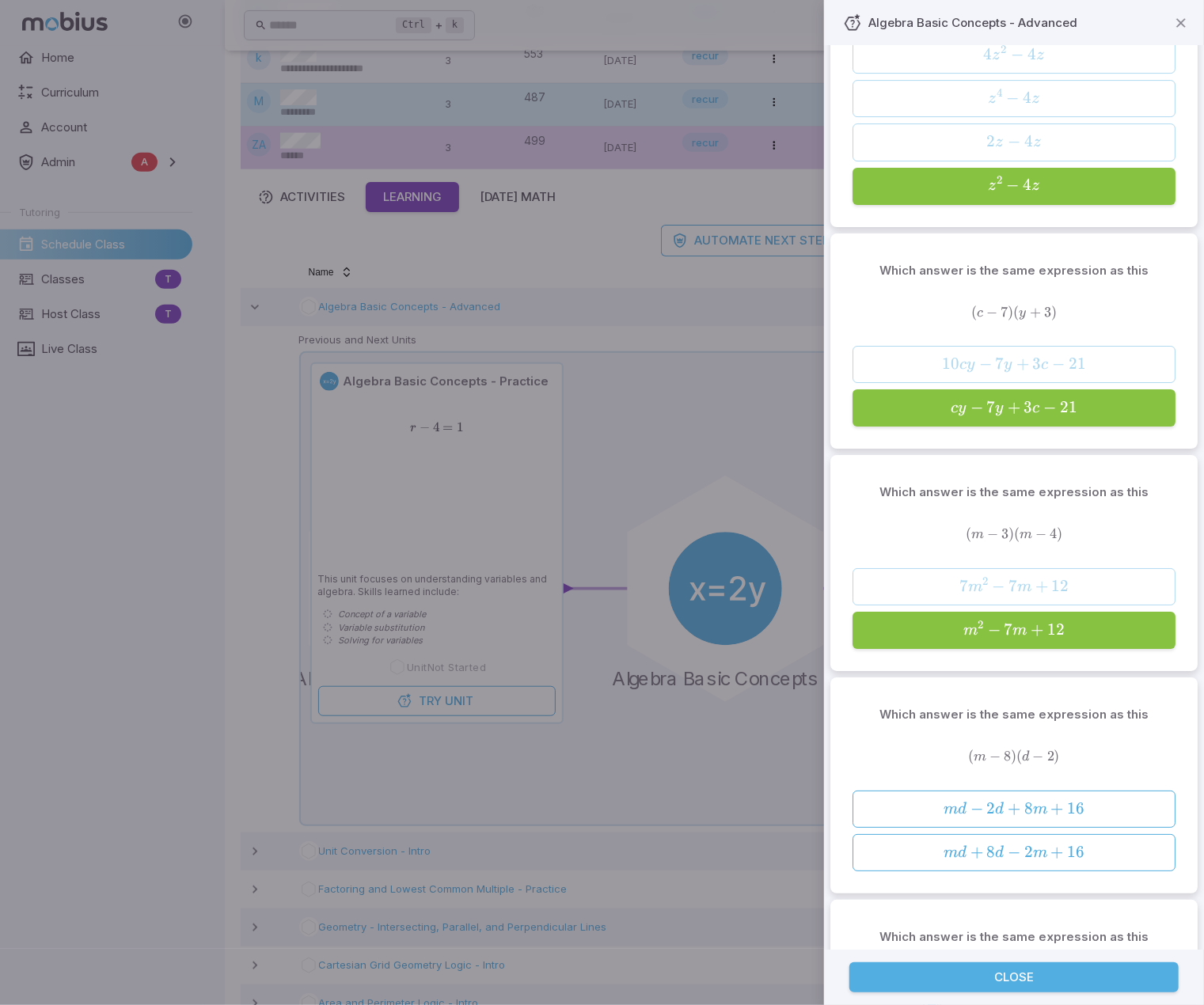
scroll to position [3401, 0]
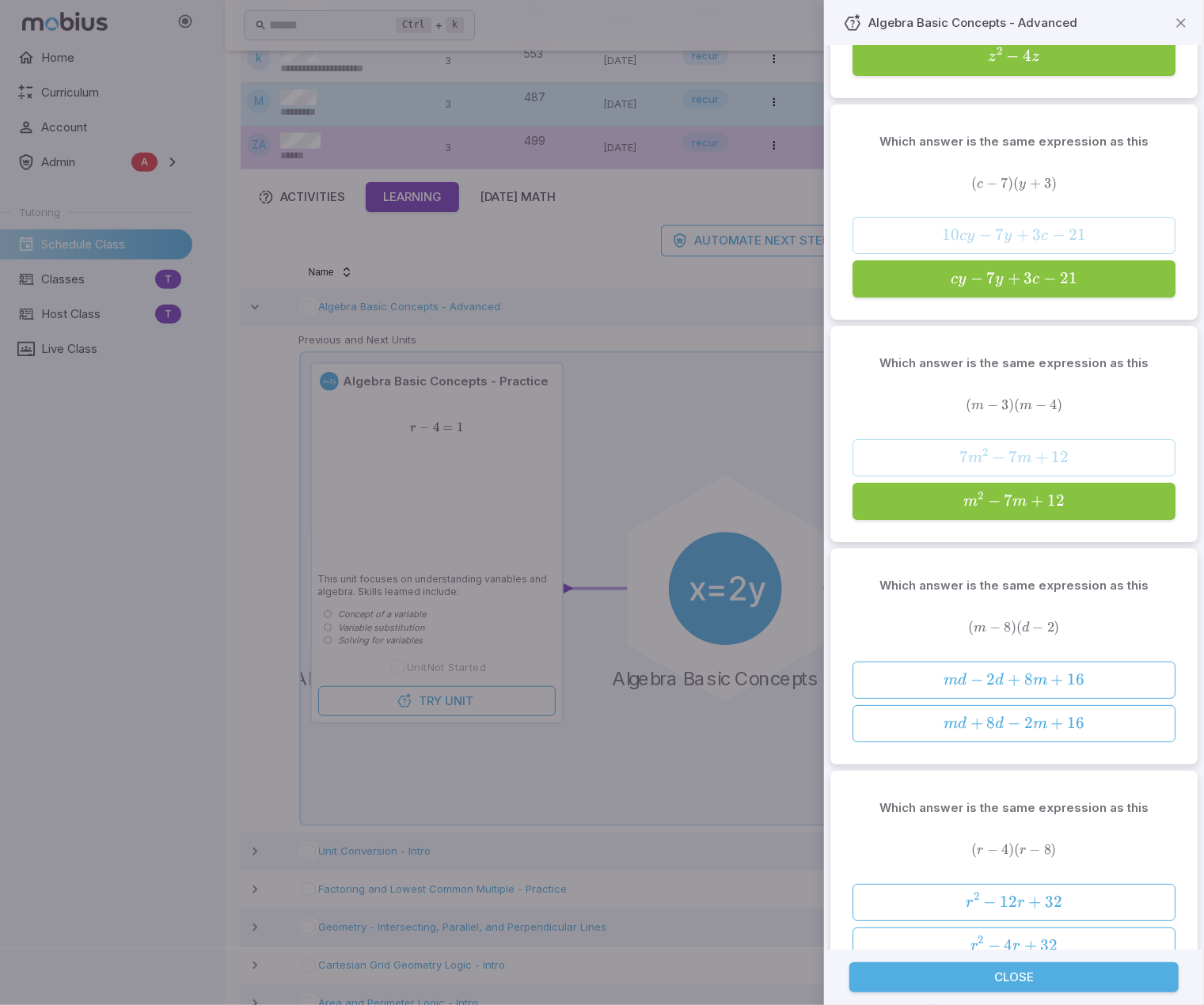
click at [366, 17] on div at bounding box center [602, 502] width 1204 height 1005
click at [338, 31] on div at bounding box center [602, 502] width 1204 height 1005
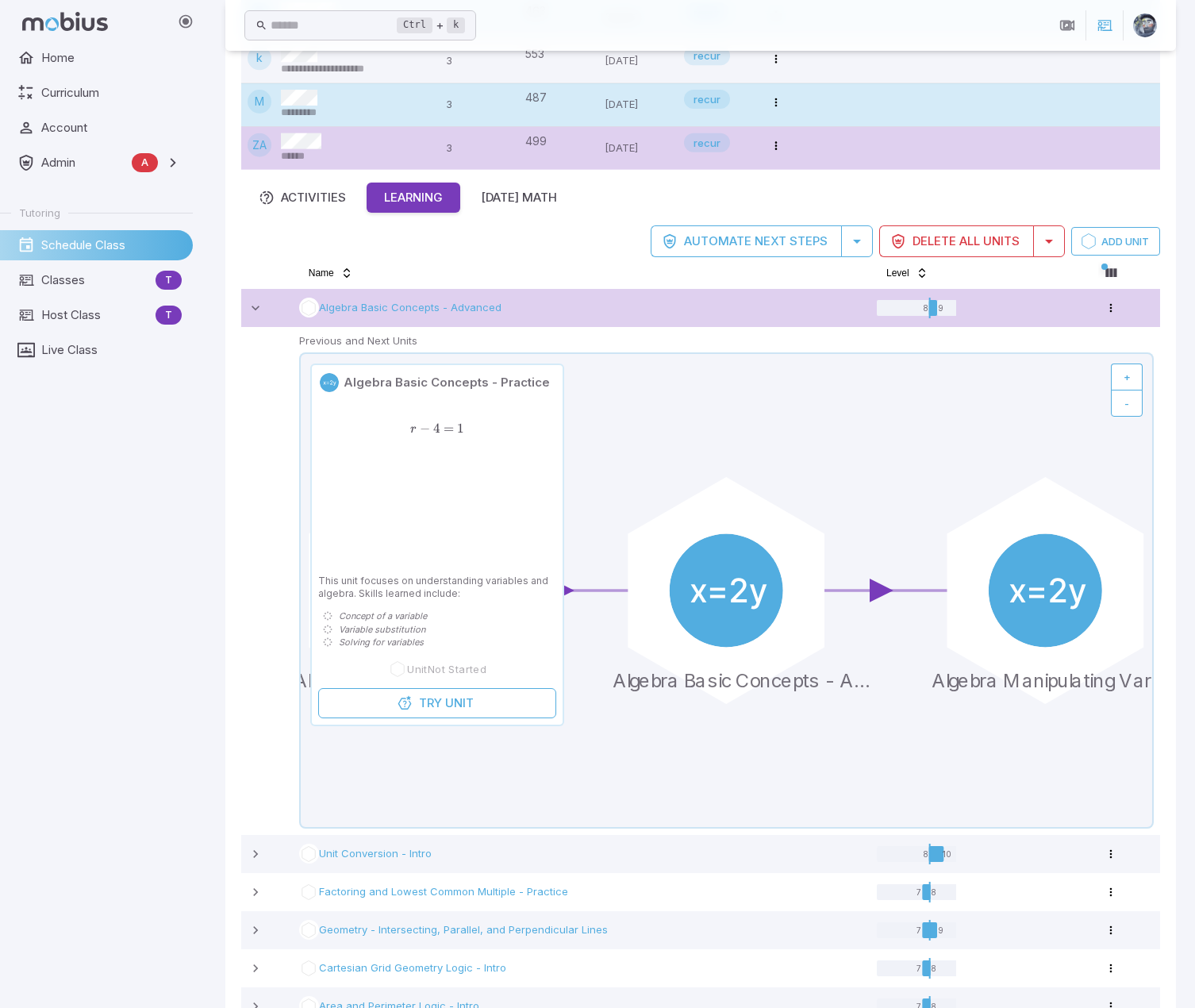
click at [346, 23] on input "text" at bounding box center [333, 26] width 126 height 31
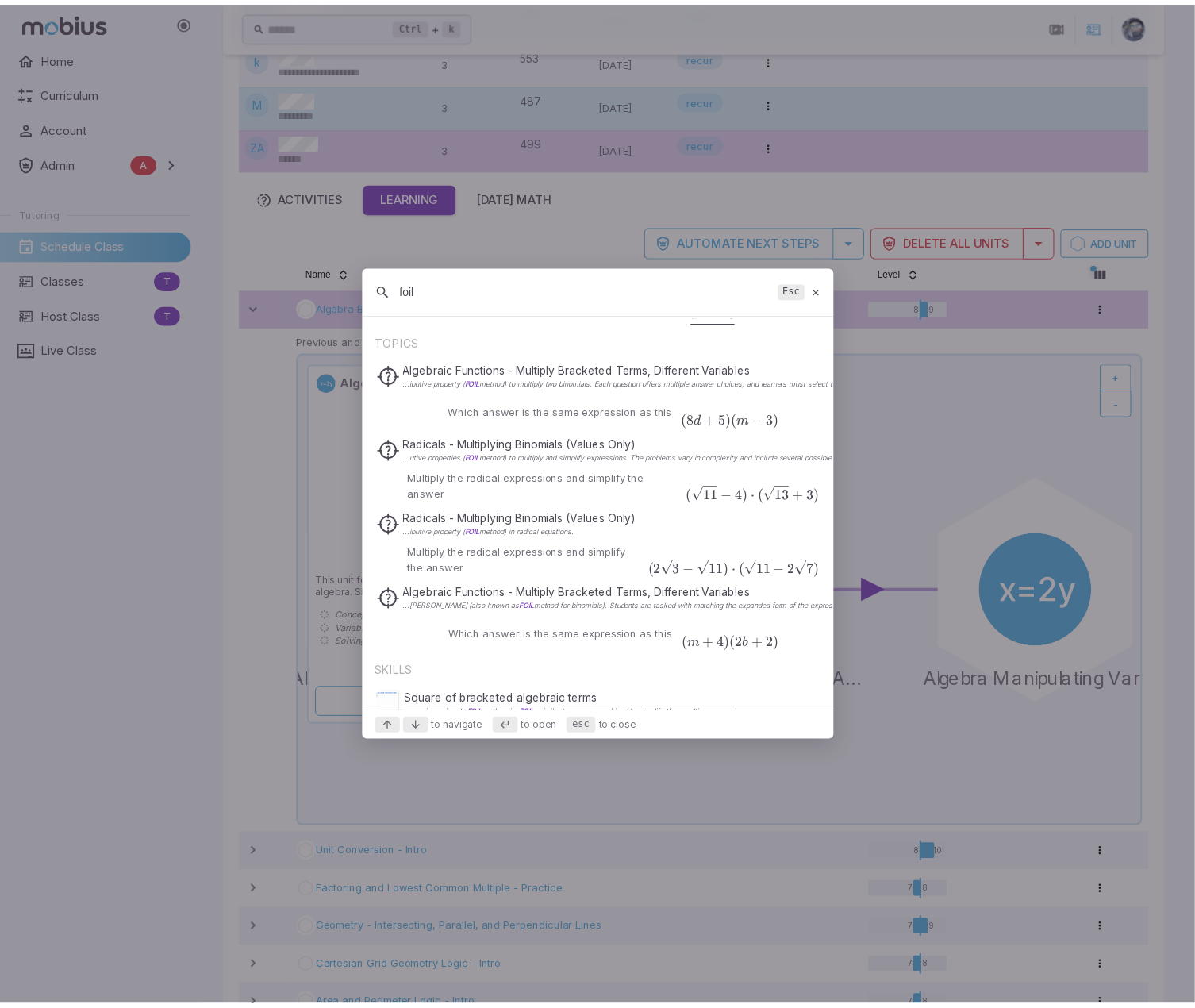
scroll to position [436, 0]
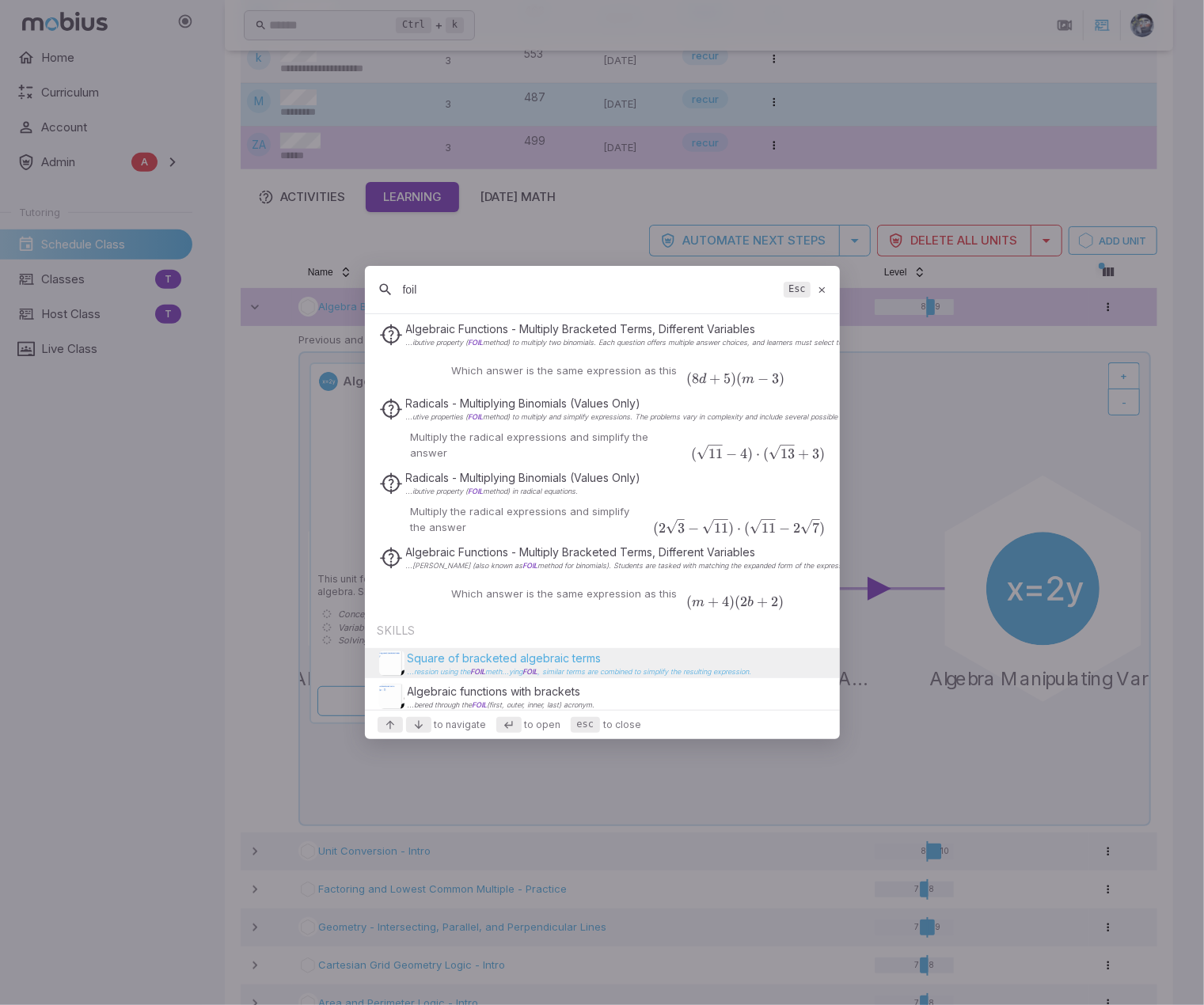
type input "foil"
click at [520, 539] on span "meth...ying FOIL" at bounding box center [512, 671] width 52 height 9
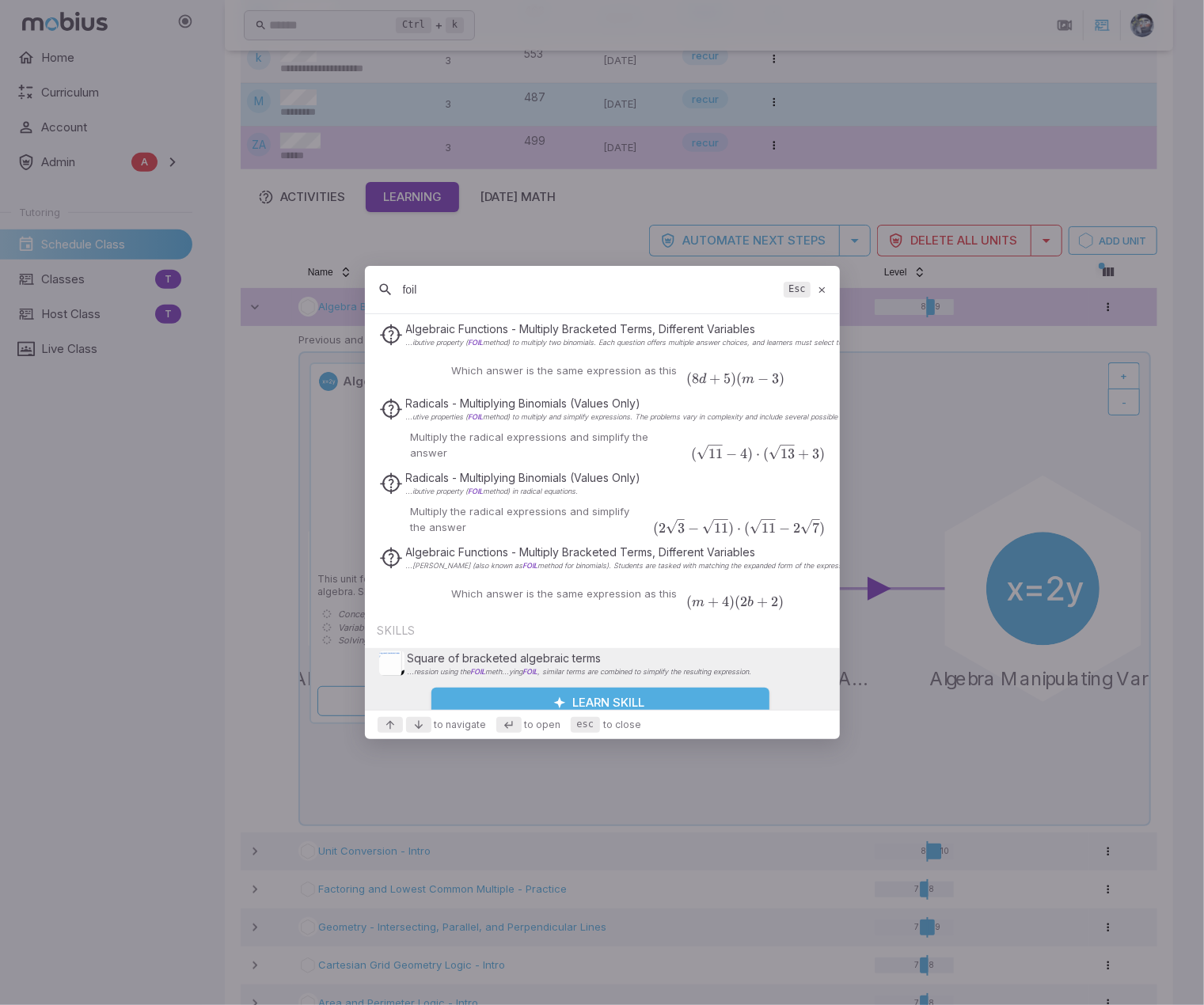
click at [545, 539] on button "Learn Skill" at bounding box center [601, 702] width 338 height 30
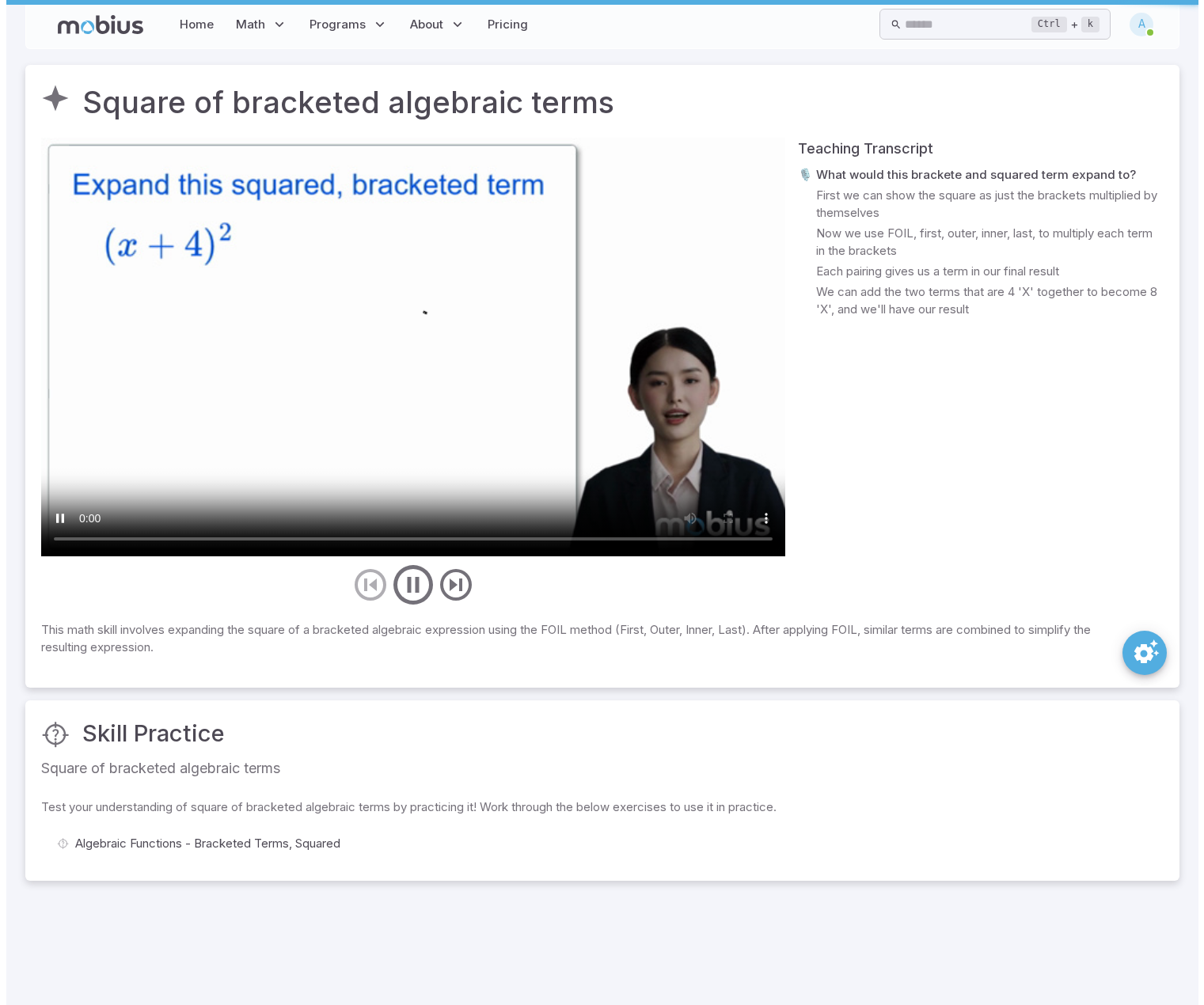
scroll to position [0, 0]
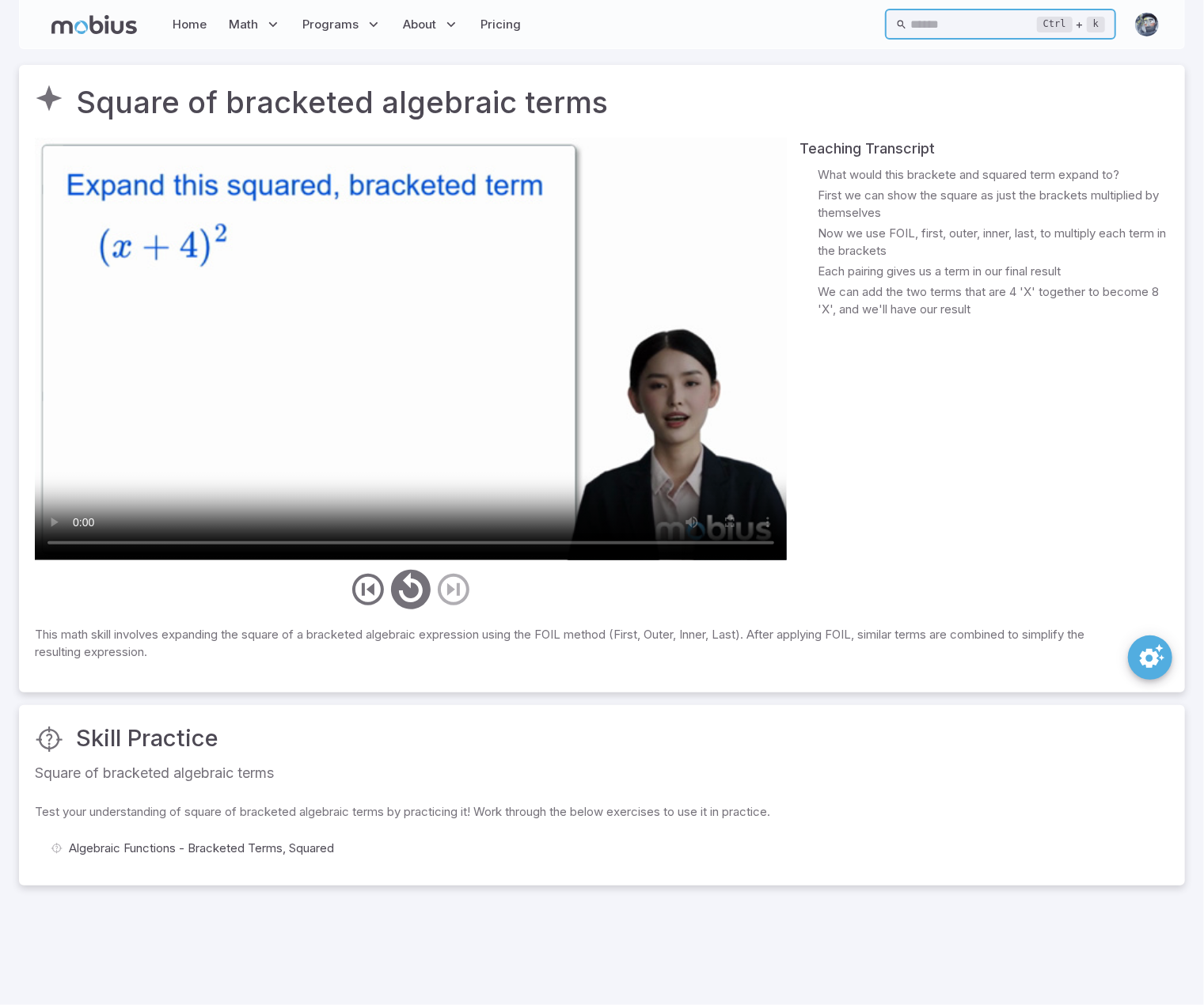
click at [921, 19] on input "text" at bounding box center [973, 24] width 126 height 31
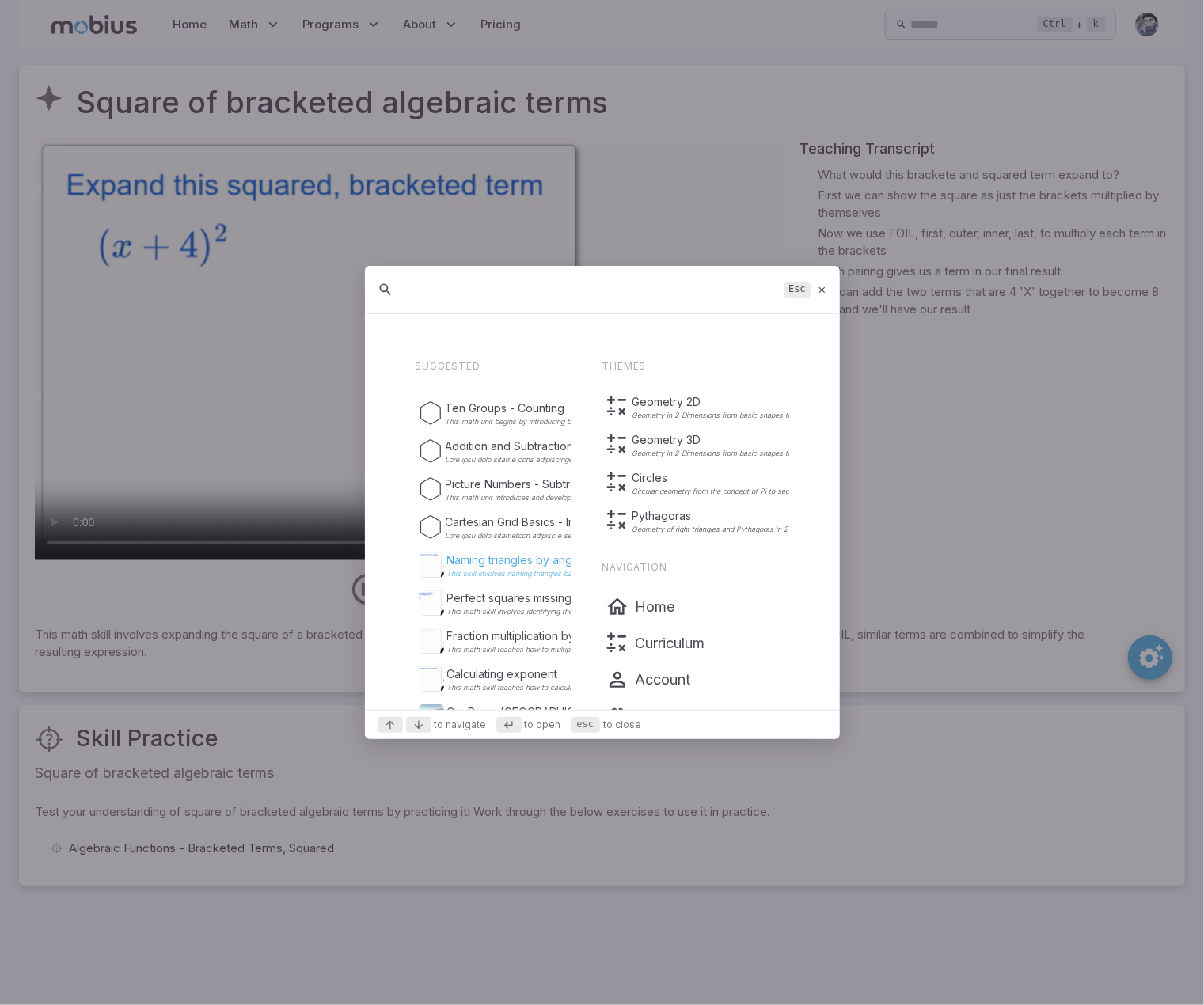
click at [529, 539] on p "Naming triangles by angles" at bounding box center [798, 560] width 703 height 16
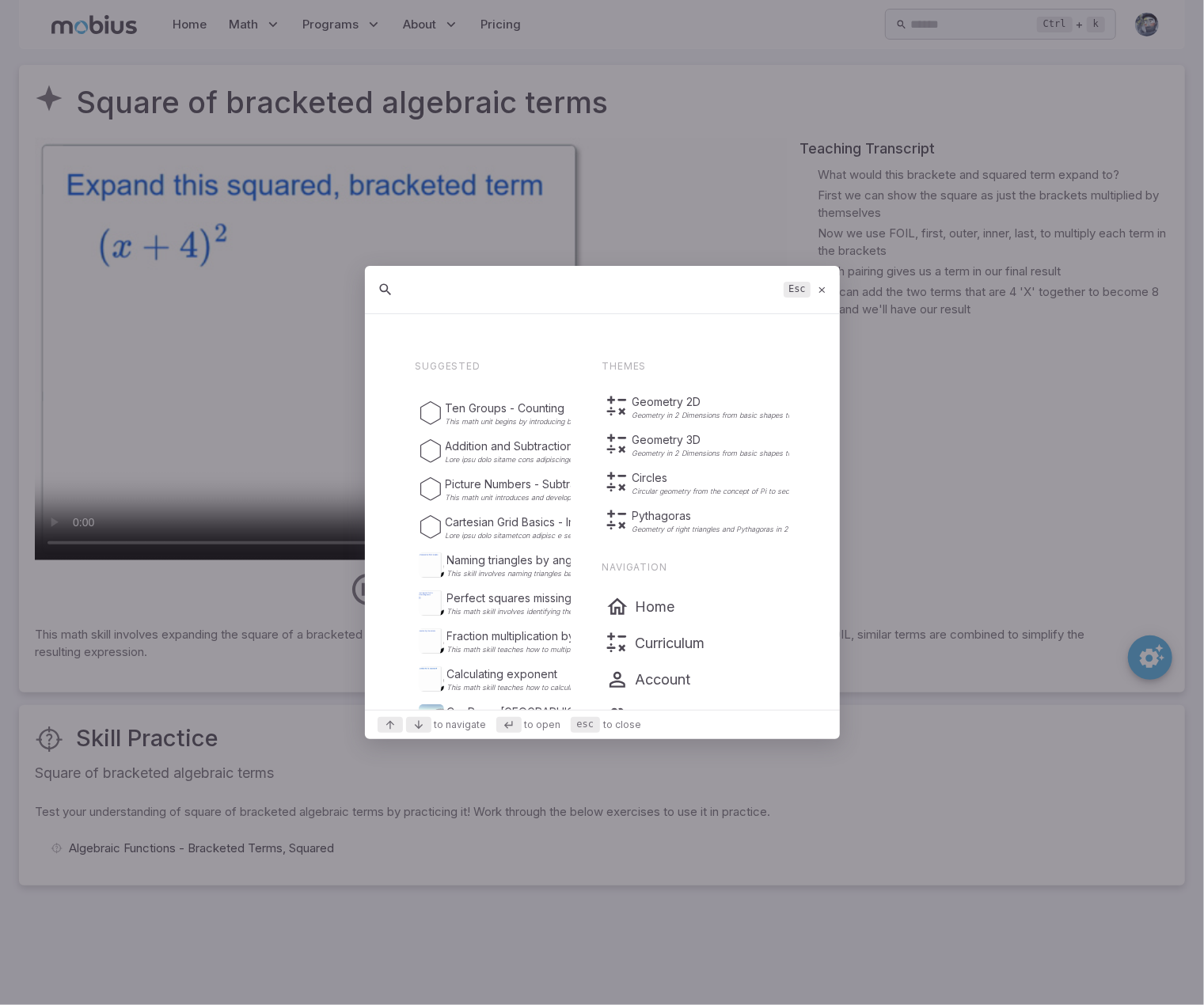
click at [822, 285] on icon at bounding box center [822, 289] width 11 height 12
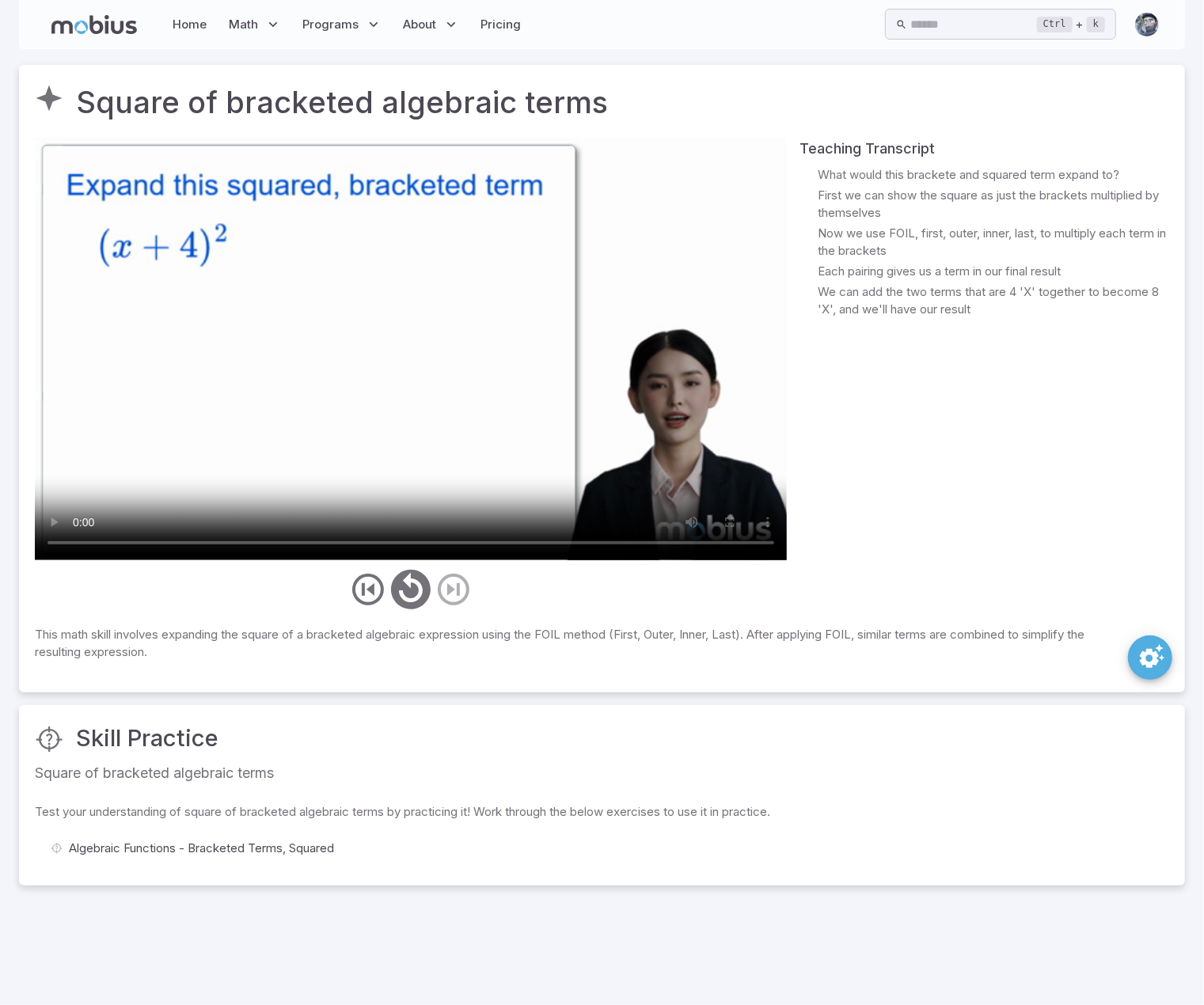
click at [866, 377] on div "Teaching Transcript 🎙️ What would this brackete and squared term expand to? 🎙️ …" at bounding box center [984, 375] width 370 height 475
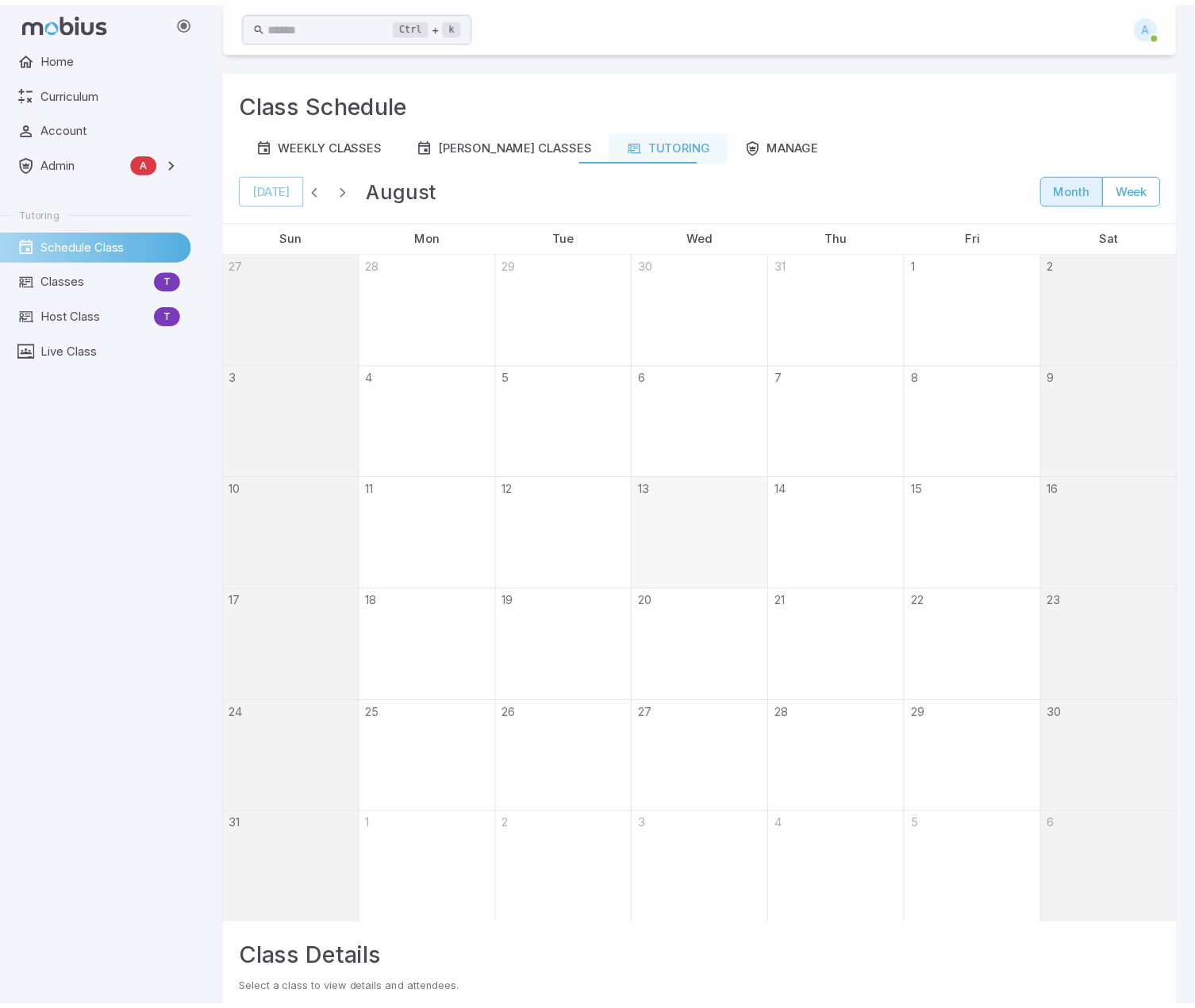
scroll to position [31, 0]
